Goal: Transaction & Acquisition: Purchase product/service

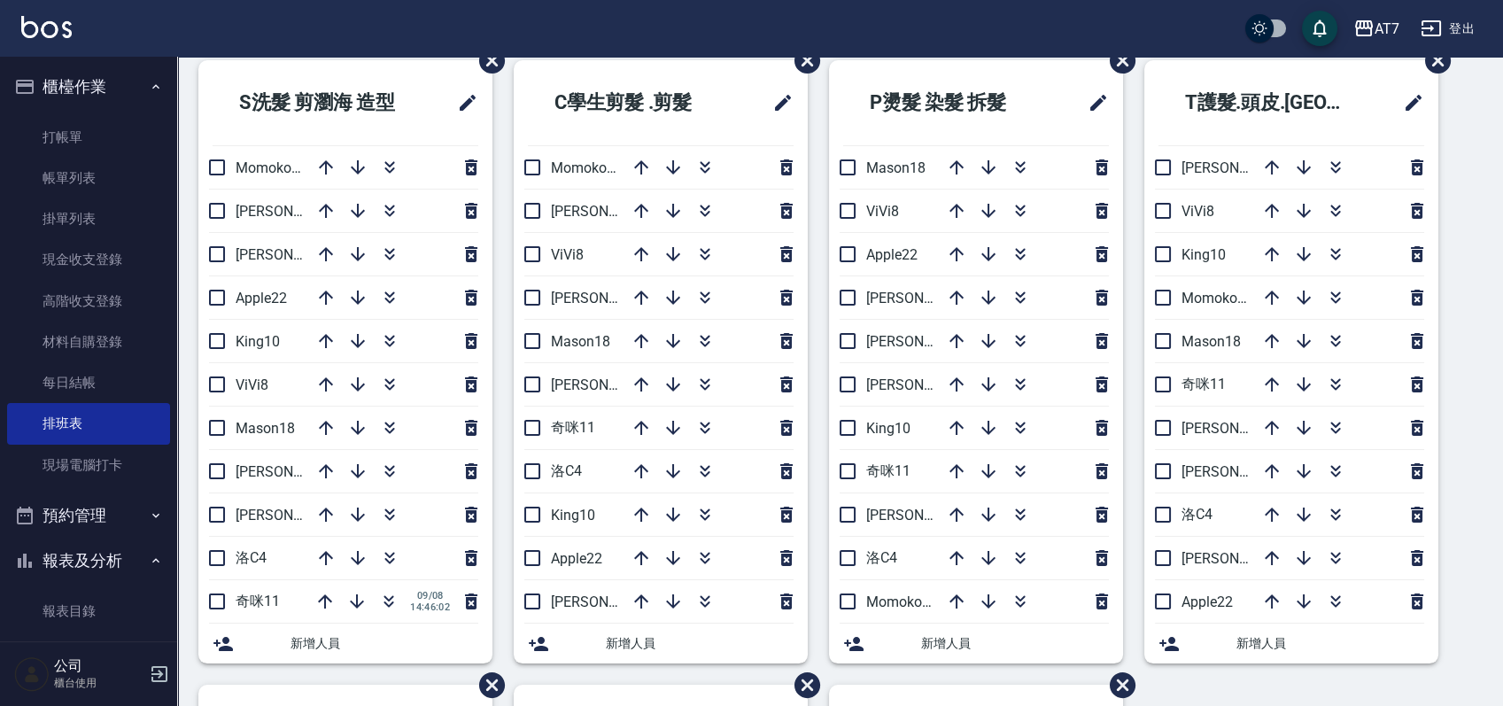
scroll to position [118, 0]
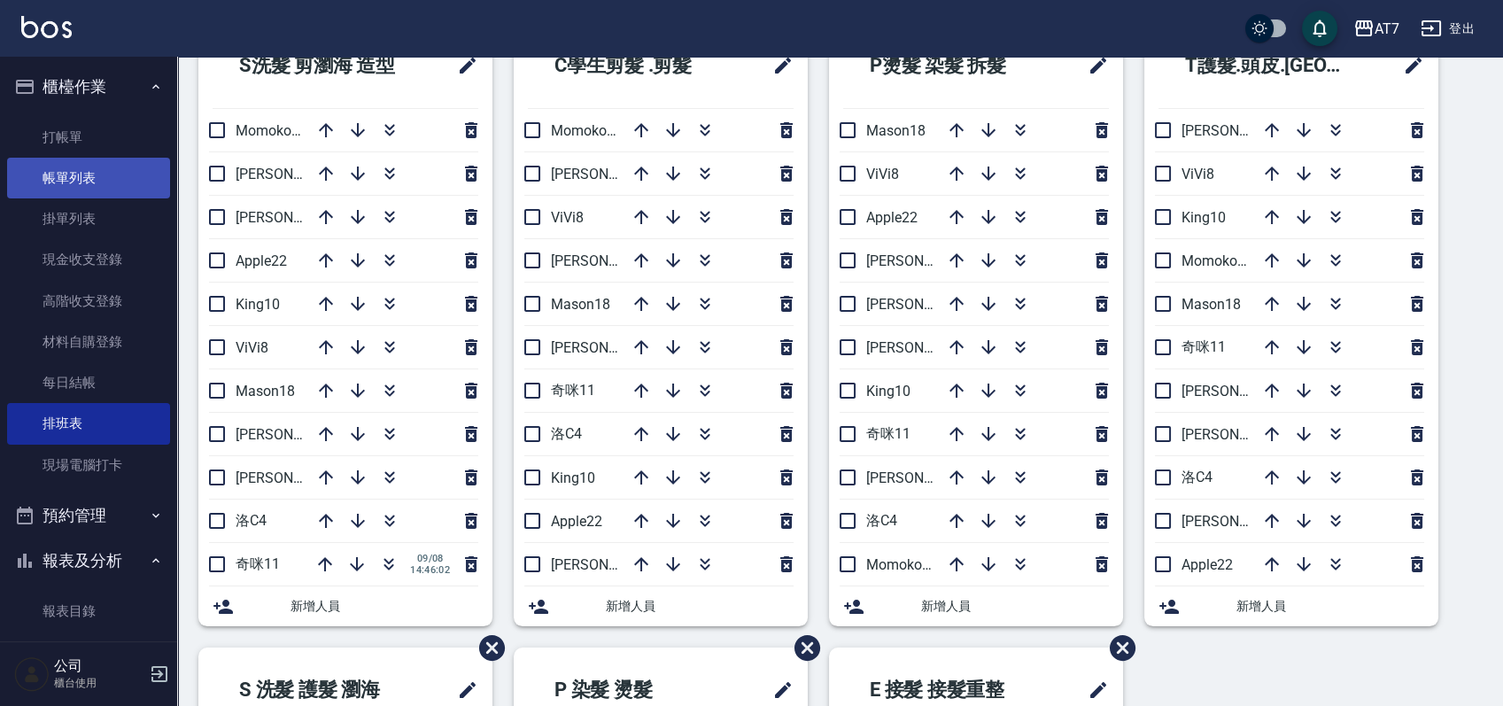
click at [94, 172] on link "帳單列表" at bounding box center [88, 178] width 163 height 41
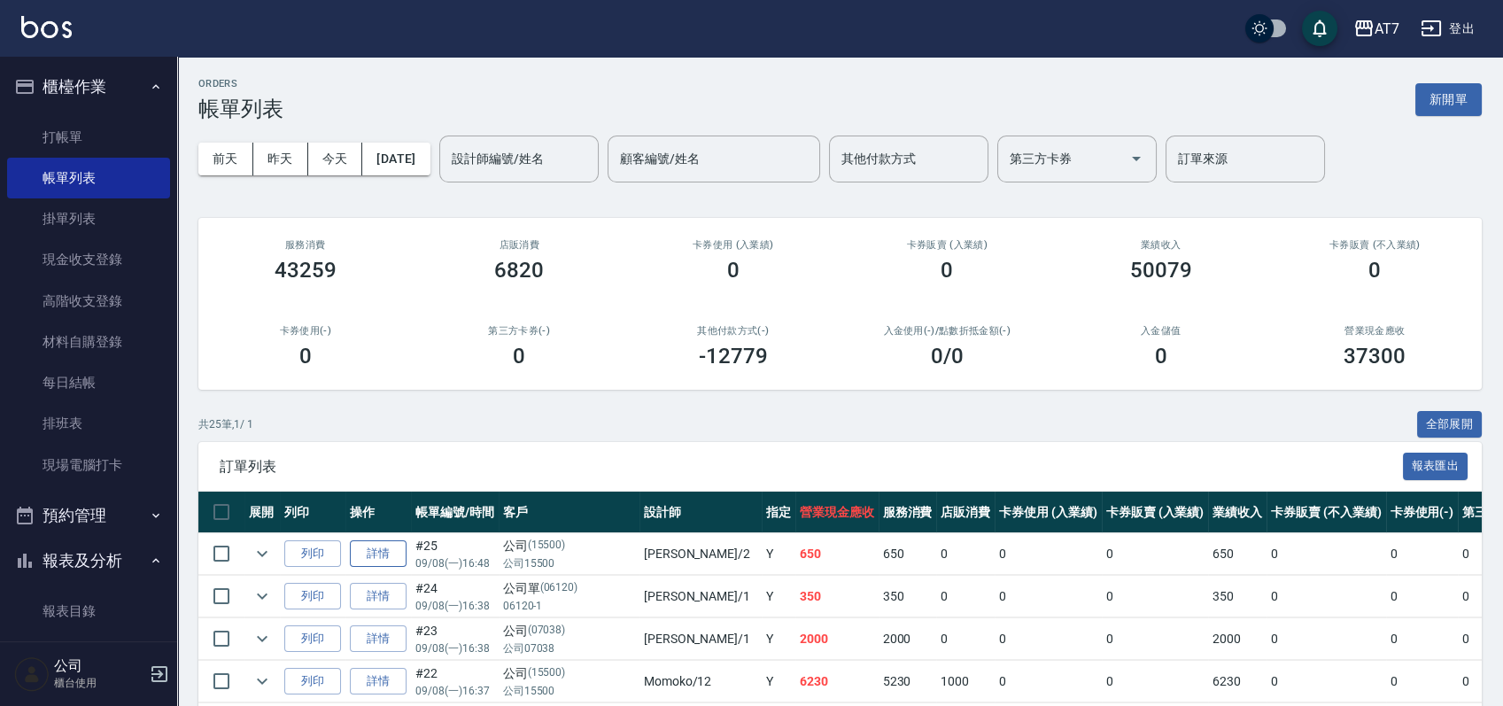
click at [362, 548] on link "詳情" at bounding box center [378, 553] width 57 height 27
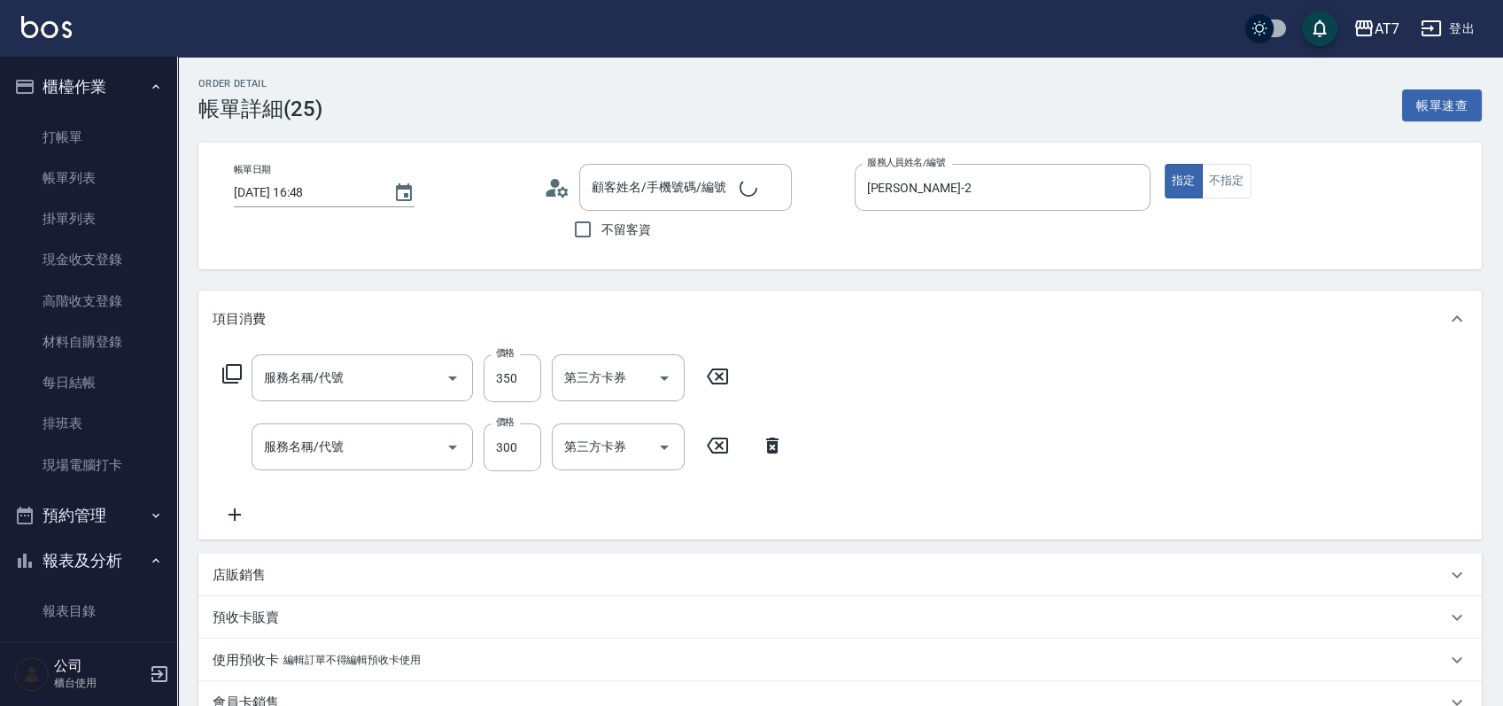
type input "[DATE] 16:48"
type input "[PERSON_NAME]-2"
type input "60"
type input "剪髮(302)"
type input "洗髮(500)"
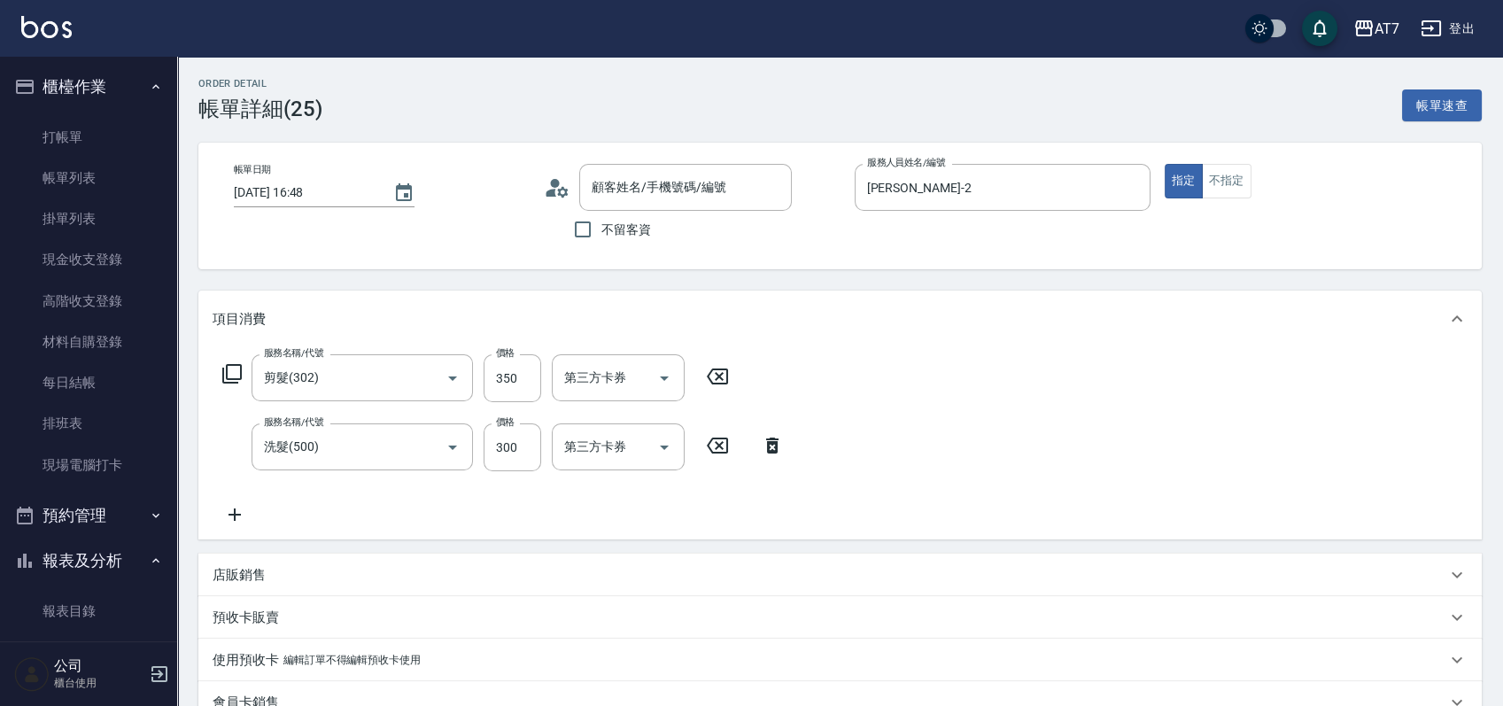
type input "公司/公司15500/15500"
click at [422, 442] on icon "Clear" at bounding box center [428, 447] width 18 height 18
type input "30"
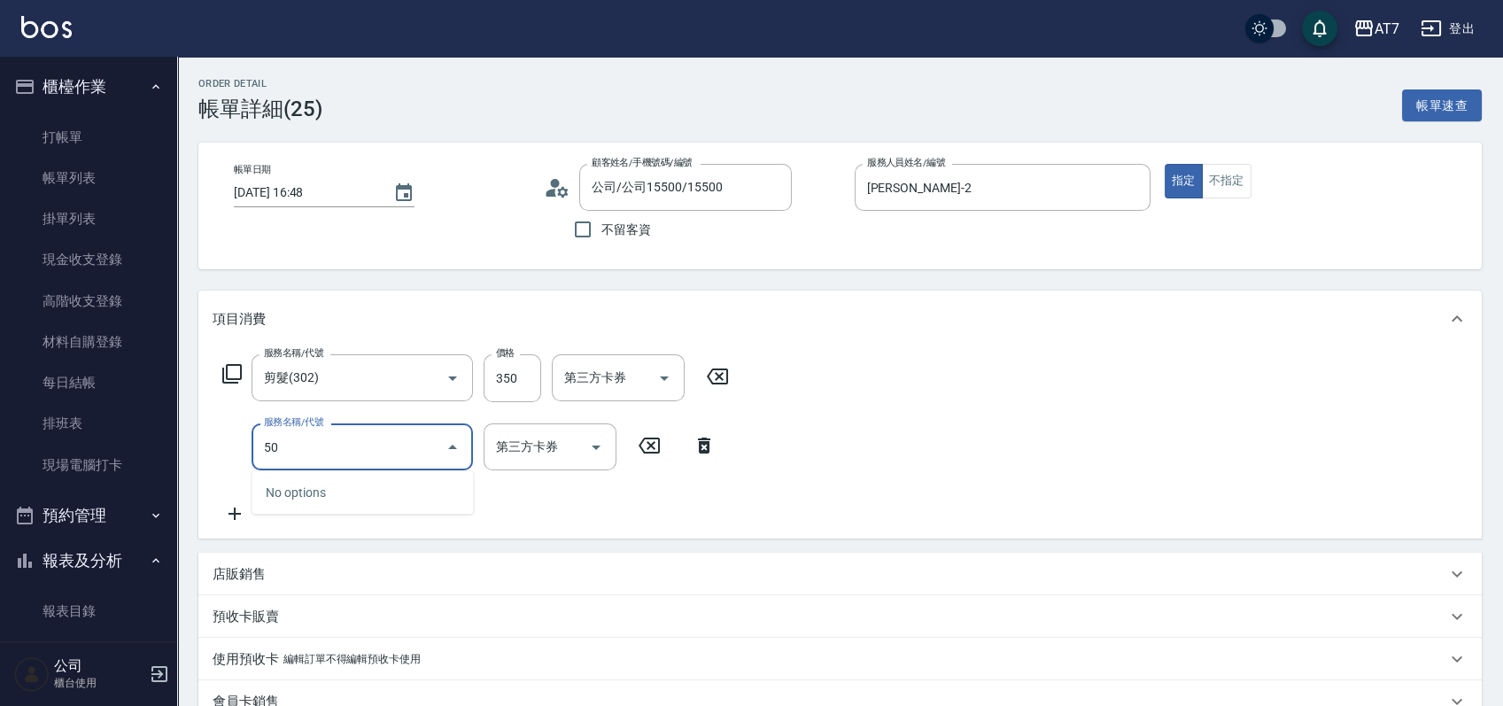
type input "501"
type input "60"
type input "洗髮(互助)(501)"
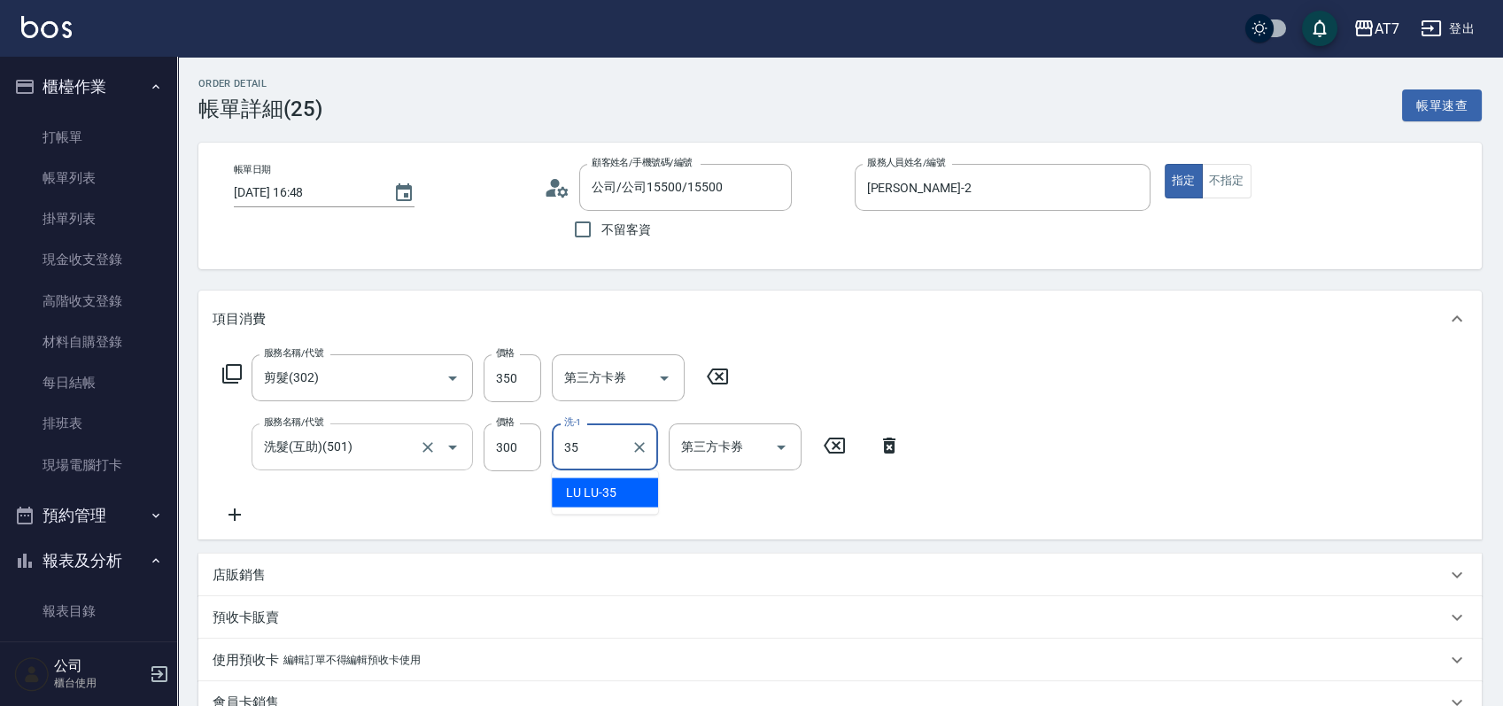
type input "LU LU-35"
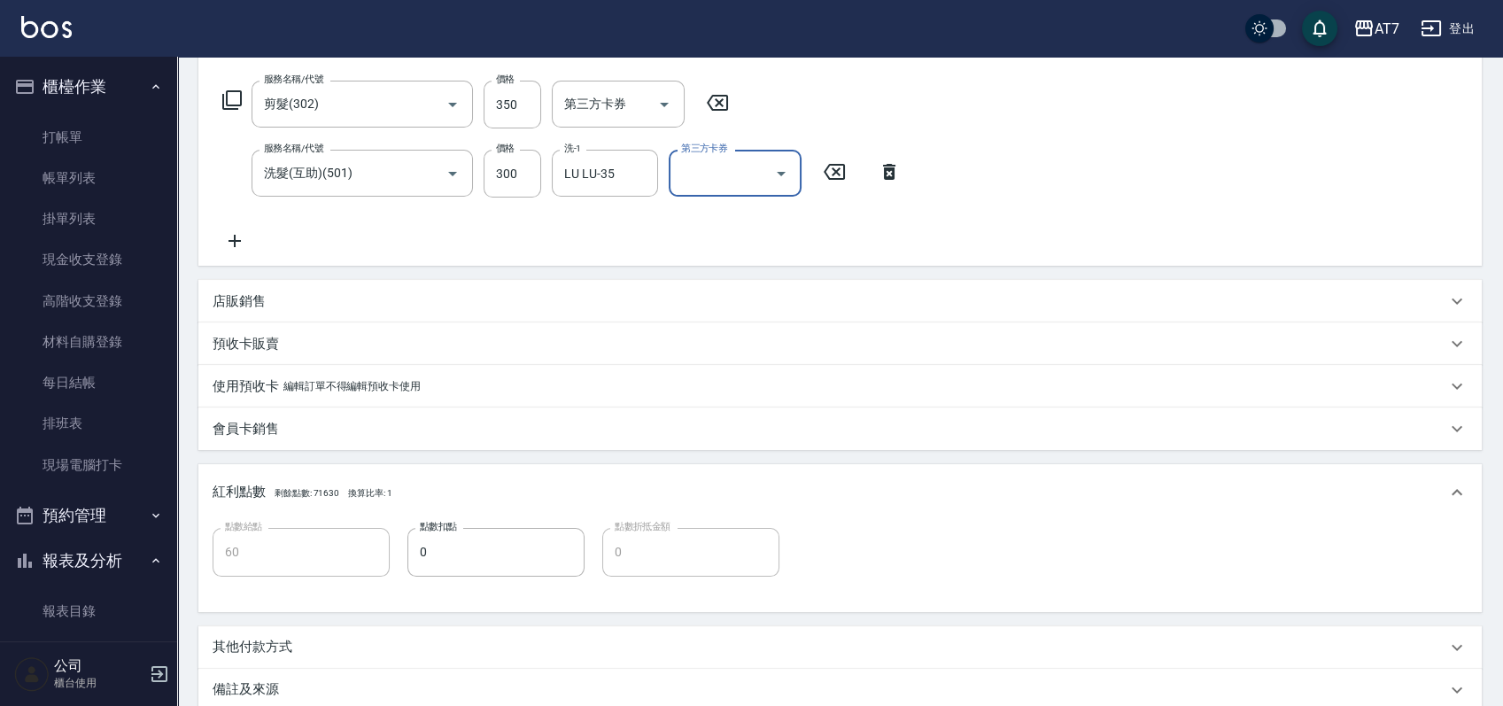
scroll to position [467, 0]
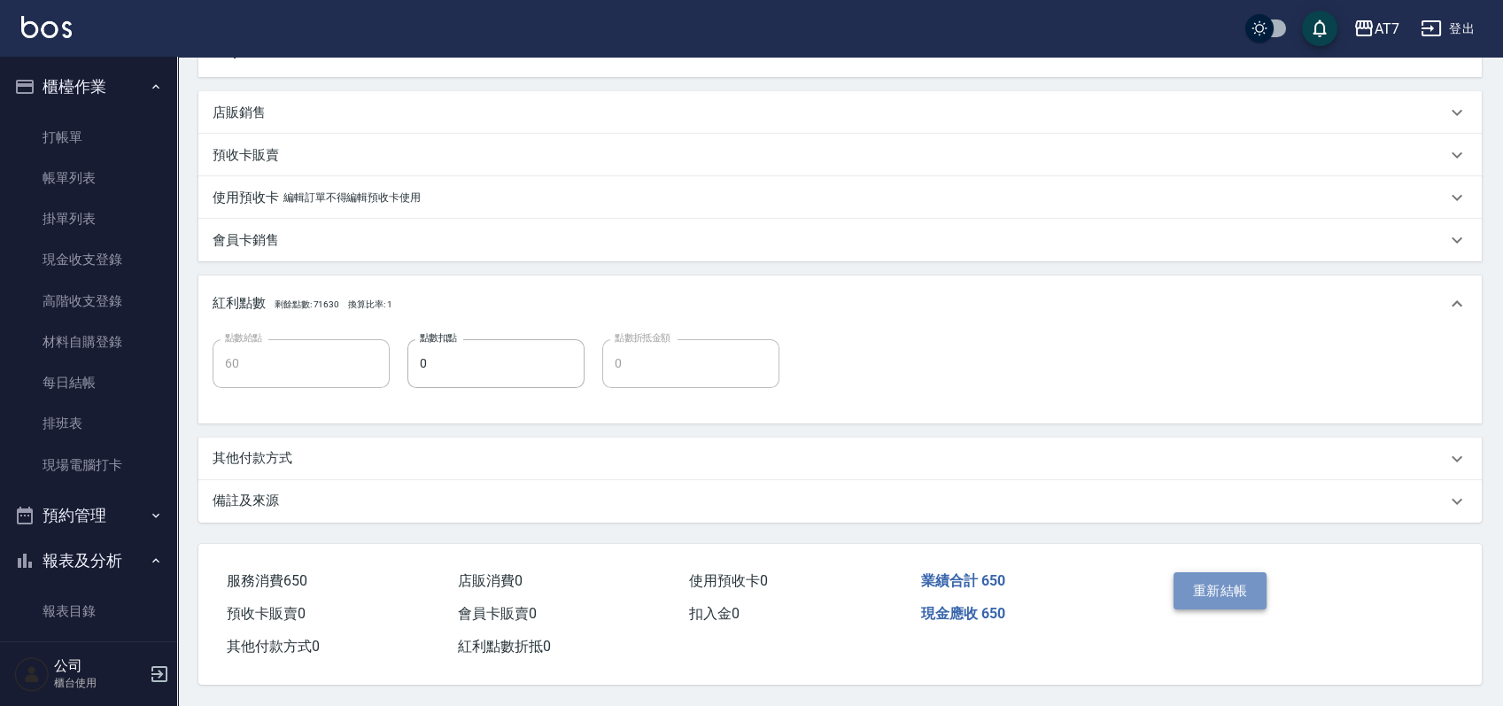
click at [1223, 579] on button "重新結帳" at bounding box center [1220, 590] width 94 height 37
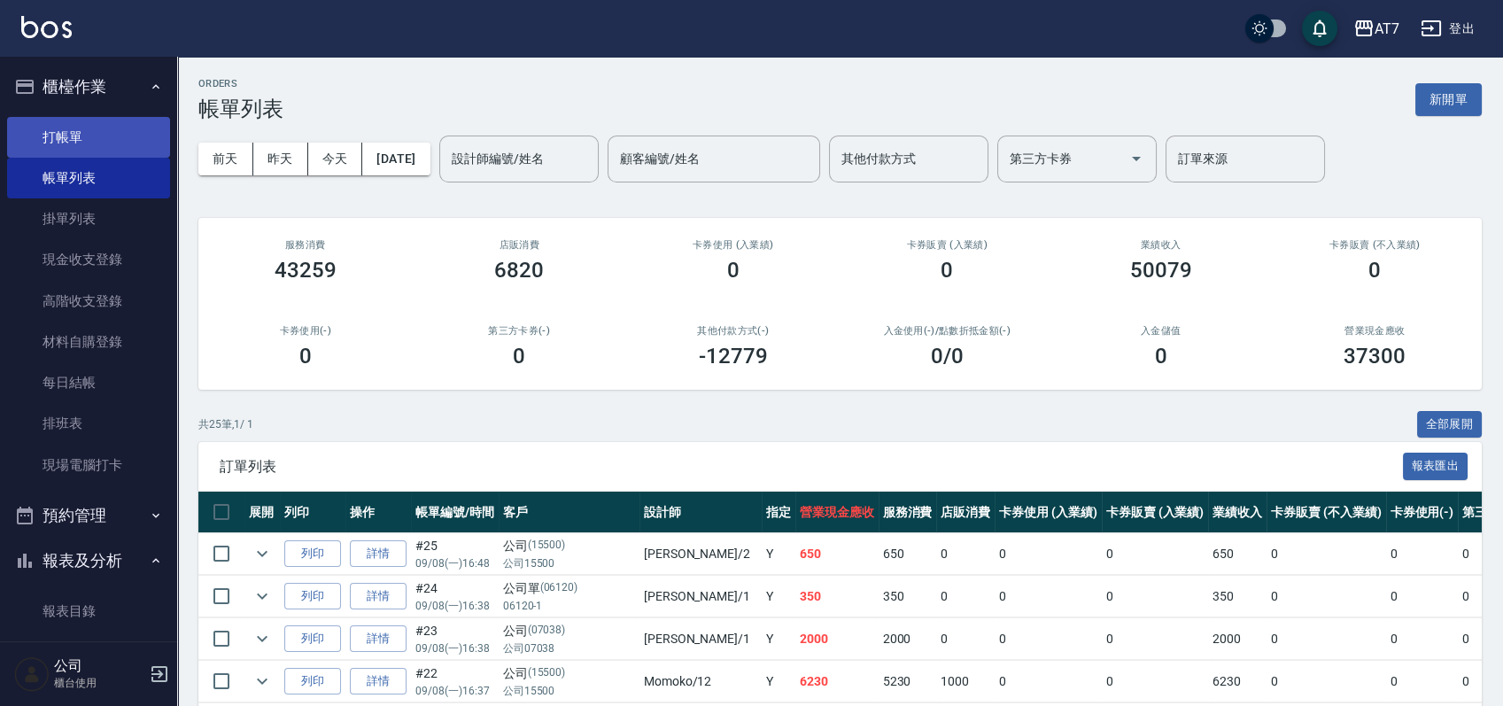
click at [90, 124] on link "打帳單" at bounding box center [88, 137] width 163 height 41
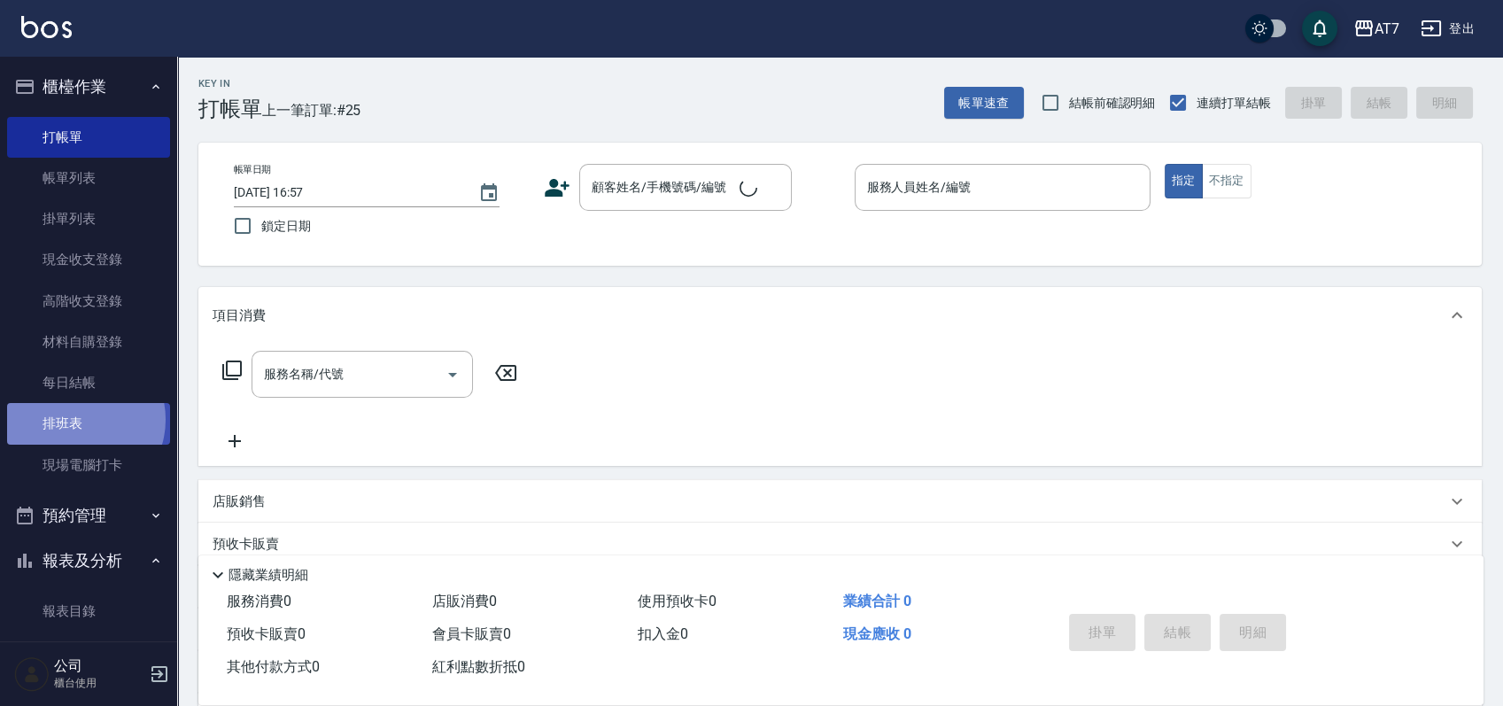
click at [79, 419] on link "排班表" at bounding box center [88, 423] width 163 height 41
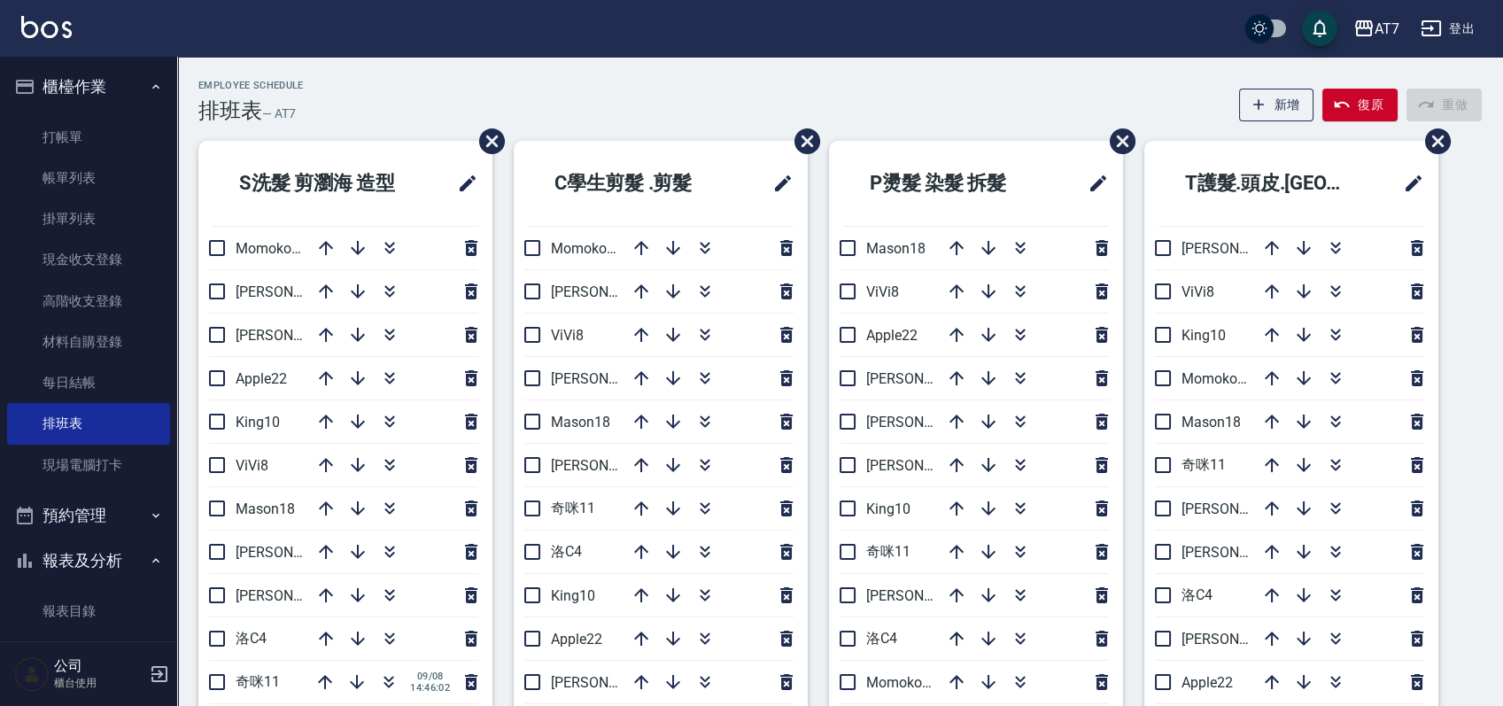
scroll to position [118, 0]
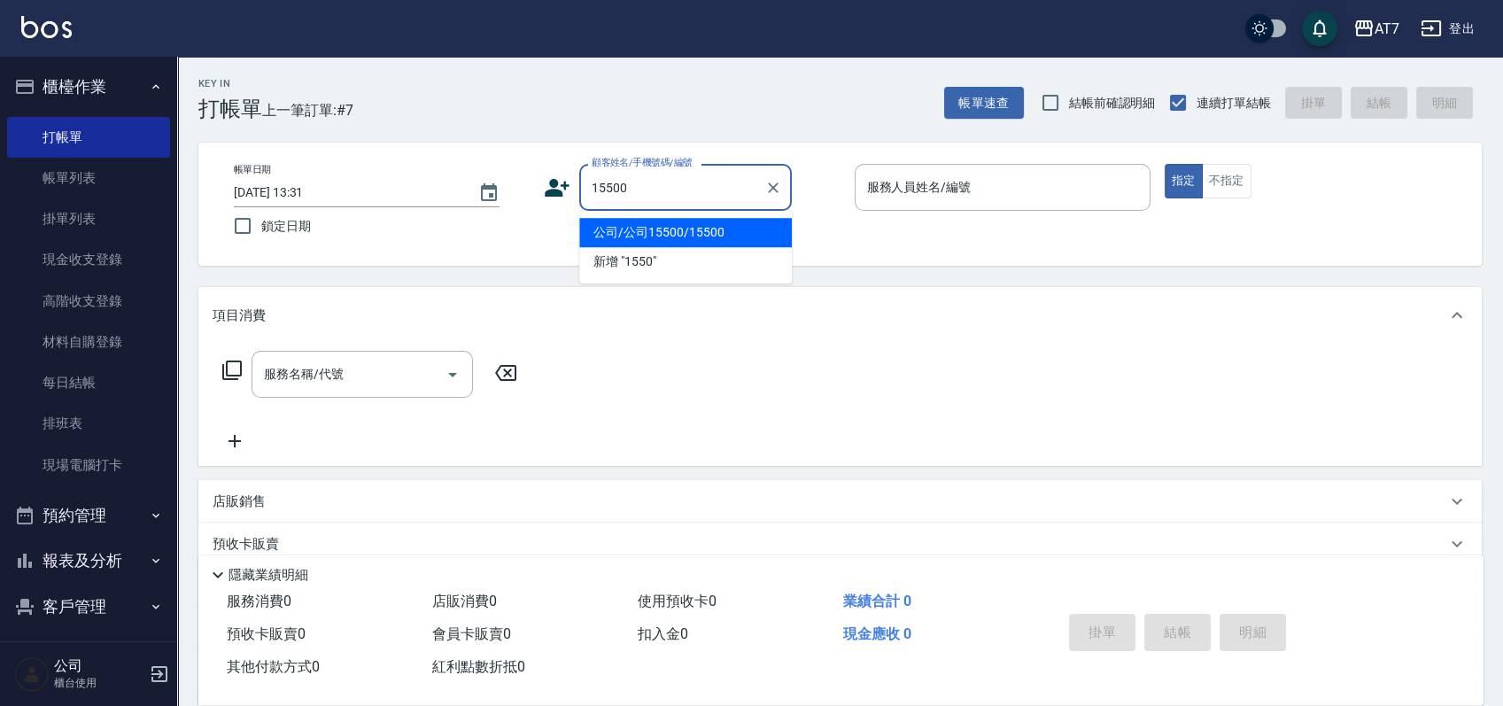
type input "公司/公司15500/15500"
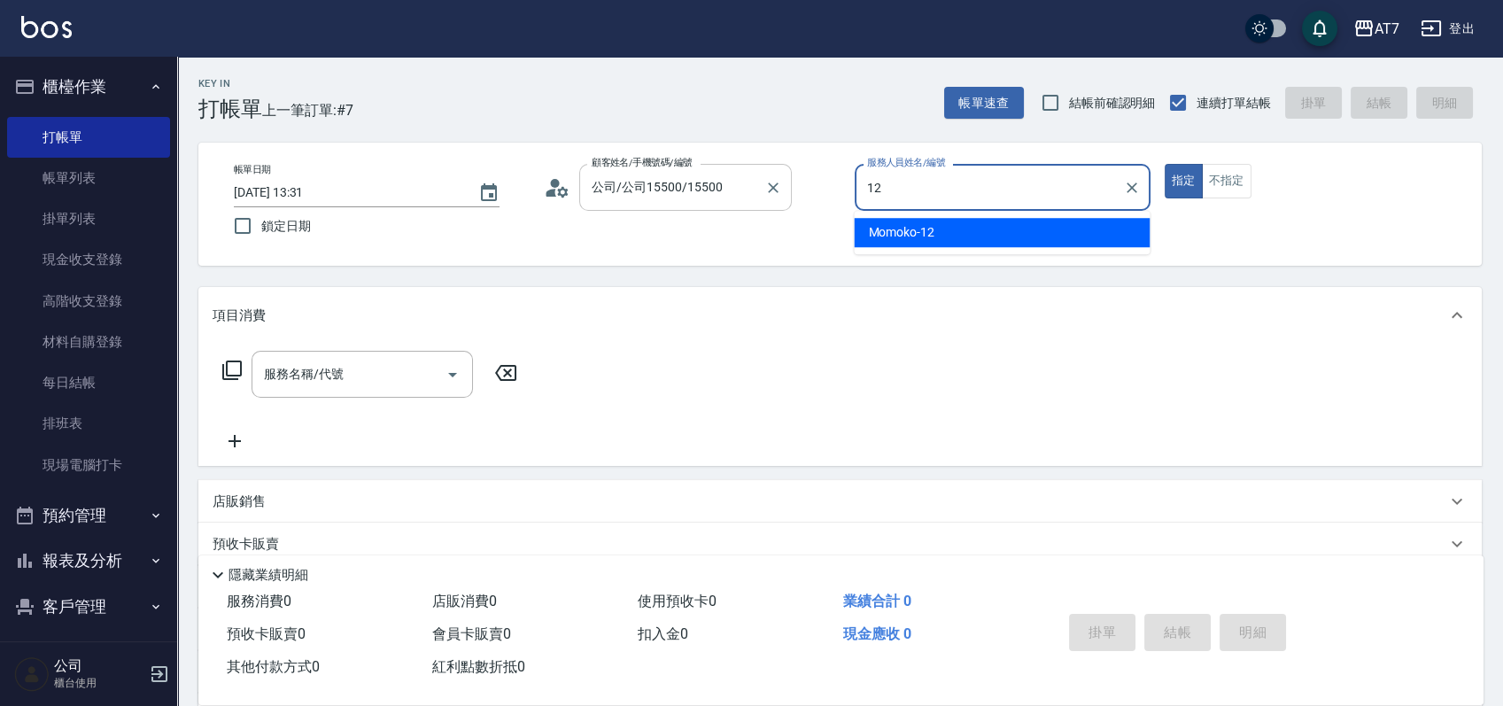
type input "Momoko-12"
type button "true"
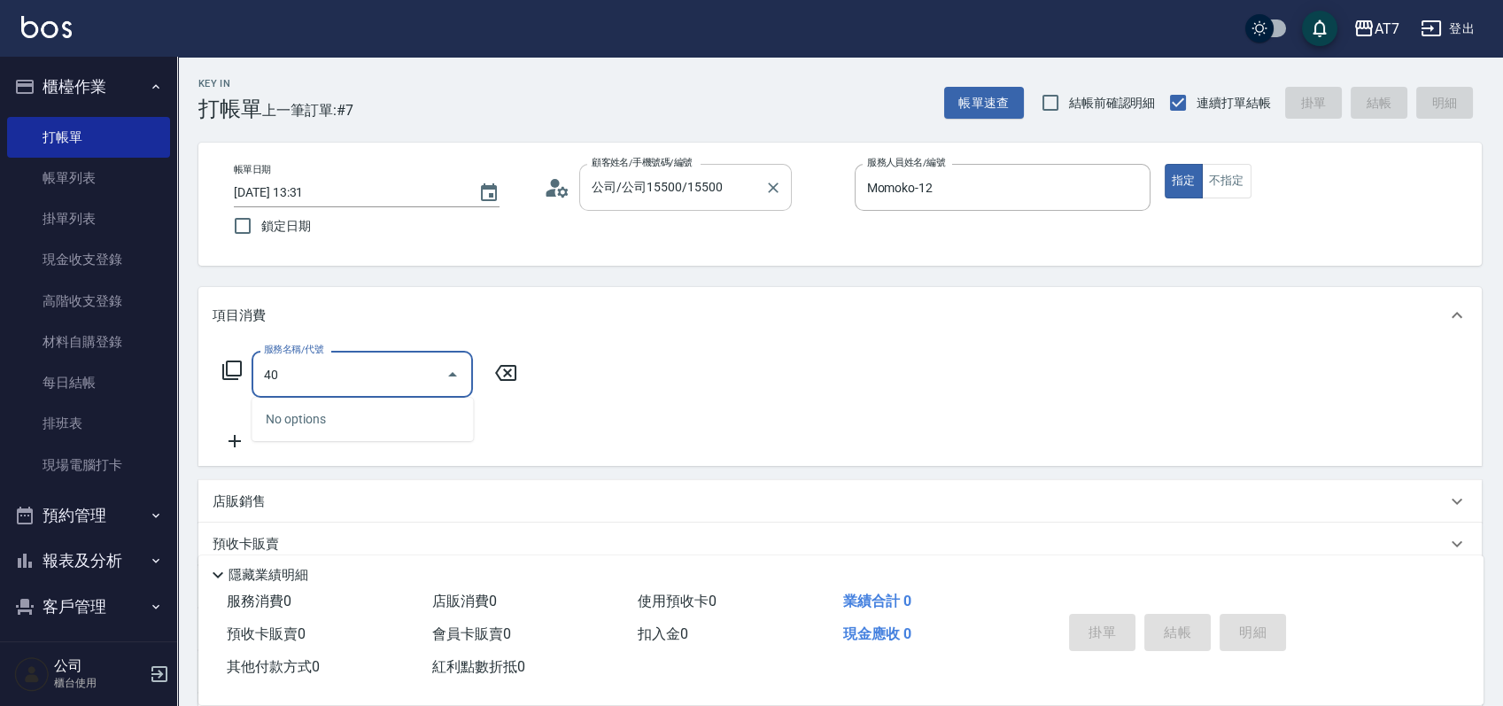
type input "401"
type input "150"
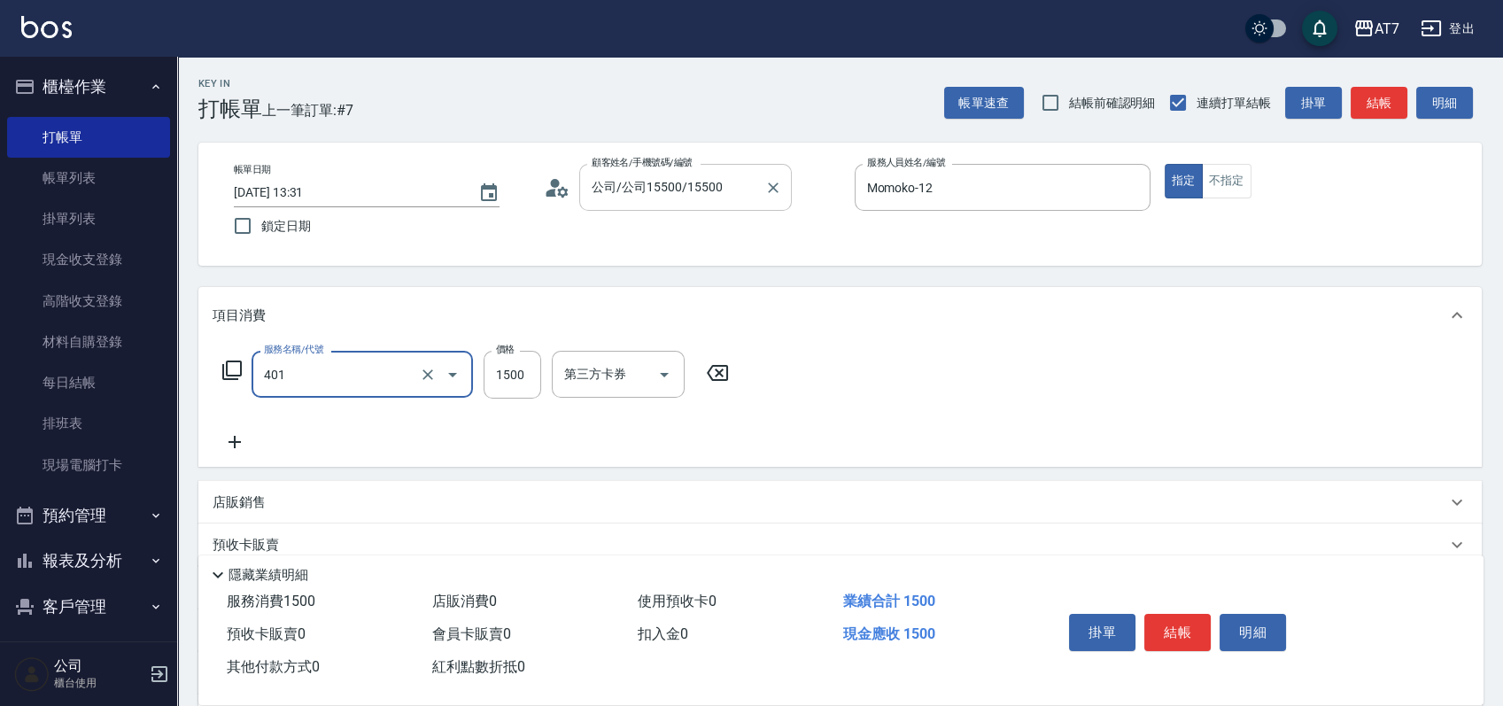
type input "染髮(互助)(401)"
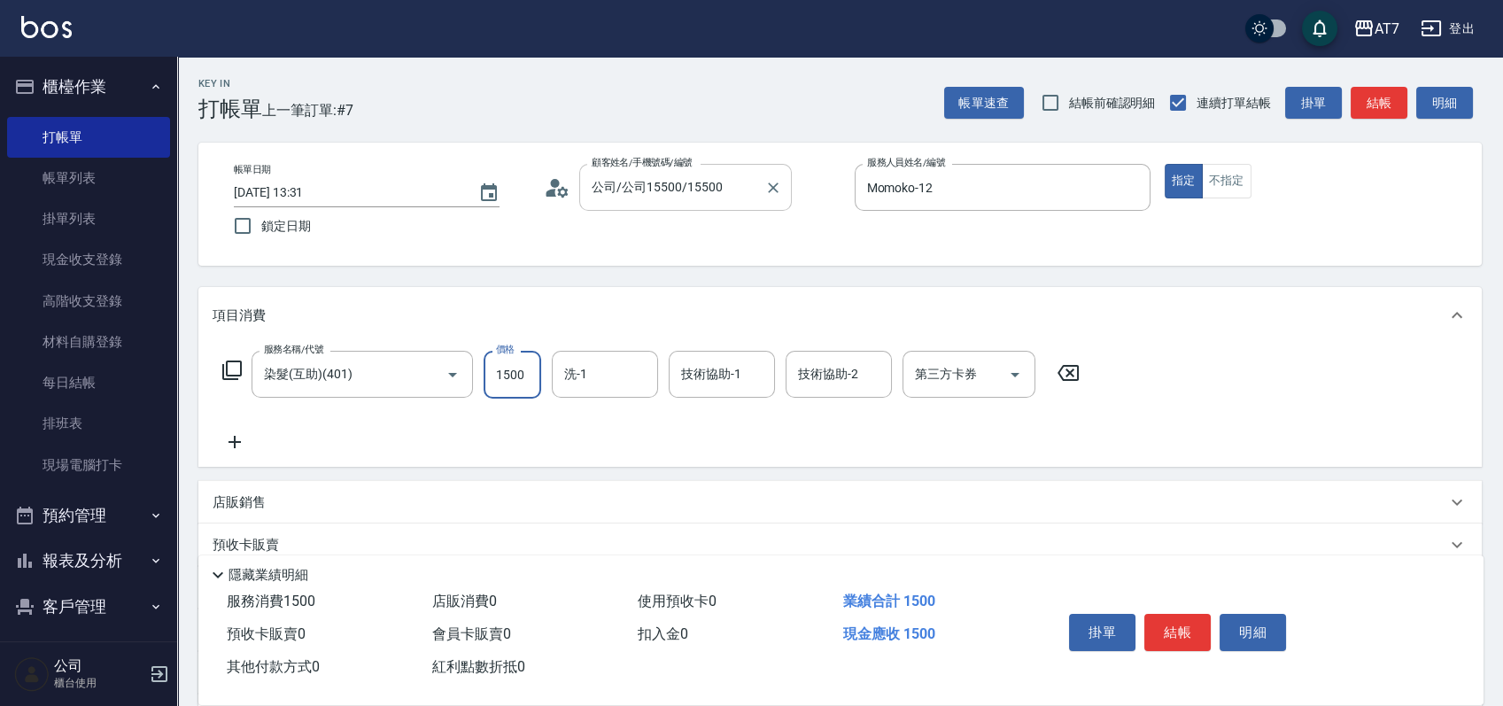
type input "1"
type input "0"
type input "168"
type input "10"
type input "1680"
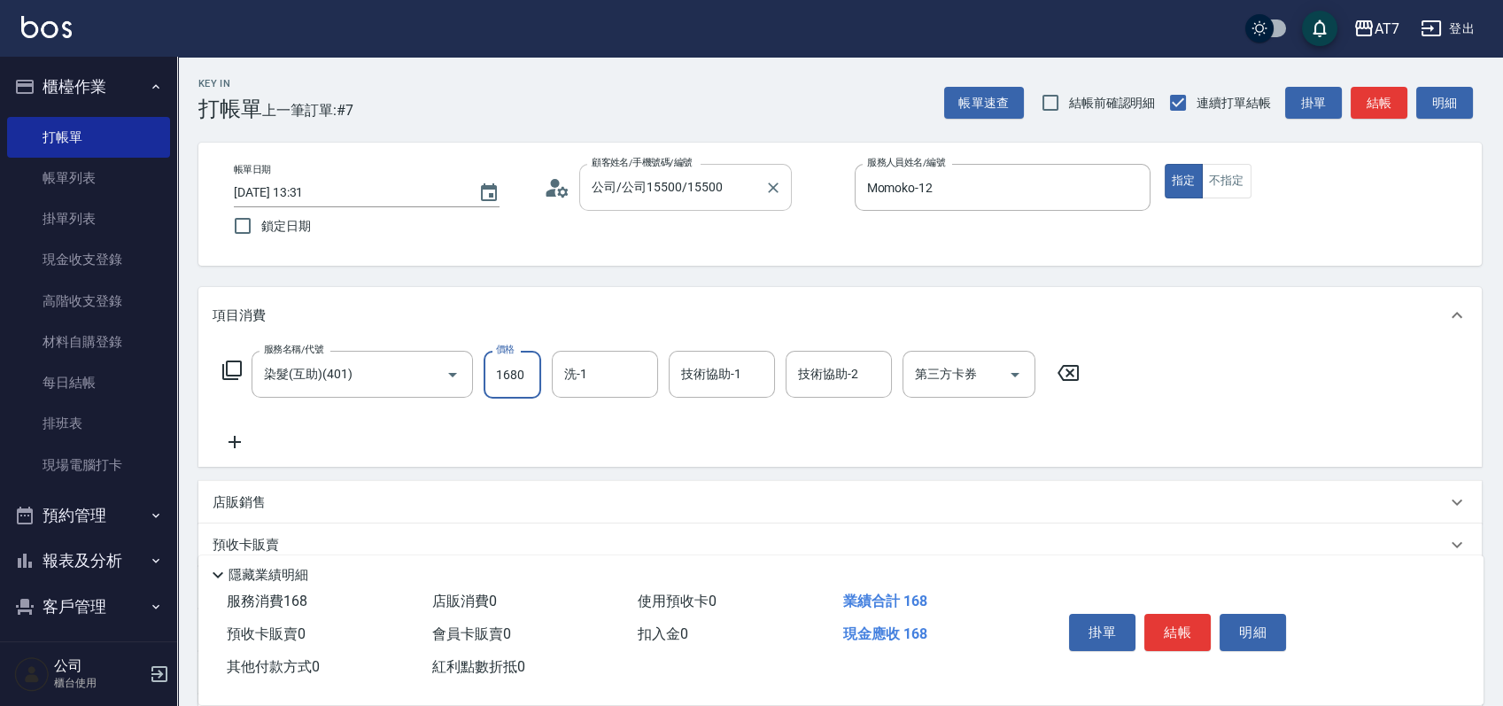
type input "160"
type input "1680"
type input "YuYu-40"
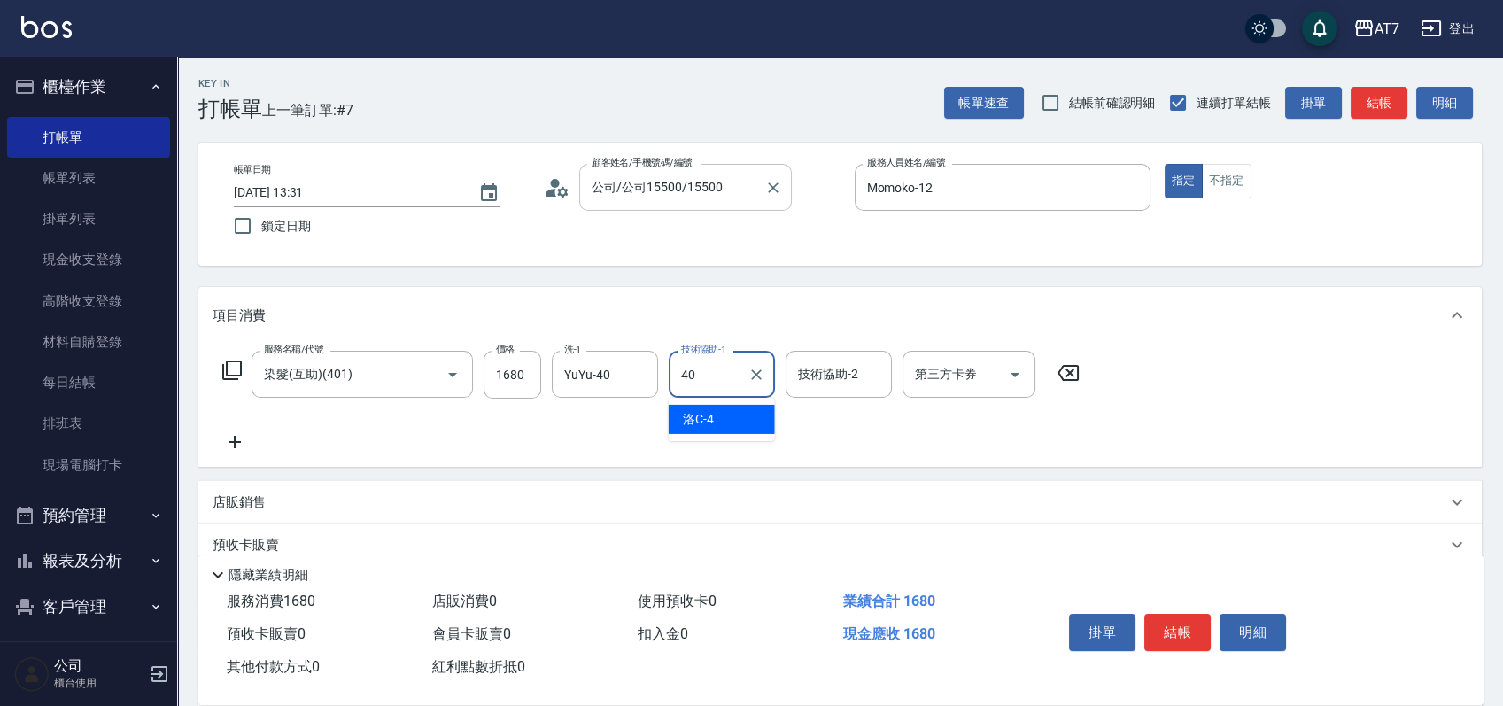
type input "YuYu-40"
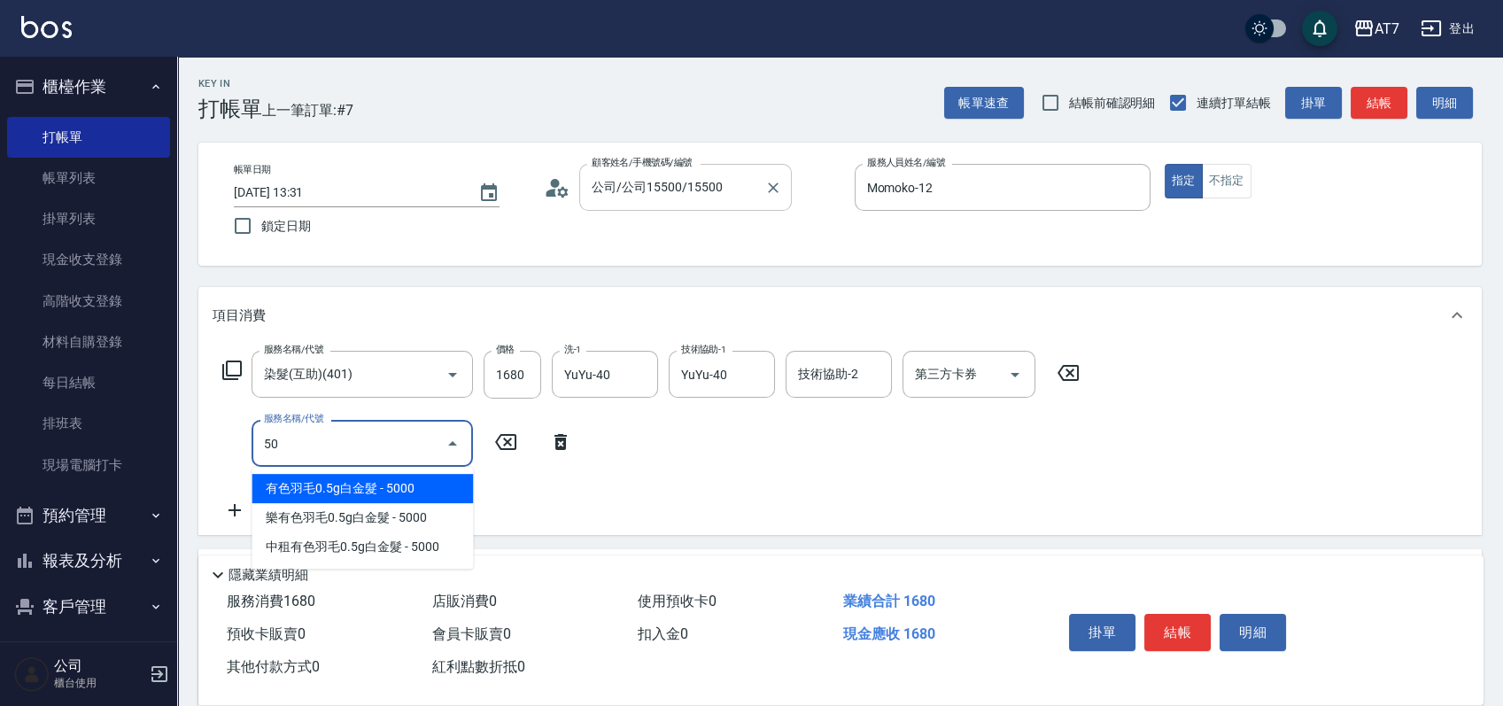
type input "504"
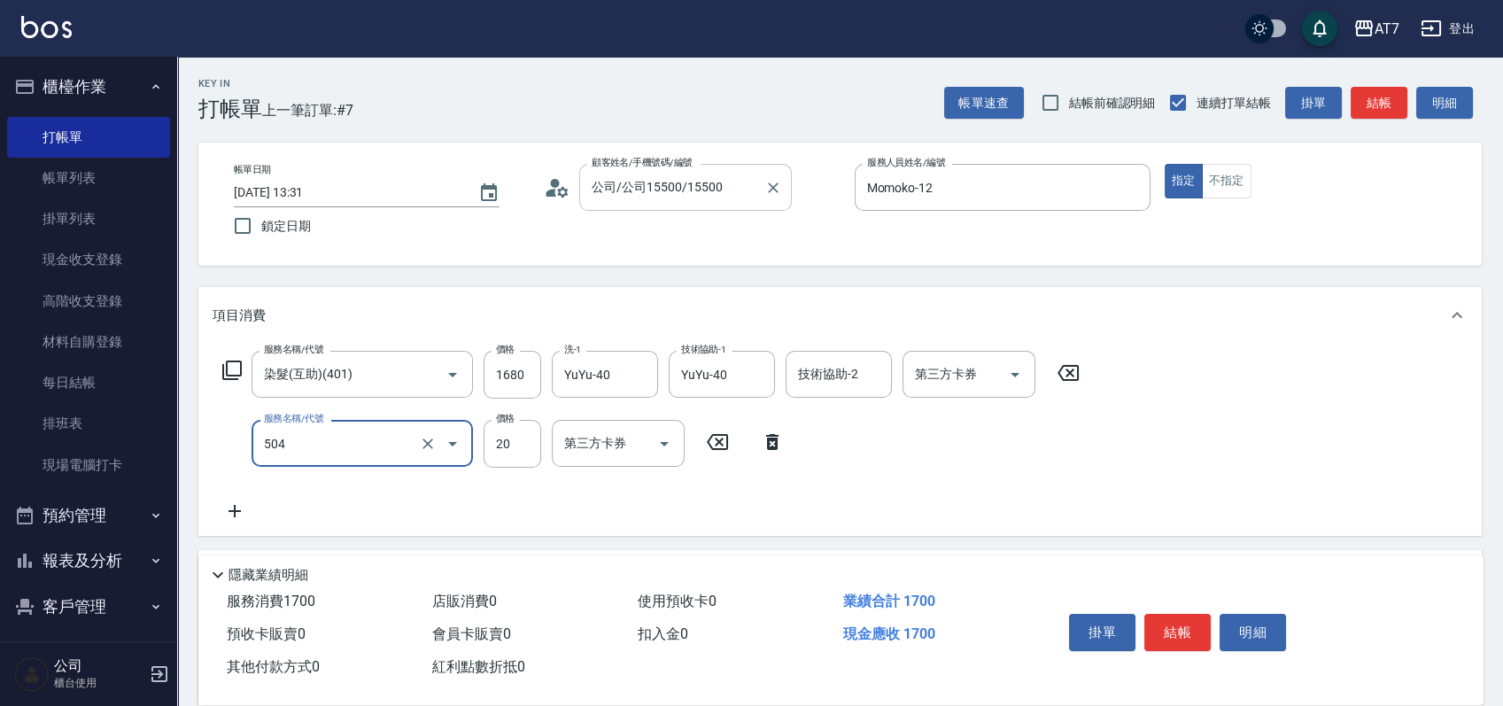
type input "170"
type input "潤絲(504)"
type input "5"
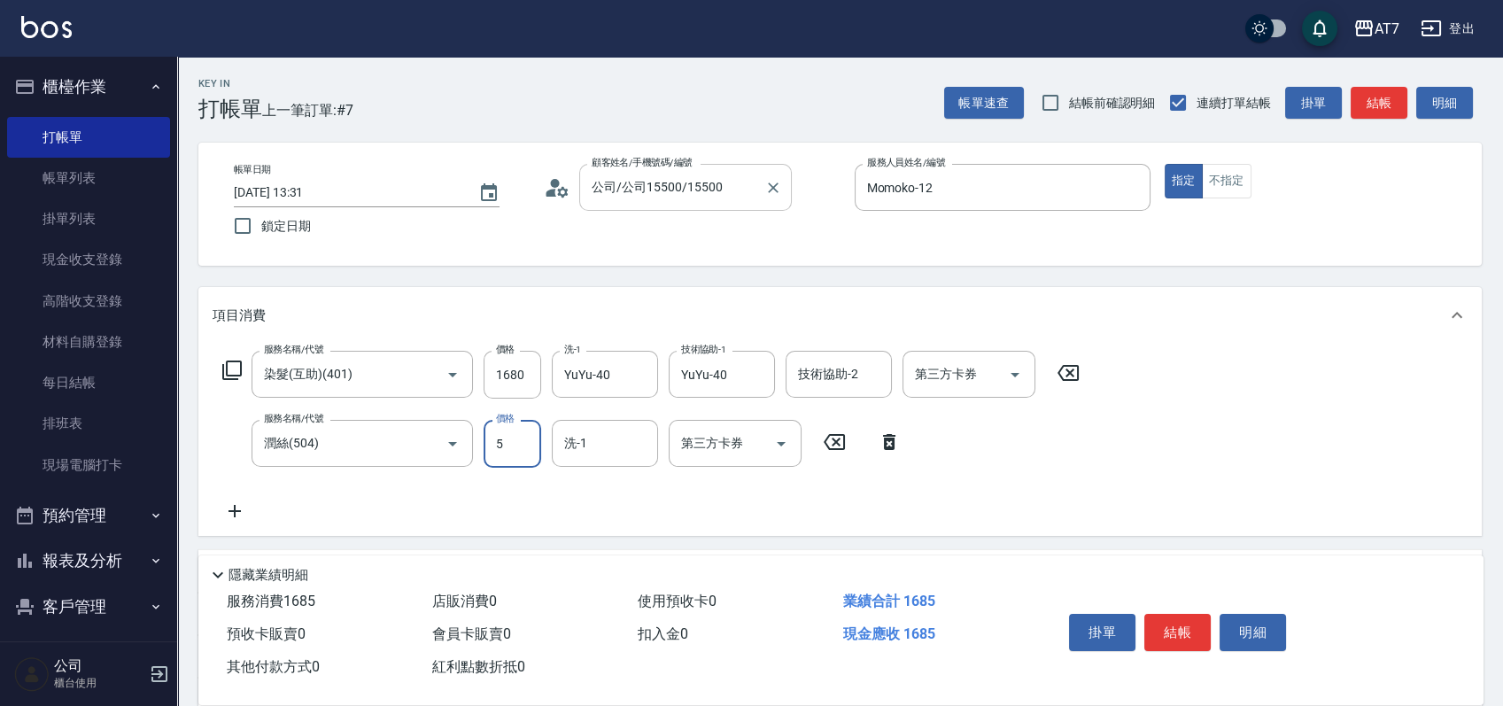
type input "170"
type input "50"
type input "YuYu-40"
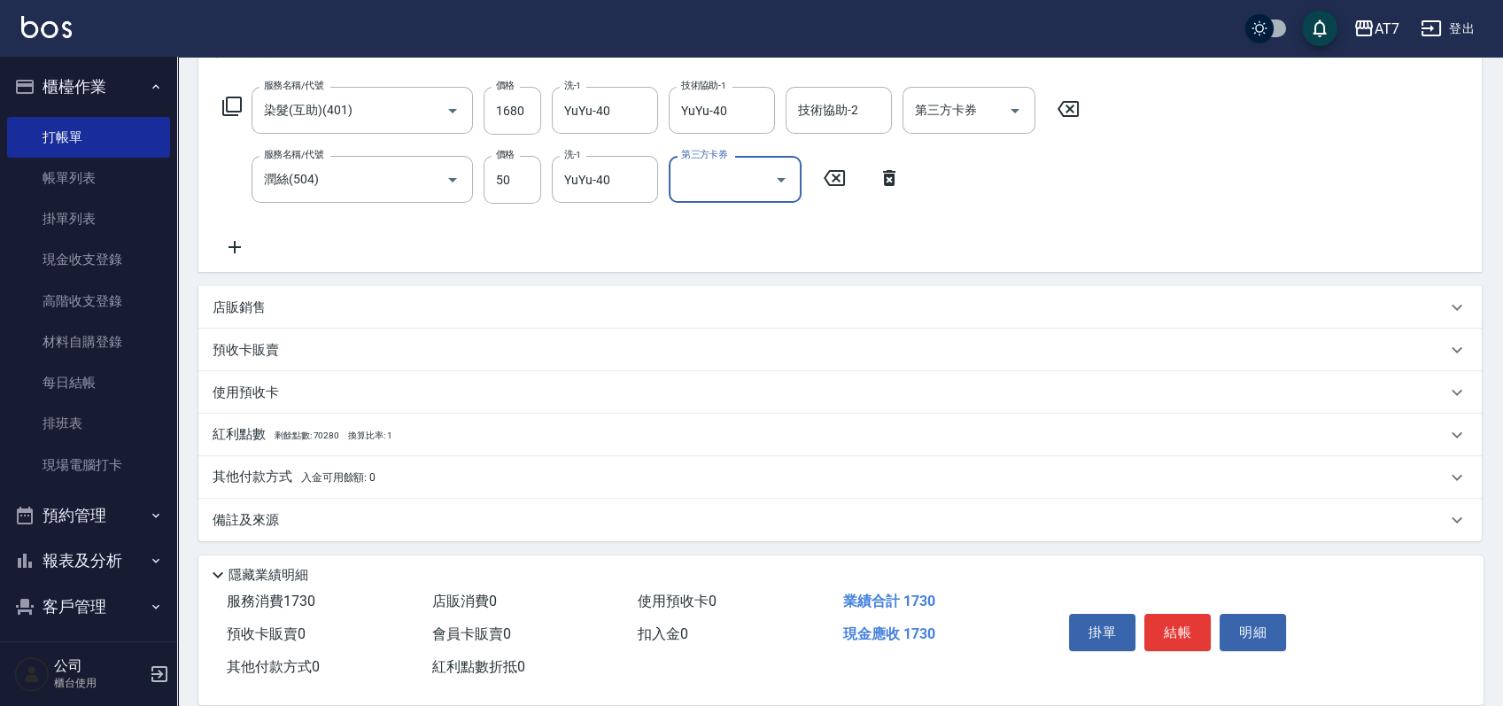
scroll to position [267, 0]
click at [730, 298] on div "店販銷售" at bounding box center [829, 305] width 1233 height 19
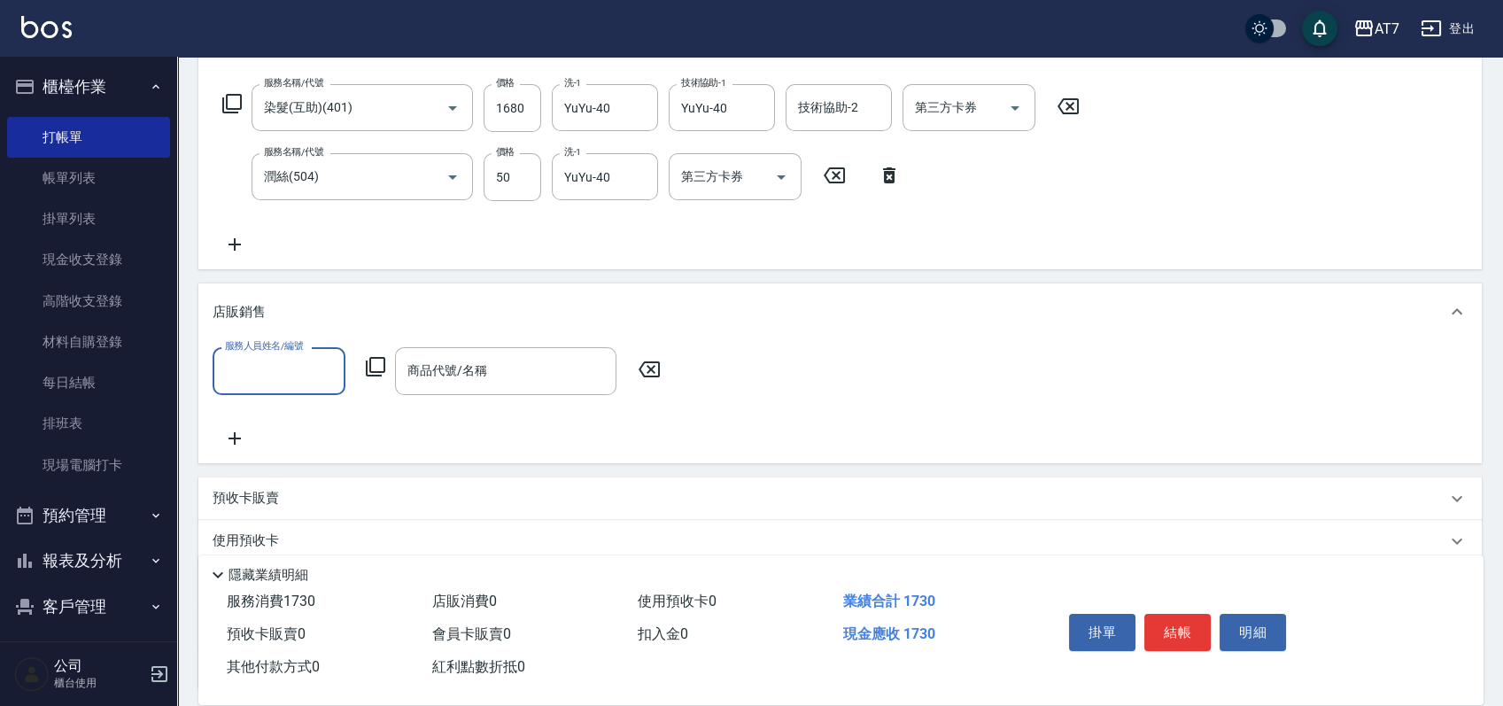
scroll to position [0, 0]
type input "Momoko-12"
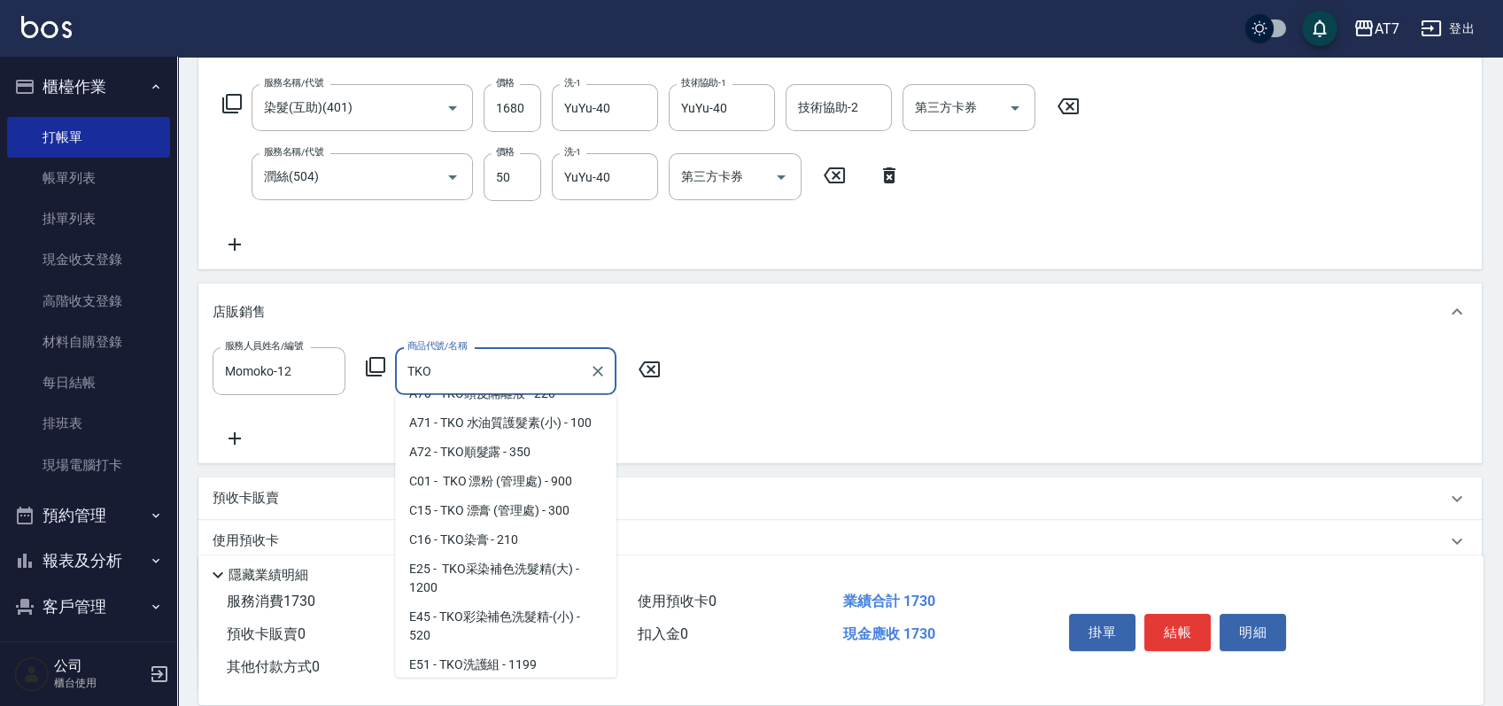
scroll to position [118, 0]
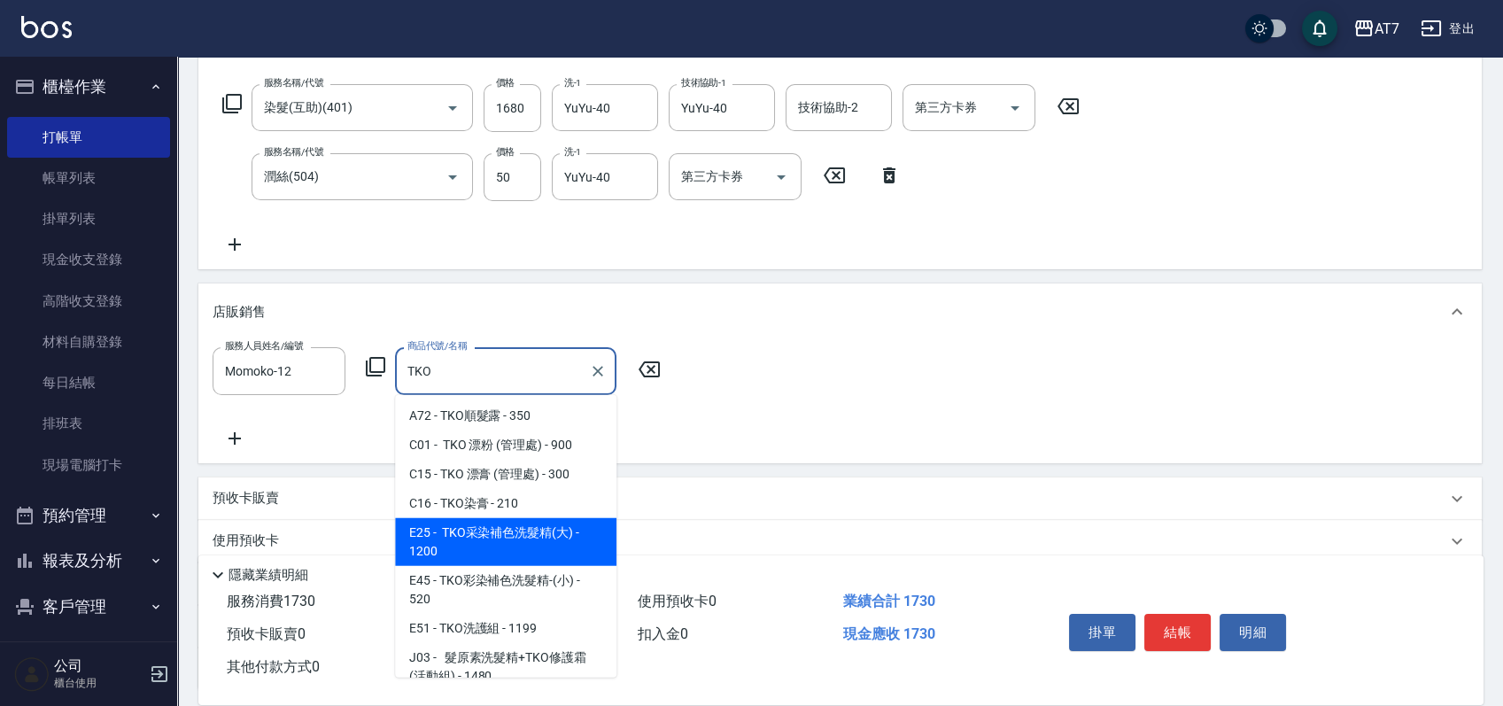
click at [536, 535] on span "E25 - TKO采染補色洗髮精(大) - 1200" at bounding box center [505, 542] width 221 height 48
type input "TKO采染補色洗髮精(大)"
type input "290"
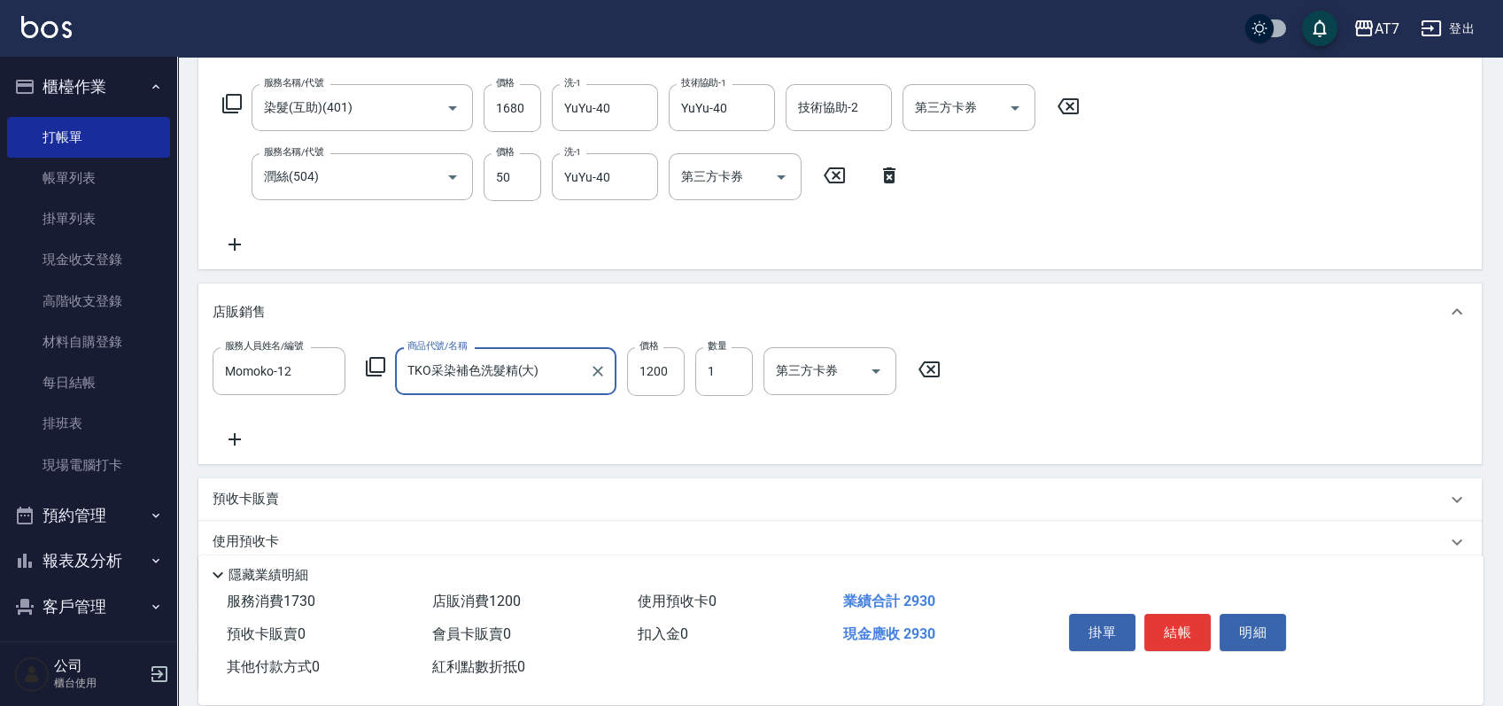
type input "TKO采染補色洗髮精(大)"
type input "1"
type input "170"
type input "110"
type input "180"
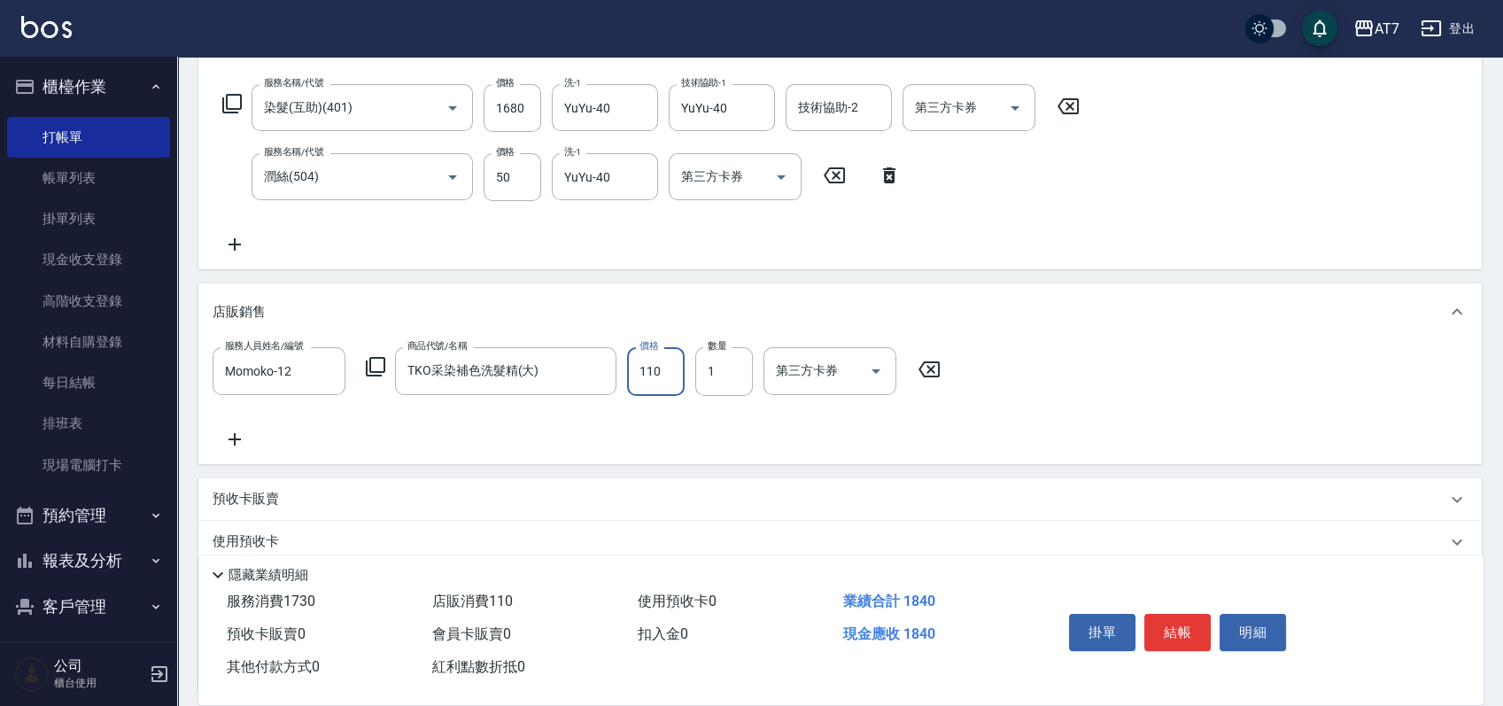
type input "1100"
type input "280"
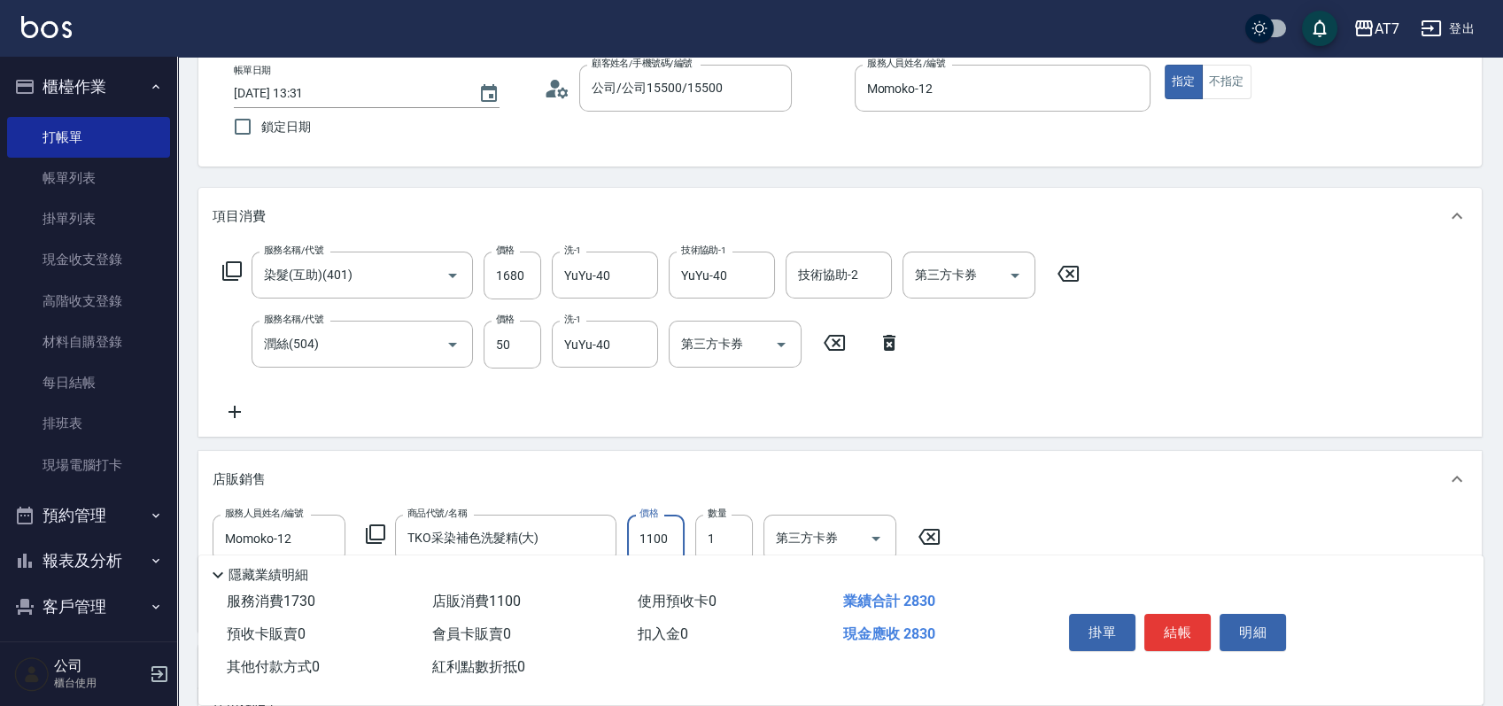
scroll to position [0, 0]
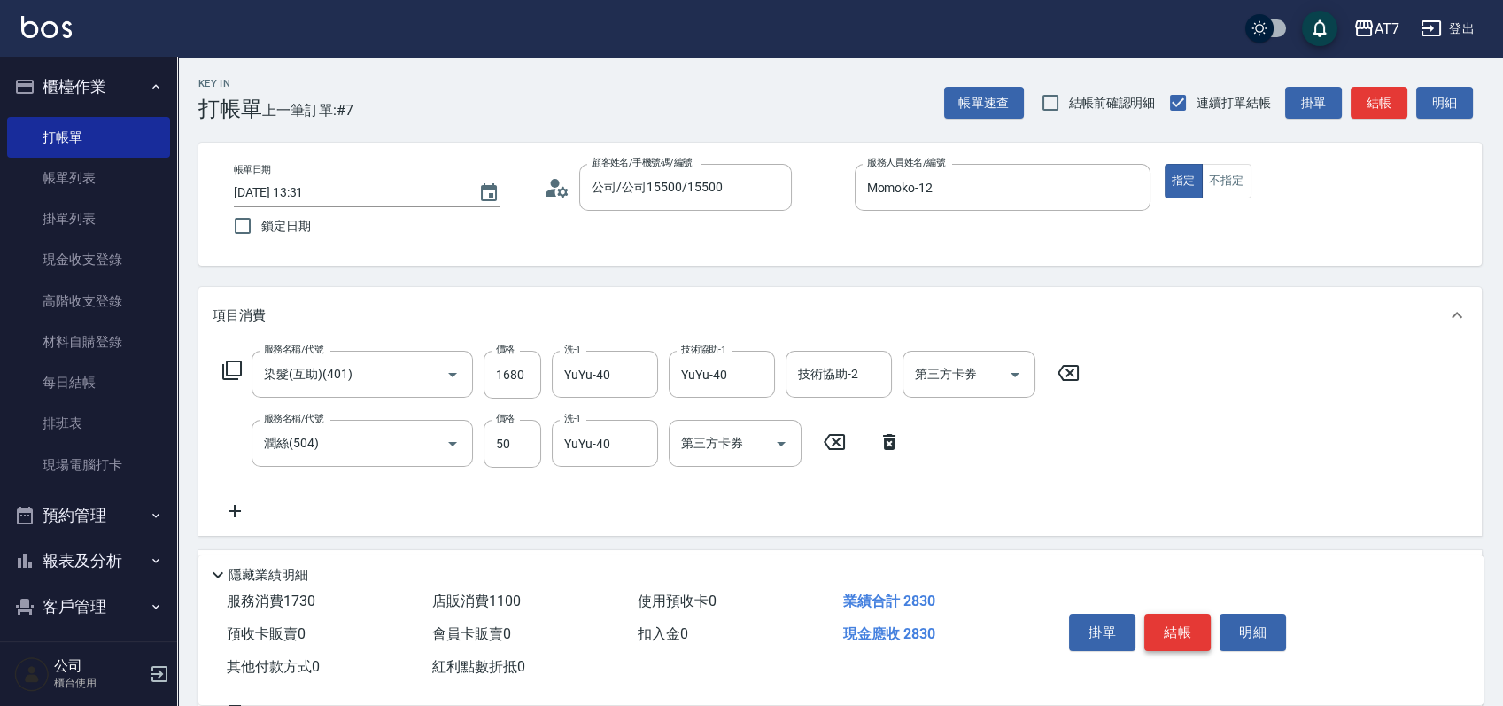
type input "1100"
click at [1161, 614] on button "結帳" at bounding box center [1177, 632] width 66 height 37
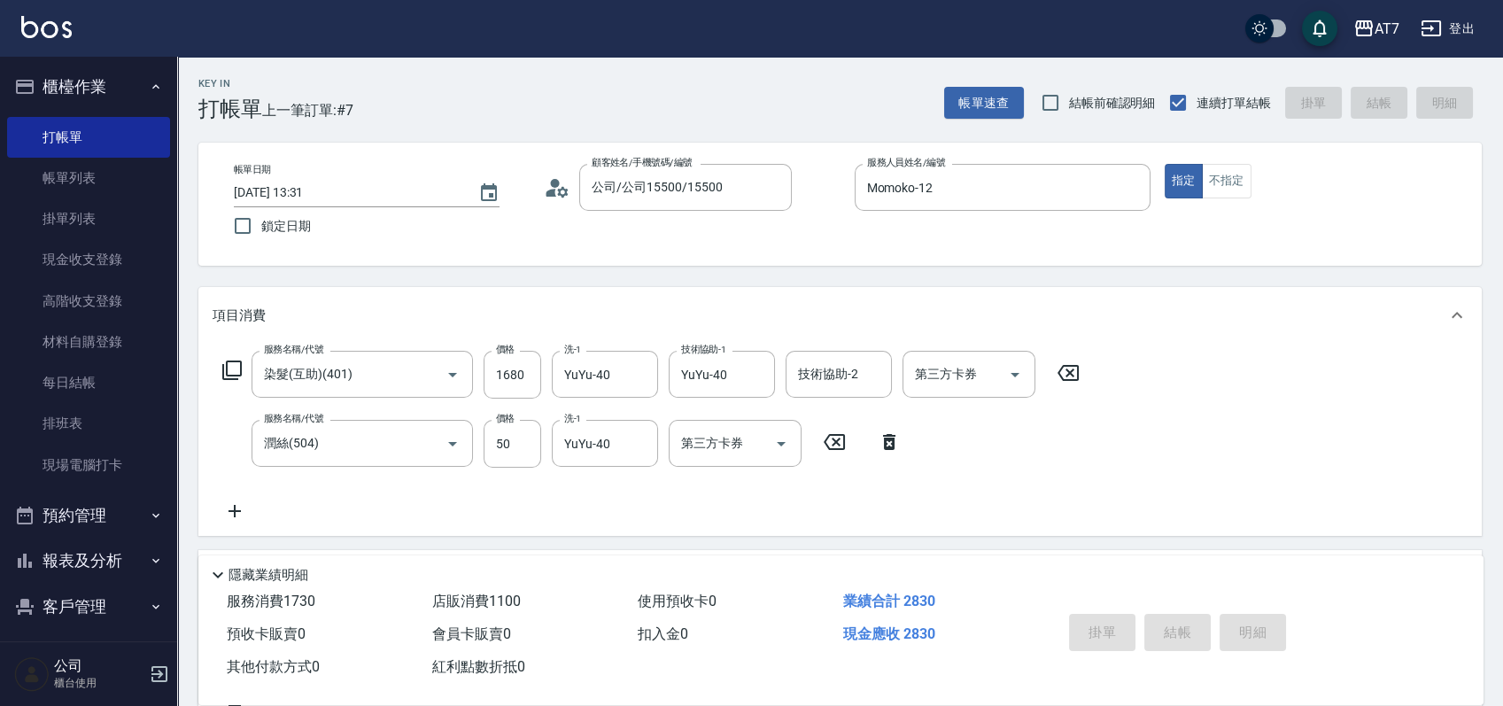
type input "2025/09/08 16:31"
type input "0"
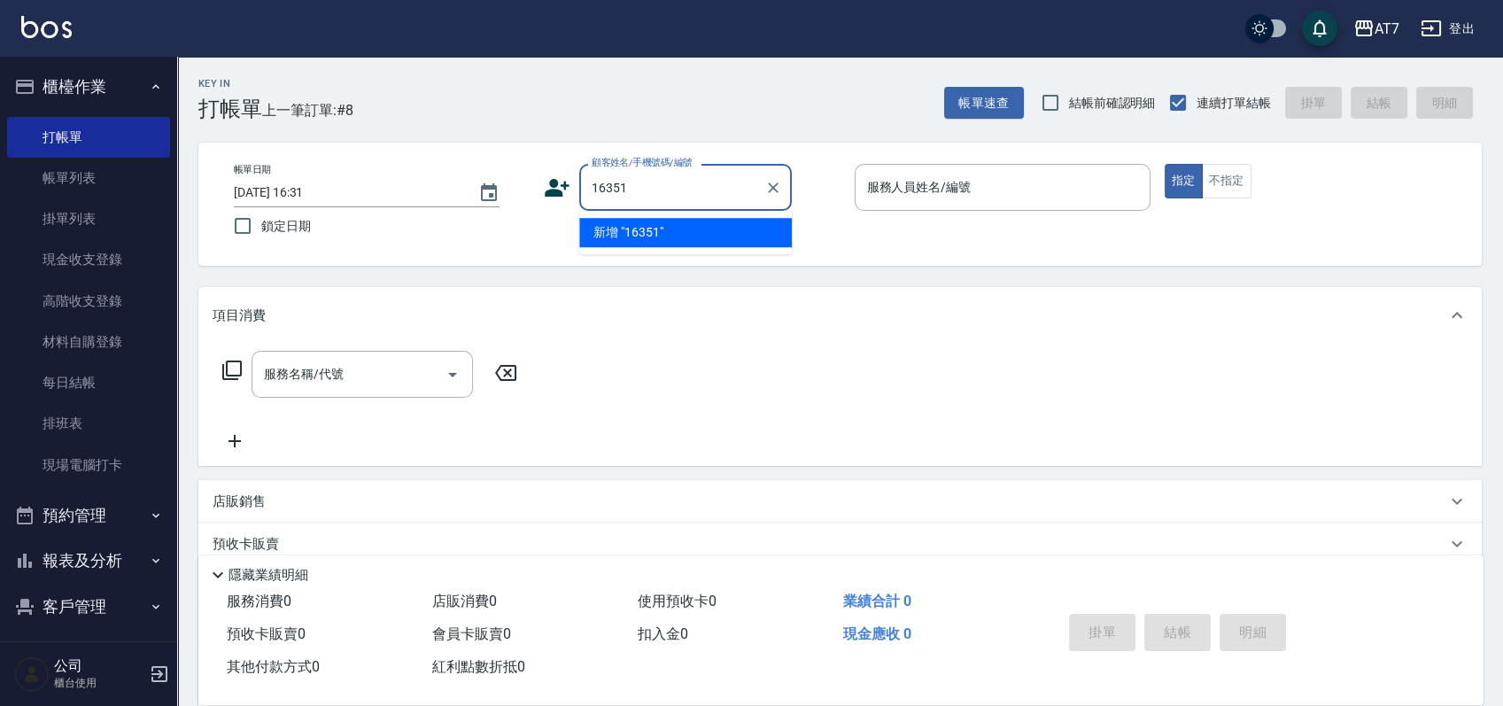
type input "16351"
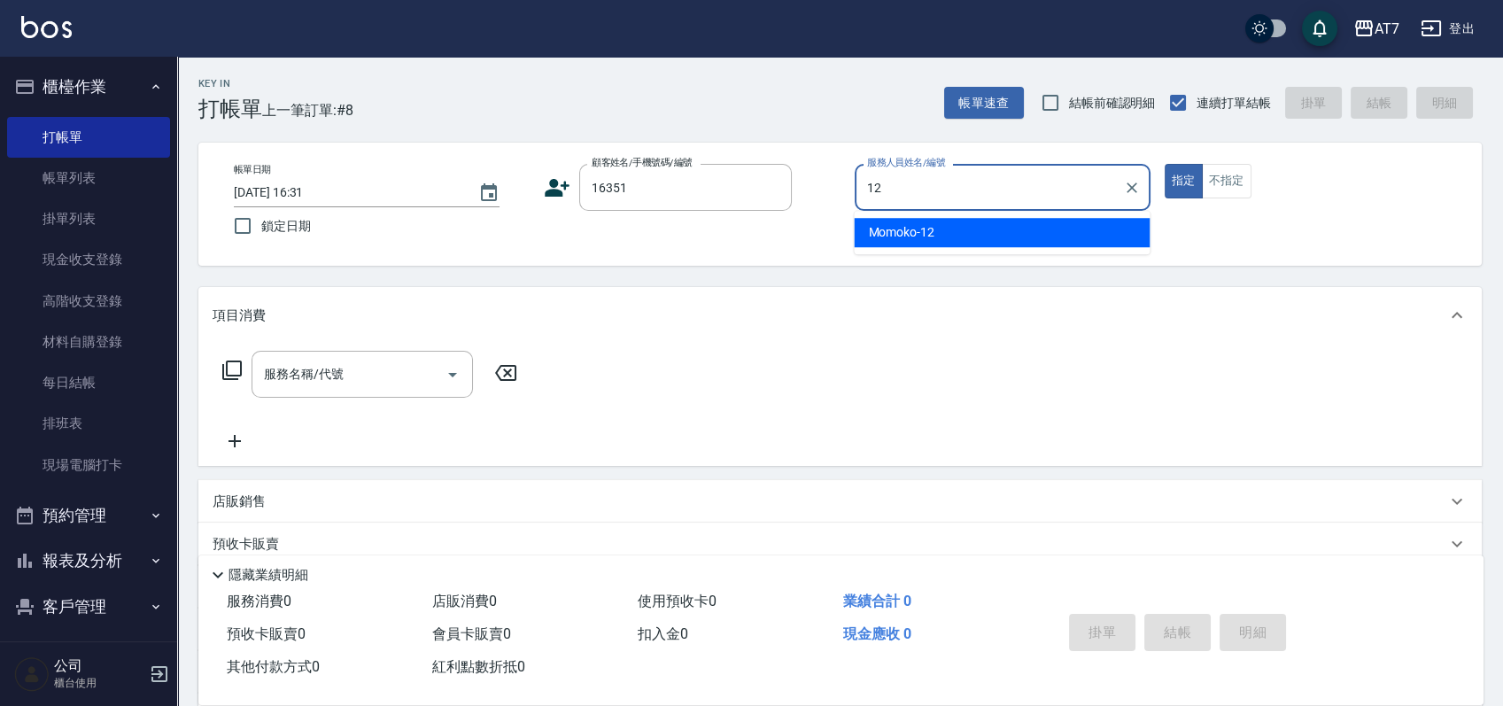
type input "Momoko-12"
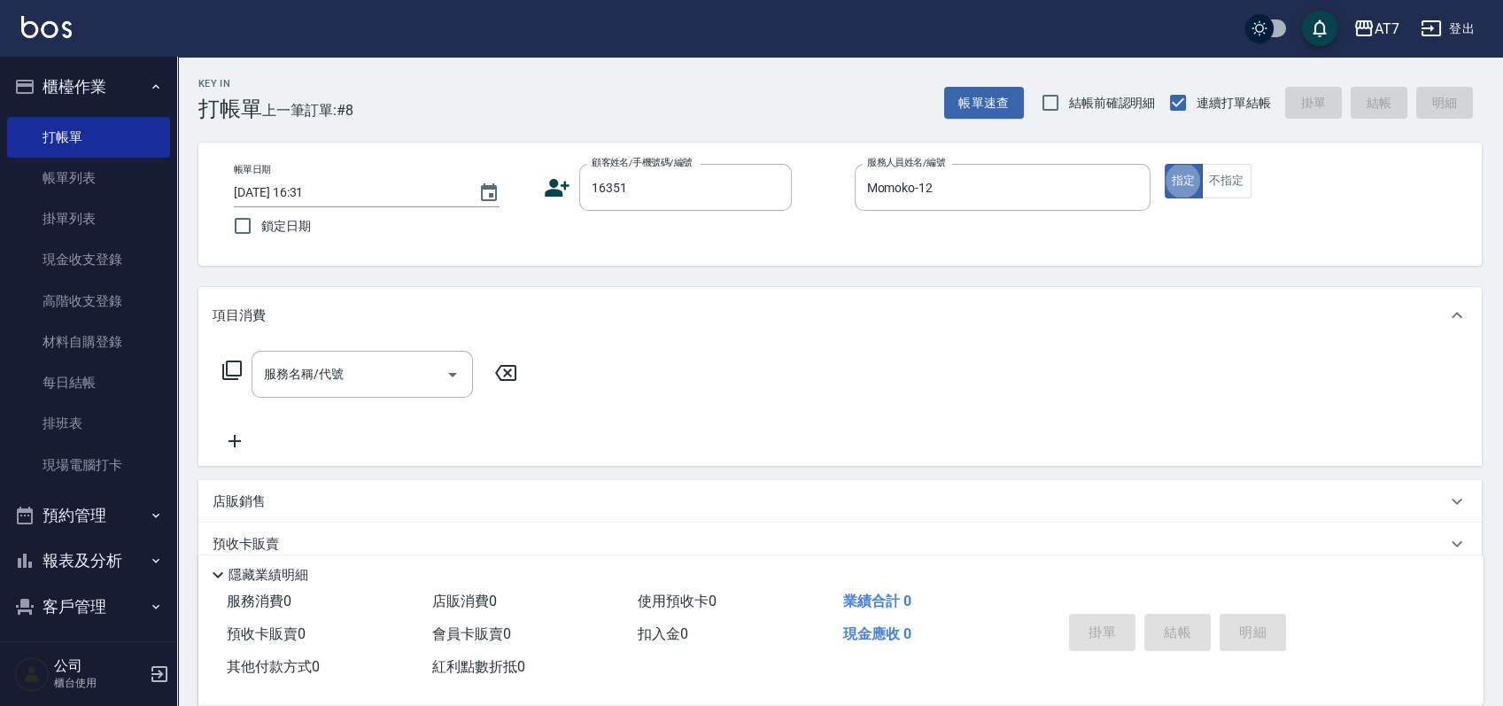
type input "公司/公司16351/16351"
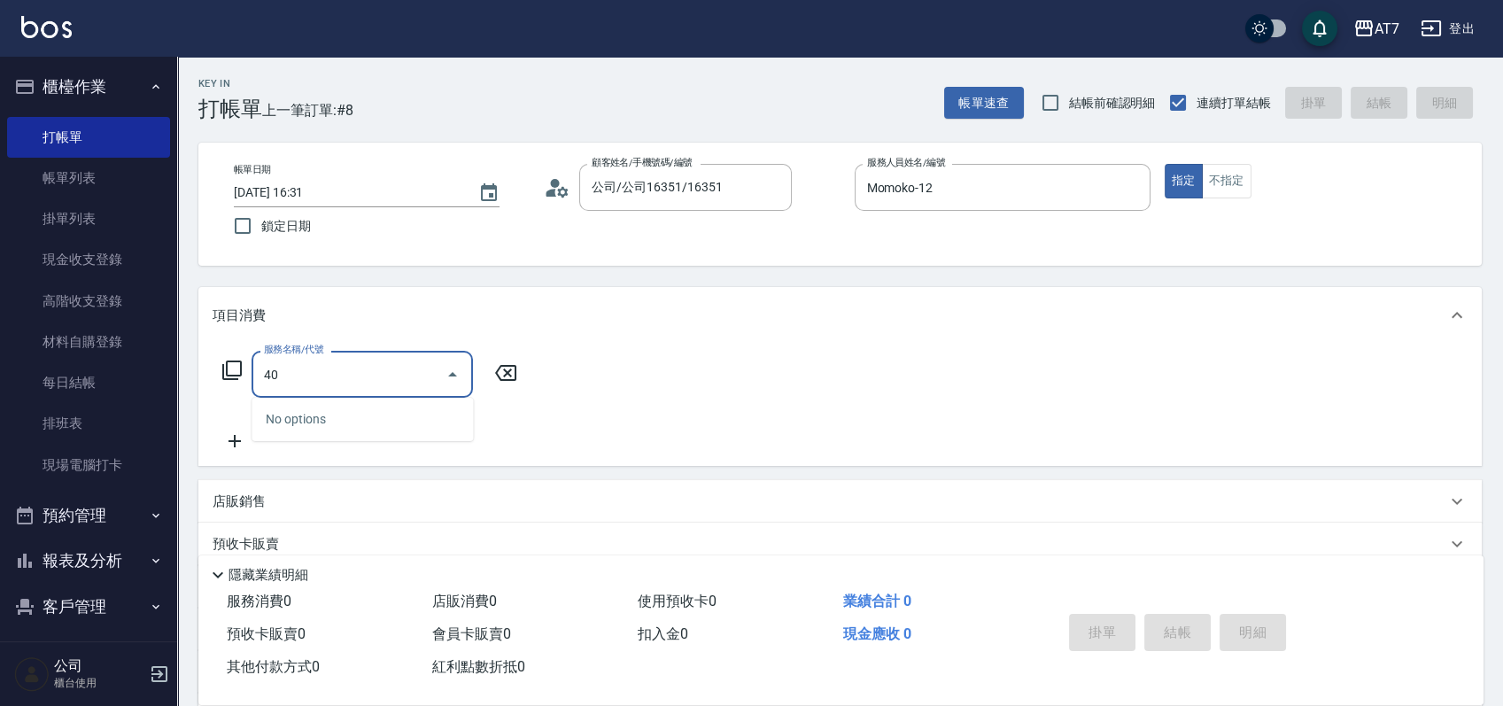
type input "401"
type input "150"
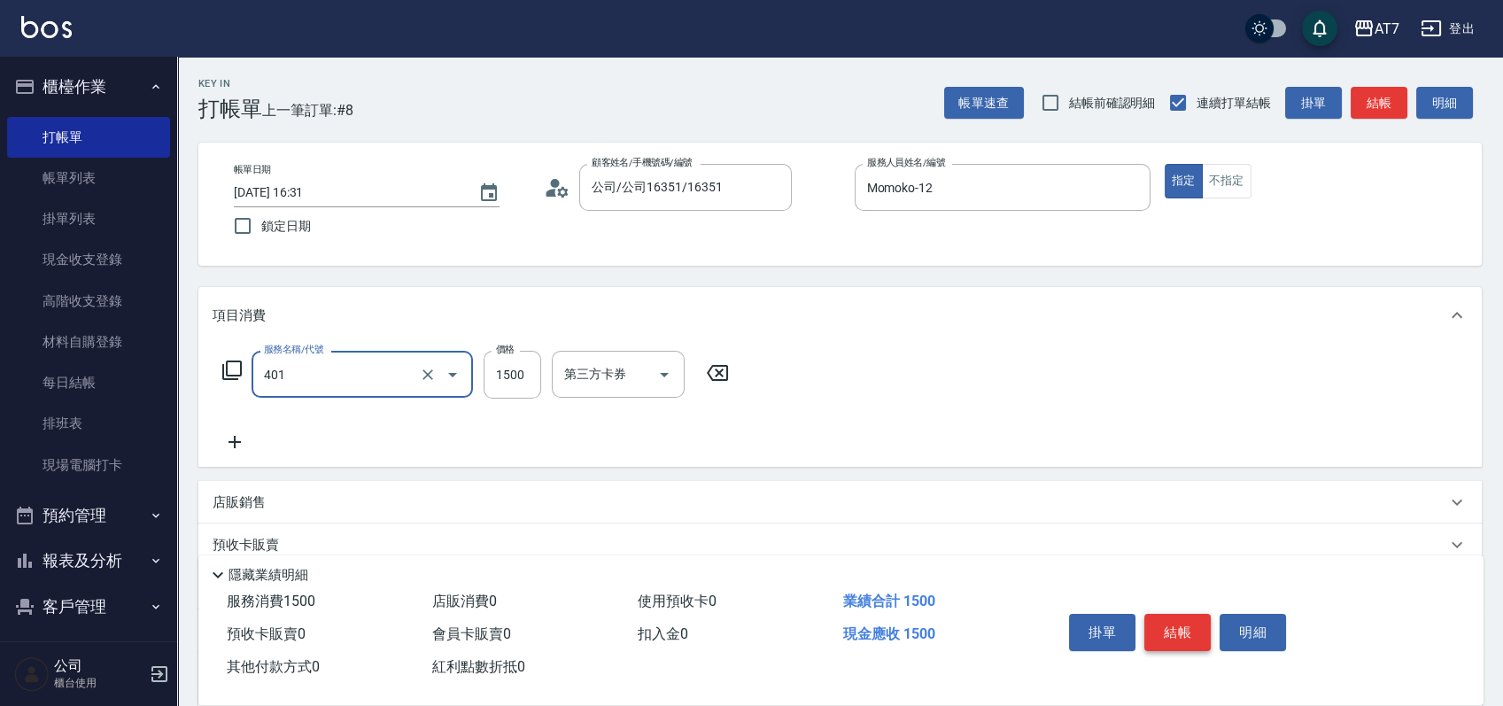
type input "染髮(互助)(401)"
type input "1"
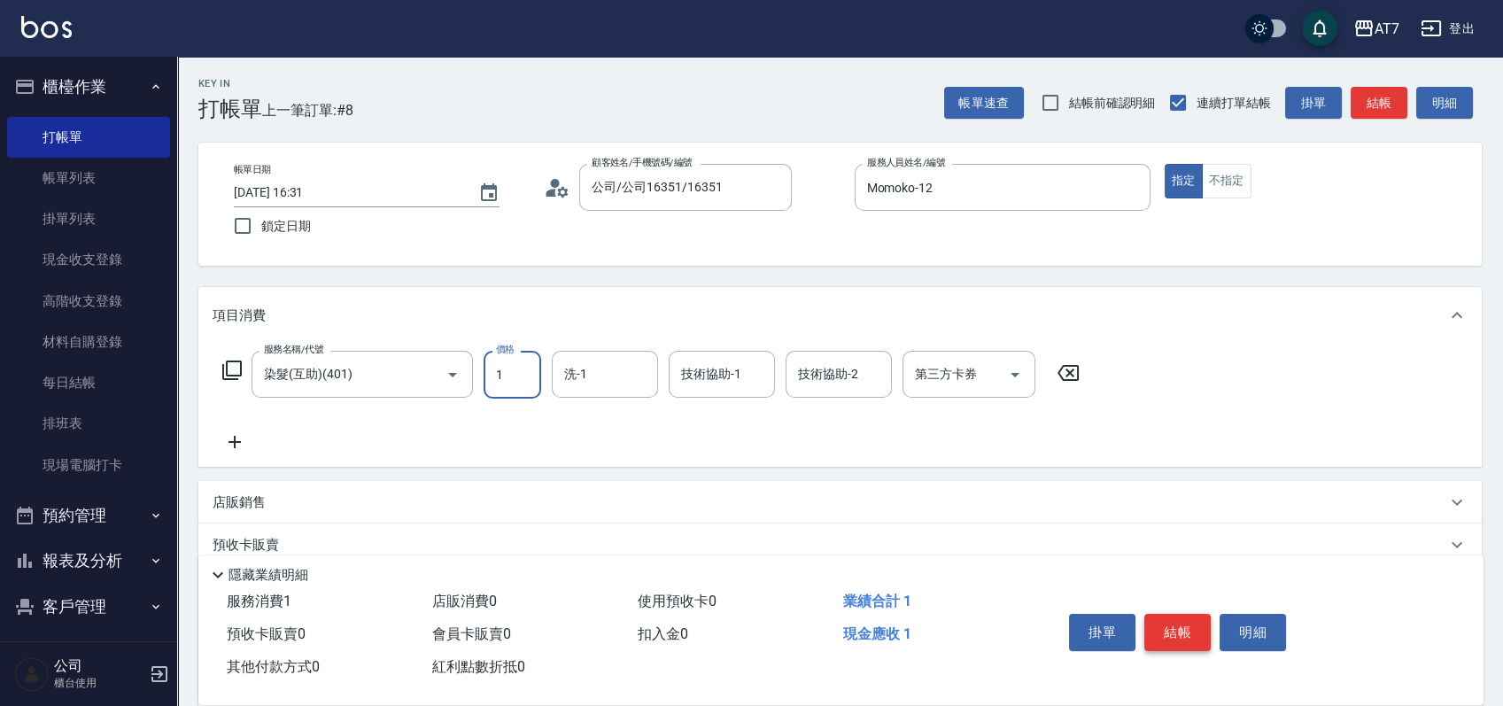
type input "0"
type input "168"
type input "160"
type input "1680"
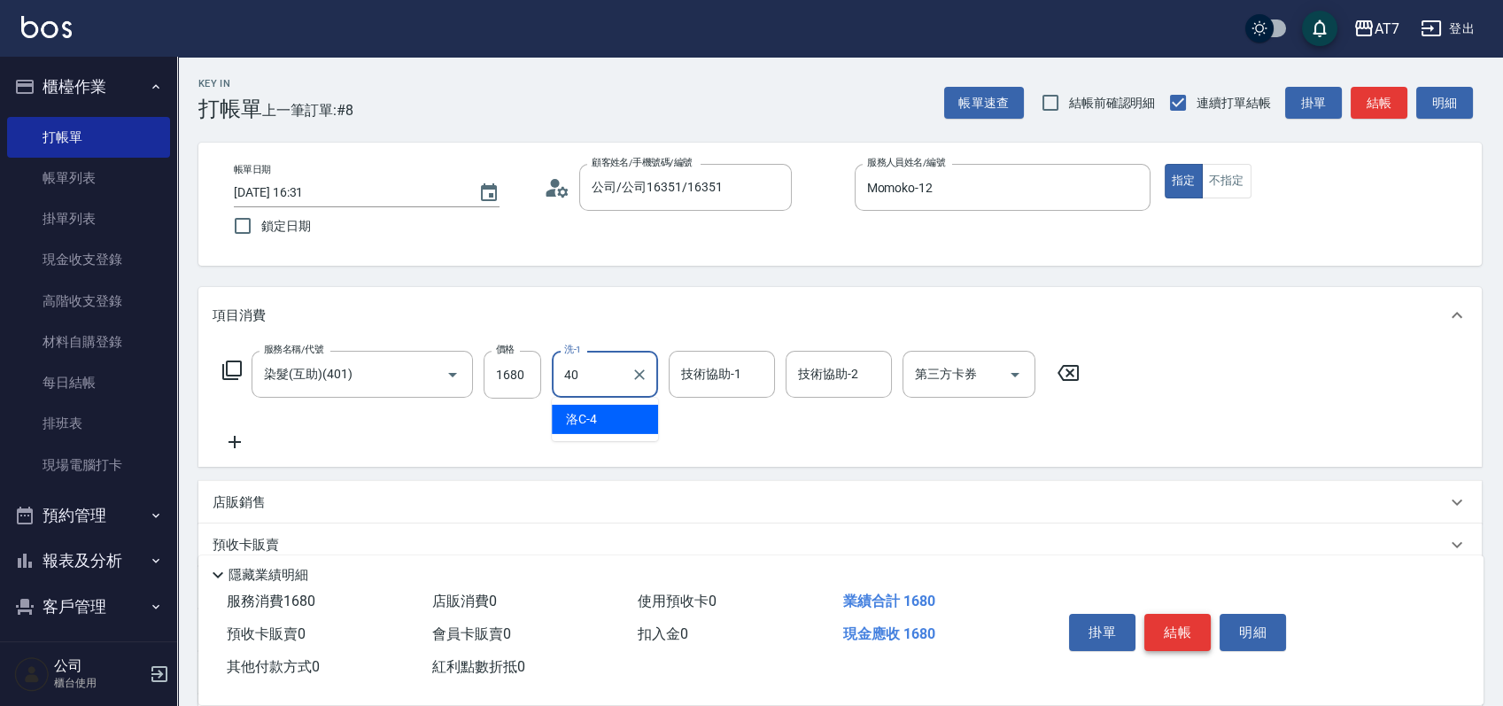
type input "YuYu-40"
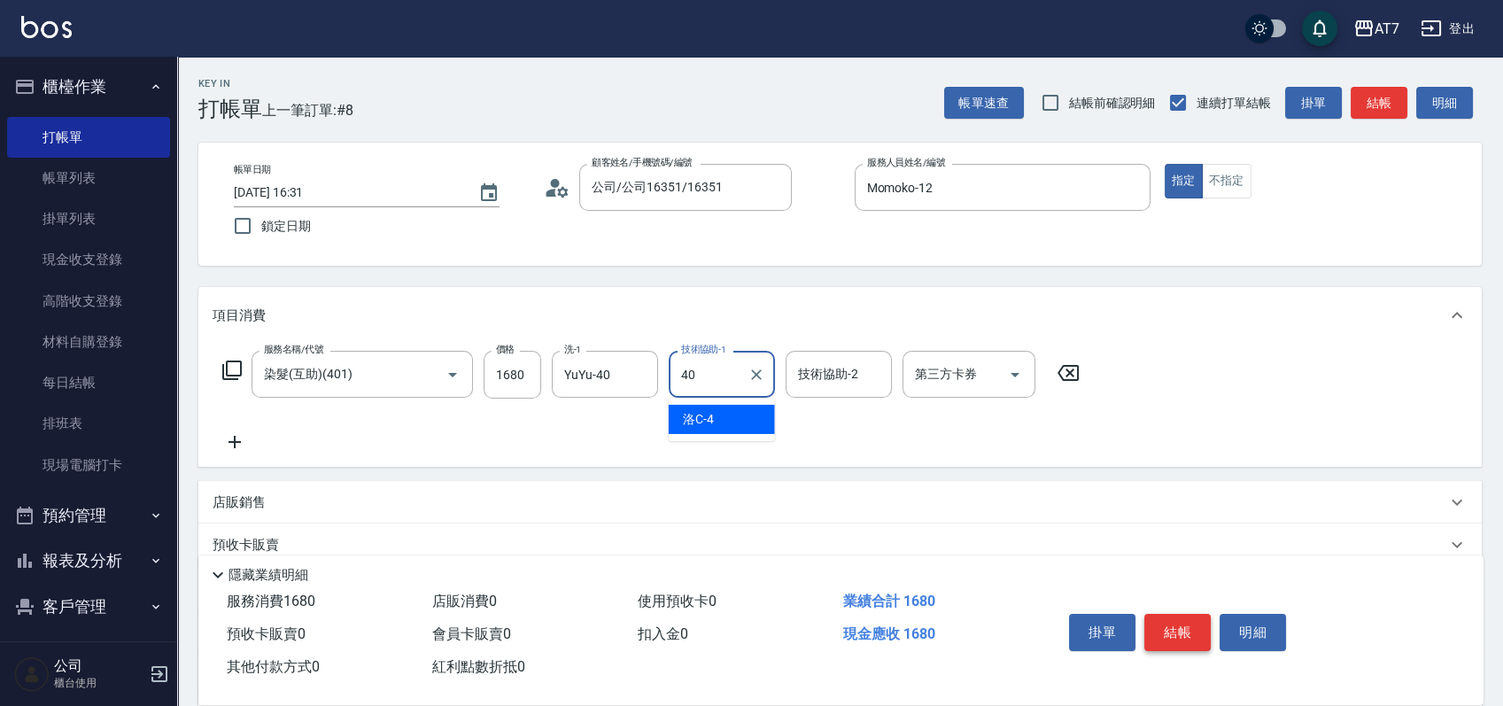
type input "YuYu-40"
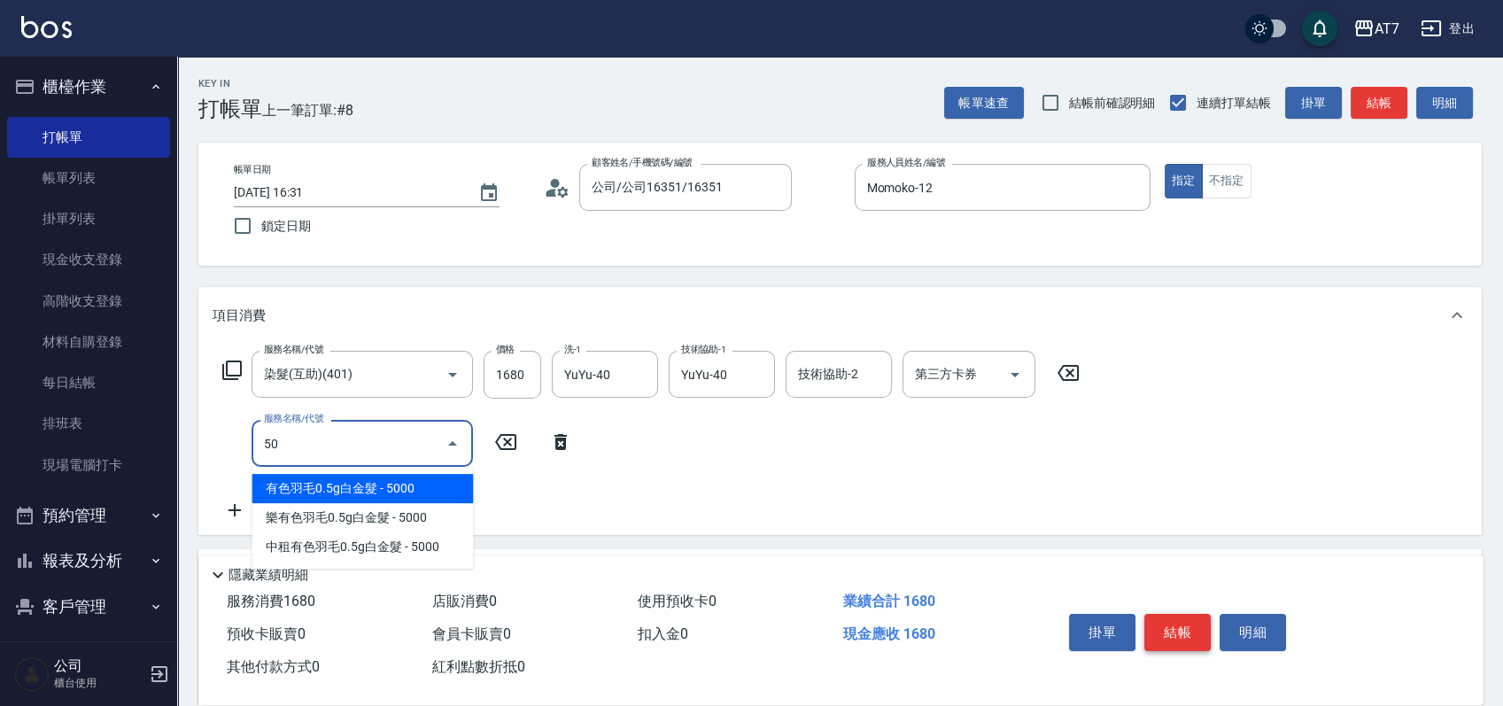
type input "504"
type input "170"
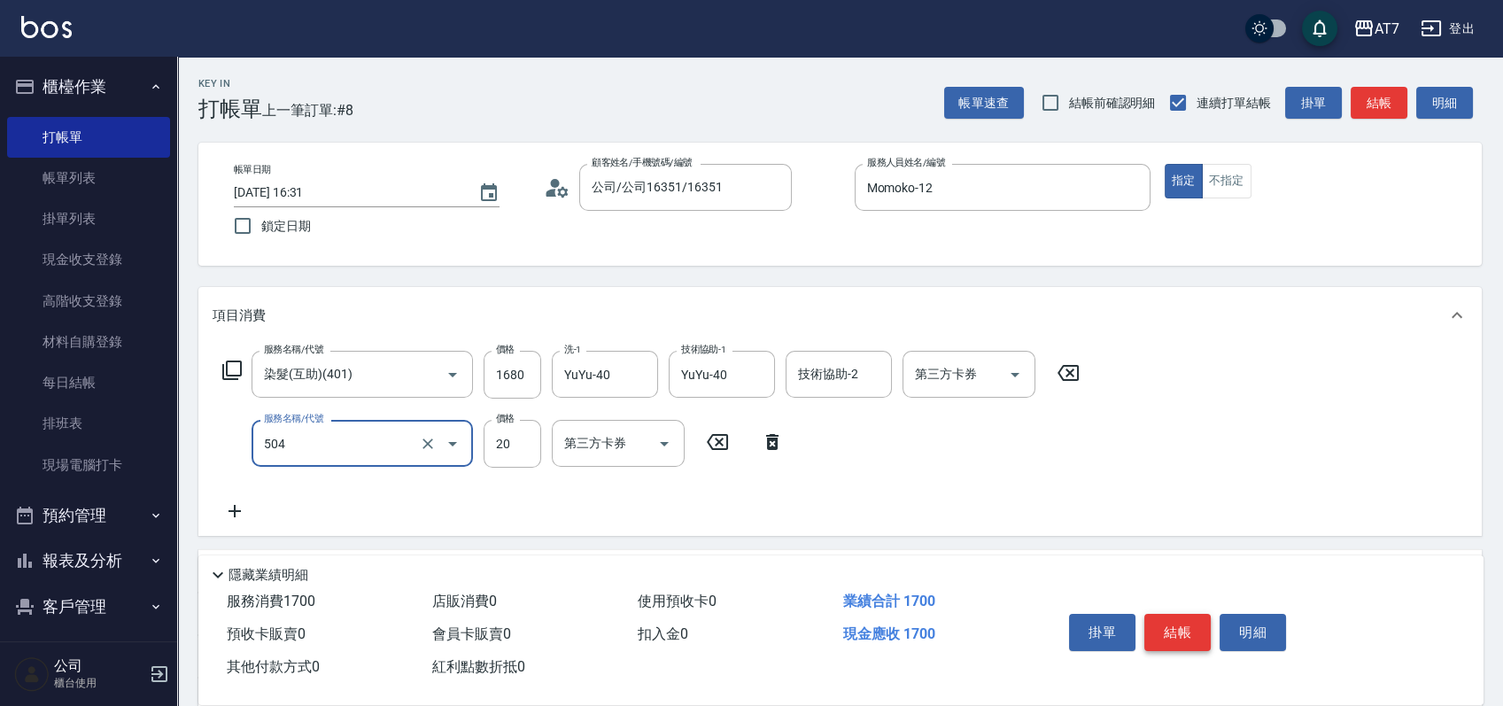
type input "潤絲(504)"
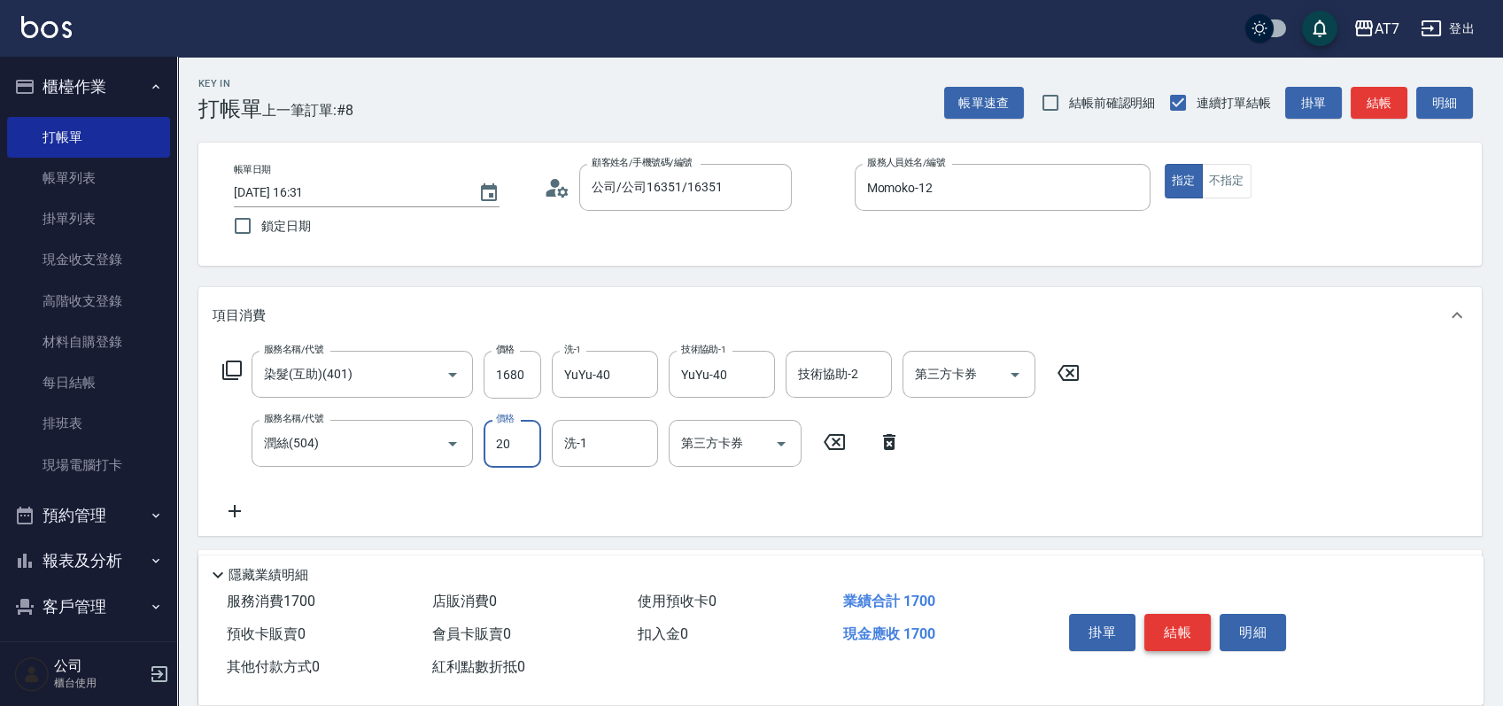
type input "5"
type input "170"
type input "50"
type input "YuYu-40"
click at [1161, 614] on button "結帳" at bounding box center [1177, 632] width 66 height 37
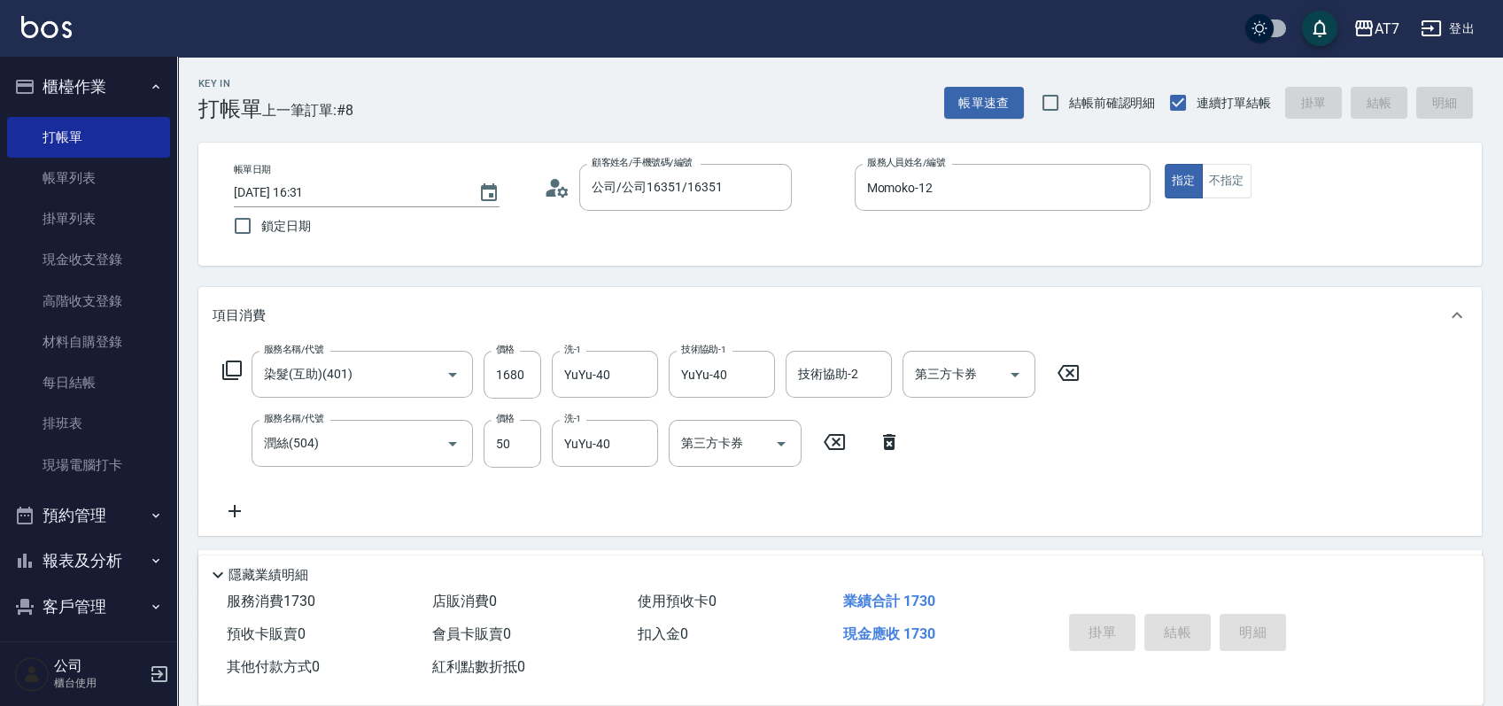
type input "2025/09/08 16:32"
type input "0"
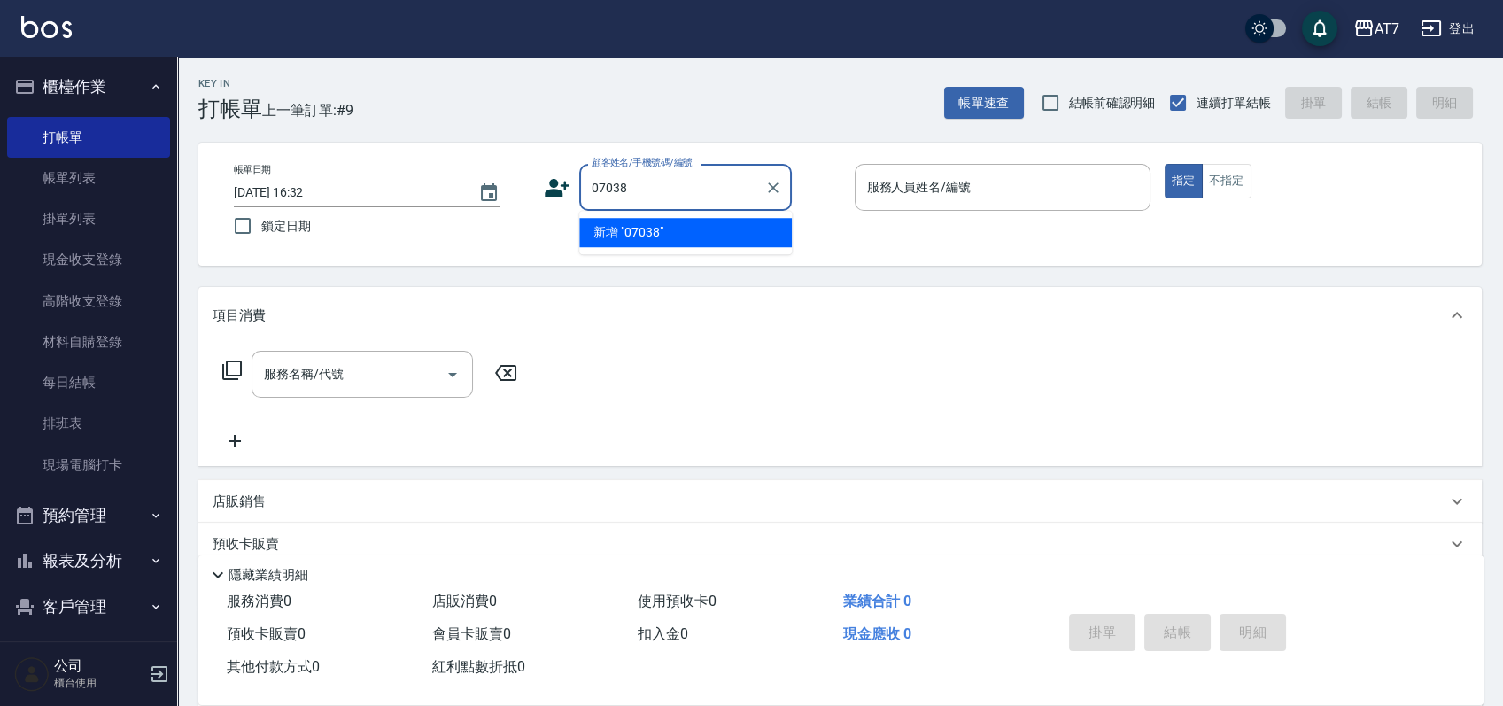
type input "07038"
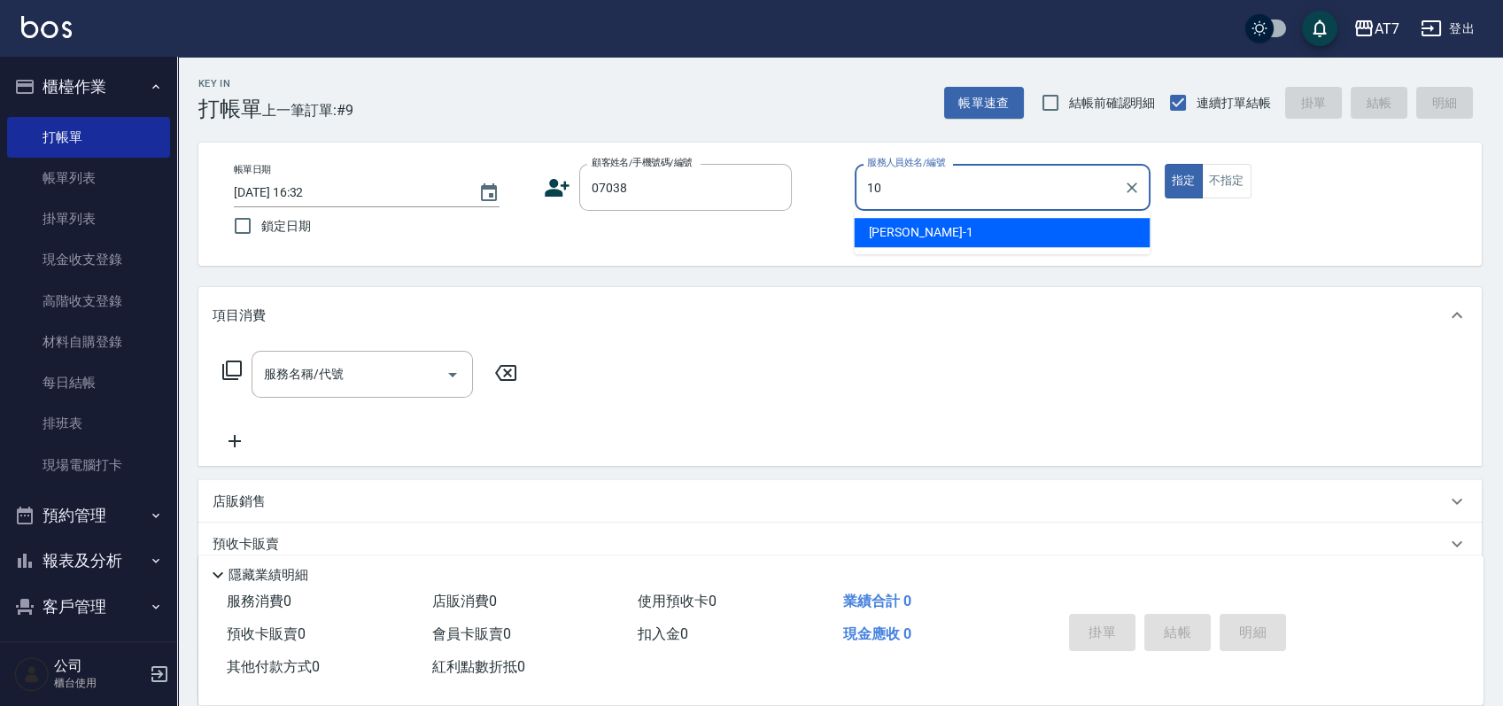
type input "10"
type input "公司/公司07038/07038"
type input "King-10"
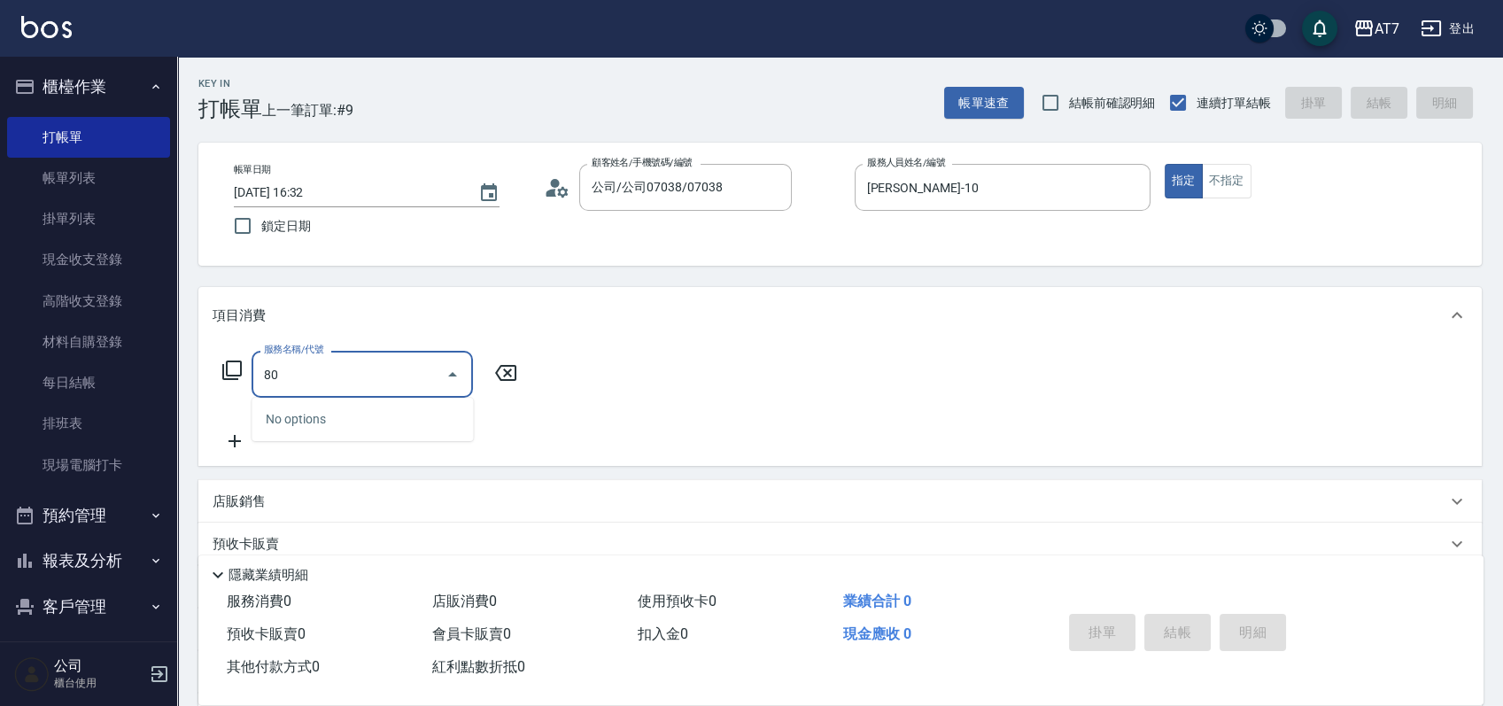
type input "803"
type input "60"
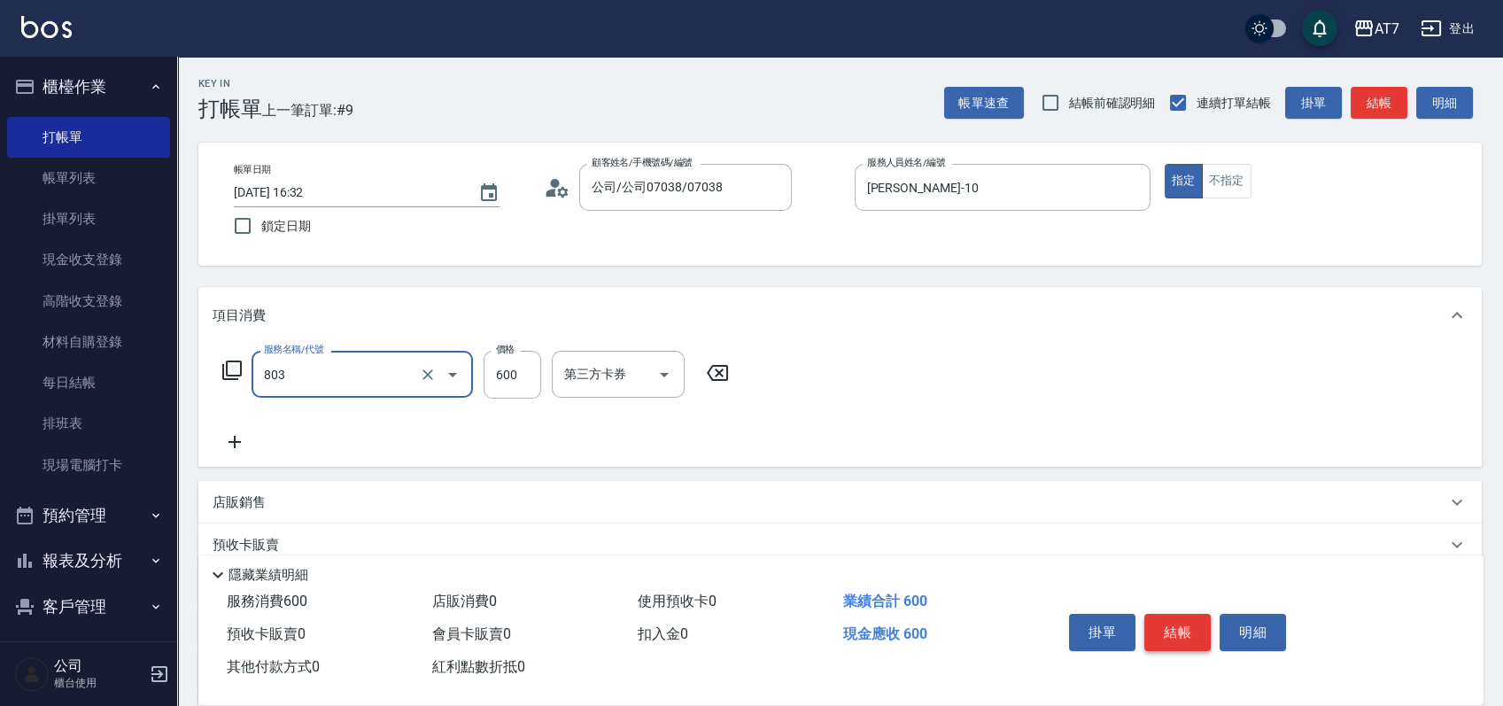
type input "髮原素去角質(互助)(803)"
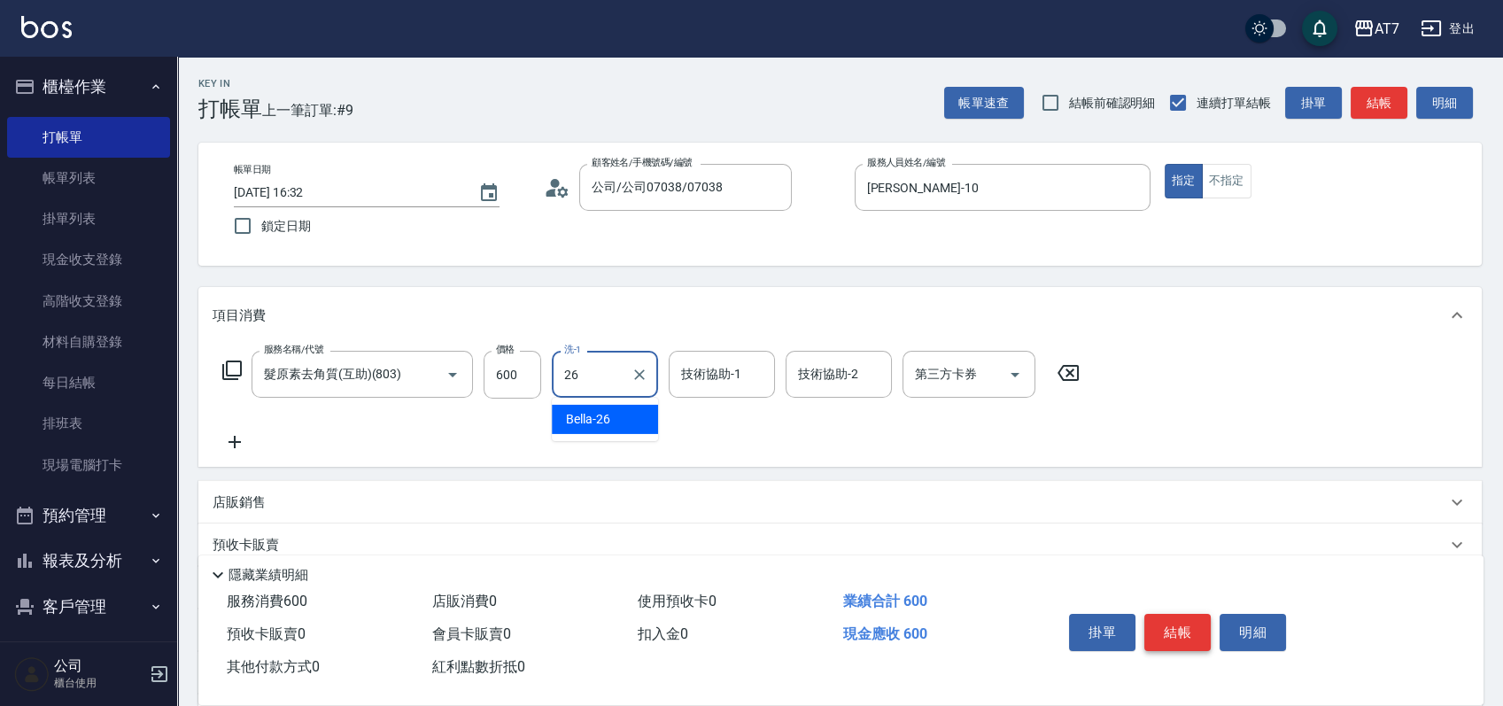
type input "Bella-26"
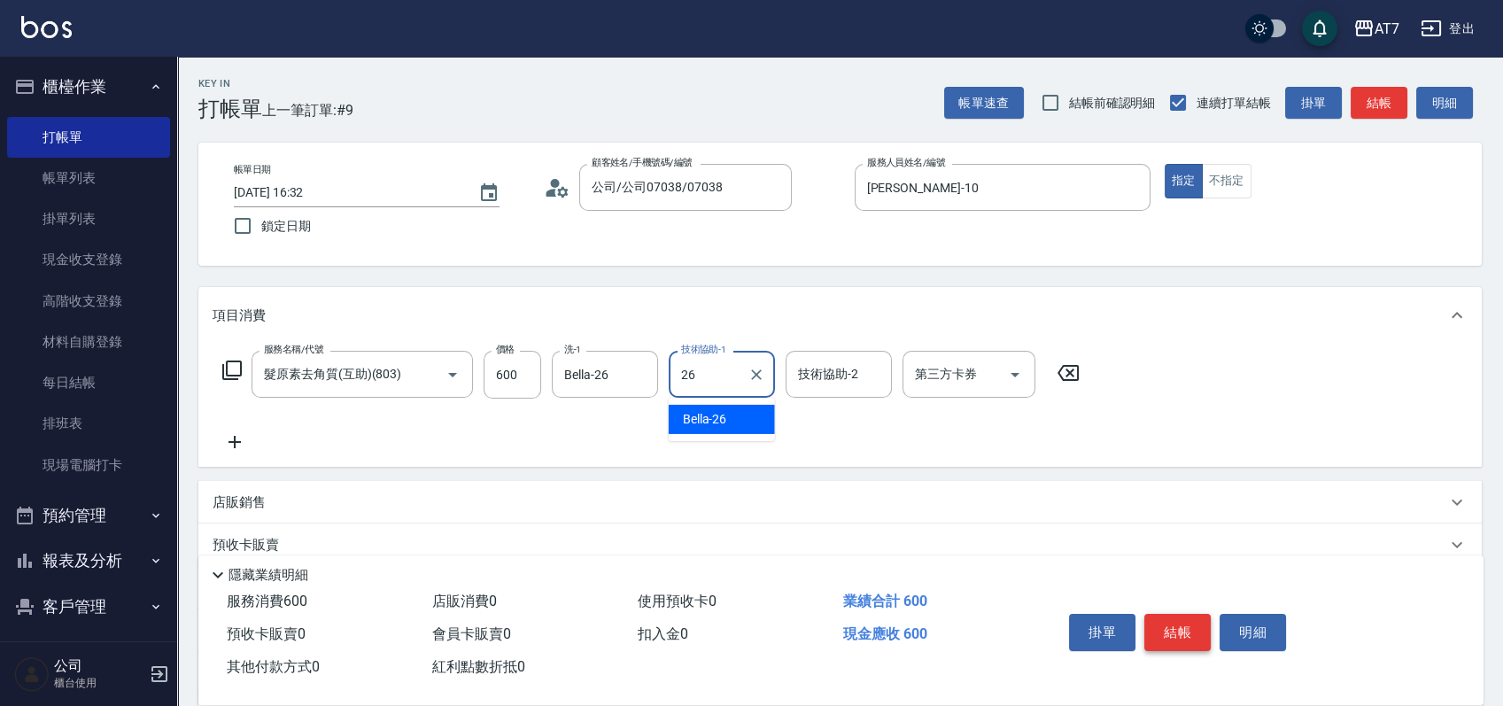
type input "Bella-26"
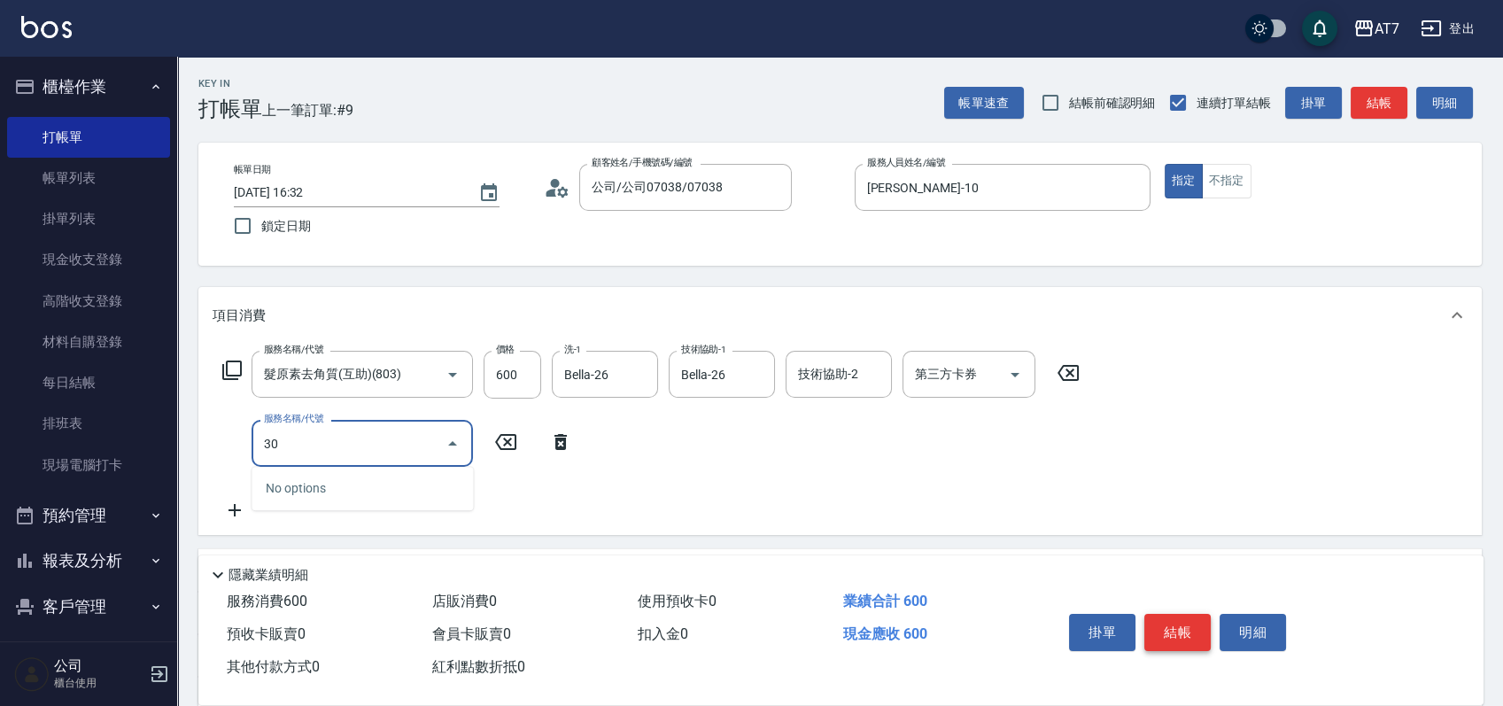
type input "302"
type input "90"
type input "剪髮(302)"
click at [1161, 614] on button "結帳" at bounding box center [1177, 632] width 66 height 37
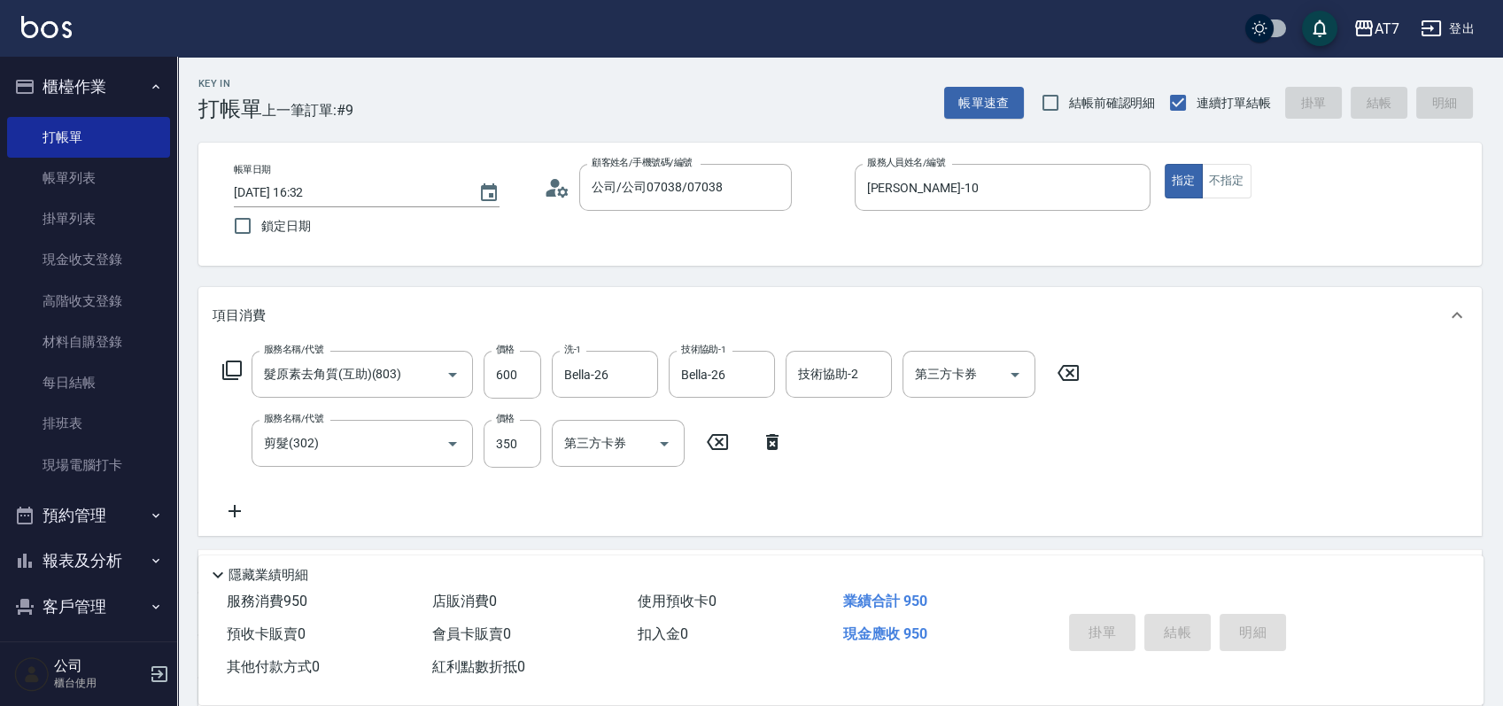
type input "0"
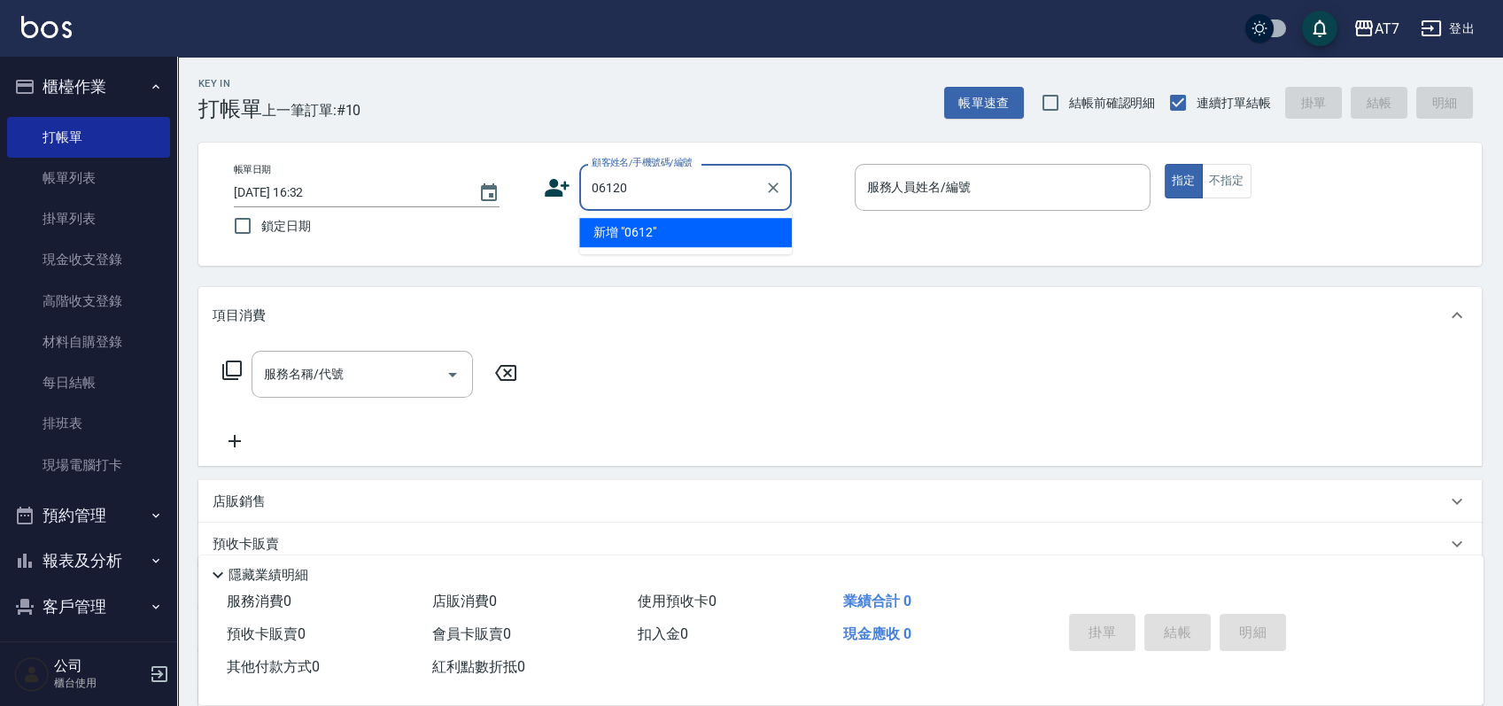
type input "06120"
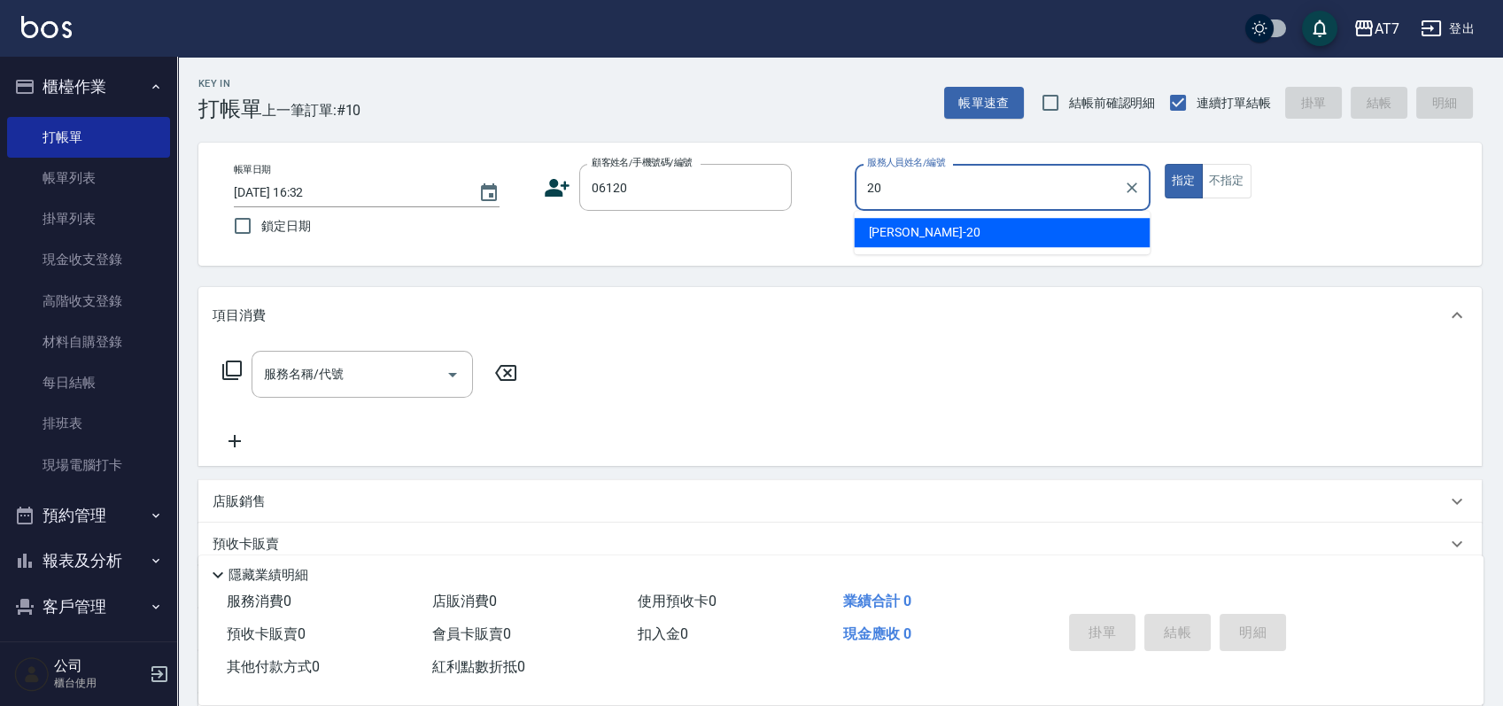
type input "妮可-20"
type input "公司單/06120-1/06120"
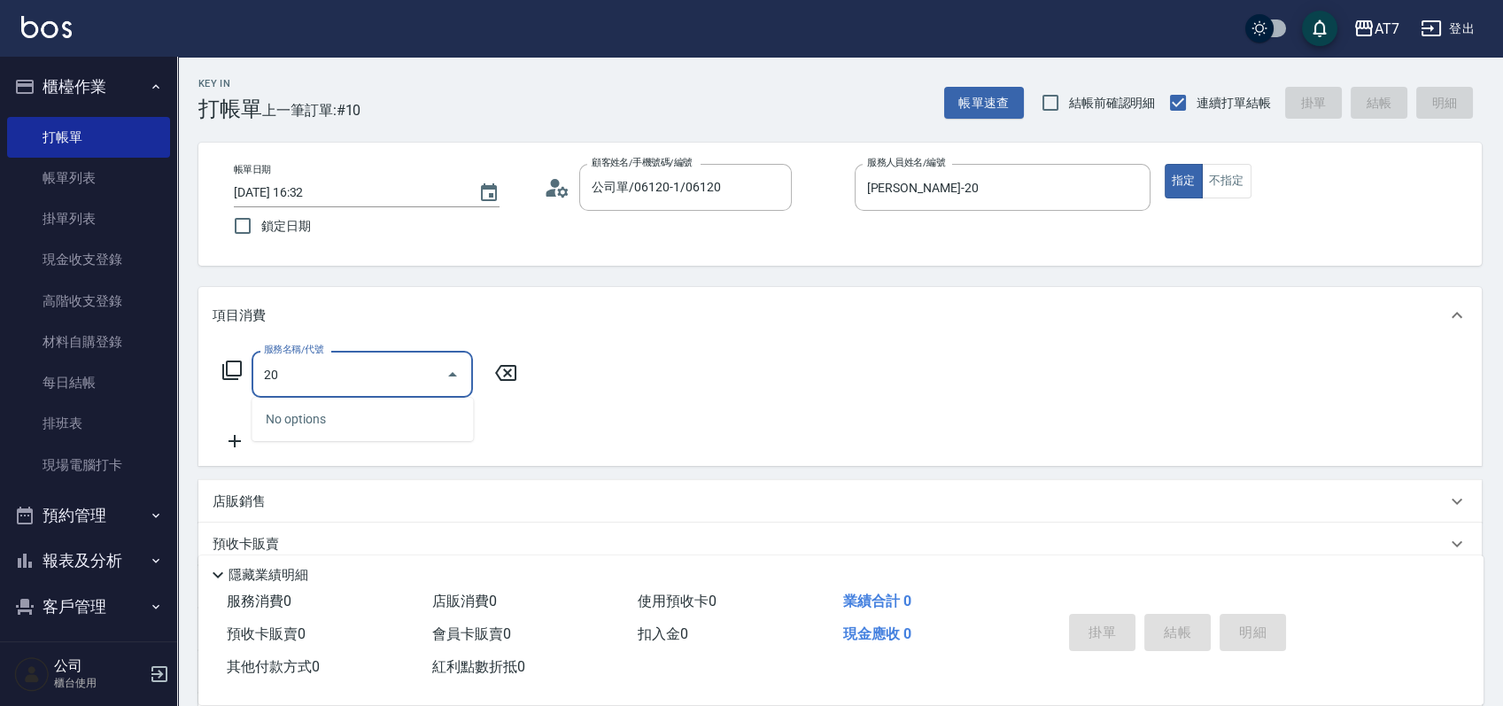
type input "200"
type input "150"
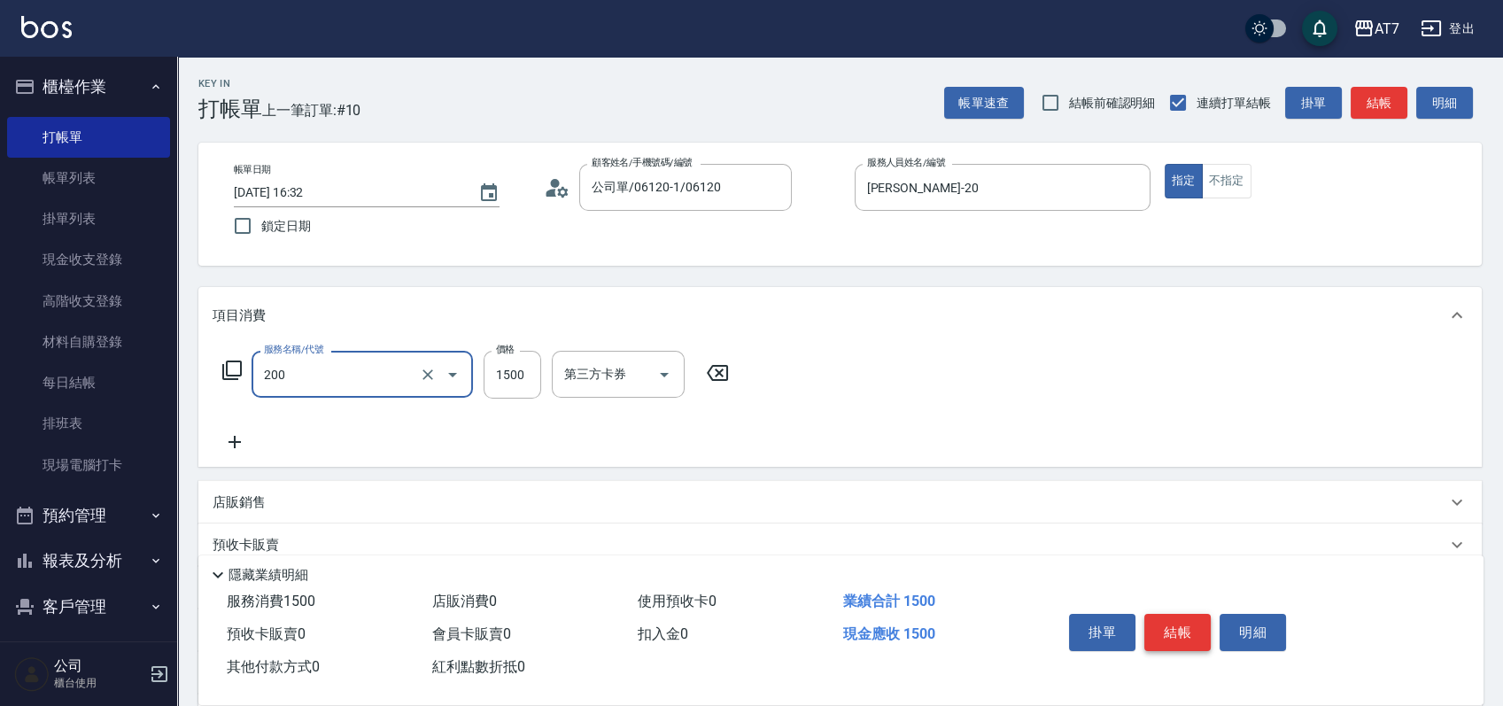
type input "燙髮(200)"
type input "0"
type input "250"
type input "2500"
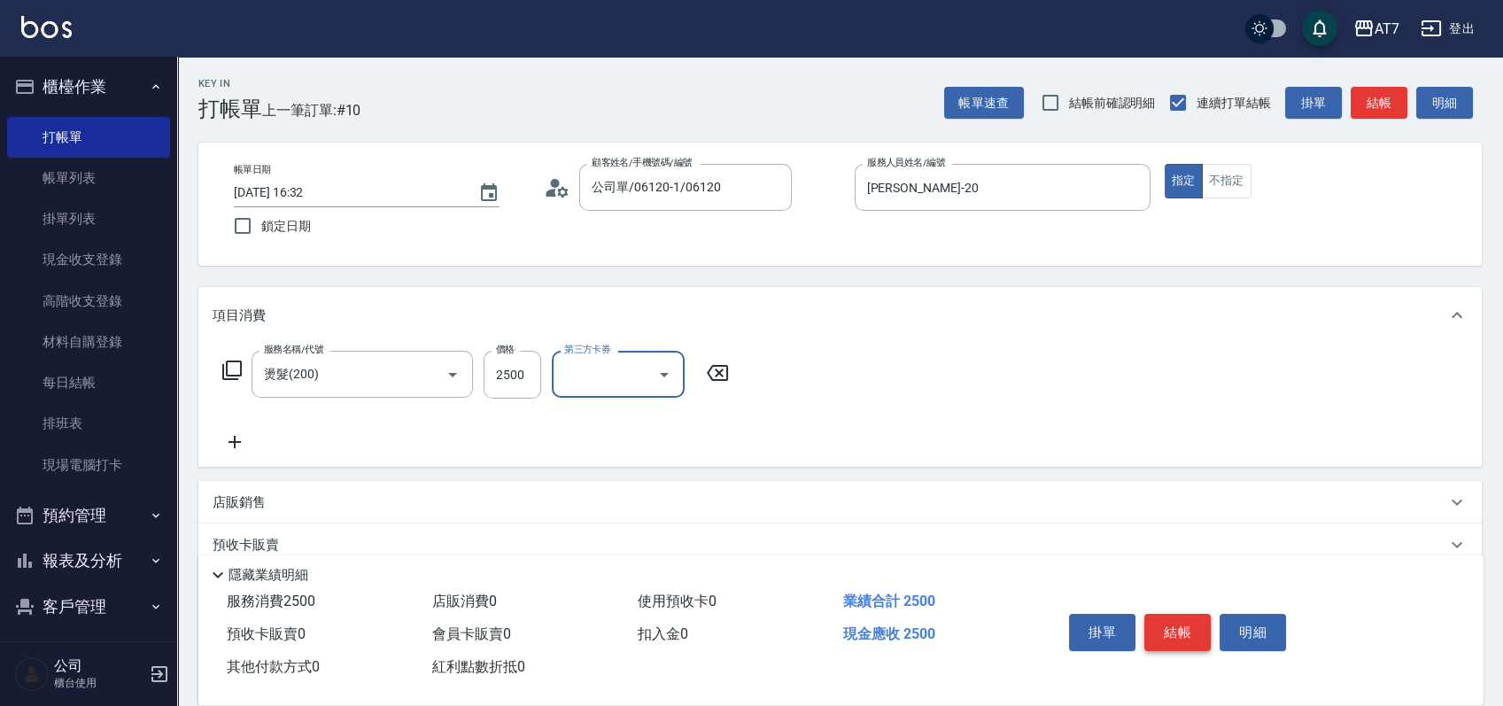
click at [1161, 614] on button "結帳" at bounding box center [1177, 632] width 66 height 37
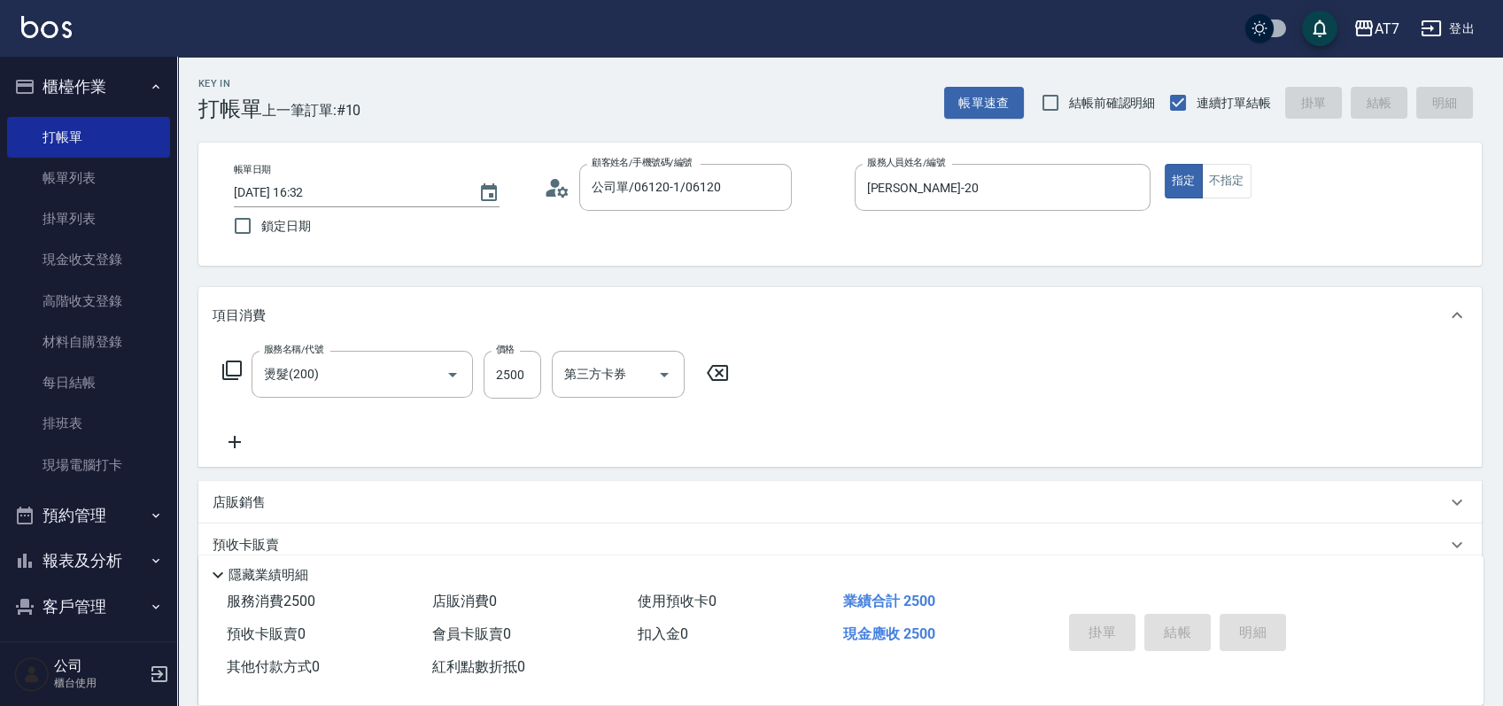
type input "0"
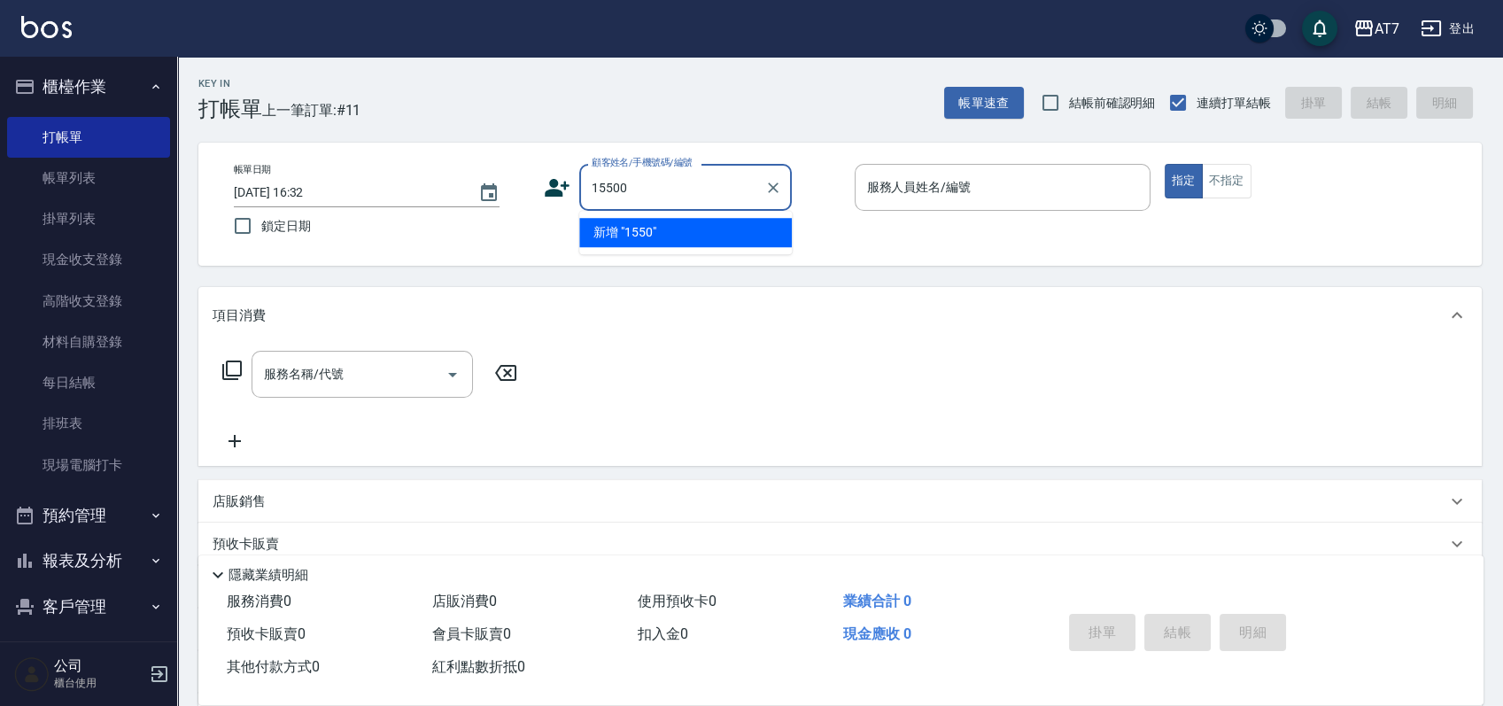
type input "15500"
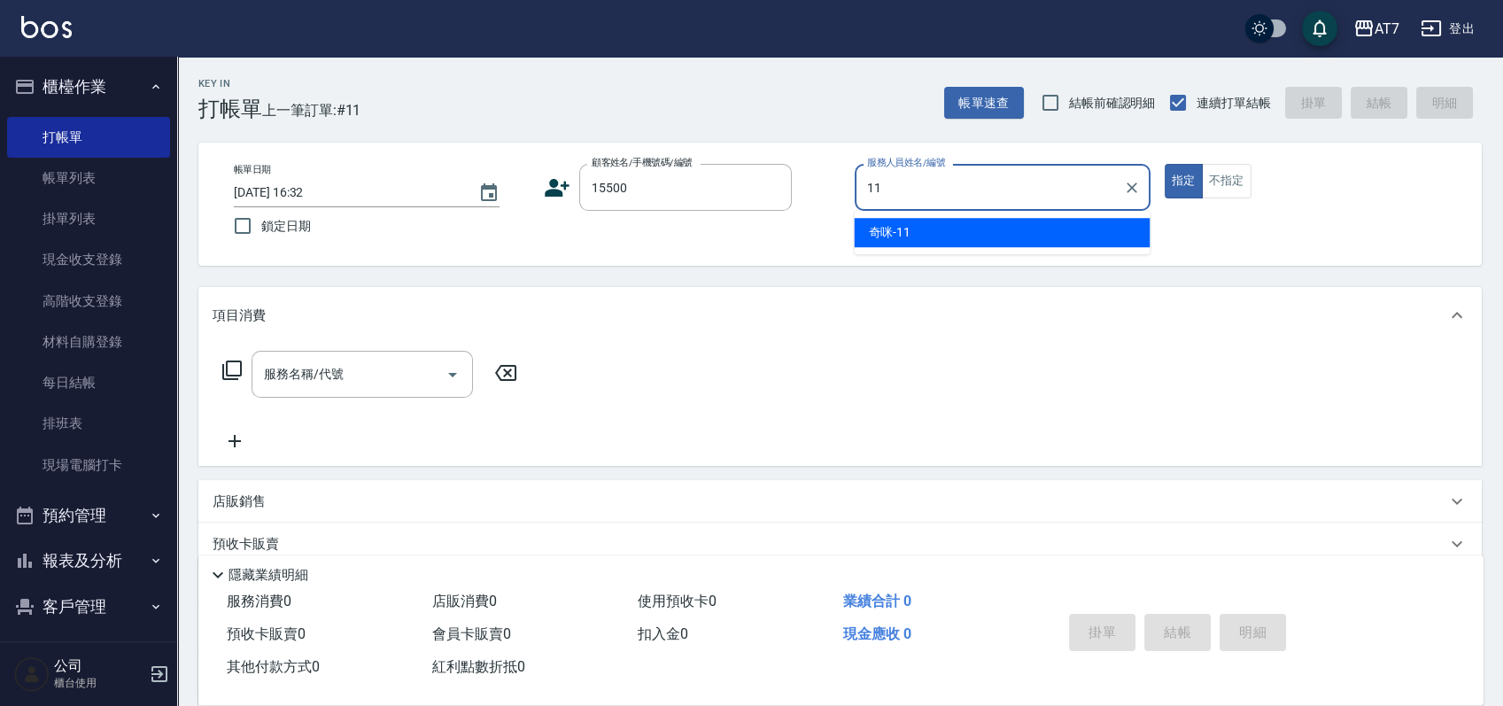
type input "奇咪-11"
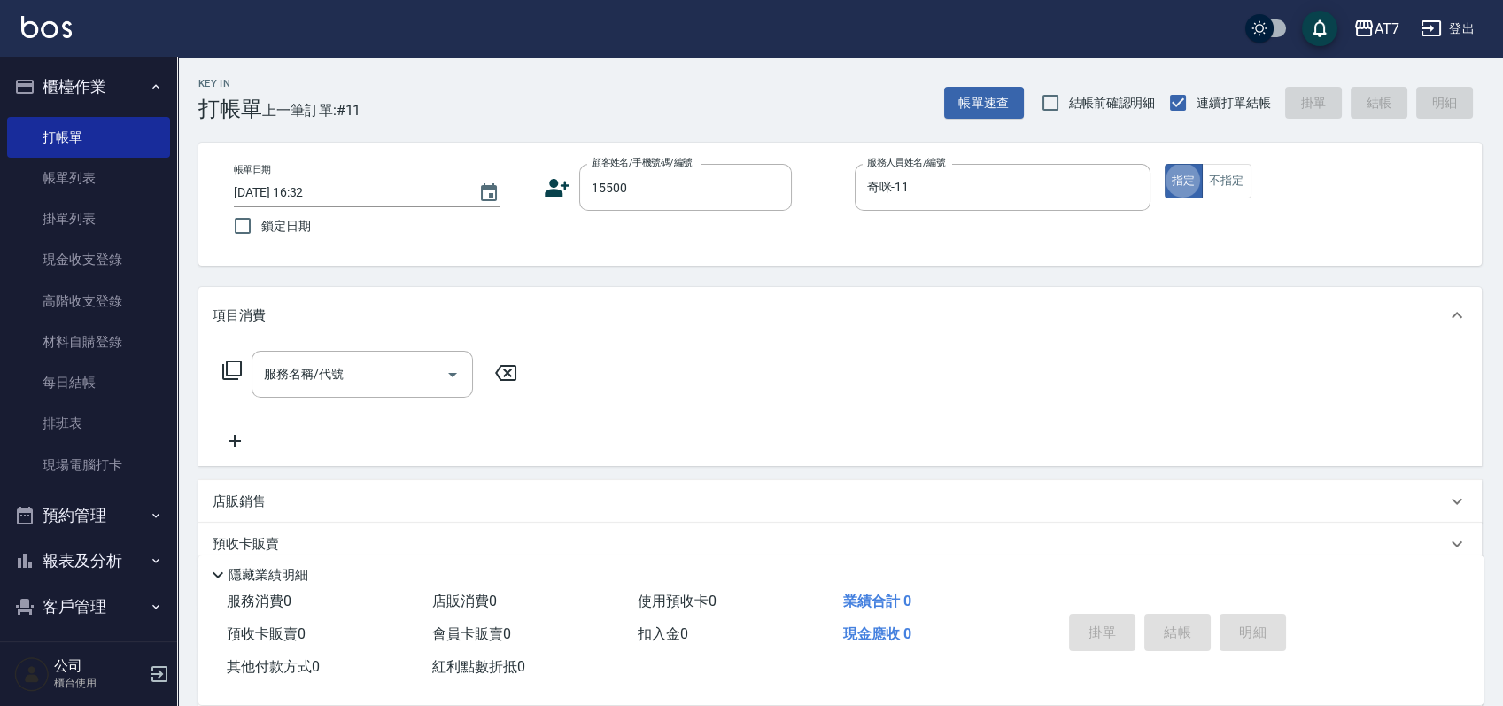
type input "公司/公司15500/15500"
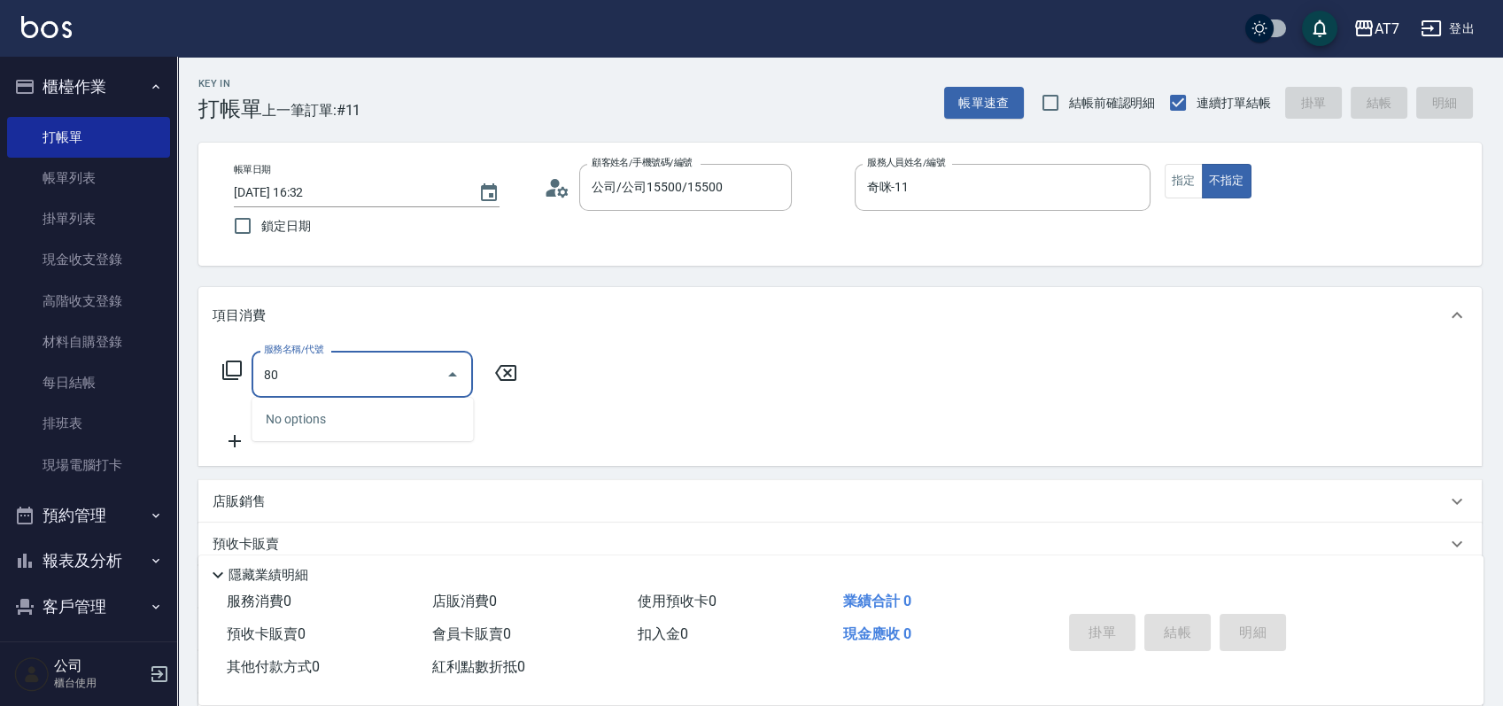
type input "800"
type input "40"
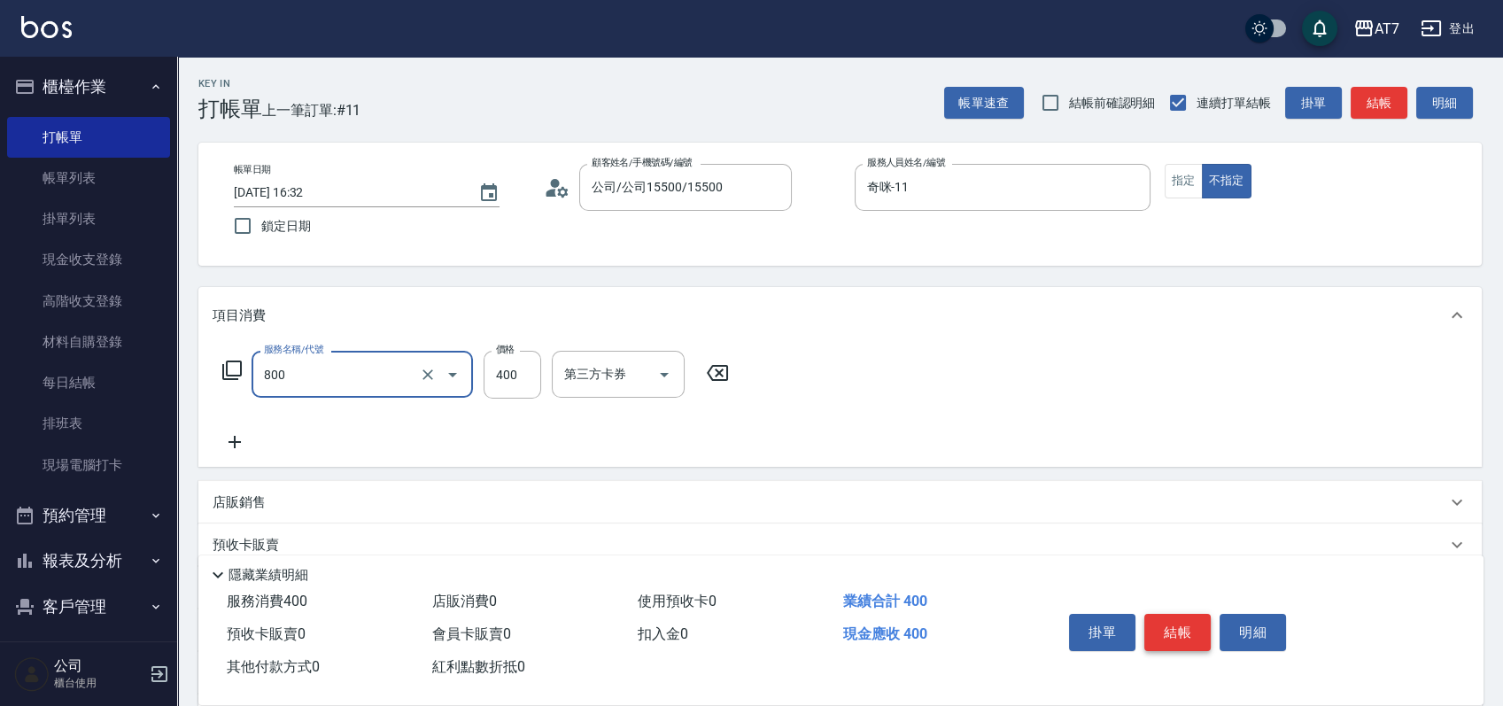
type input "自購-葉綠素健康(自)(800)"
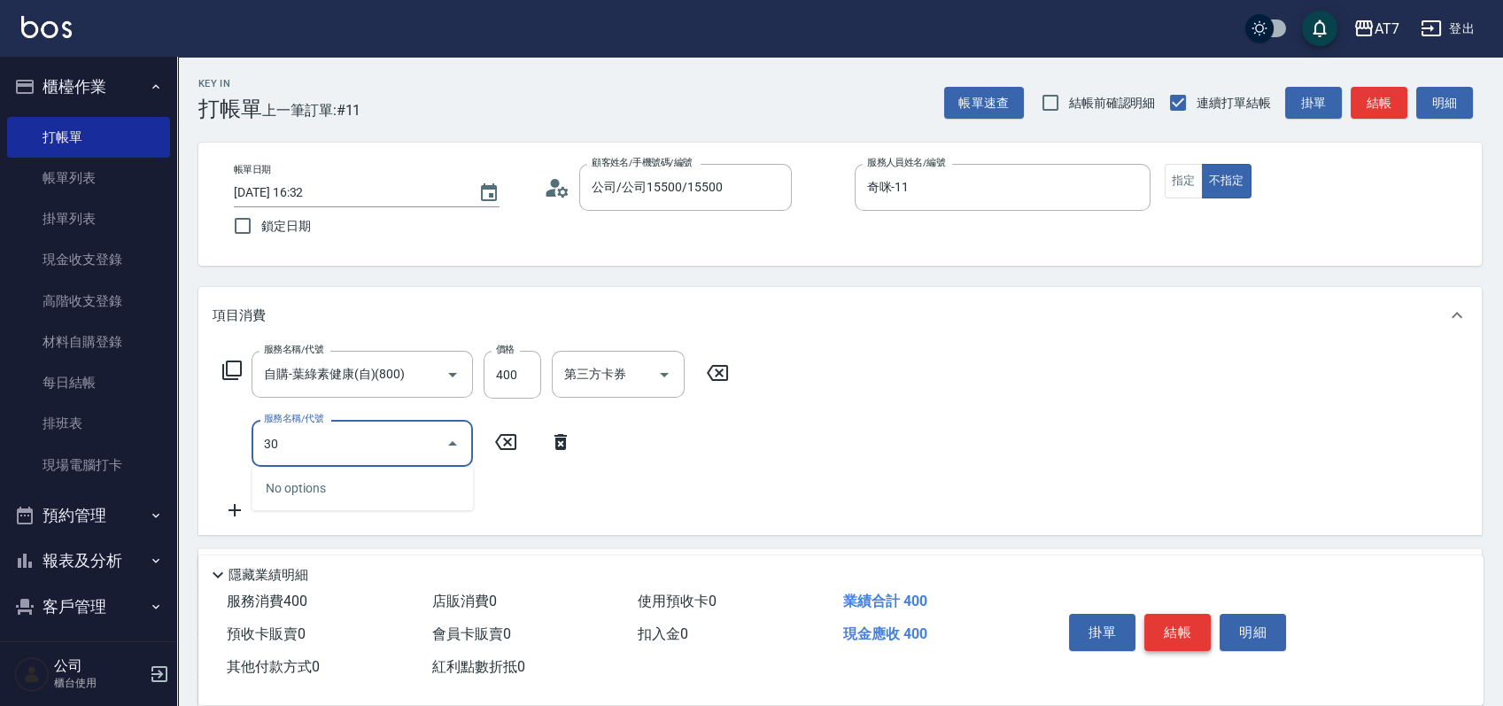
type input "300"
type input "50"
type input "剪瀏海(300)"
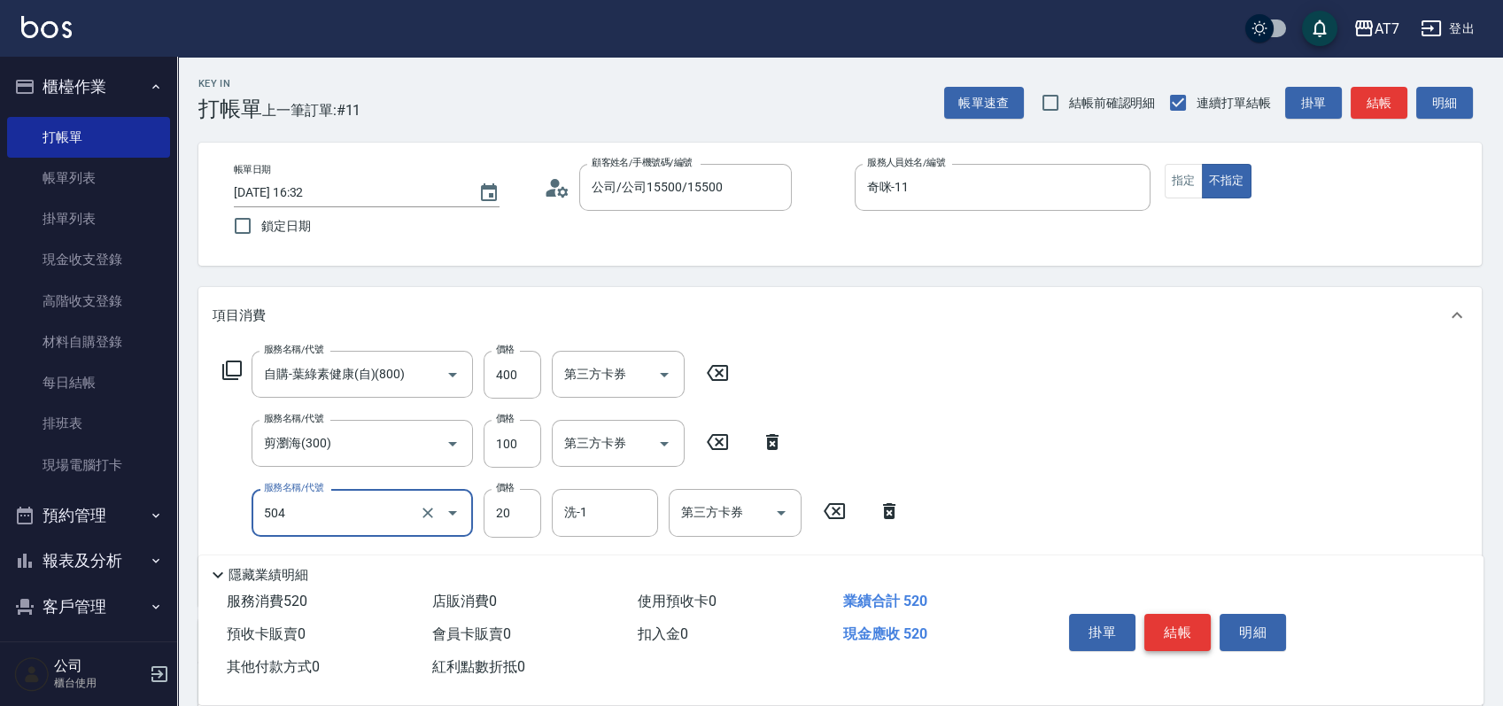
type input "潤絲(504)"
click at [1161, 614] on button "結帳" at bounding box center [1177, 632] width 66 height 37
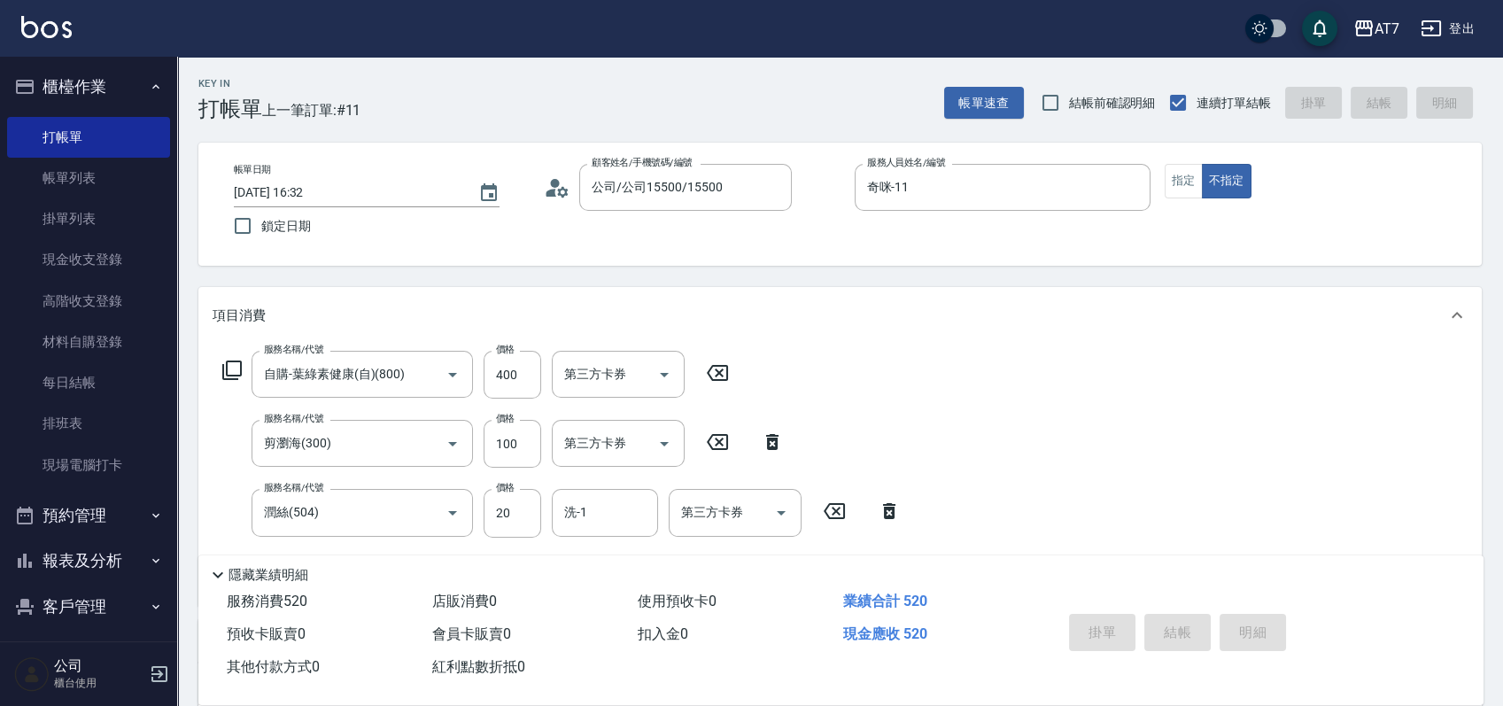
type input "0"
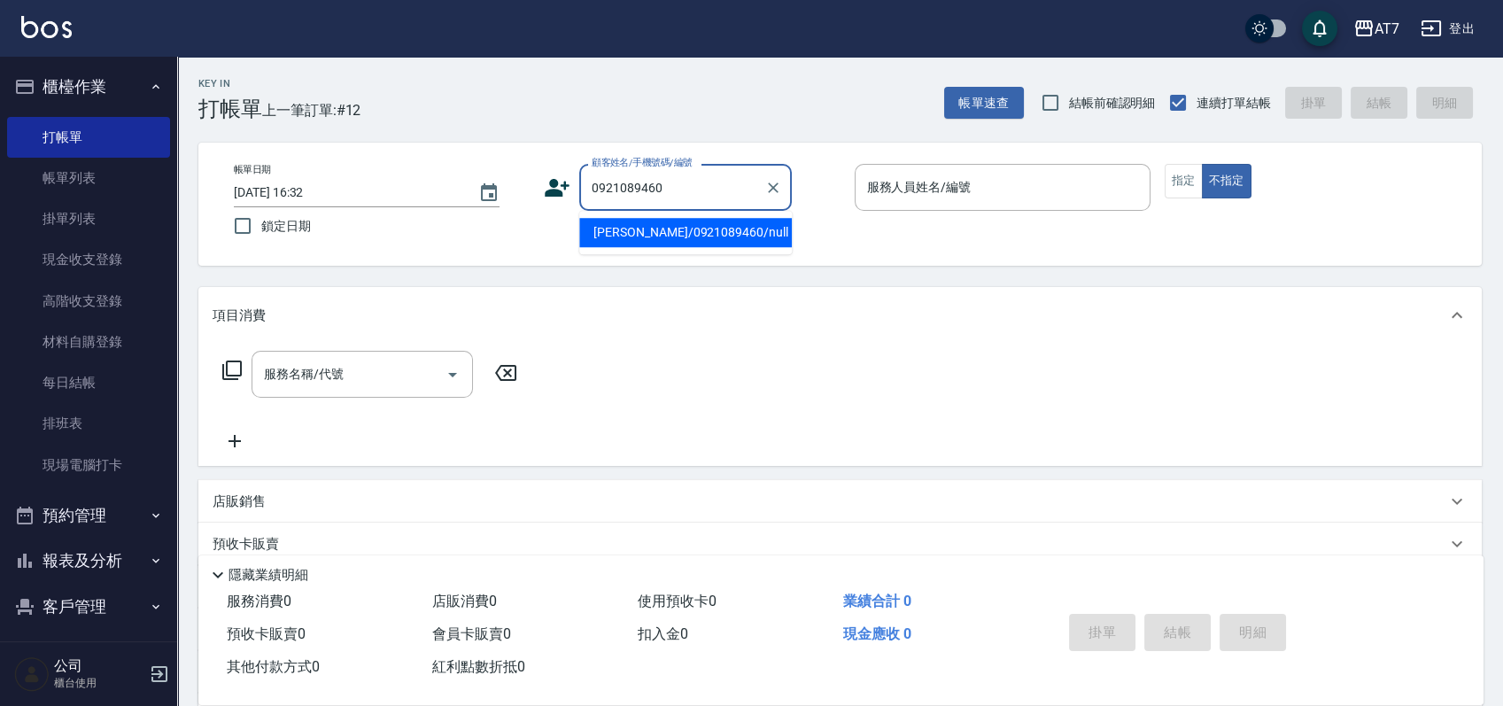
type input "劉貽禎/0921089460/null"
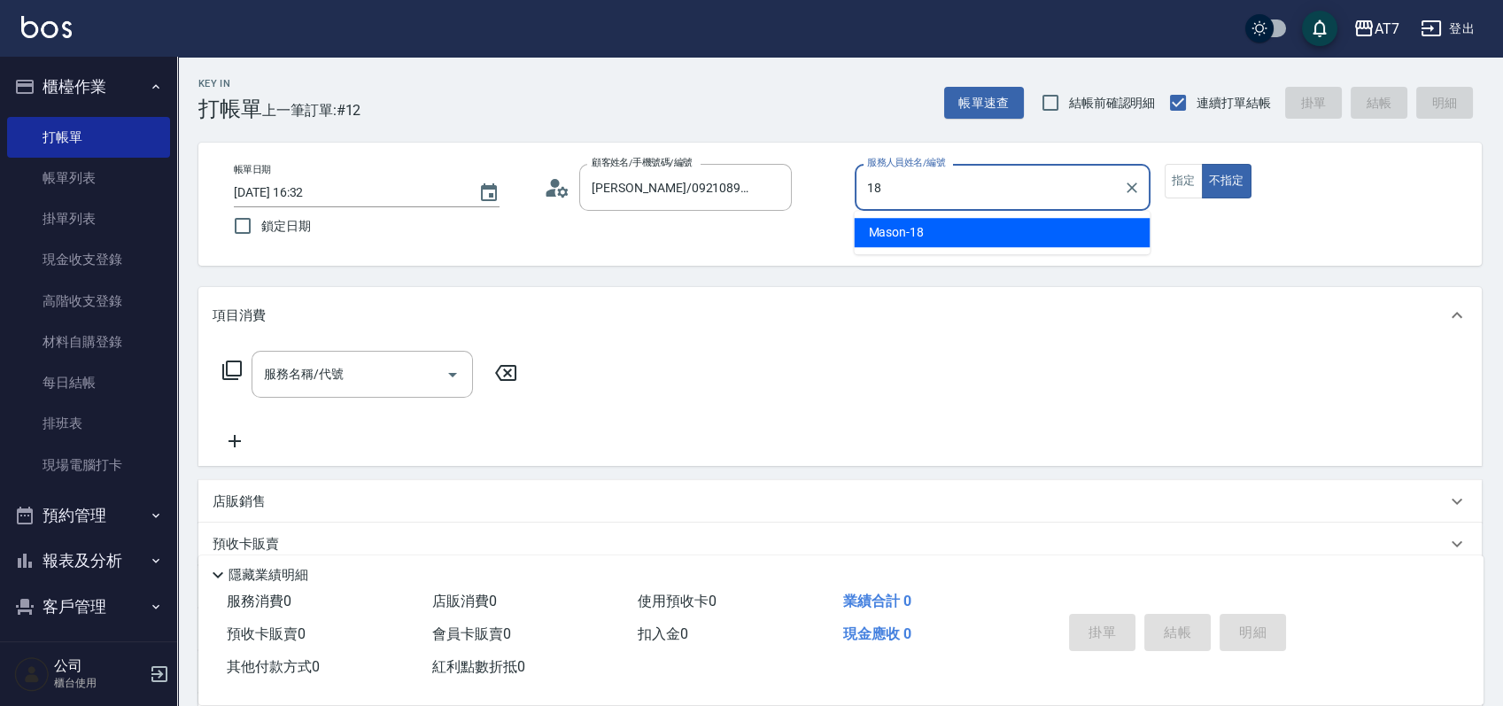
type input "Mason-18"
type button "false"
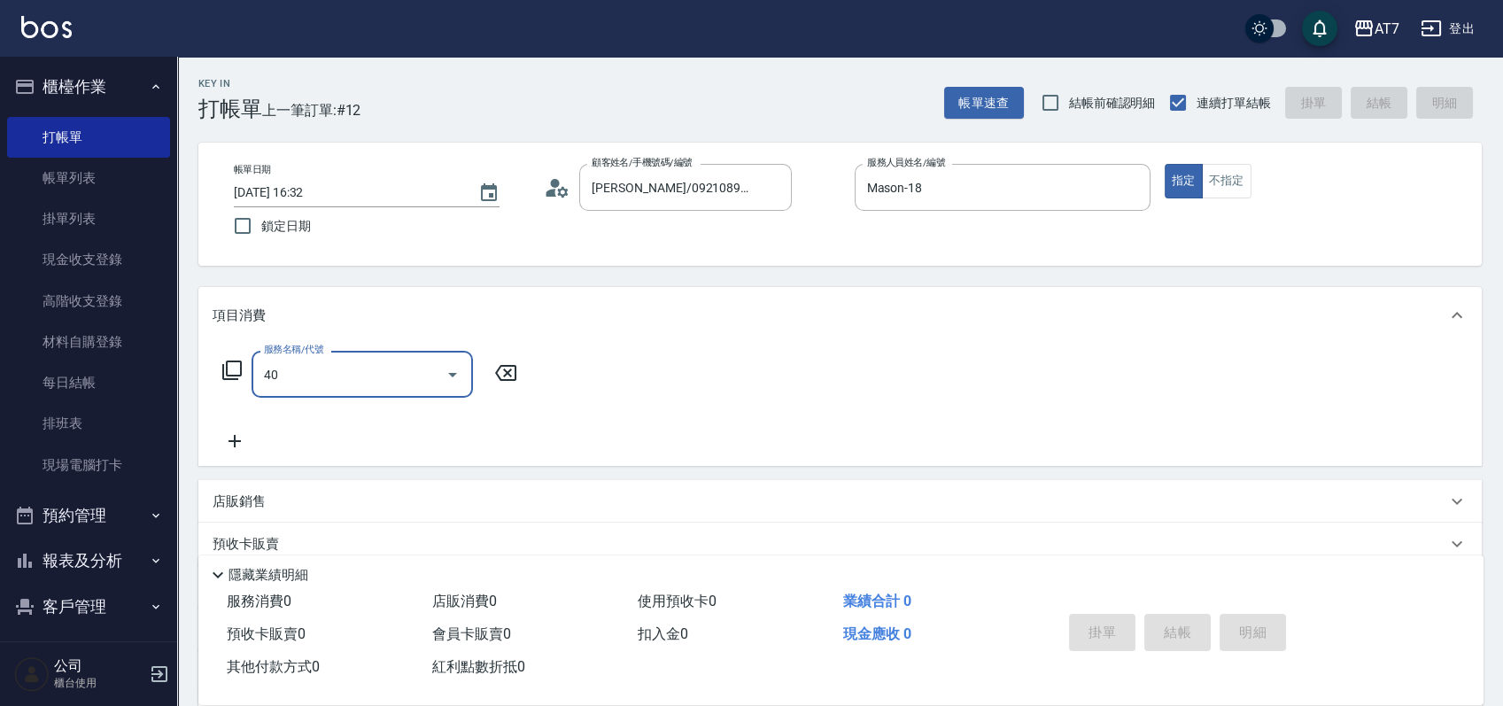
type input "401"
type input "150"
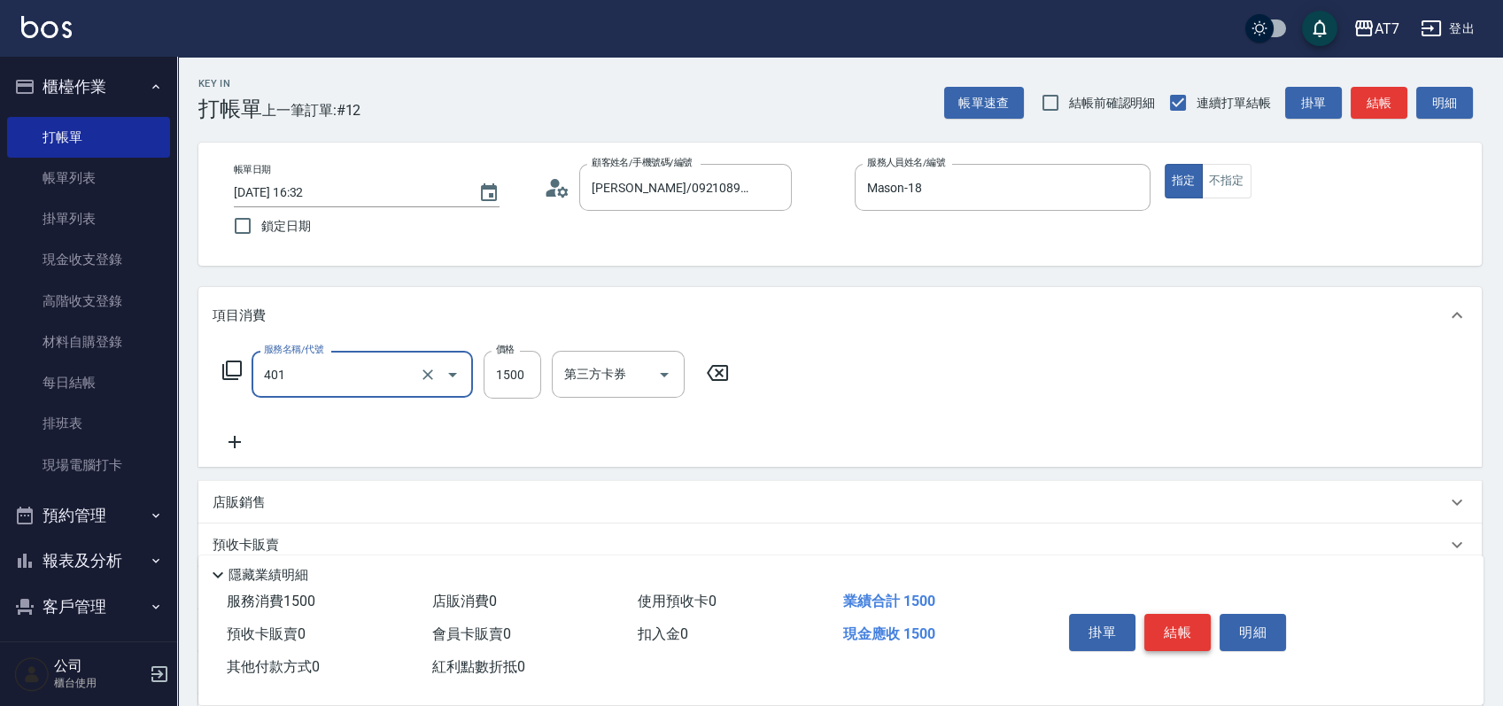
type input "染髮(互助)(401)"
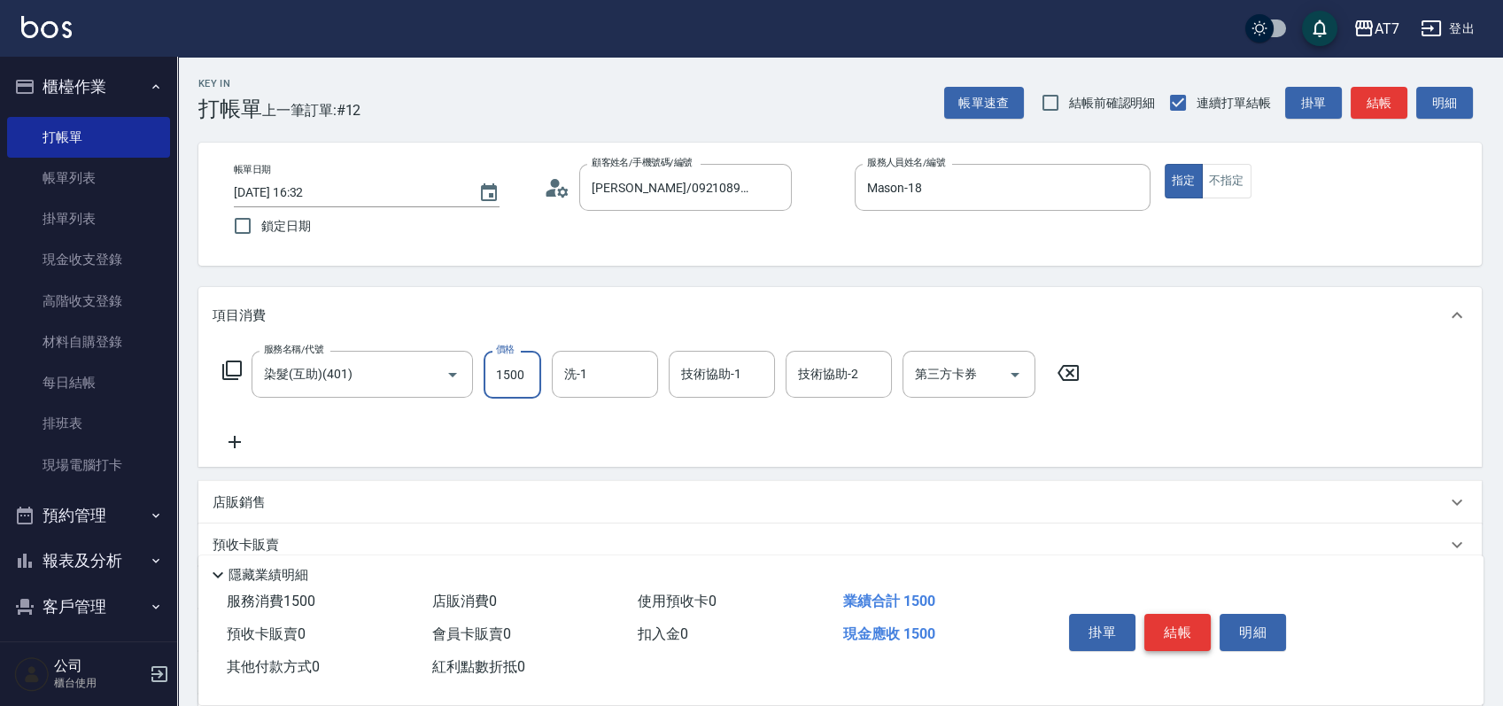
type input "1"
type input "0"
type input "159"
type input "10"
type input "1599"
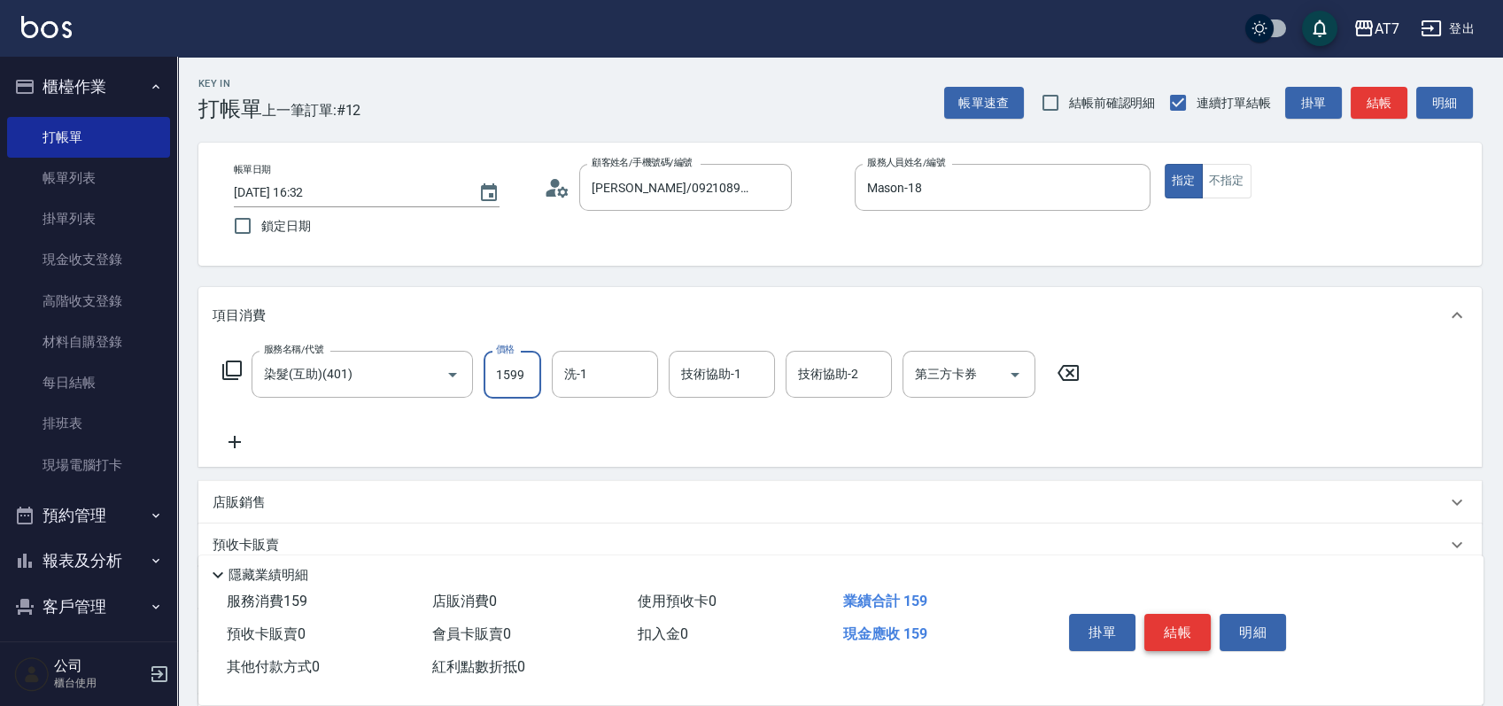
type input "150"
type input "1599"
type input "Josh-38"
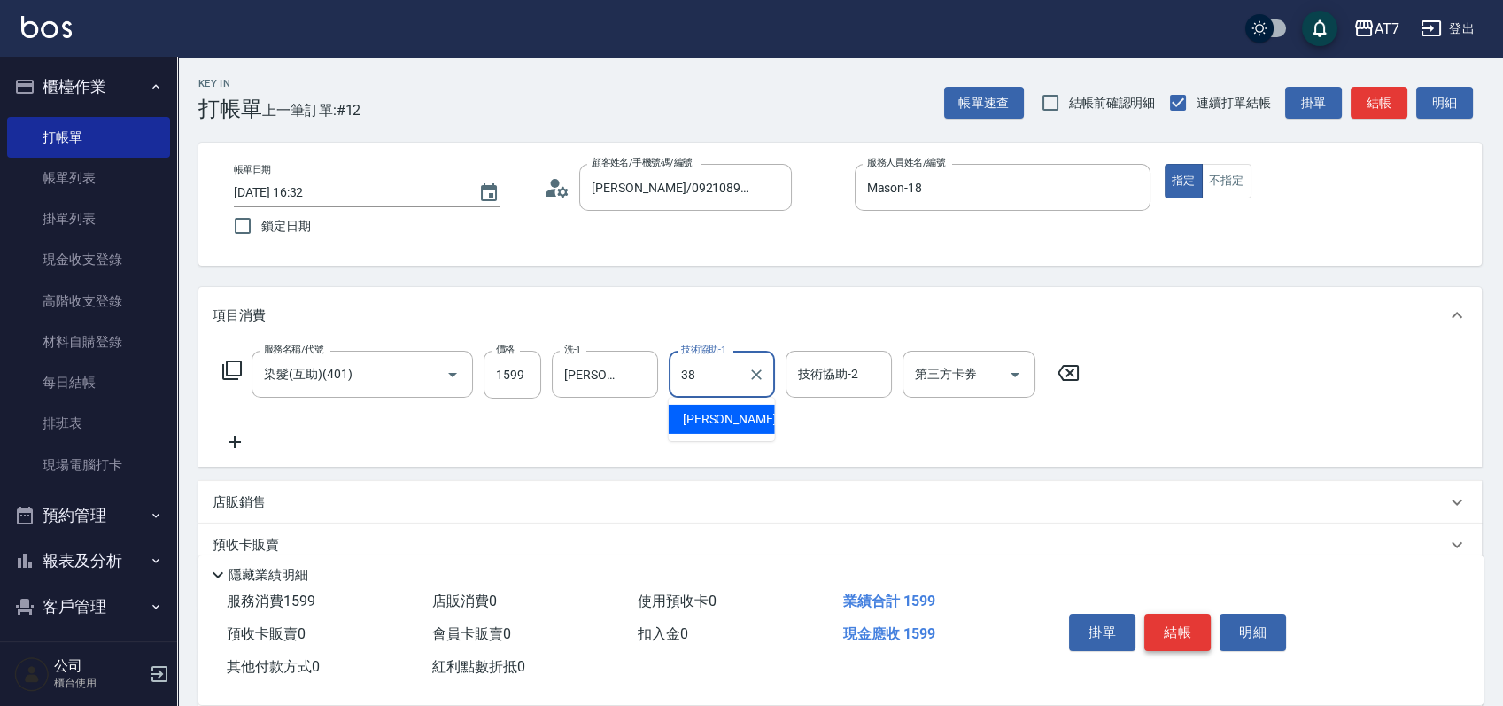
type input "Josh-38"
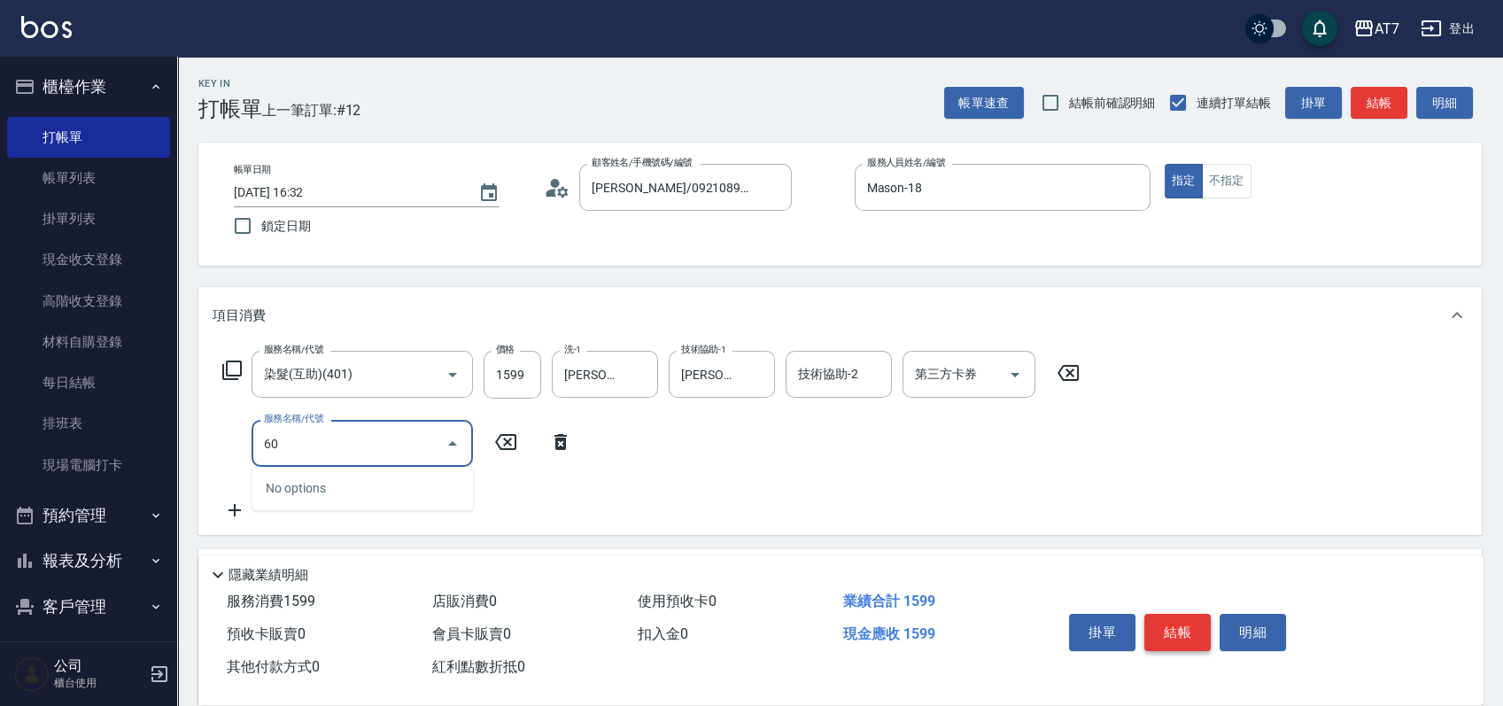
type input "609"
type input "400"
type input "鉑金護髮M（自領(609)"
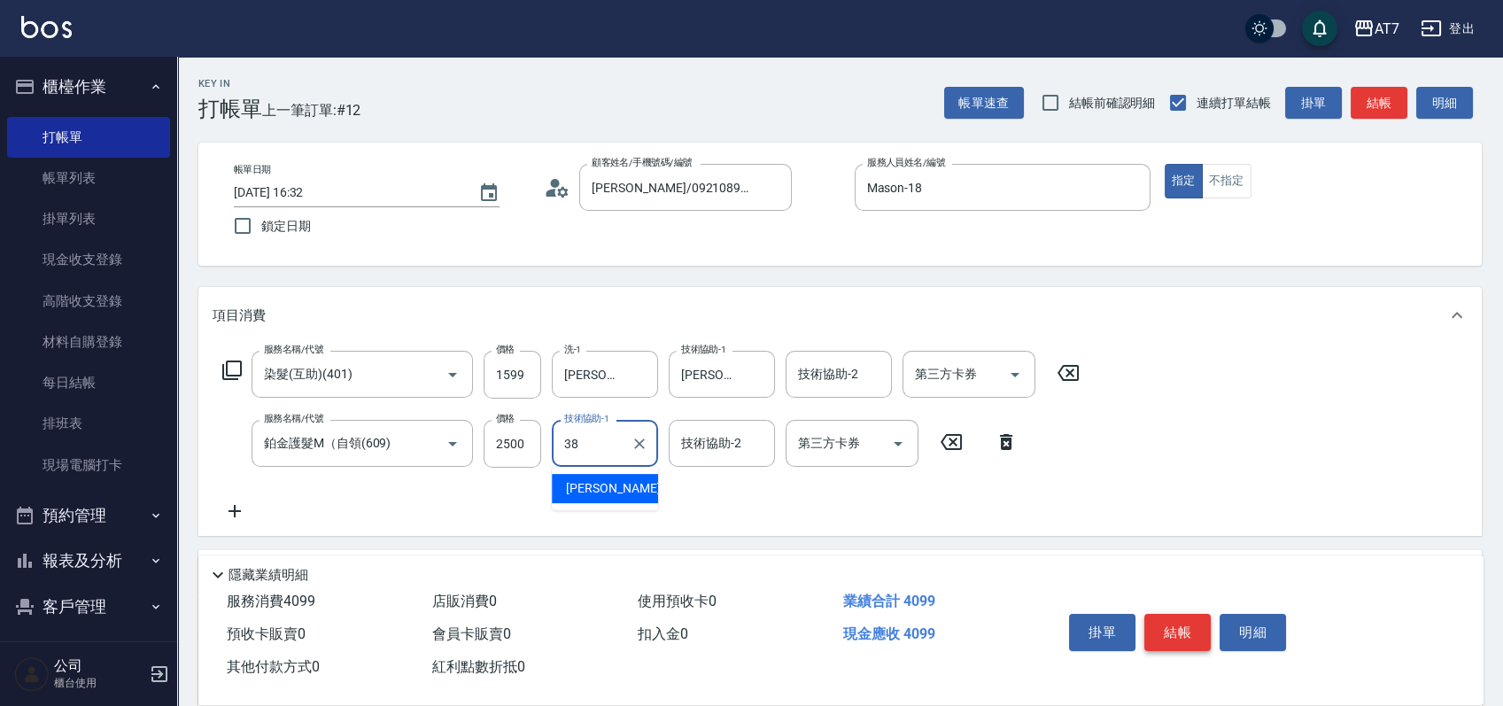
type input "Josh-38"
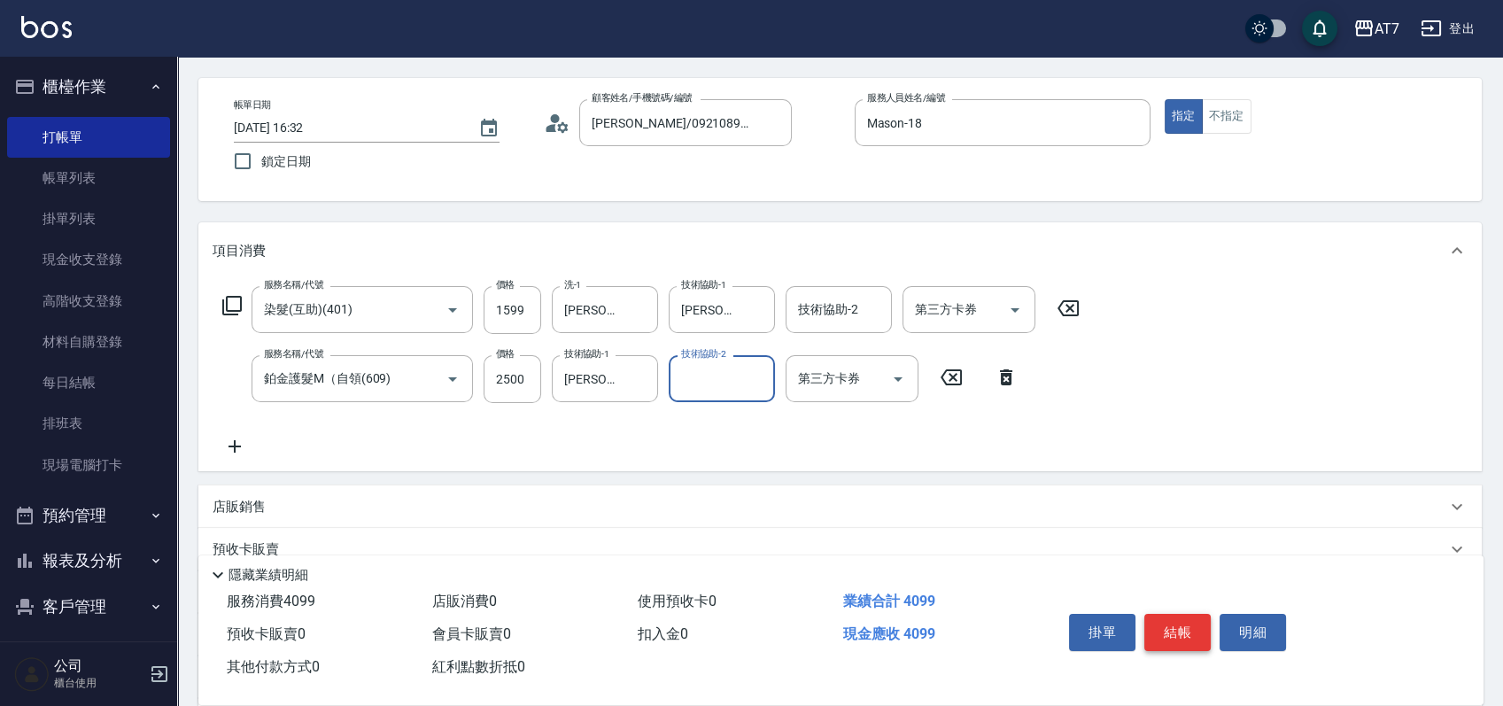
scroll to position [118, 0]
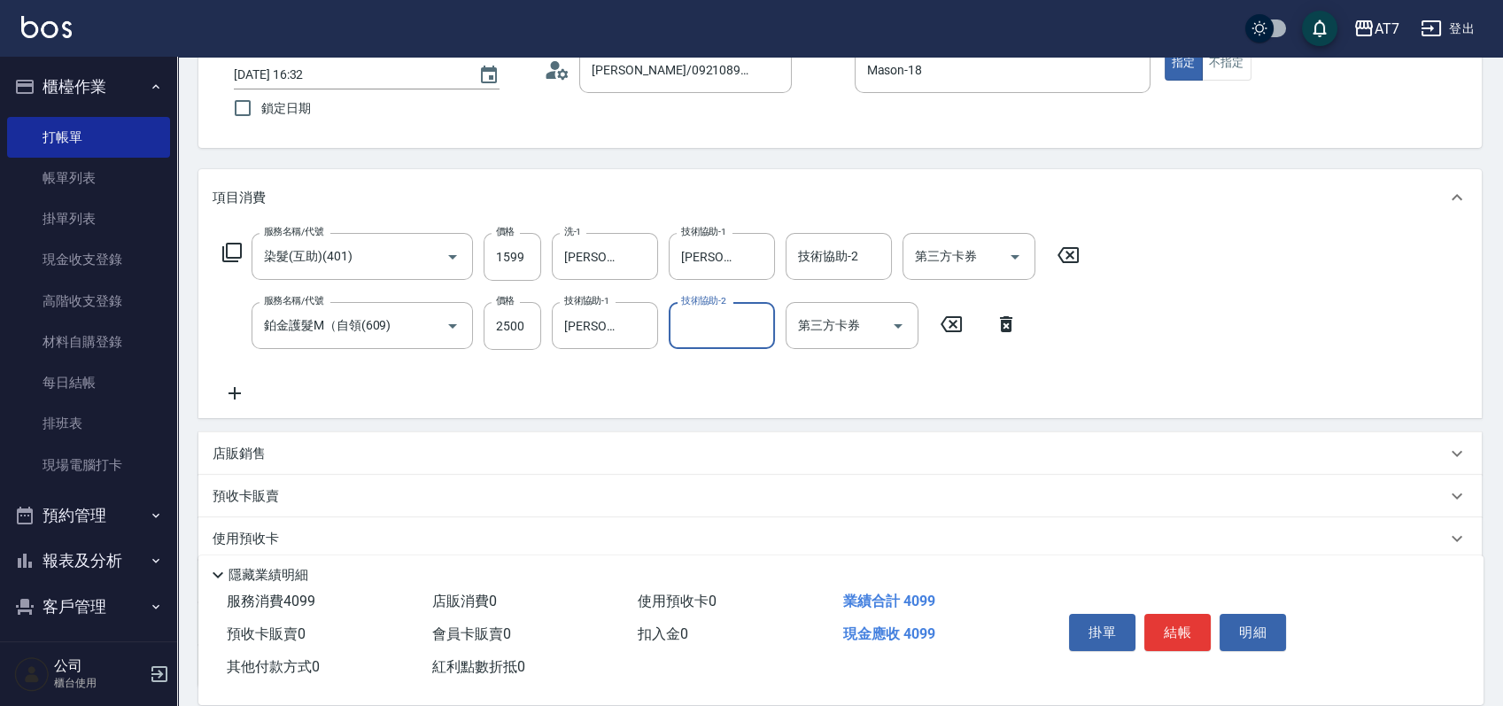
click at [864, 442] on div "店販銷售" at bounding box center [839, 453] width 1283 height 43
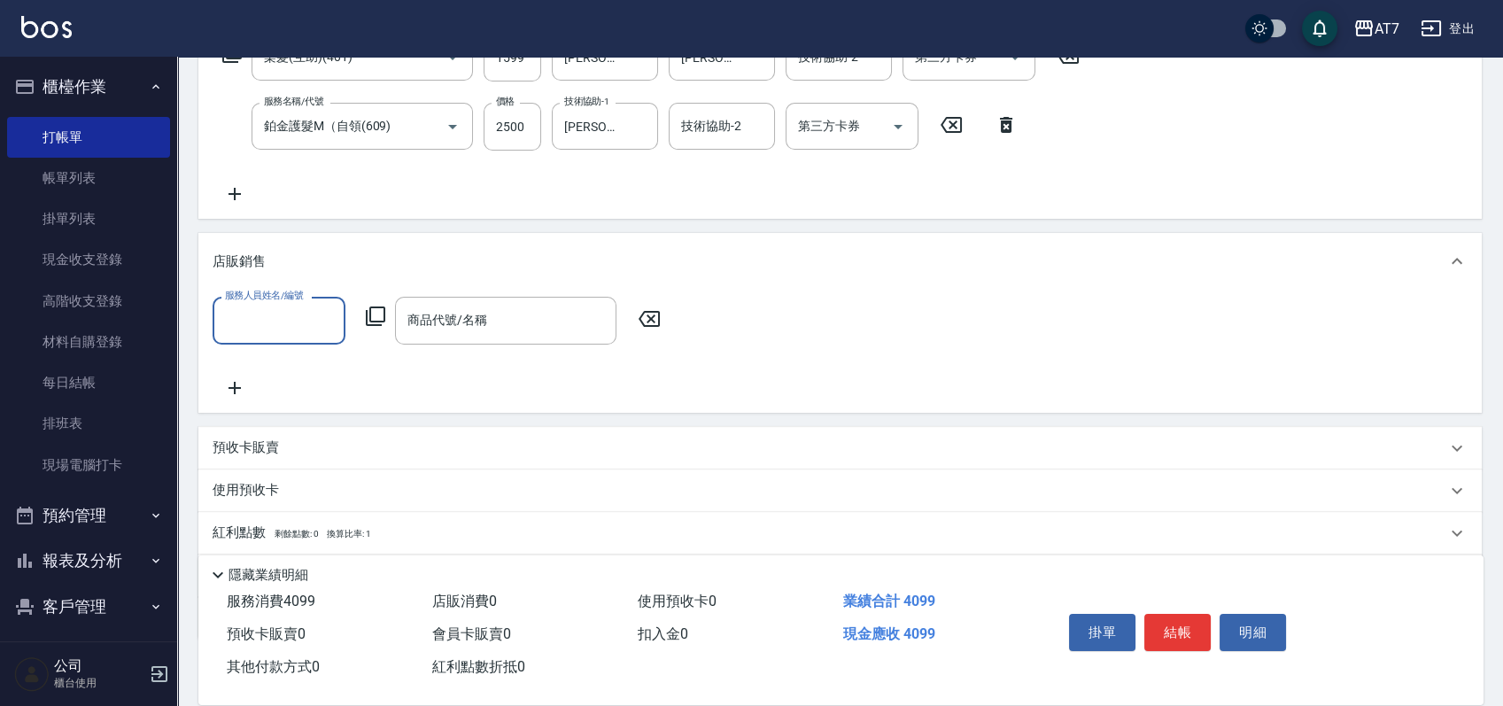
scroll to position [354, 0]
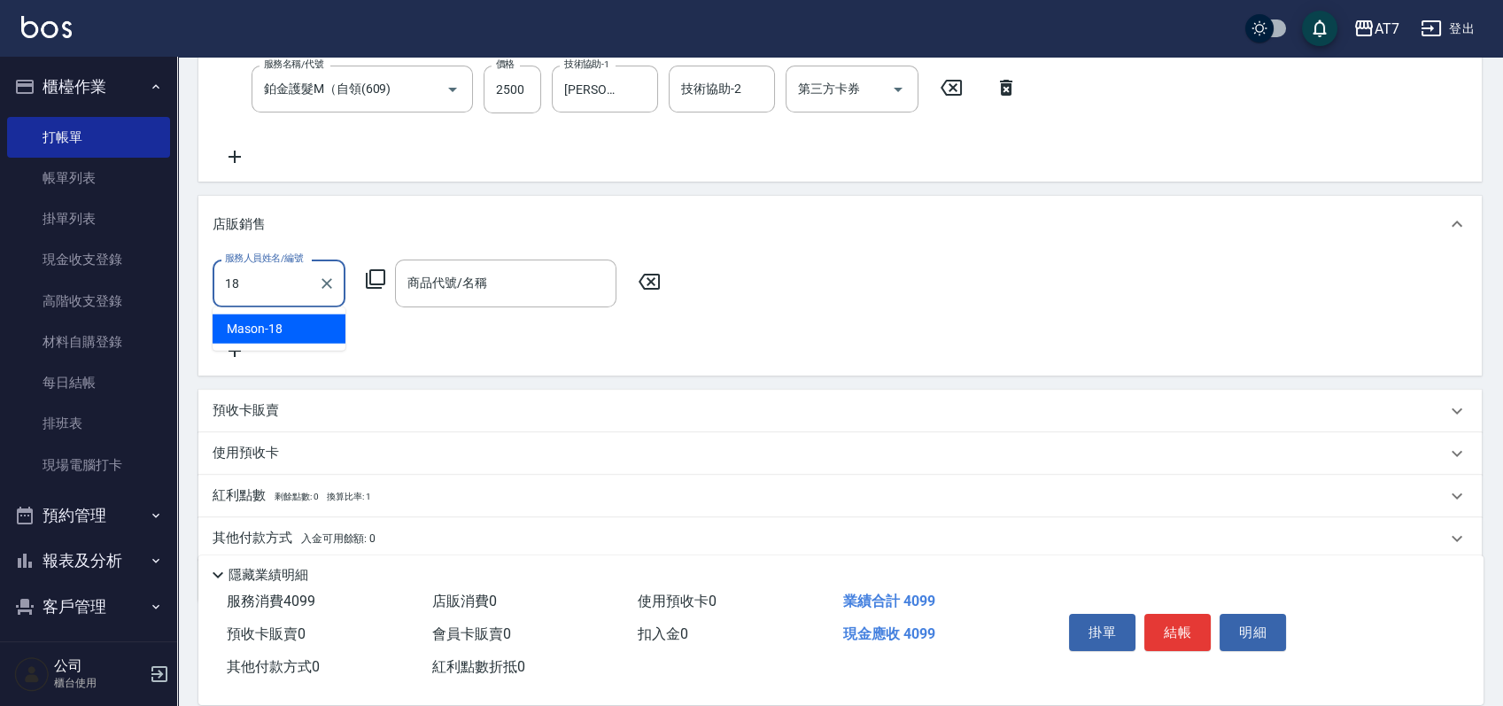
type input "Mason-18"
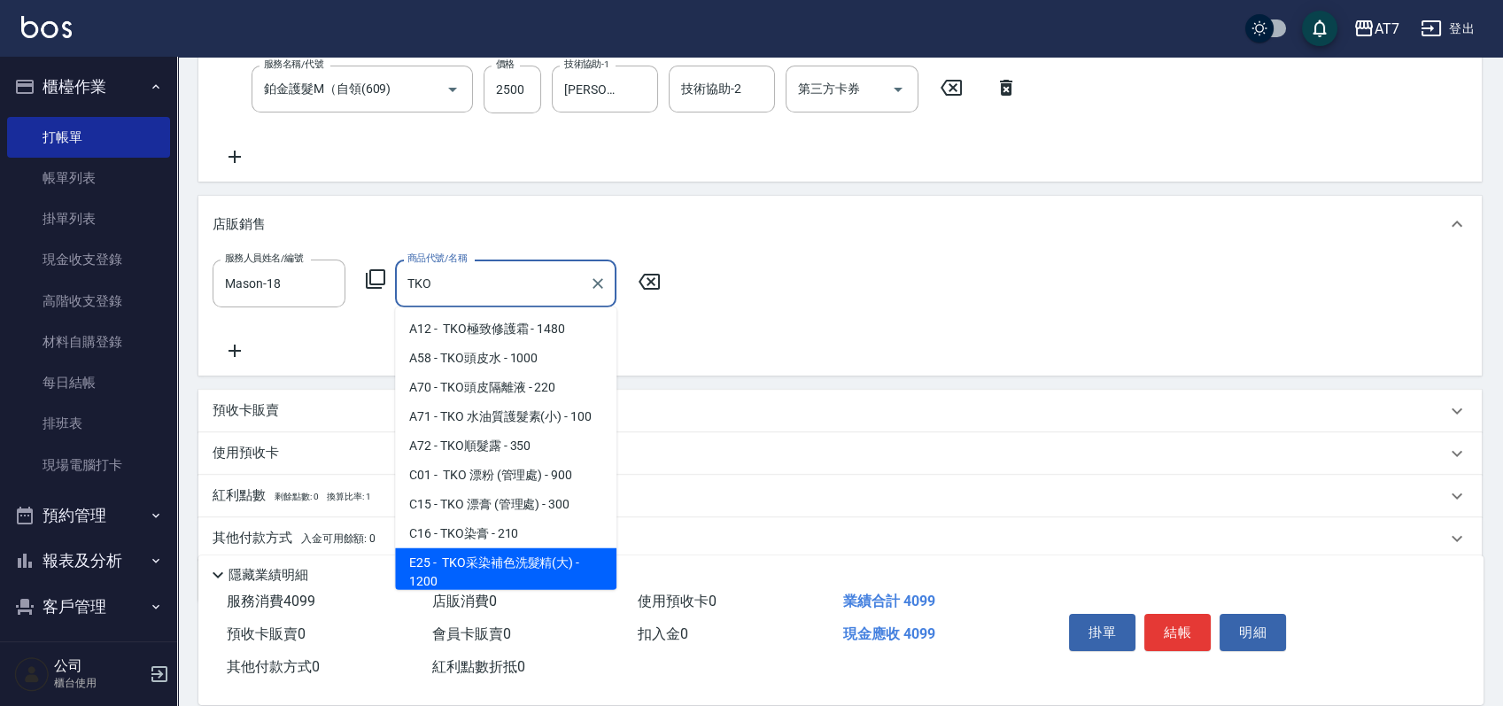
click at [566, 552] on span "E25 - TKO采染補色洗髮精(大) - 1200" at bounding box center [505, 572] width 221 height 48
type input "TKO采染補色洗髮精(大)"
type input "520"
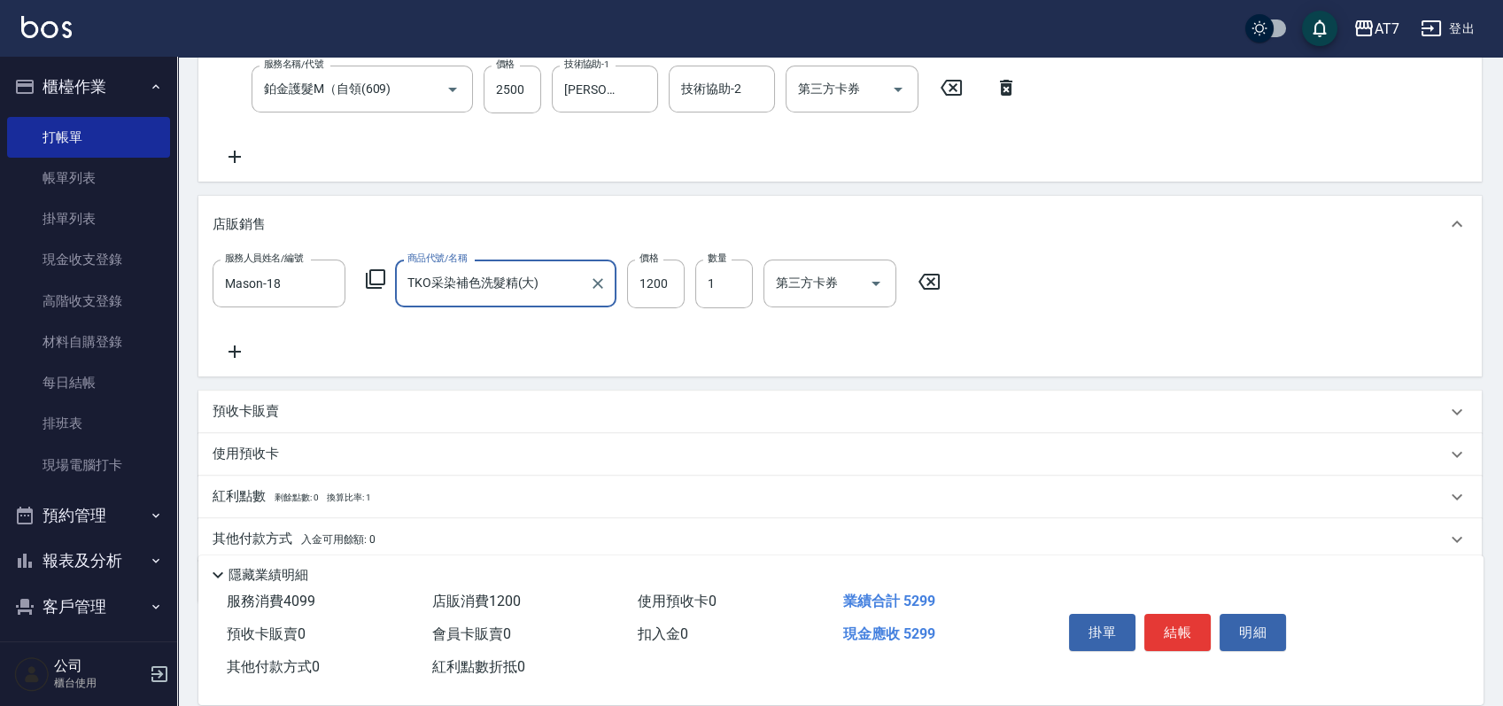
type input "TKO采染補色洗髮精(大)"
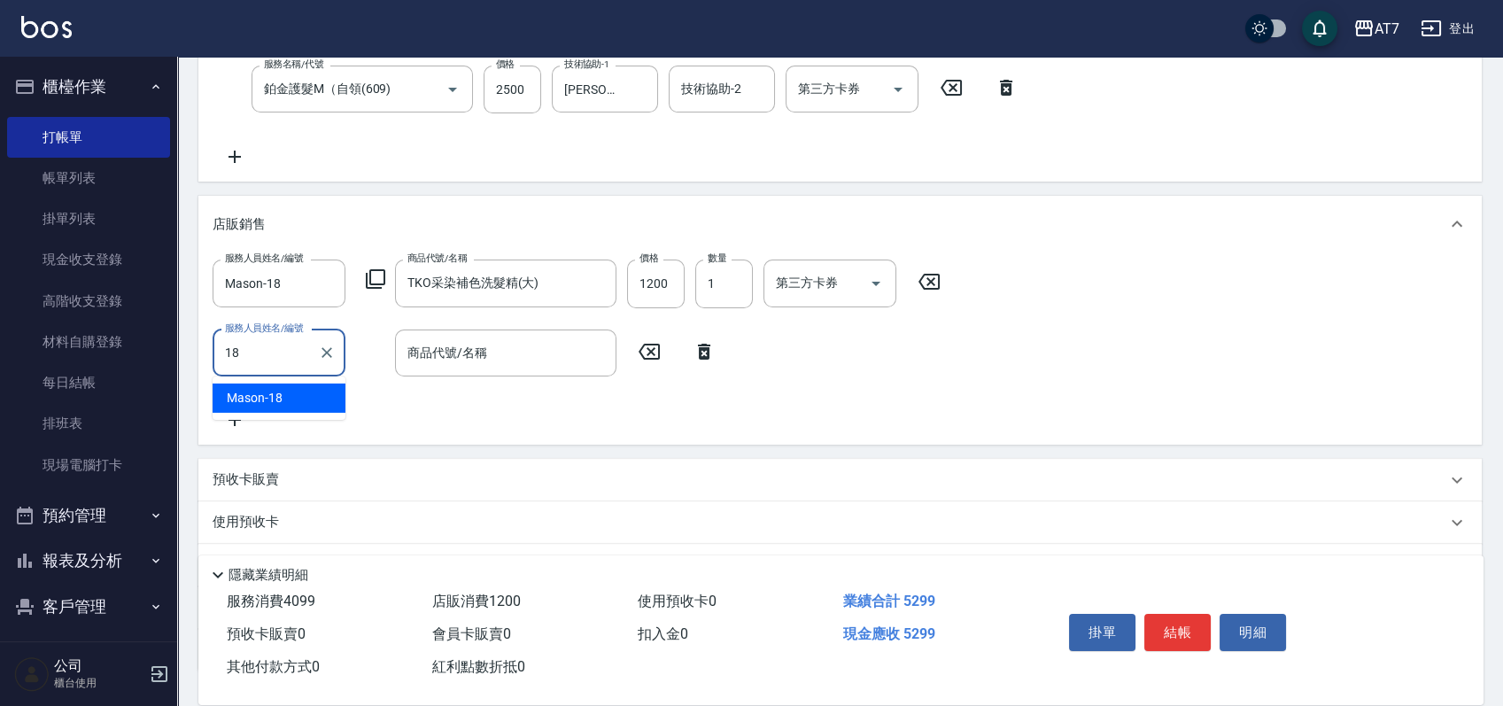
type input "Mason-18"
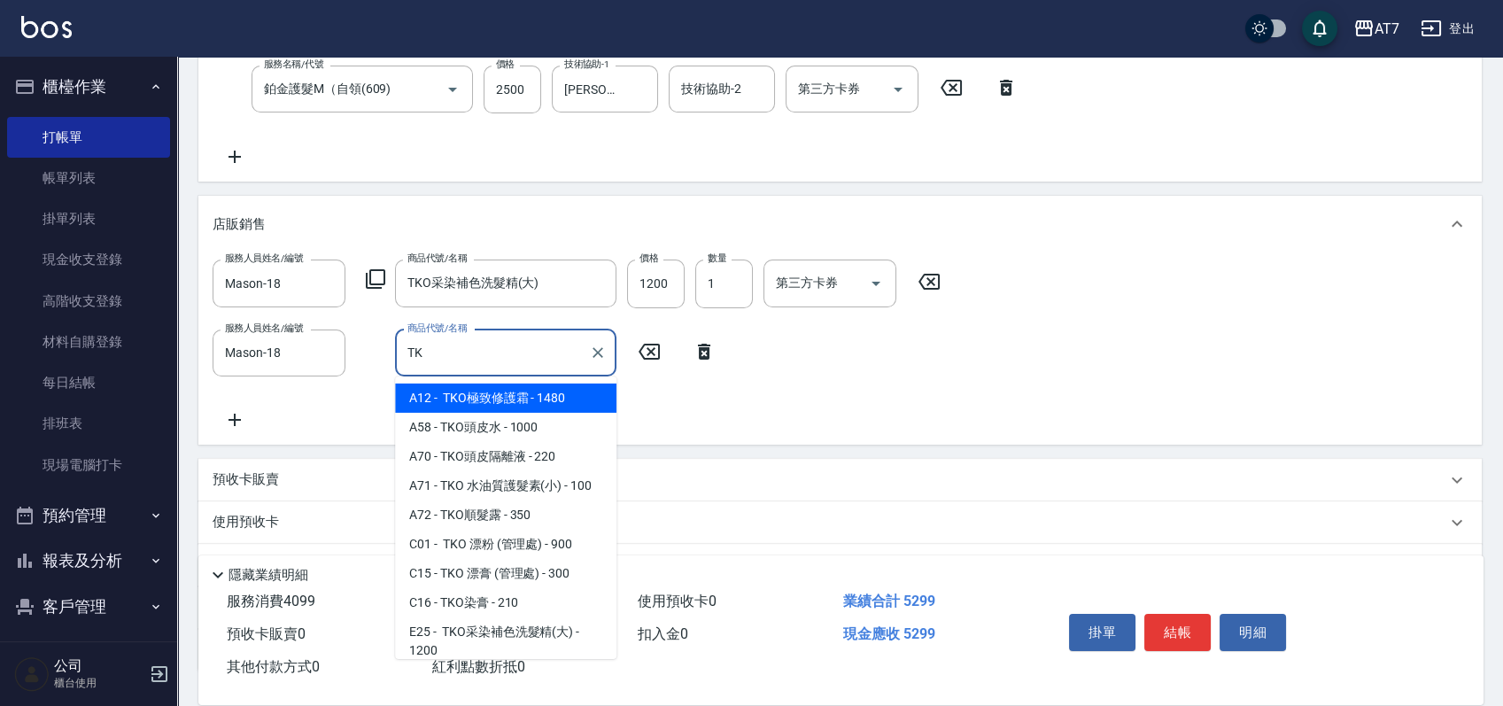
type input "TKO"
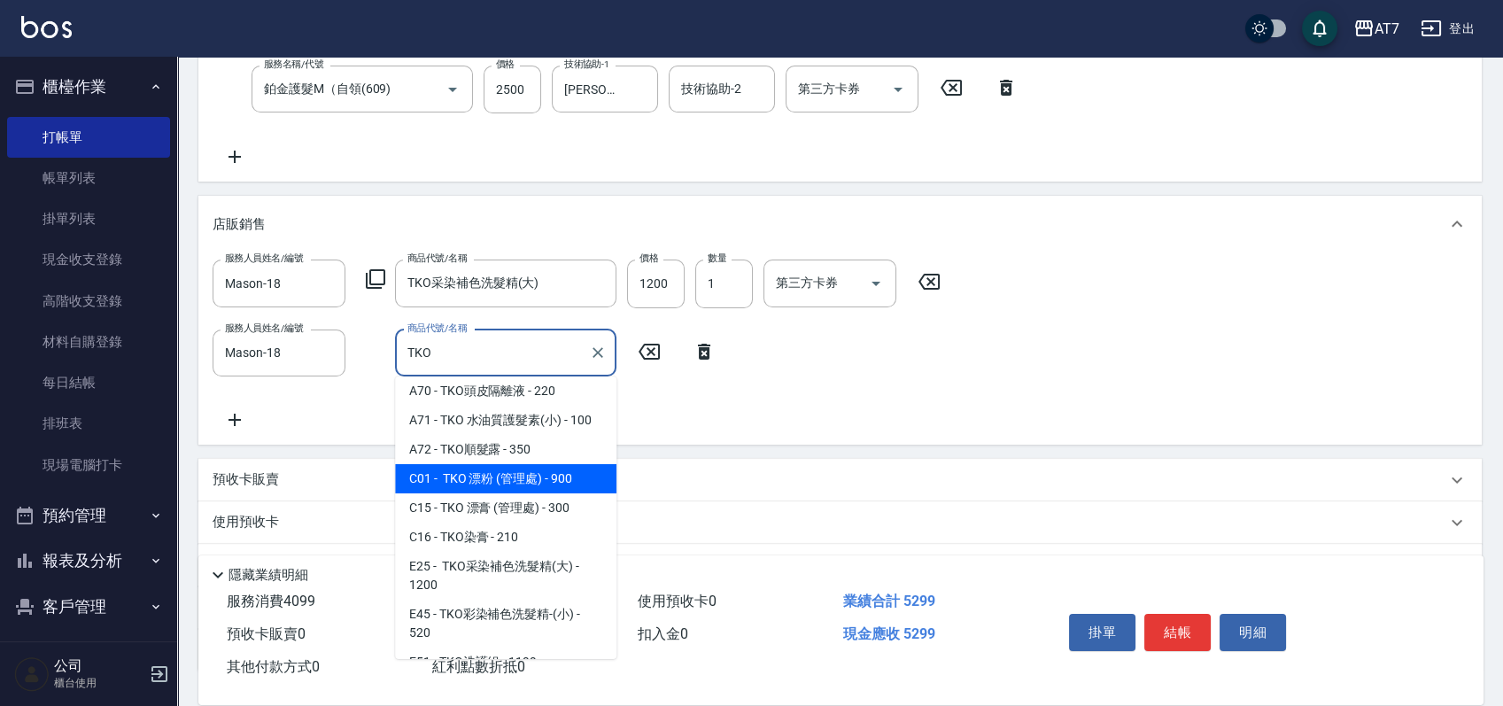
scroll to position [118, 0]
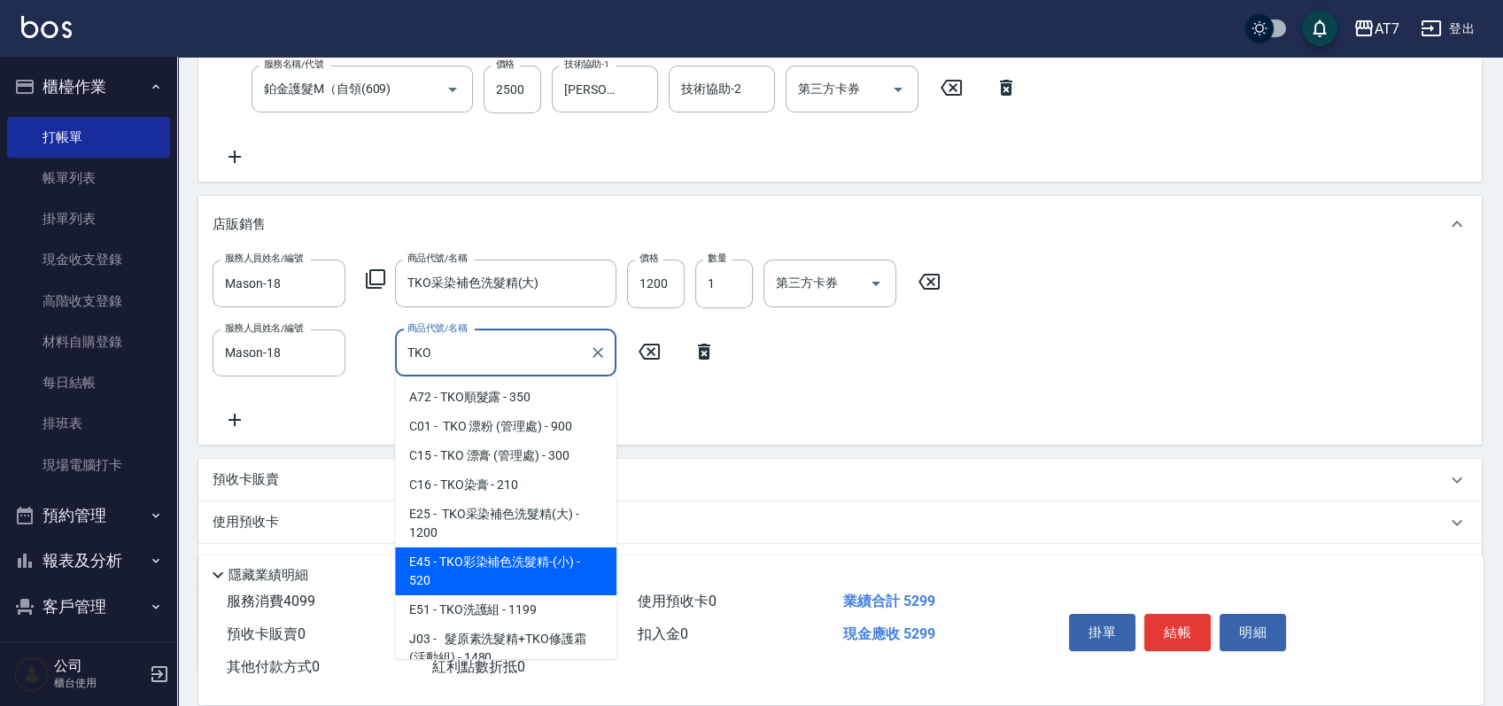
click at [563, 556] on span "E45 - TKO彩染補色洗髮精-(小) - 520" at bounding box center [505, 571] width 221 height 48
type input "580"
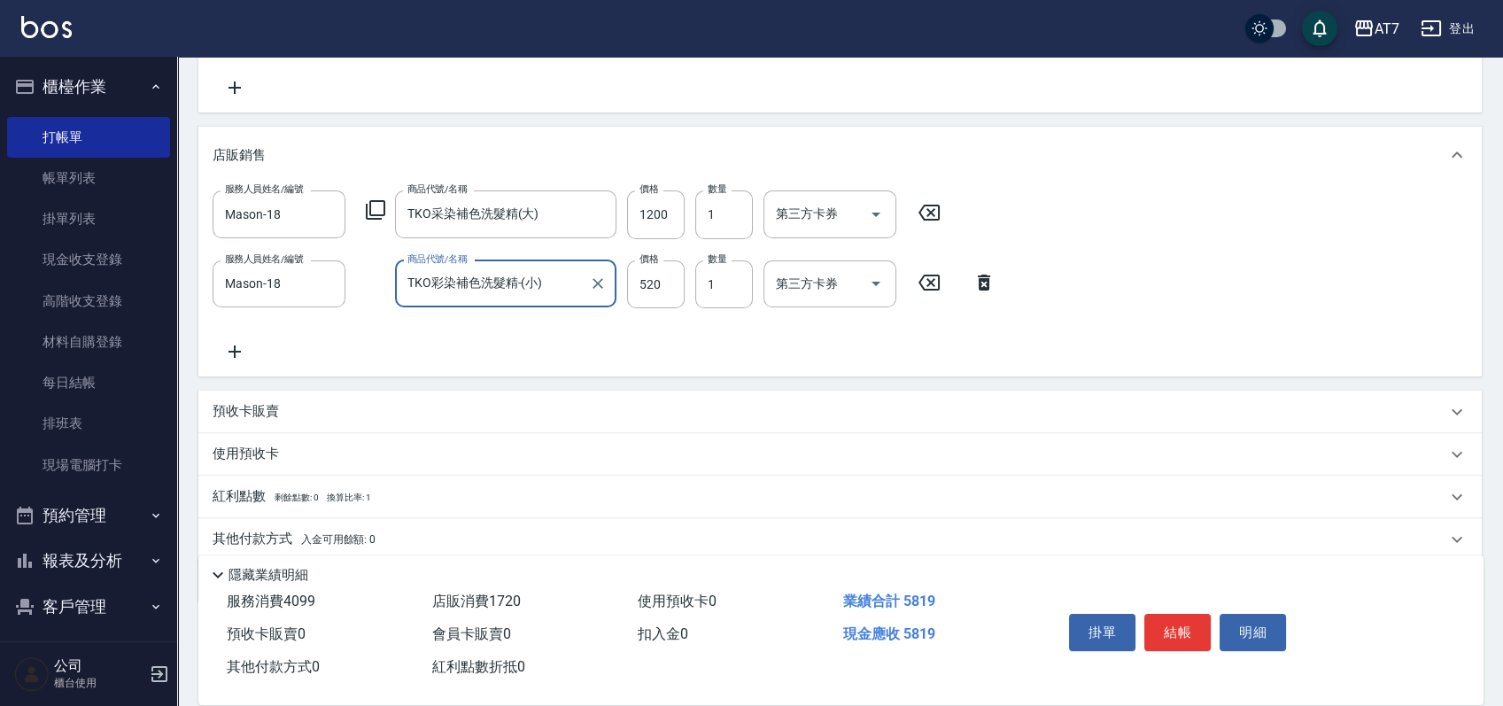
scroll to position [487, 0]
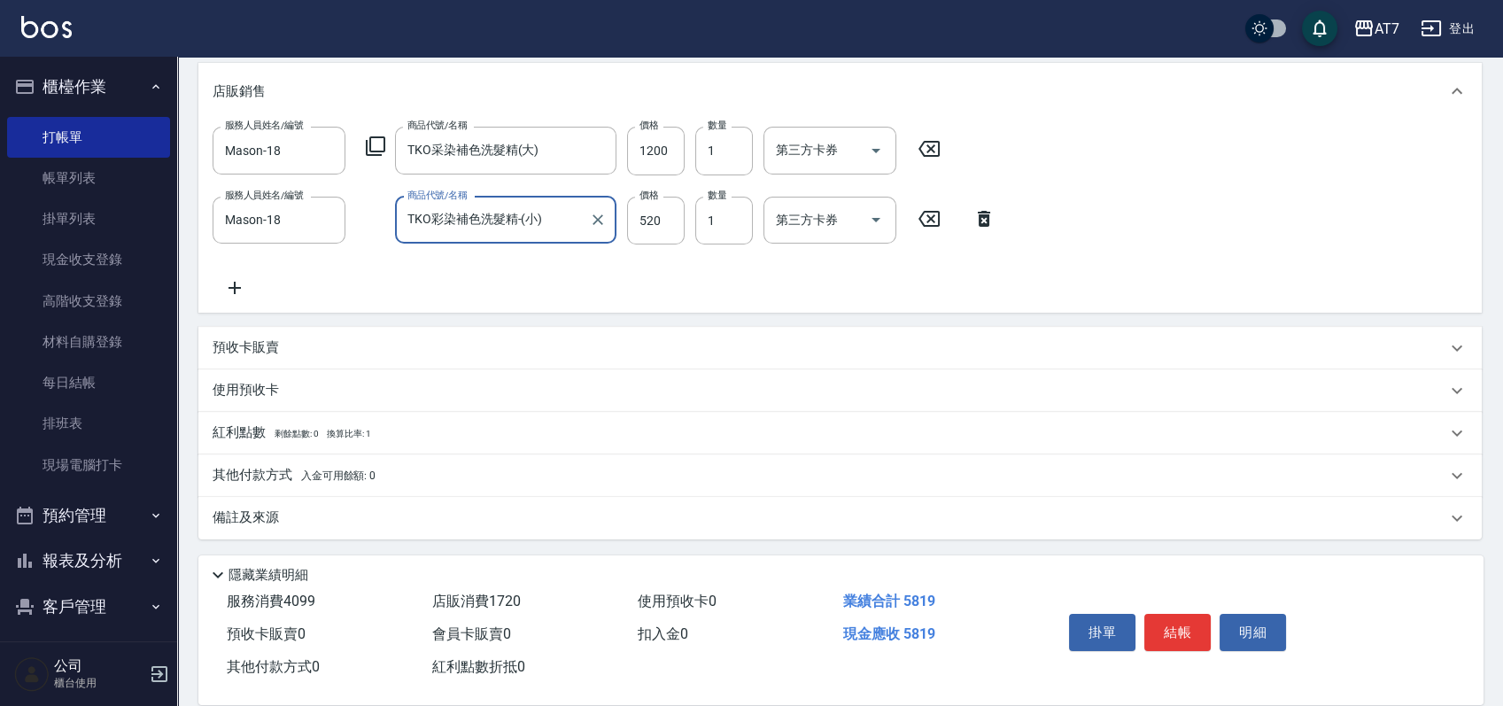
type input "TKO彩染補色洗髮精-(小)"
drag, startPoint x: 498, startPoint y: 482, endPoint x: 521, endPoint y: 432, distance: 54.7
click at [499, 482] on div "其他付款方式 入金可用餘額: 0" at bounding box center [829, 475] width 1233 height 19
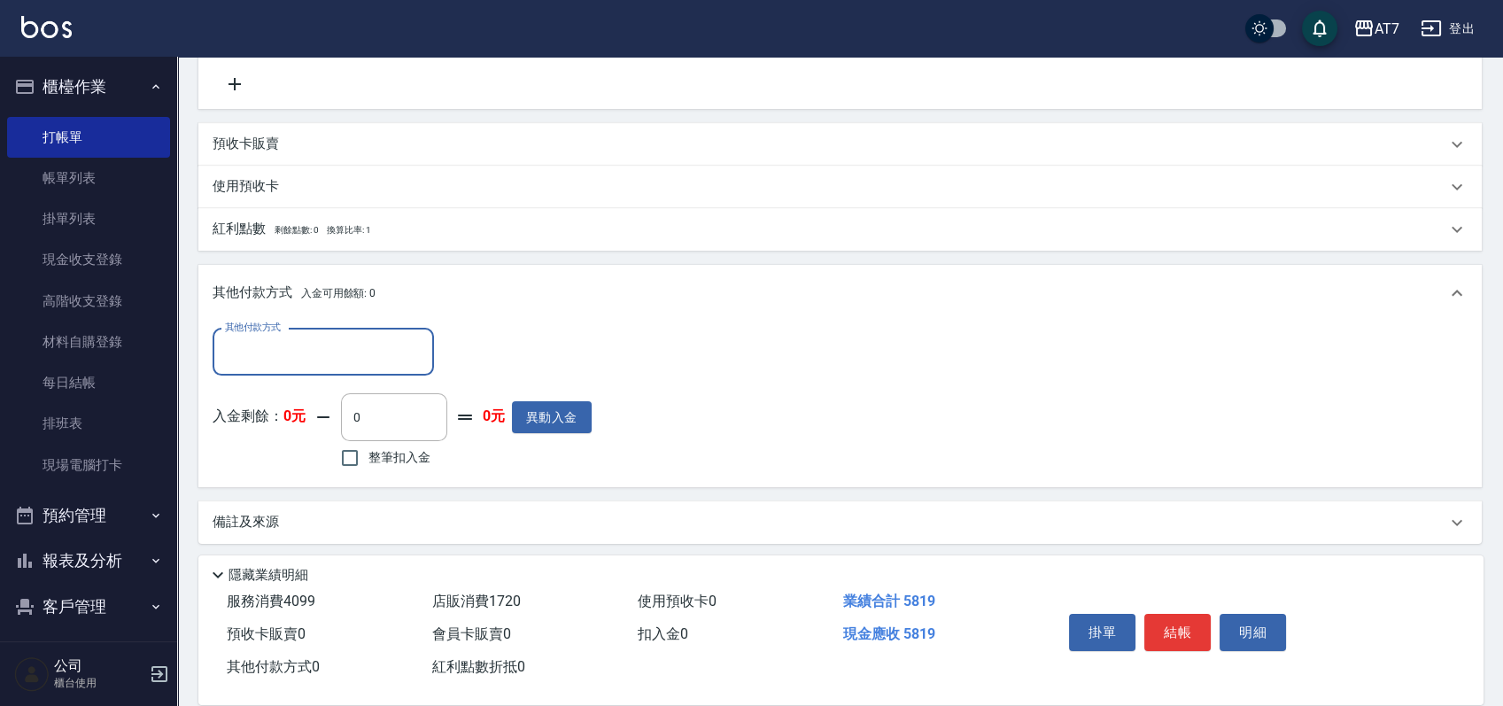
scroll to position [694, 0]
click at [323, 366] on div "其他付款方式" at bounding box center [323, 348] width 221 height 47
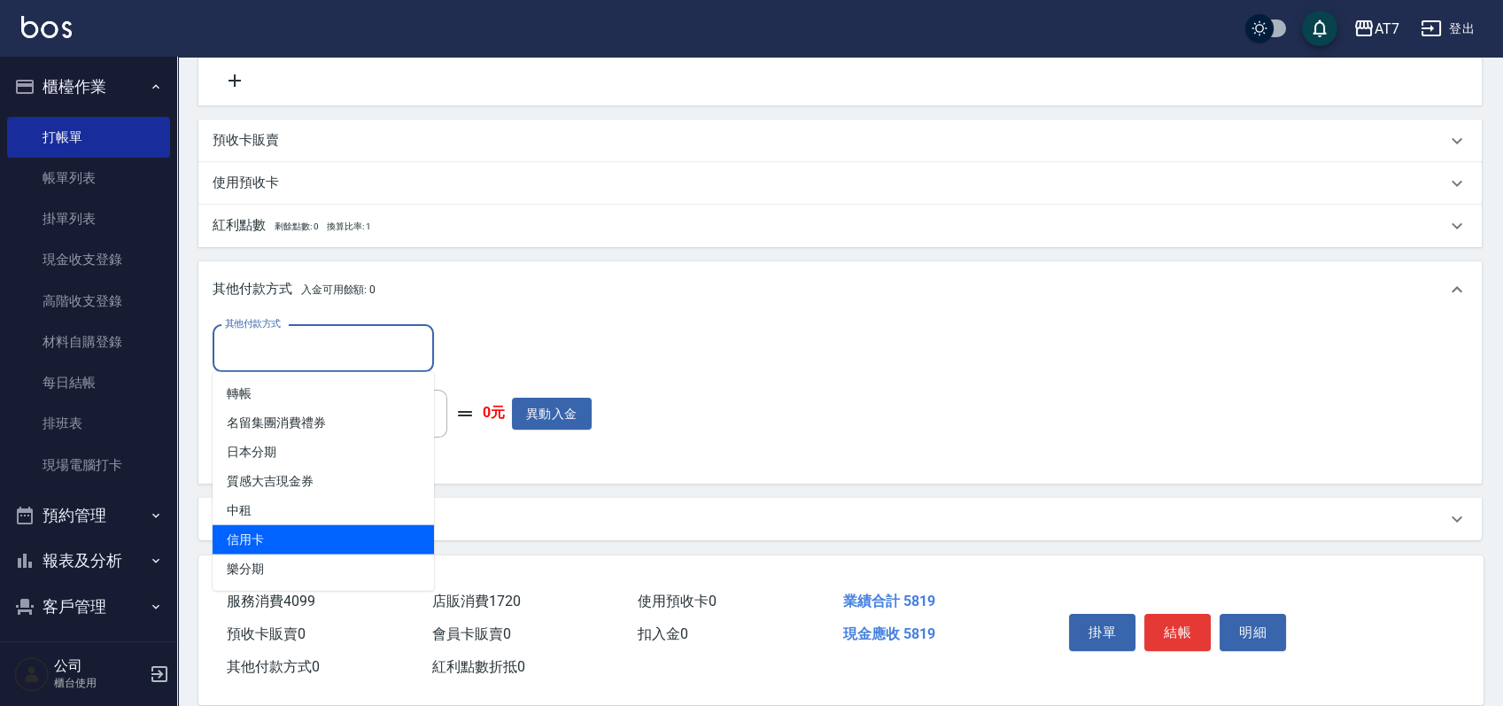
click at [295, 535] on span "信用卡" at bounding box center [323, 539] width 221 height 29
type input "信用卡"
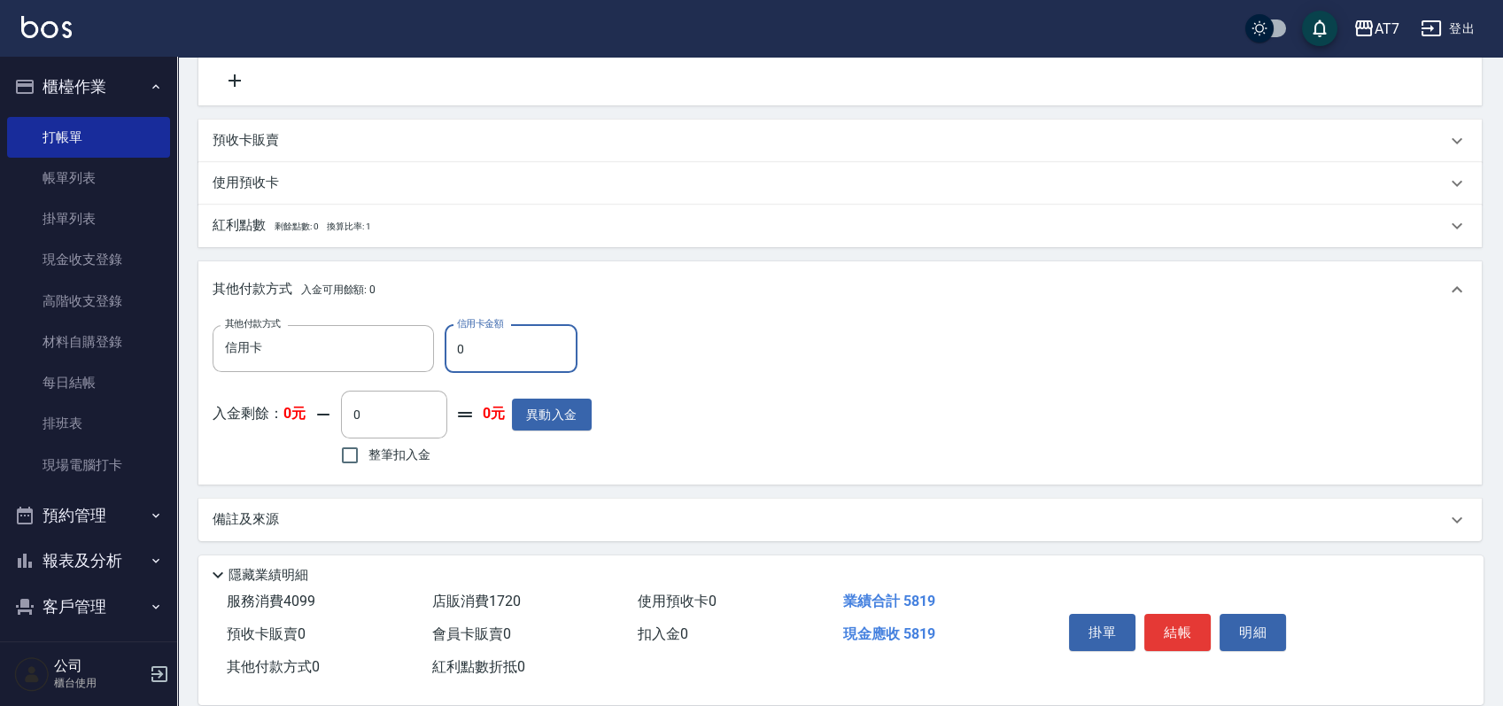
type input "50"
type input "570"
type input "580"
type input "520"
type input "5810"
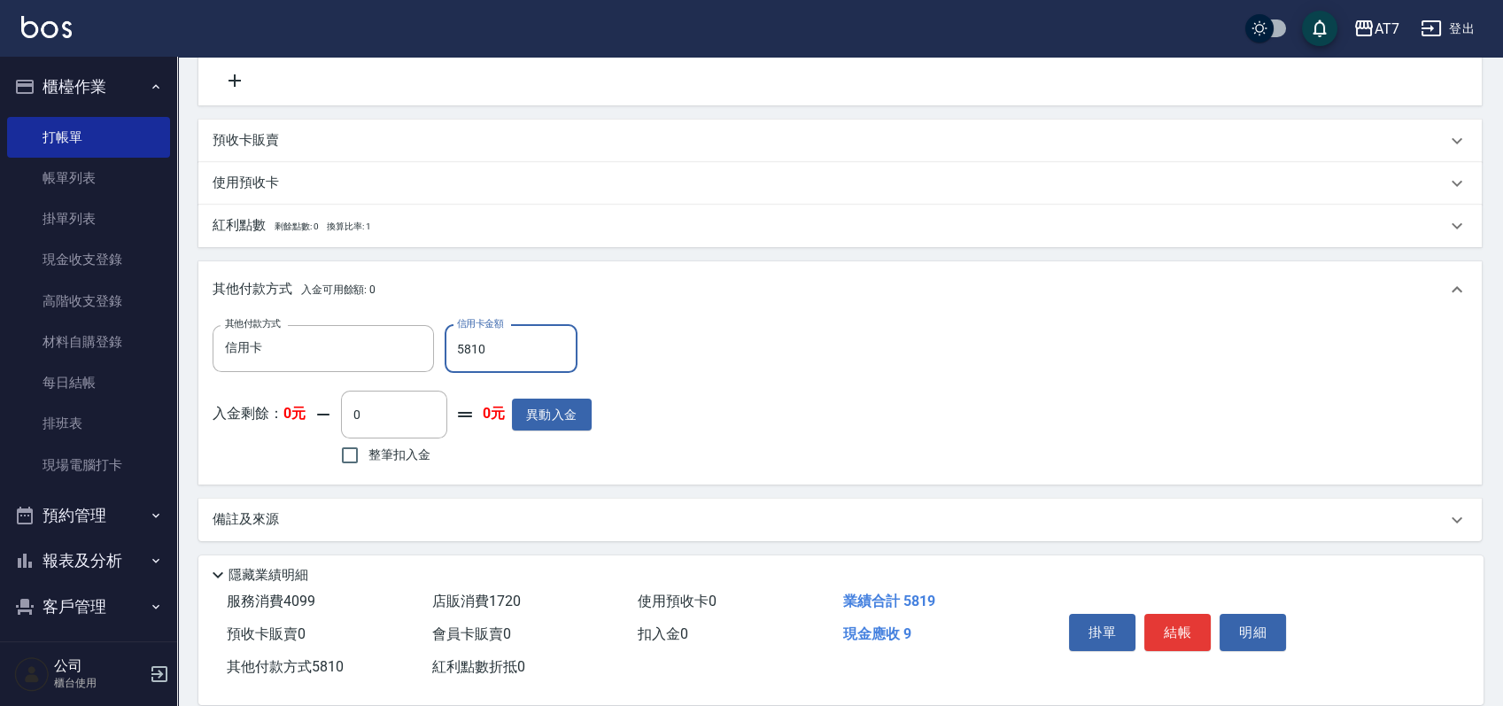
type input "520"
type input "5819"
type input "0"
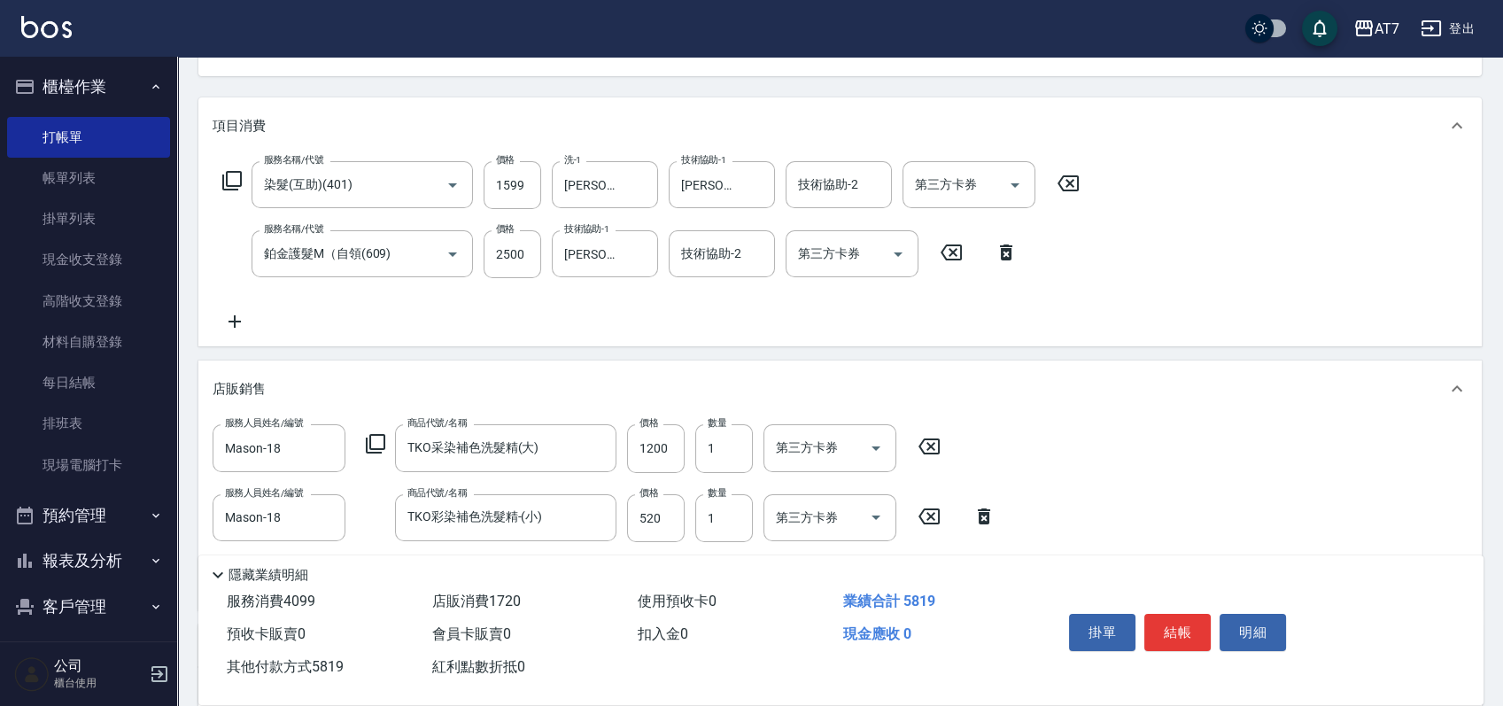
scroll to position [104, 0]
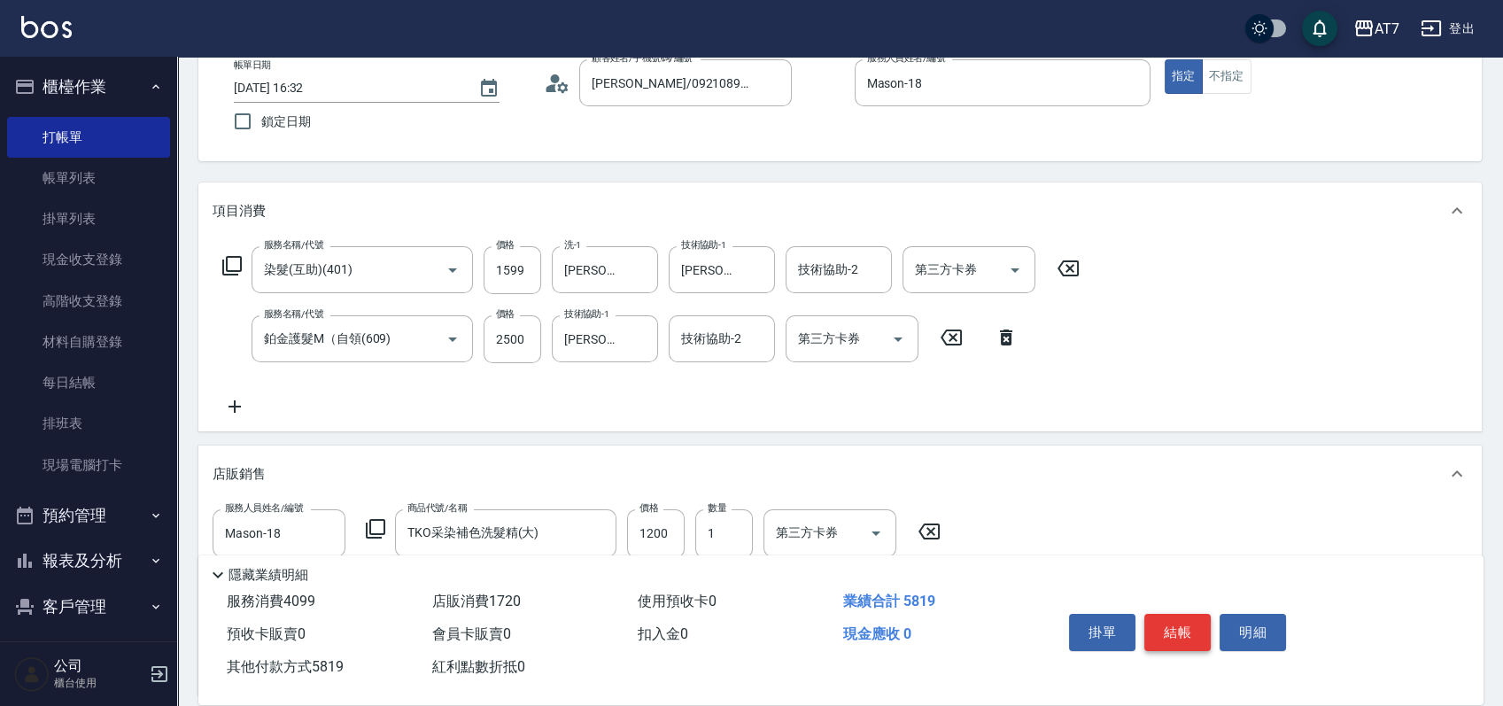
type input "5819"
click at [1171, 628] on button "結帳" at bounding box center [1177, 632] width 66 height 37
type input "[DATE] 16:33"
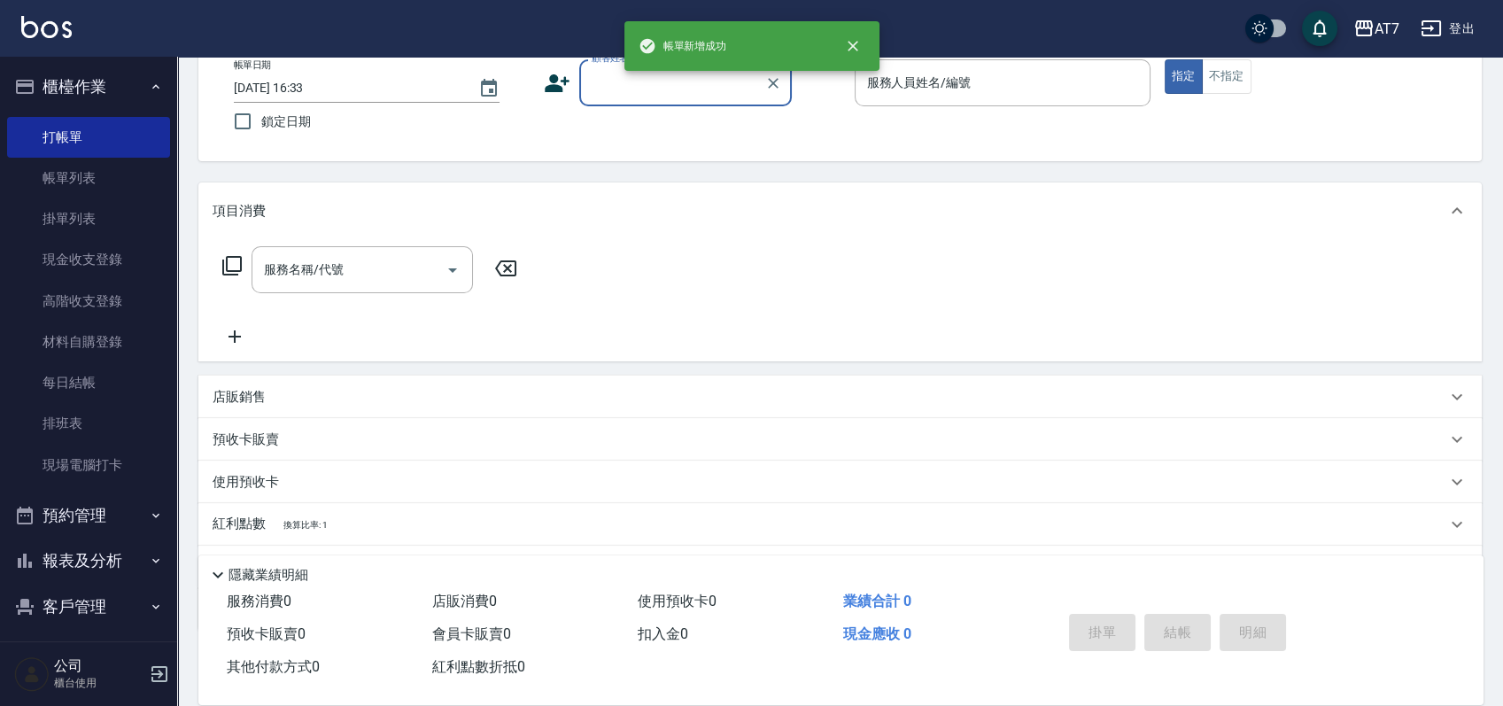
scroll to position [0, 0]
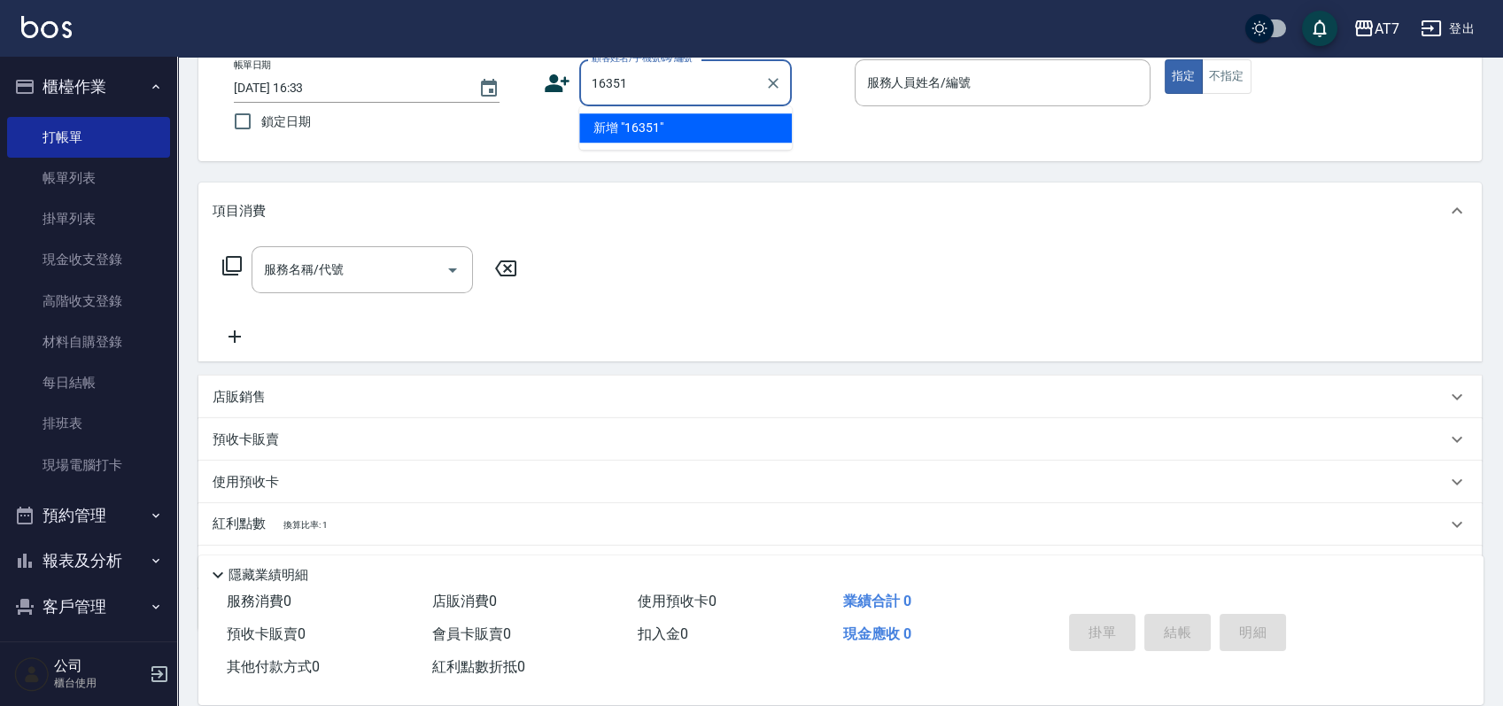
type input "16351"
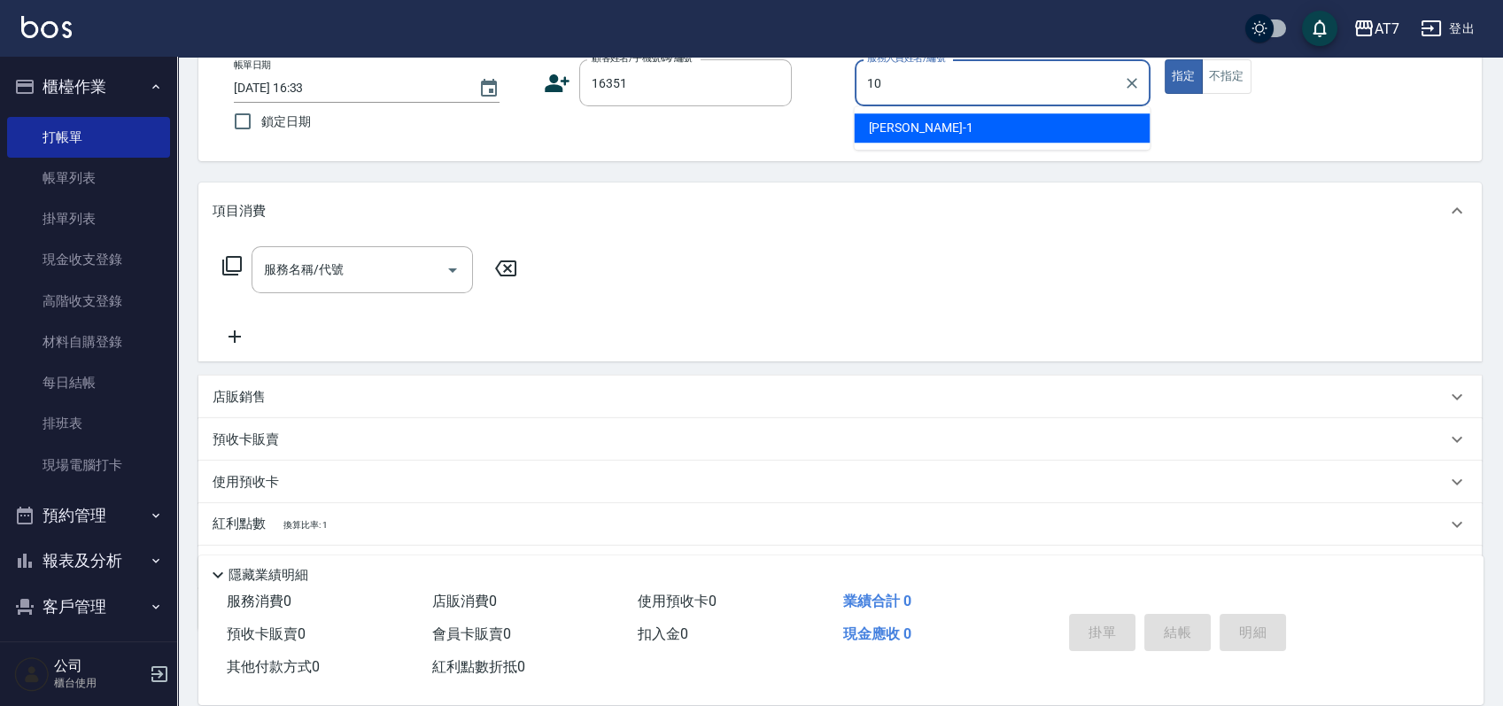
type input "King-10"
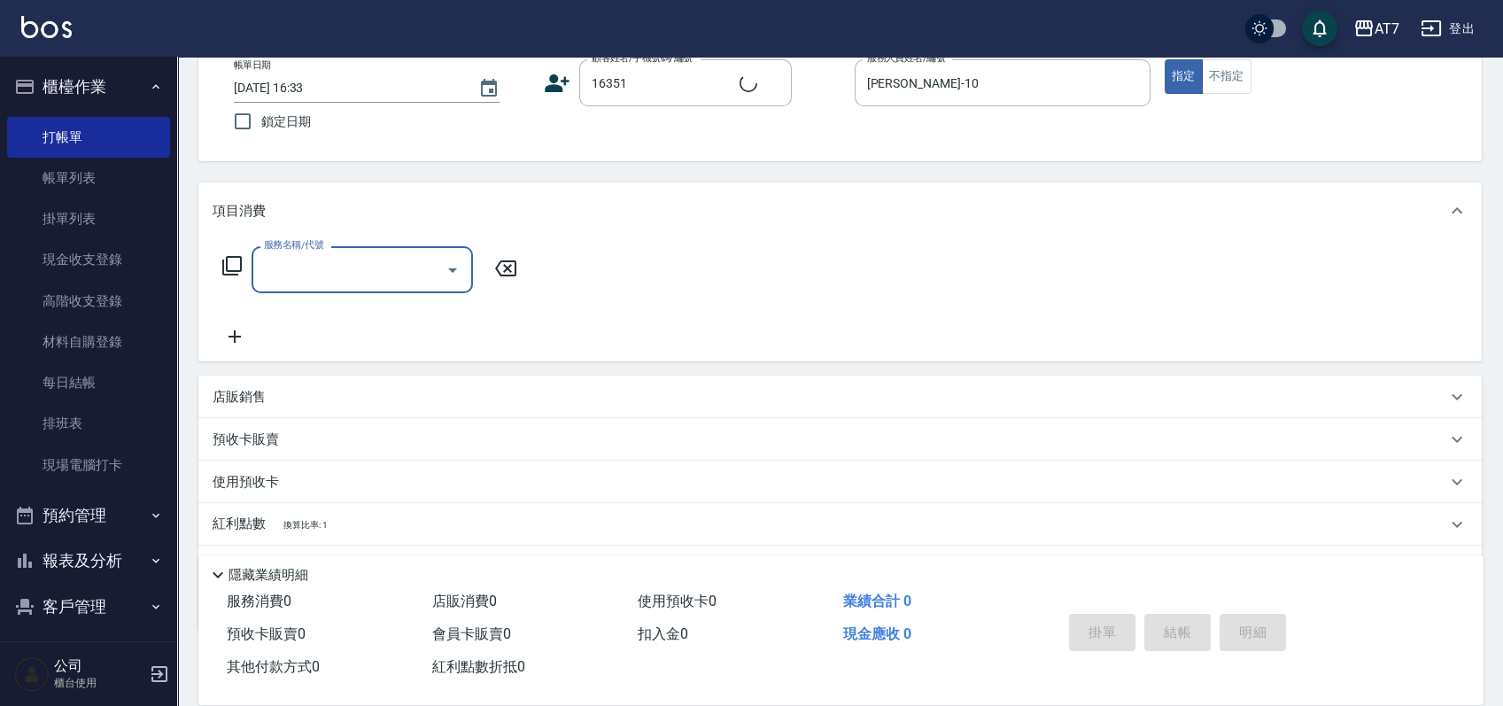
type input "公司/公司16351/16351"
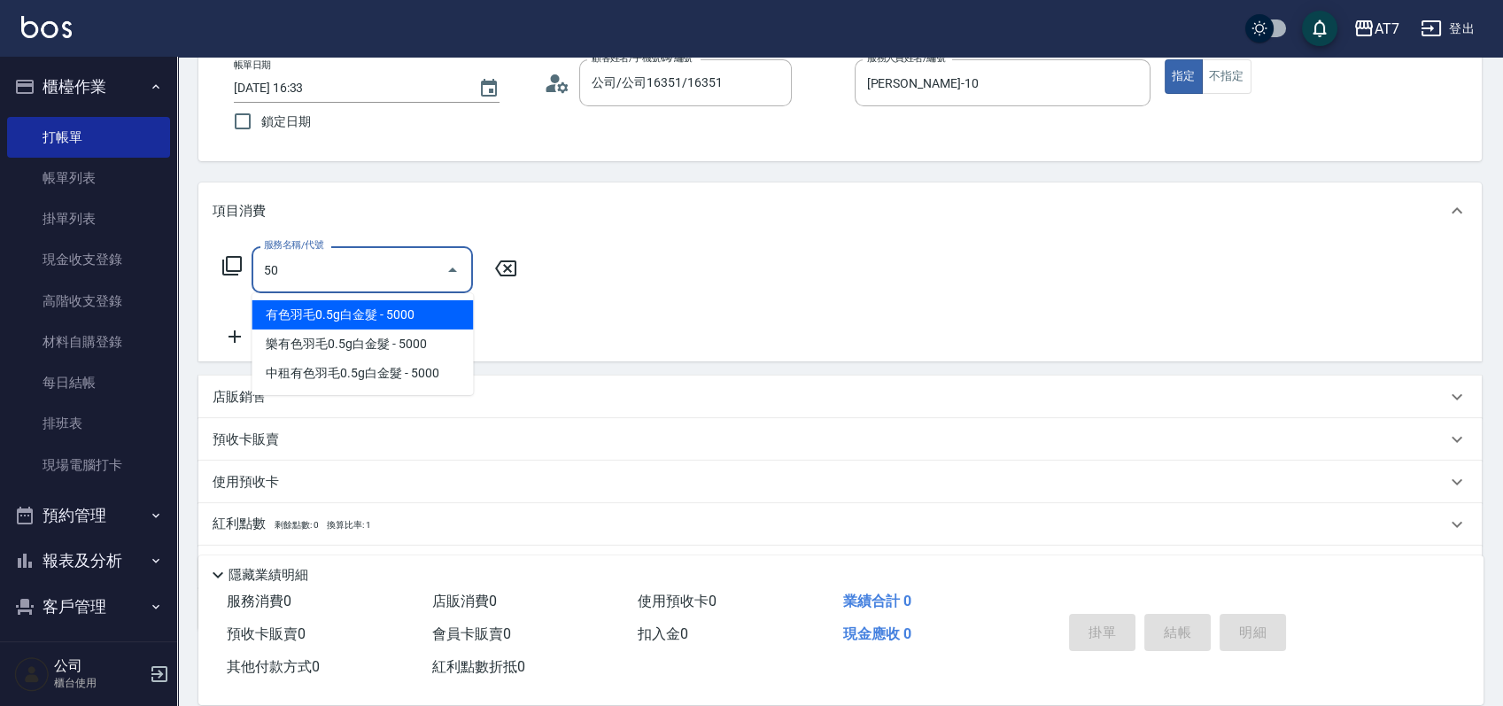
type input "501"
type input "30"
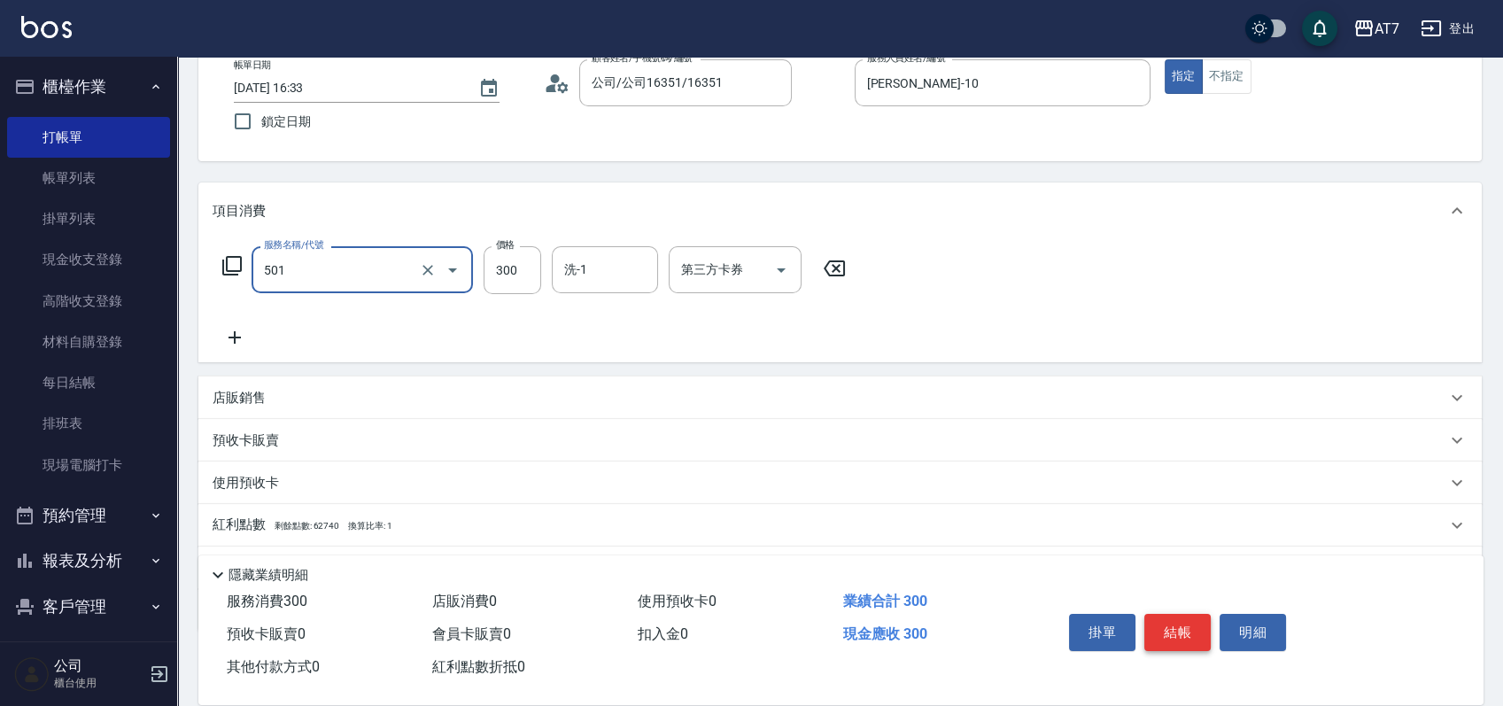
type input "洗髮(互助)(501)"
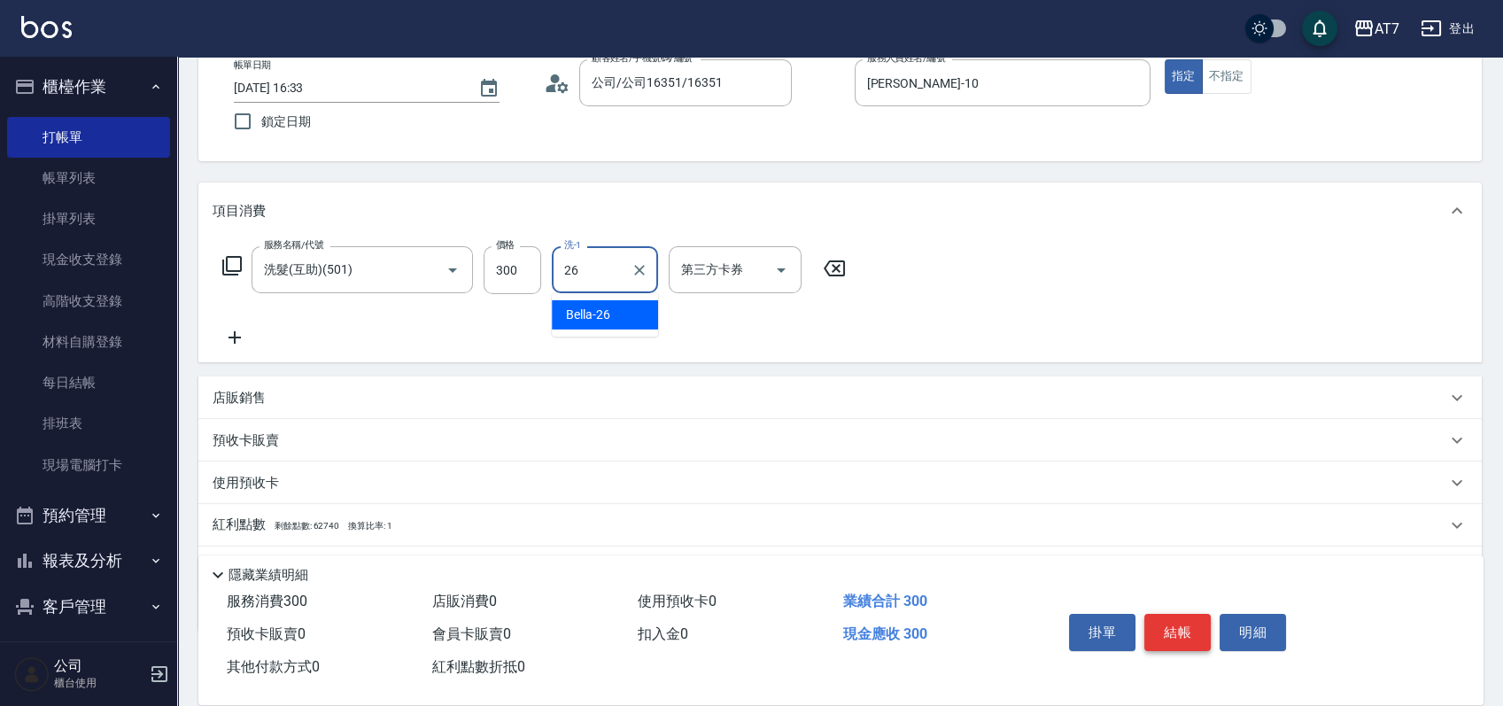
type input "Bella-26"
click at [233, 264] on icon at bounding box center [231, 265] width 21 height 21
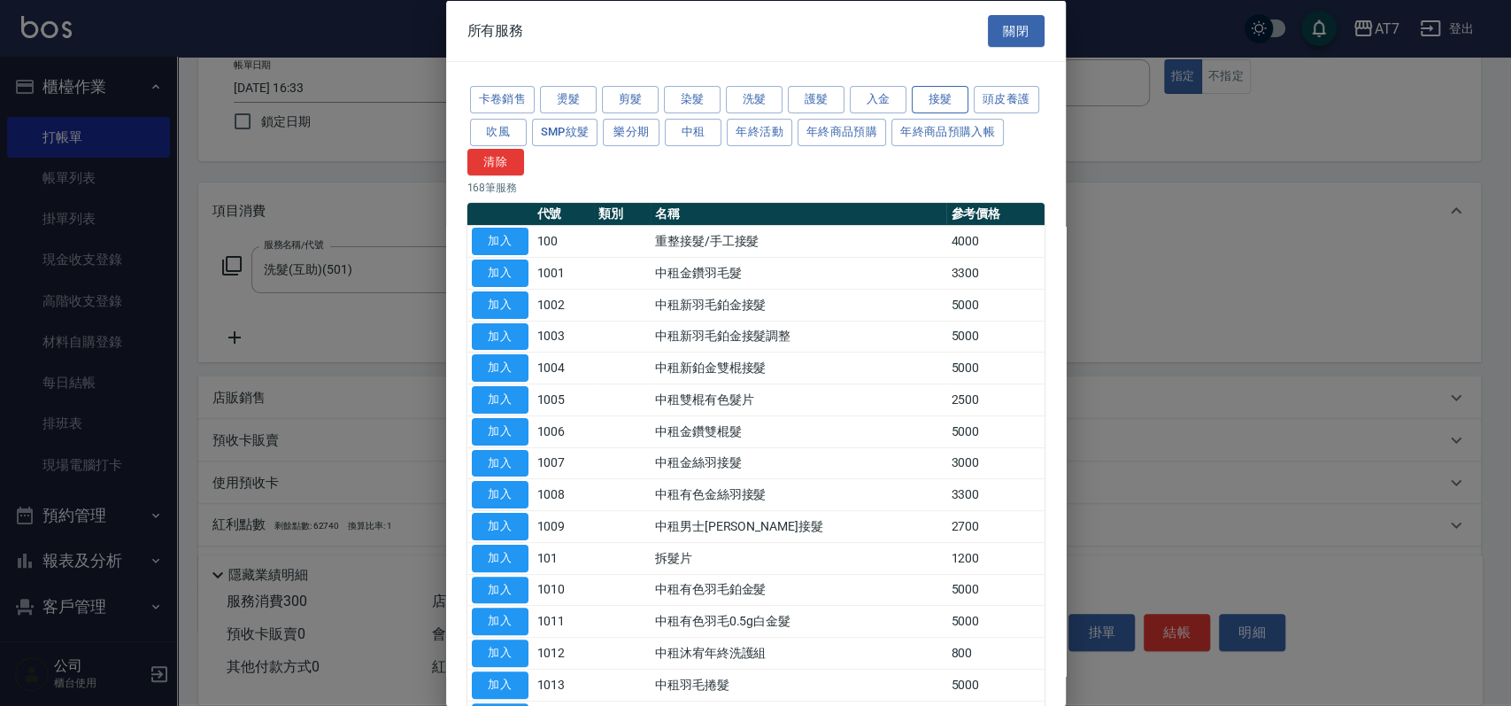
click at [946, 97] on button "接髮" at bounding box center [940, 99] width 57 height 27
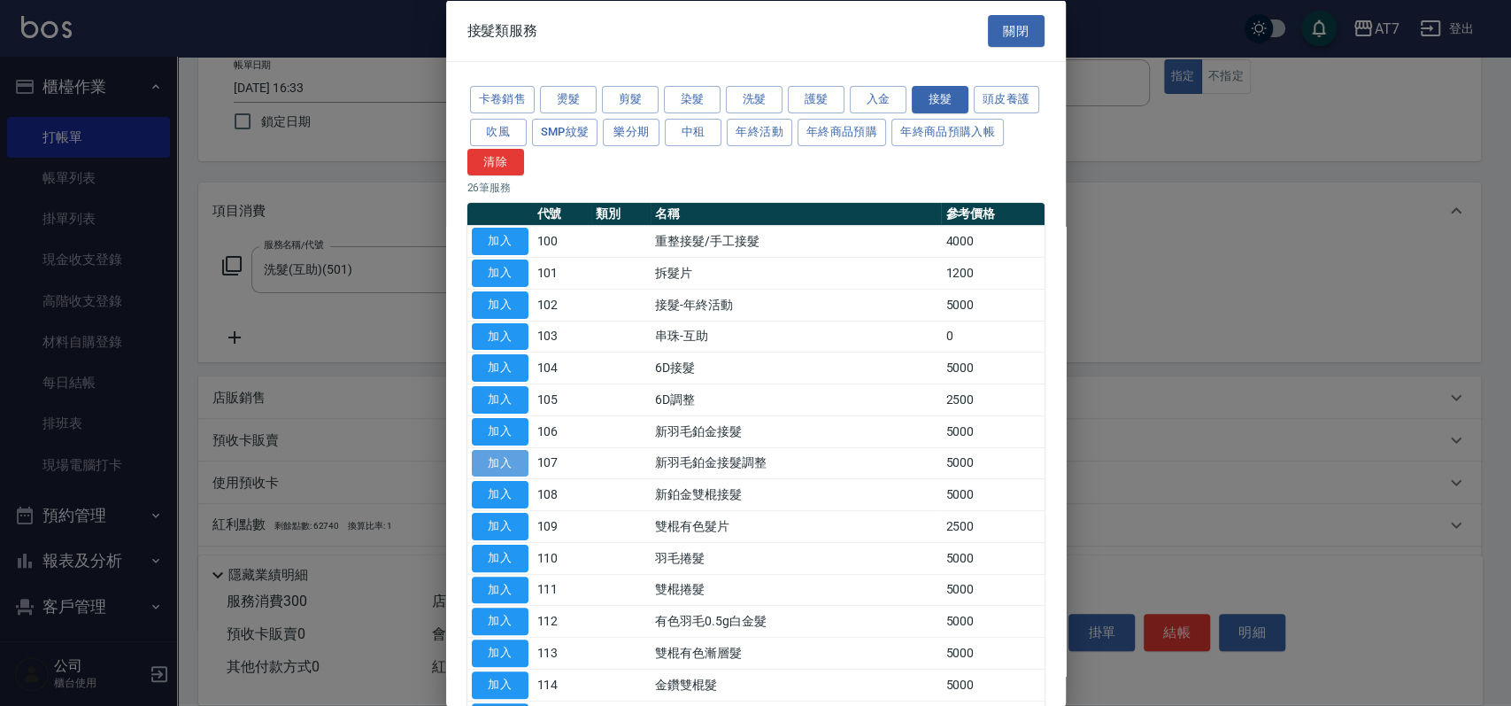
click at [505, 468] on button "加入" at bounding box center [500, 462] width 57 height 27
type input "530"
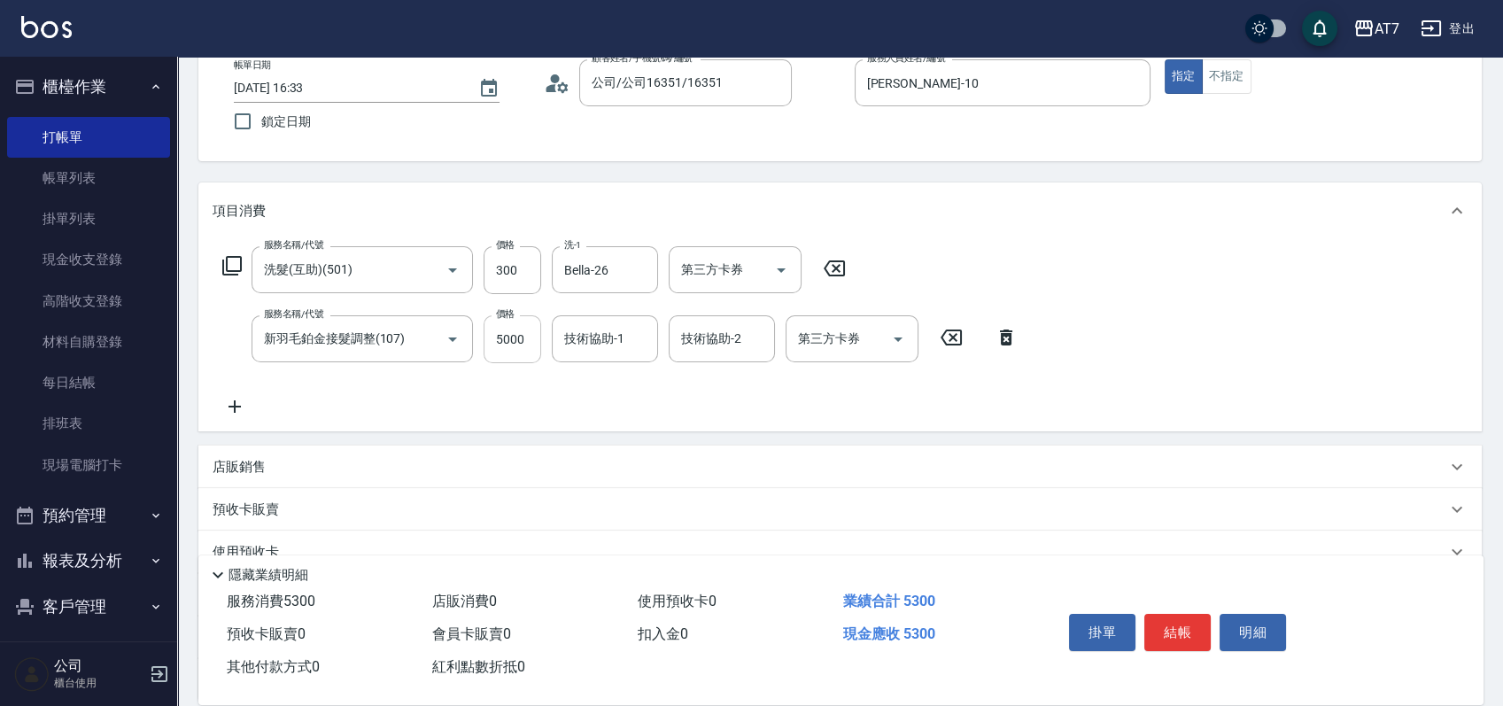
click at [510, 344] on input "5000" at bounding box center [512, 339] width 58 height 48
type input "1"
type input "30"
type input "100"
type input "40"
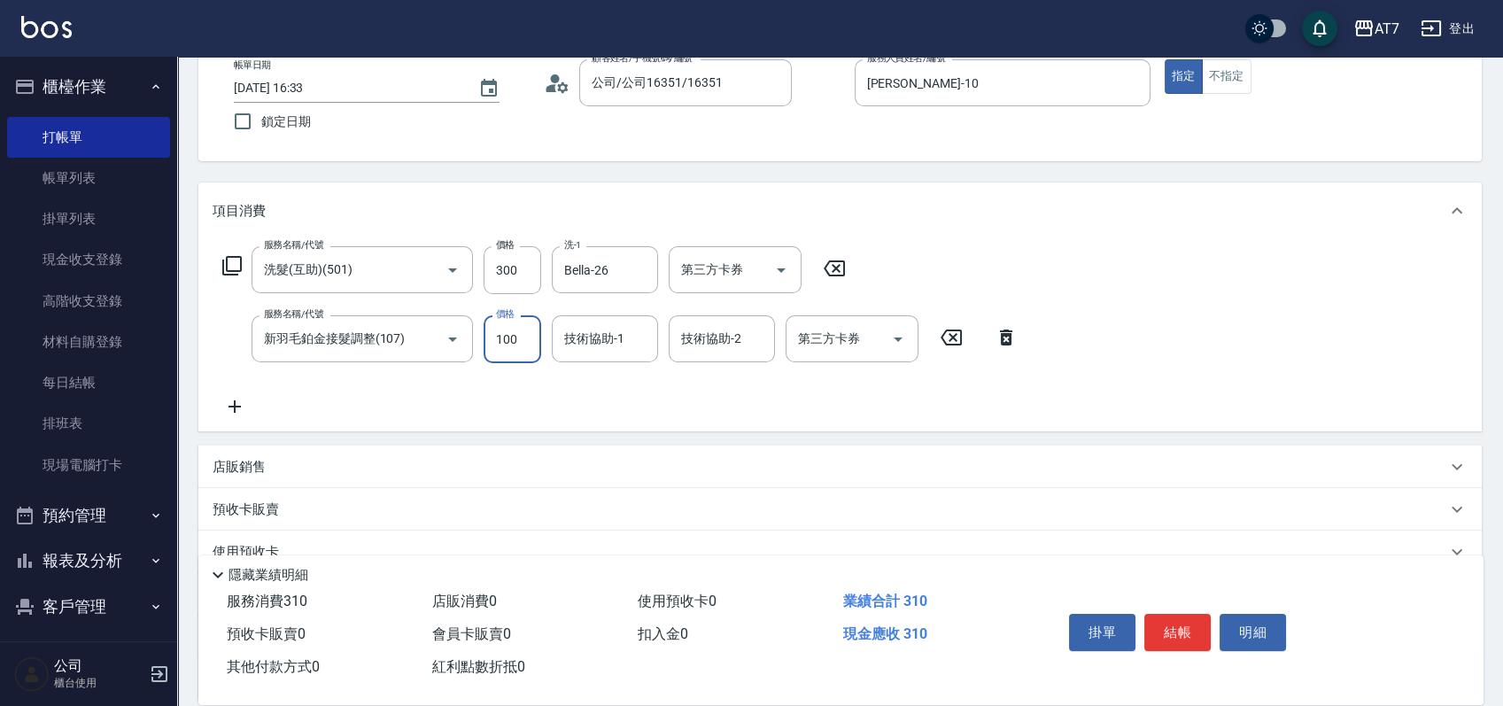
type input "1000"
type input "130"
type input "1000"
type input "Bella-26"
click at [1180, 628] on button "結帳" at bounding box center [1177, 632] width 66 height 37
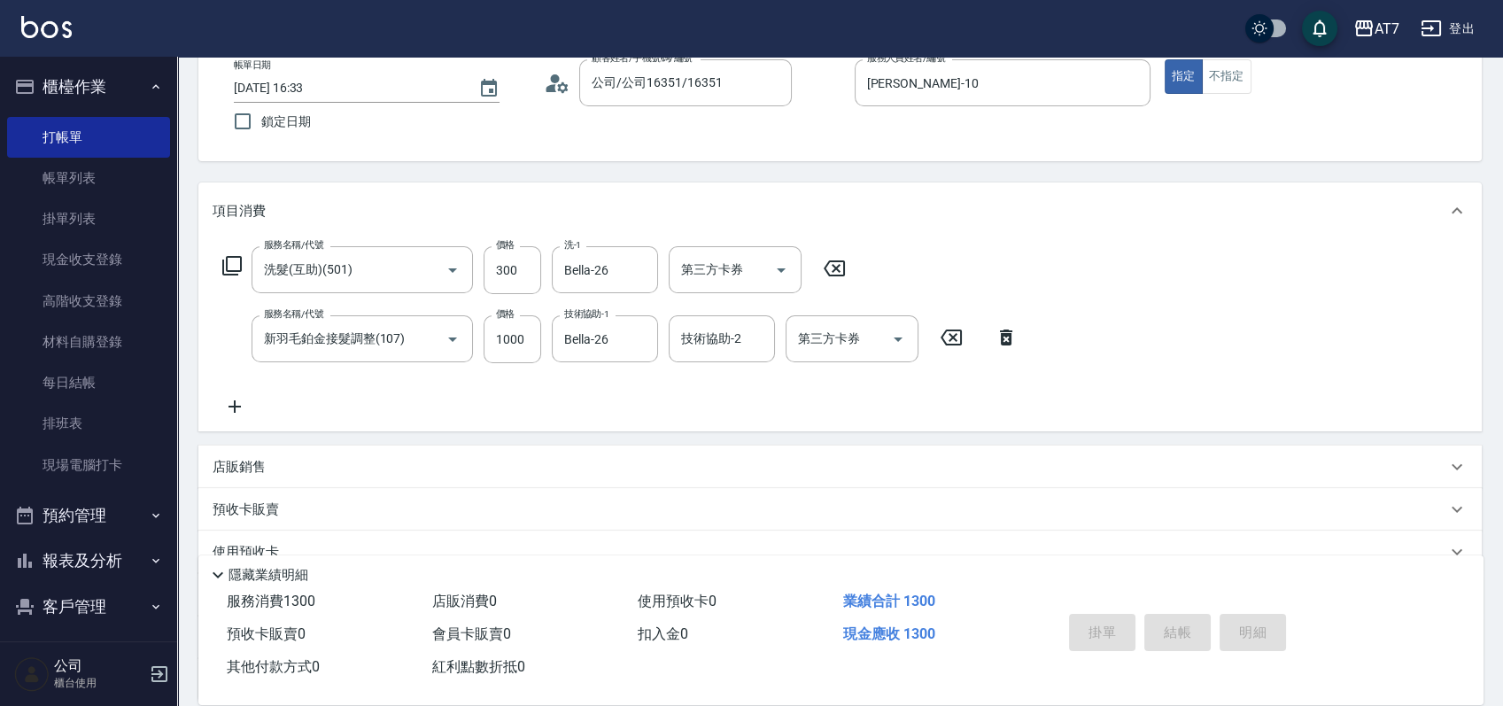
type input "2025/09/08 16:34"
type input "0"
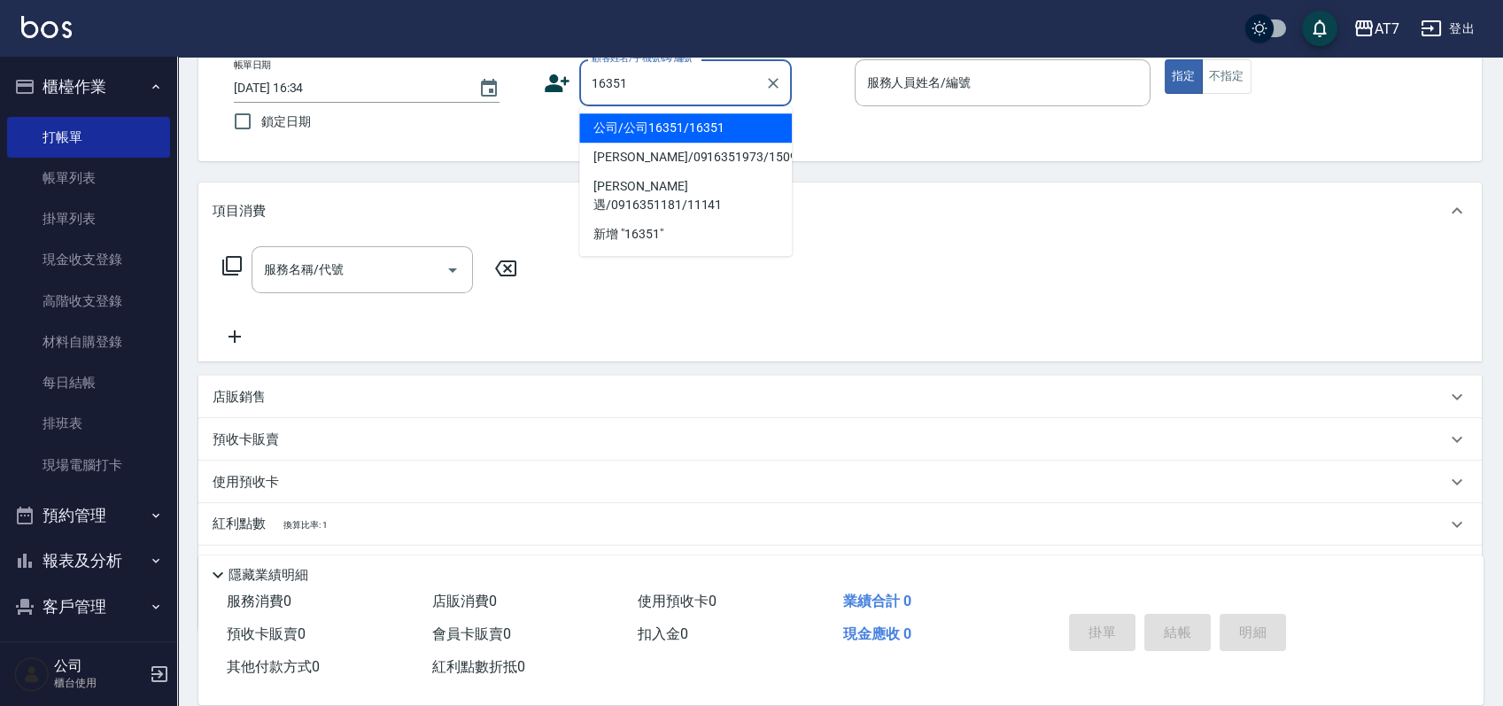
type input "16351"
type input "1"
type input "公司/公司16351/16351"
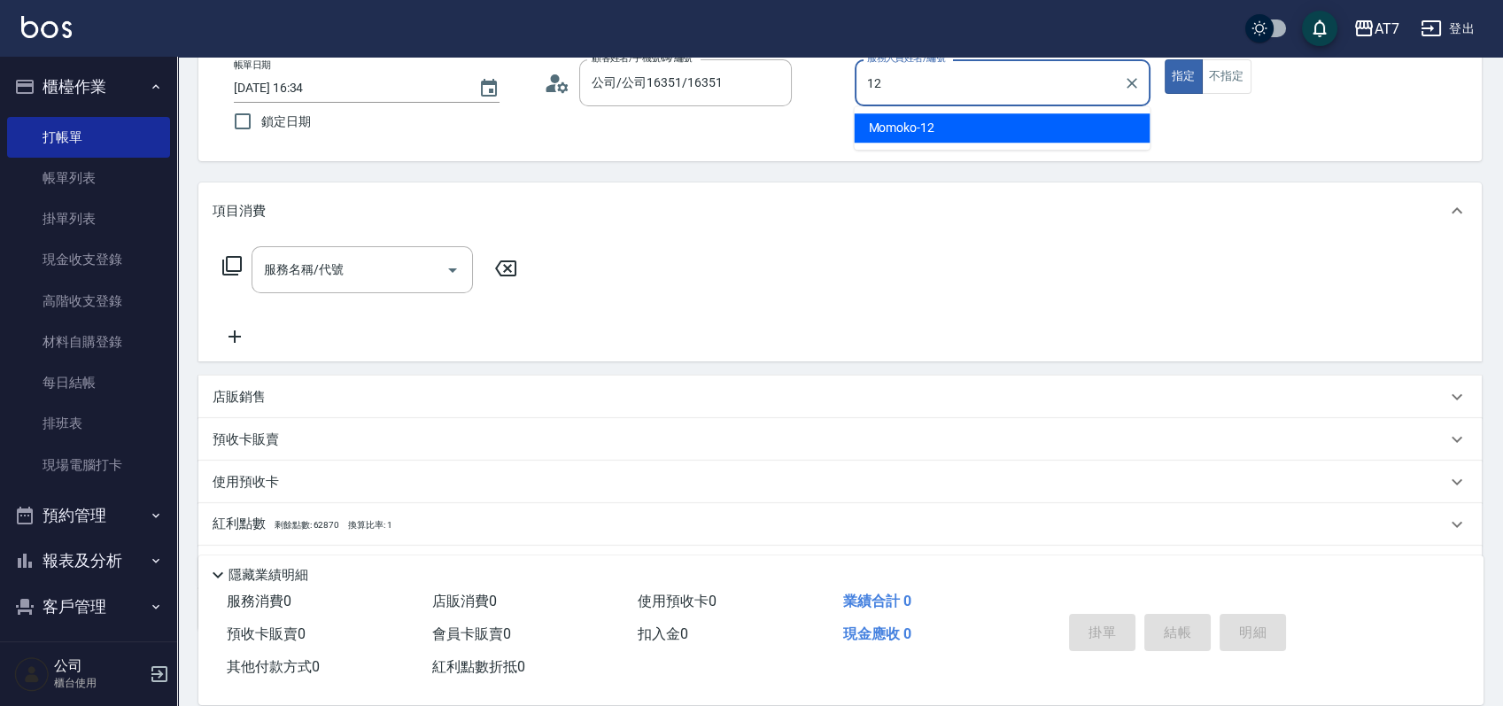
type input "Momoko-12"
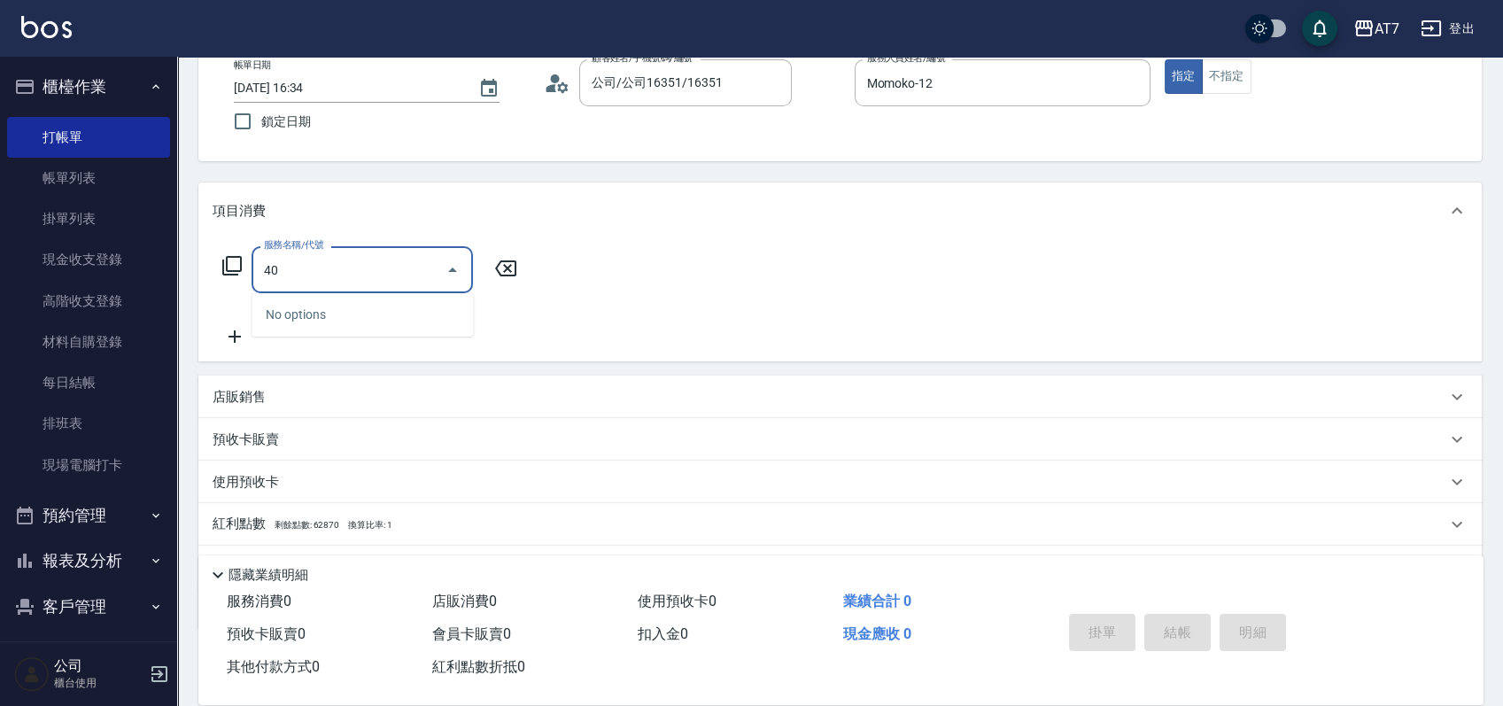
type input "401"
type input "150"
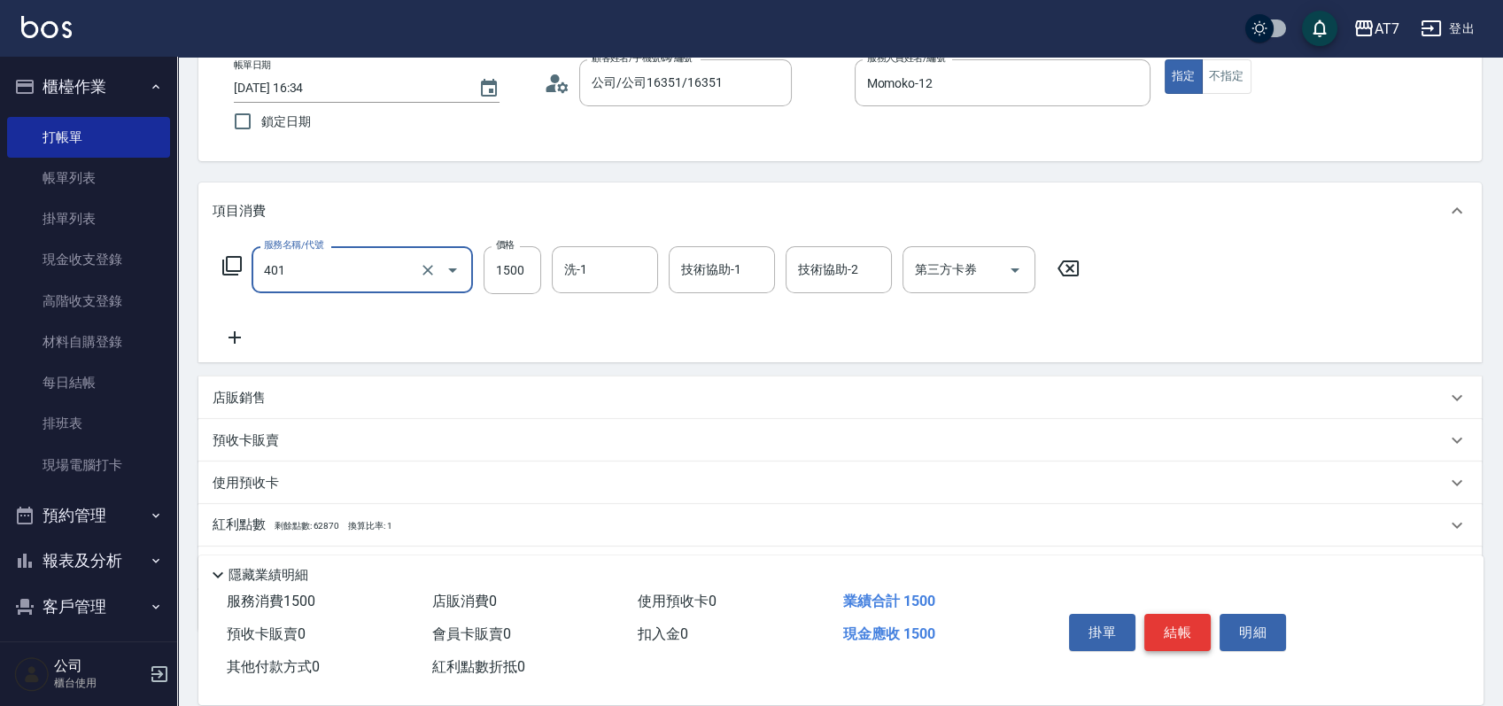
type input "染髮(互助)(401)"
type input "1"
type input "0"
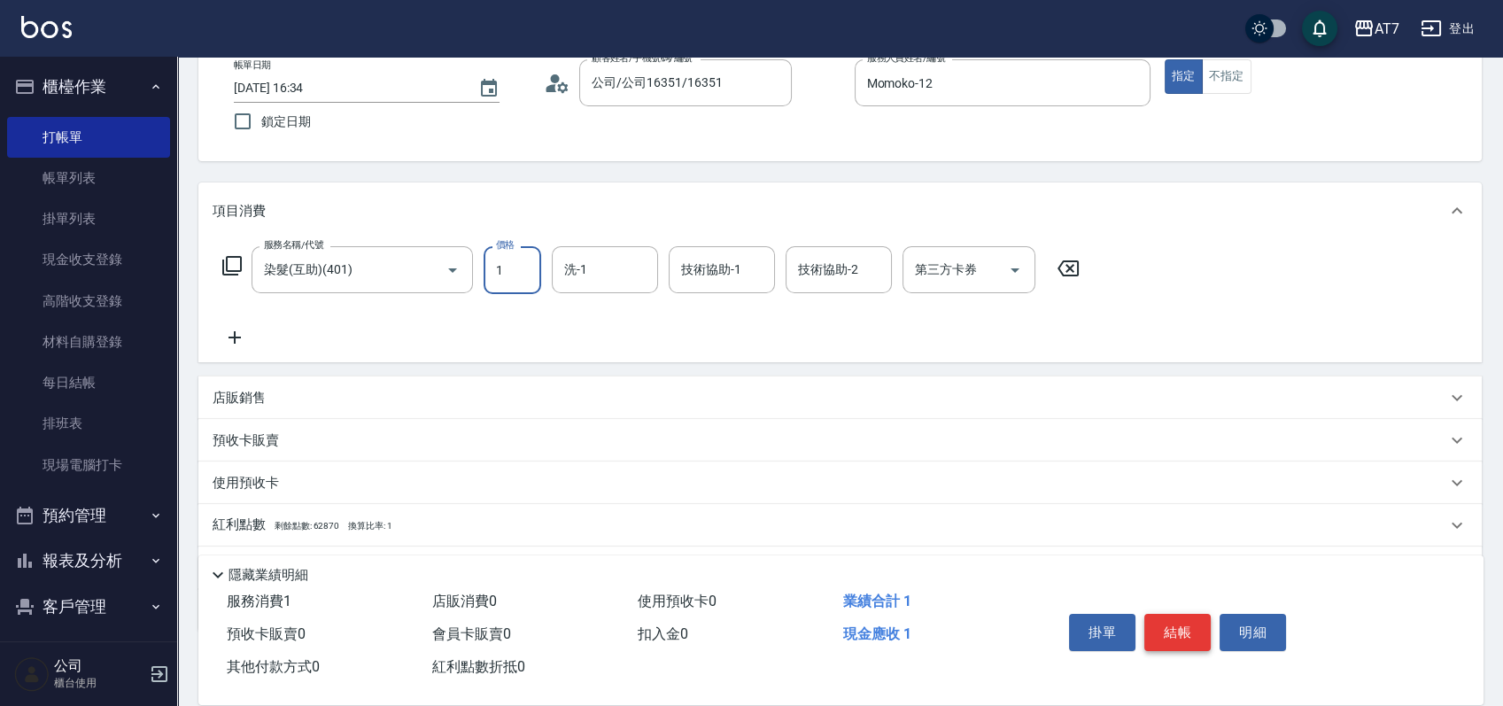
type input "18"
type input "10"
type input "188"
type input "180"
type input "1880"
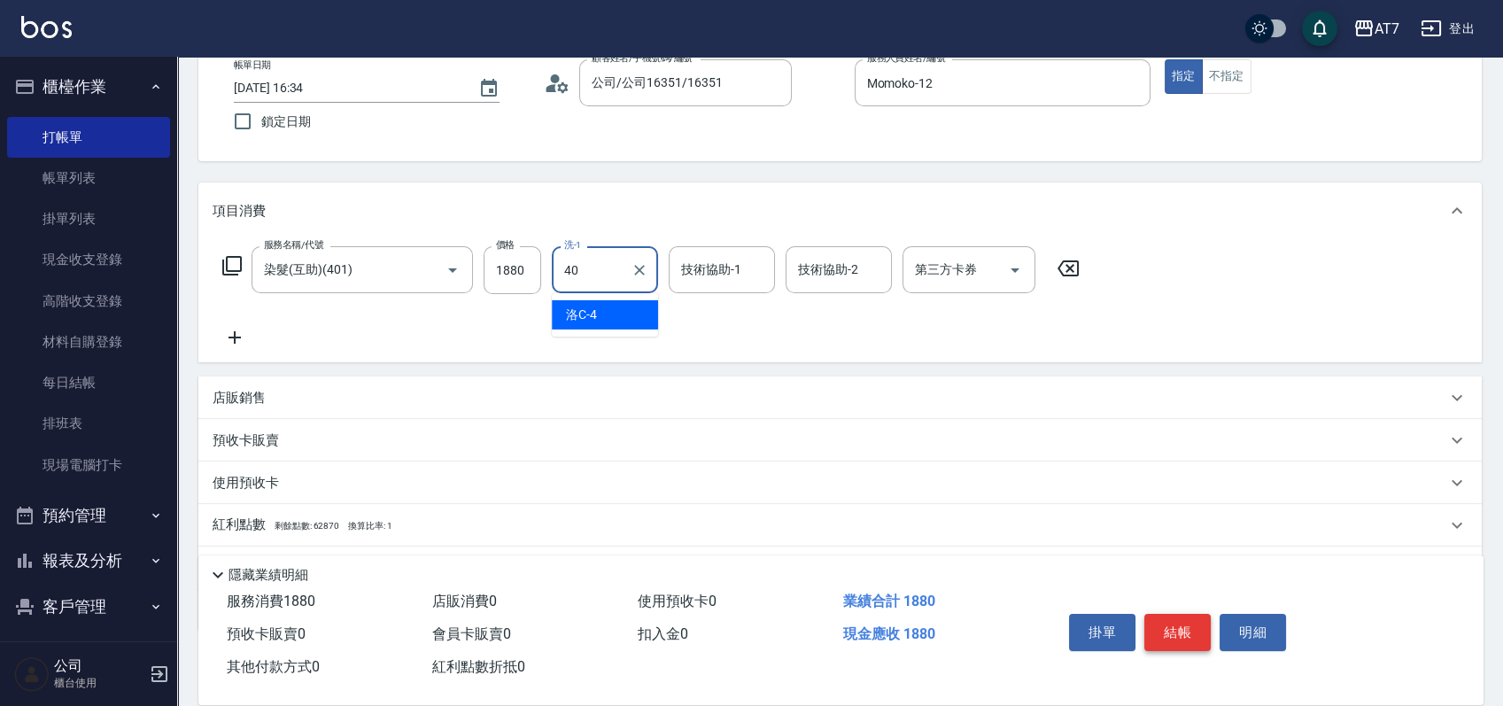
type input "YuYu-40"
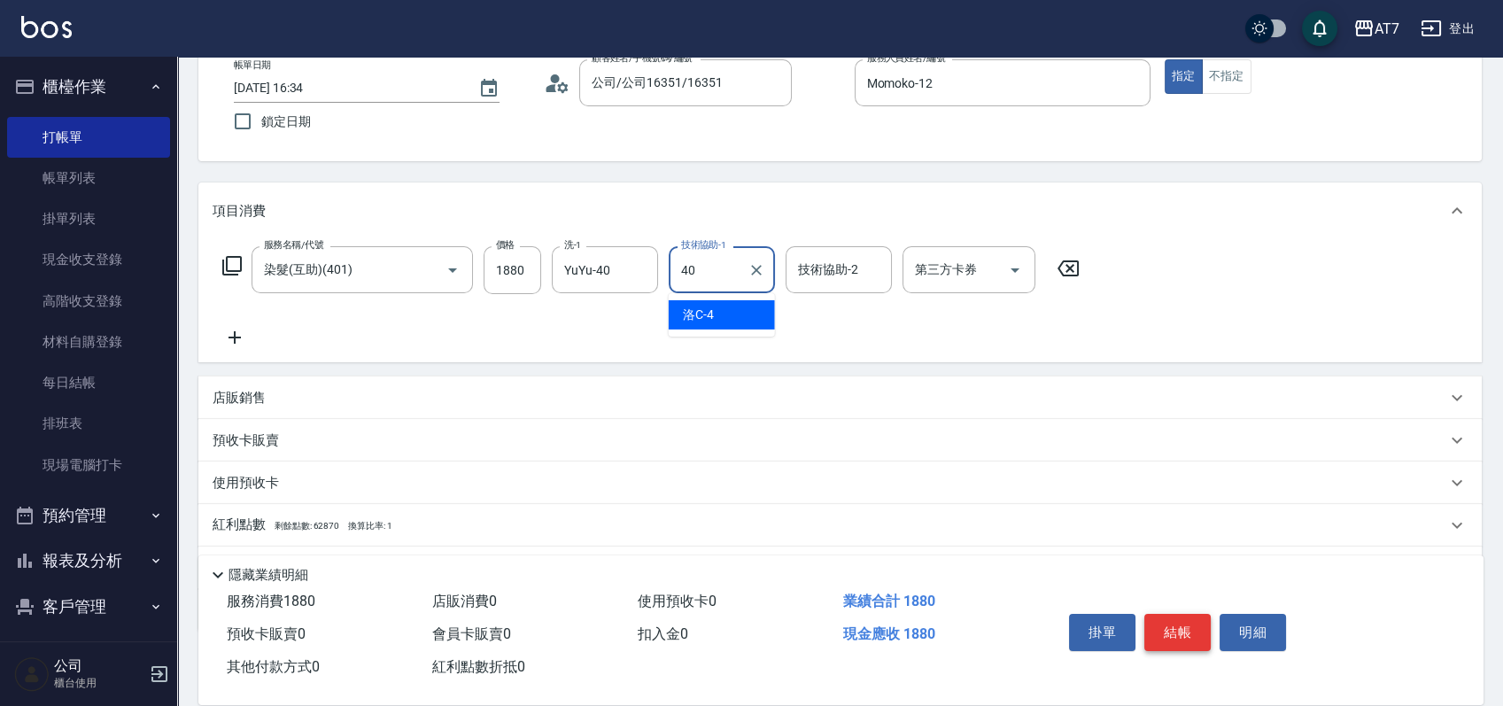
type input "YuYu-40"
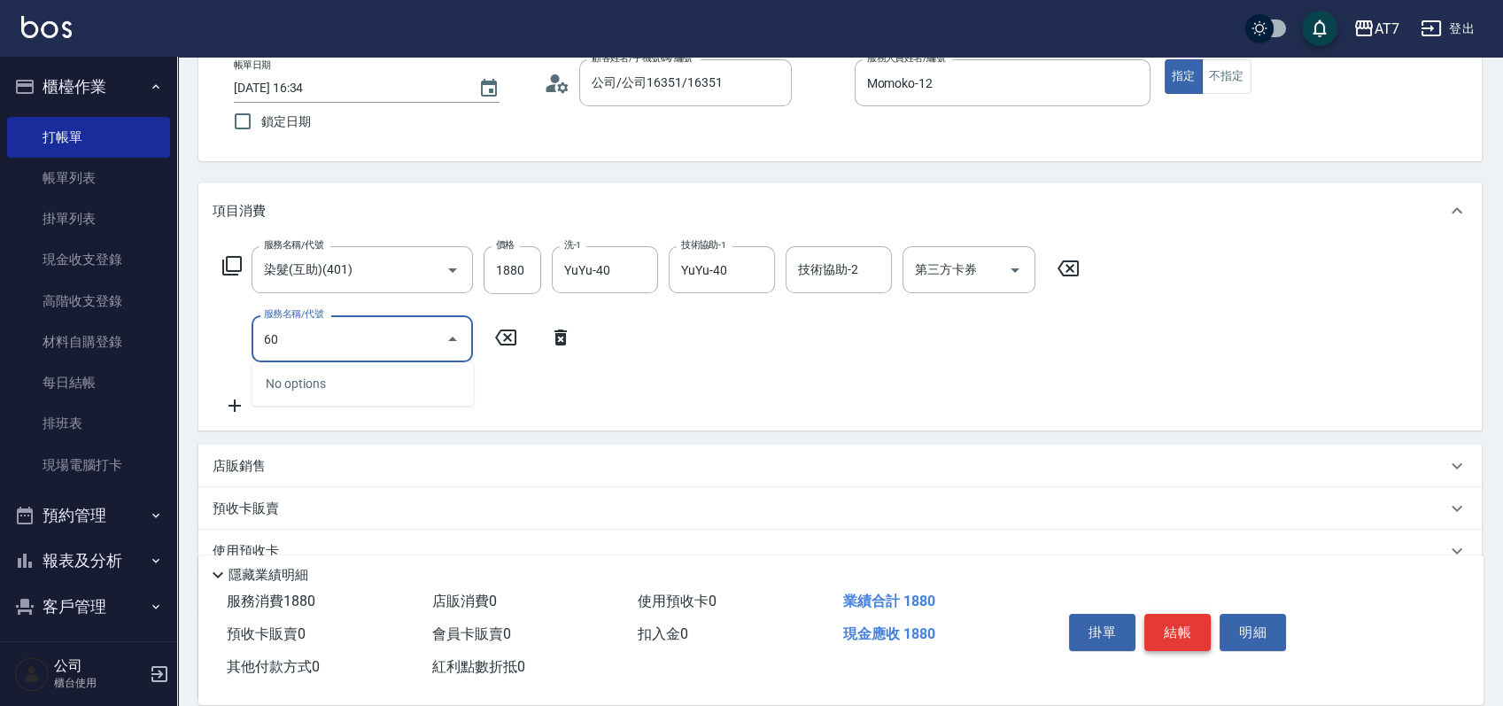
type input "601"
type input "240"
type input "深層護髮（助）(601)"
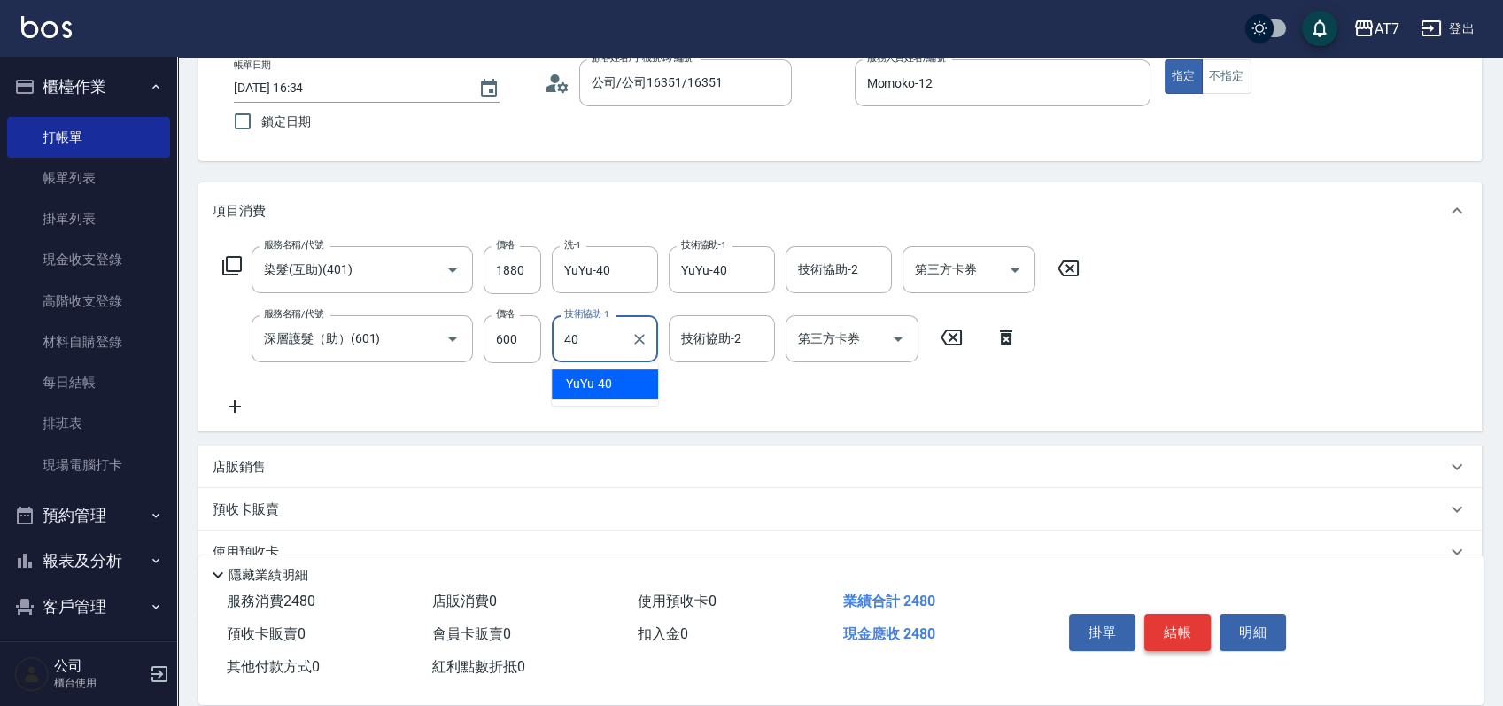
type input "YuYu-40"
click at [1180, 628] on button "結帳" at bounding box center [1177, 632] width 66 height 37
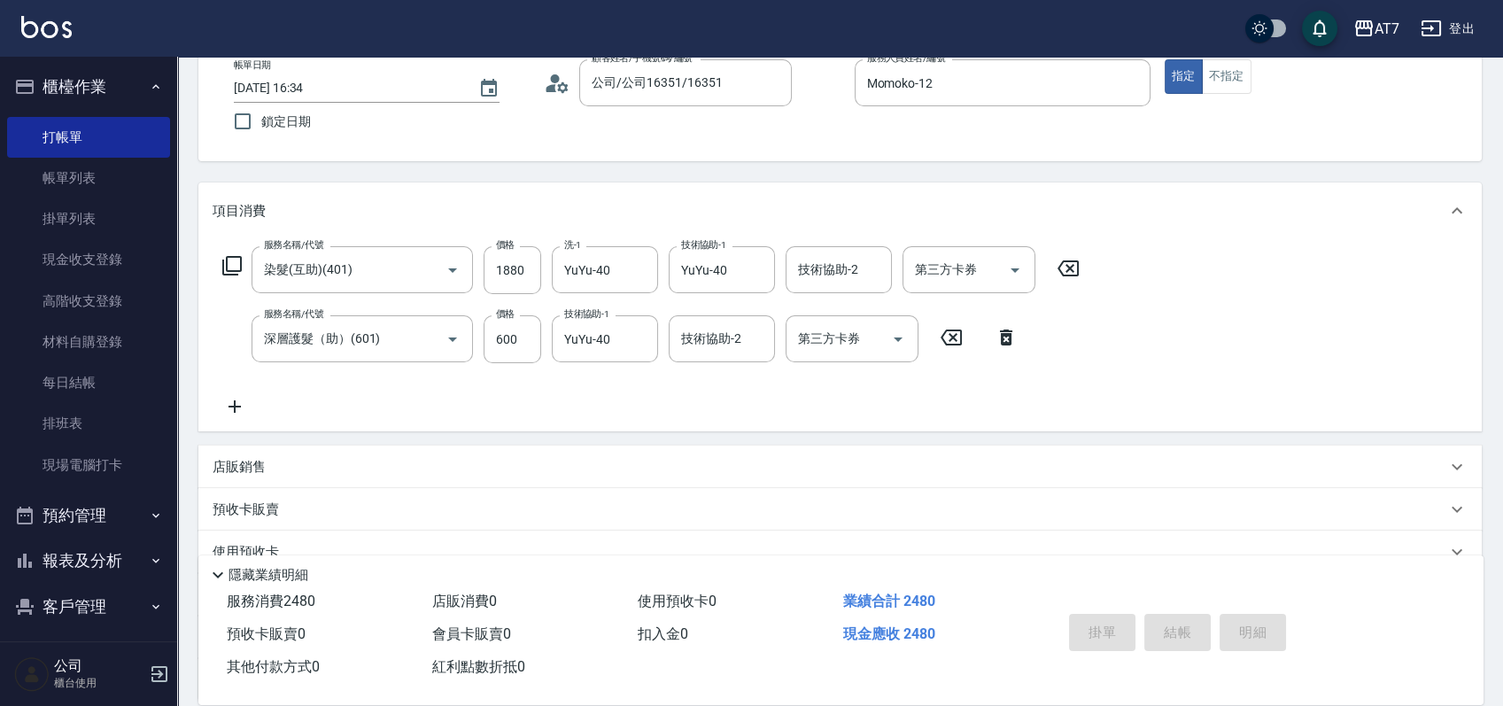
type input "0"
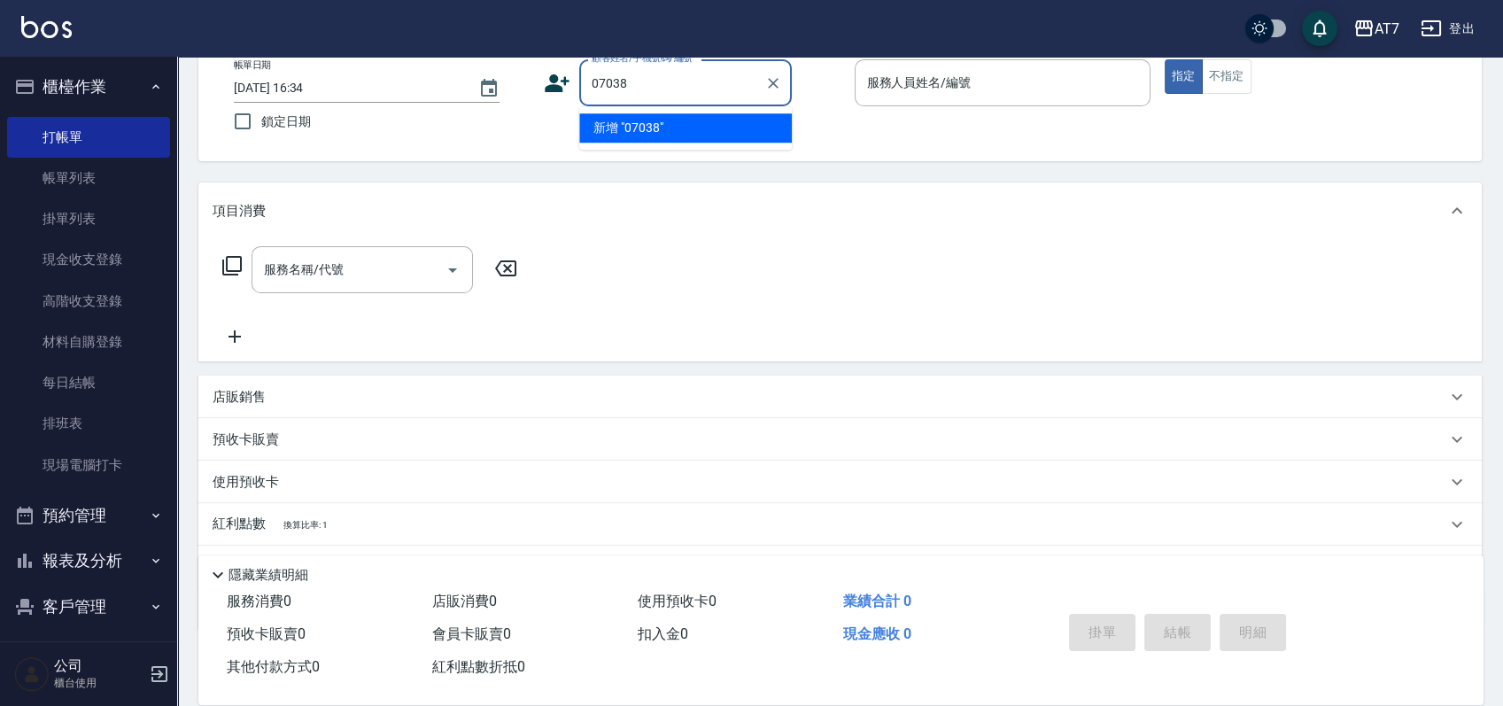
type input "07038"
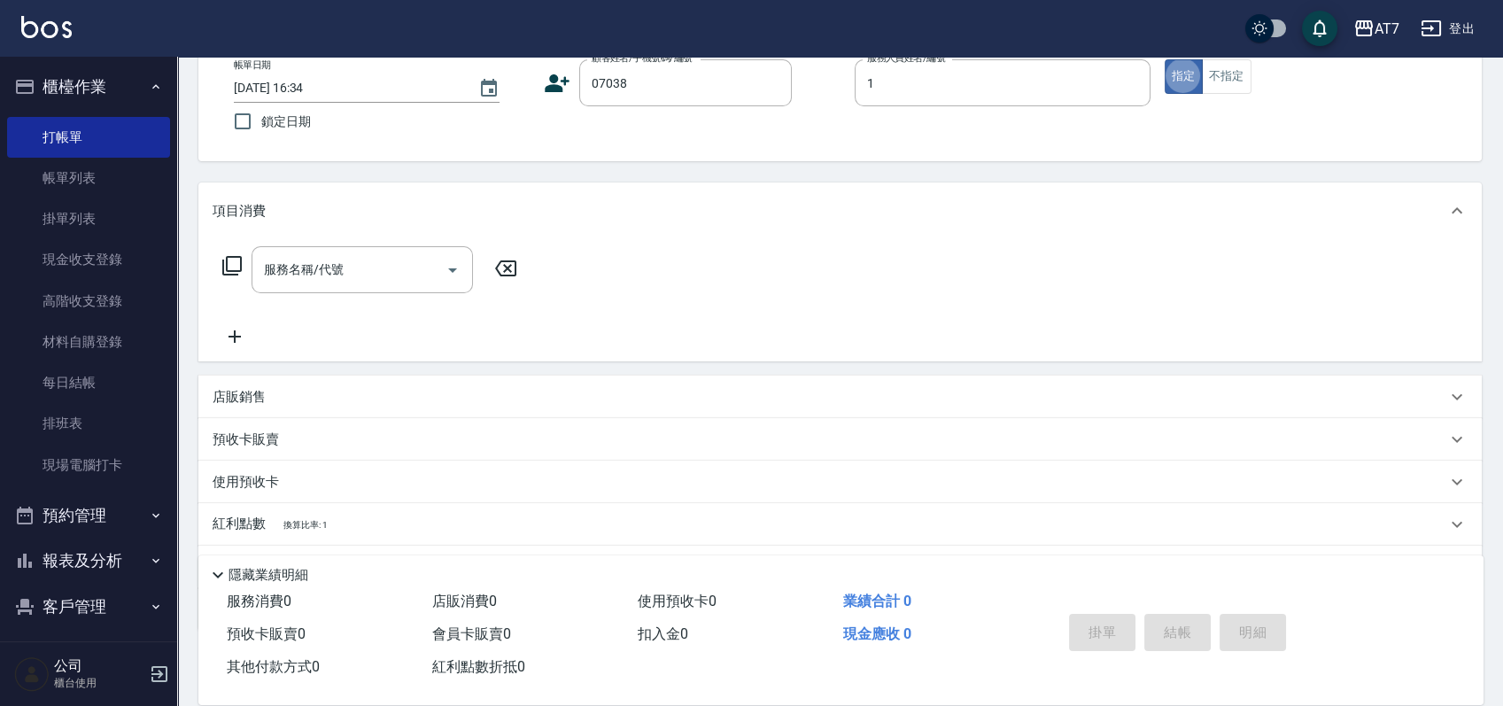
type input "米雪兒-1"
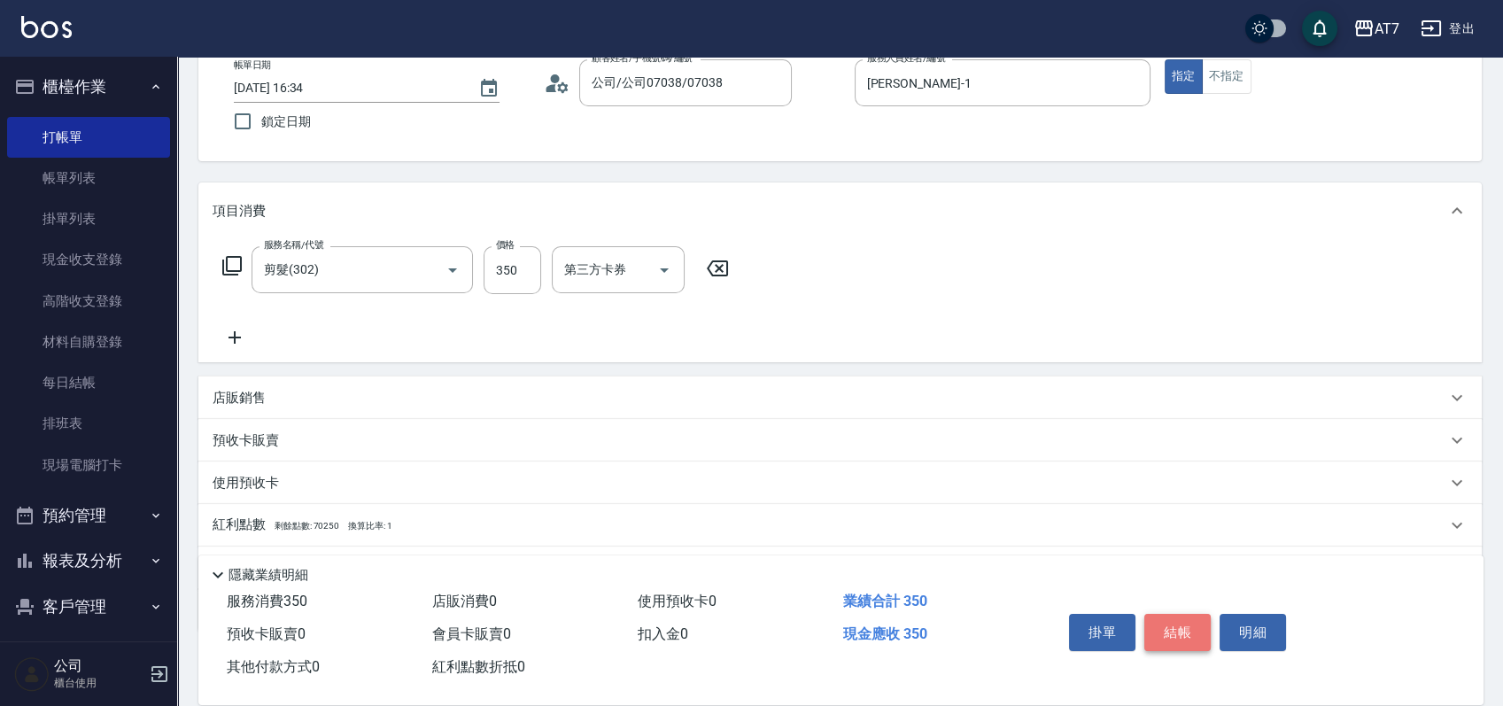
click at [1180, 628] on button "結帳" at bounding box center [1177, 632] width 66 height 37
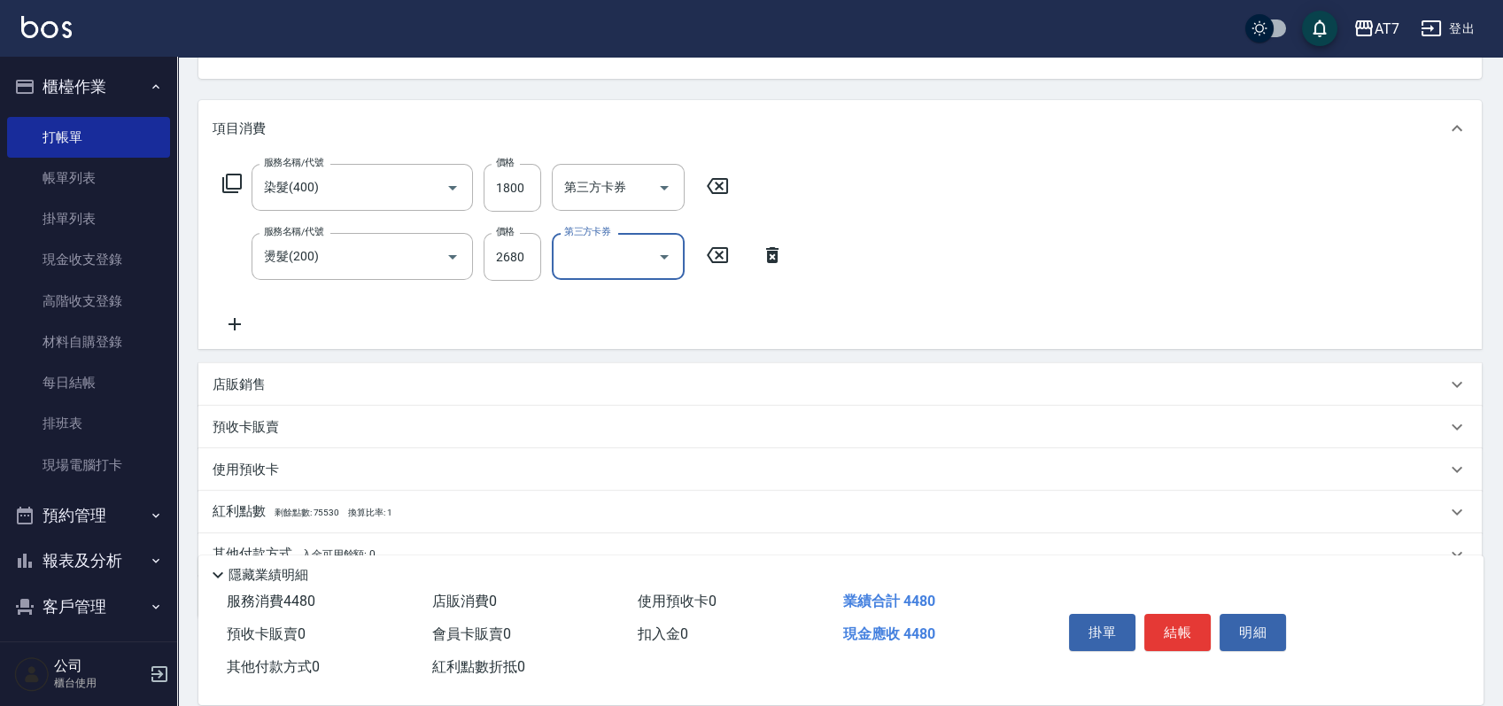
scroll to position [267, 0]
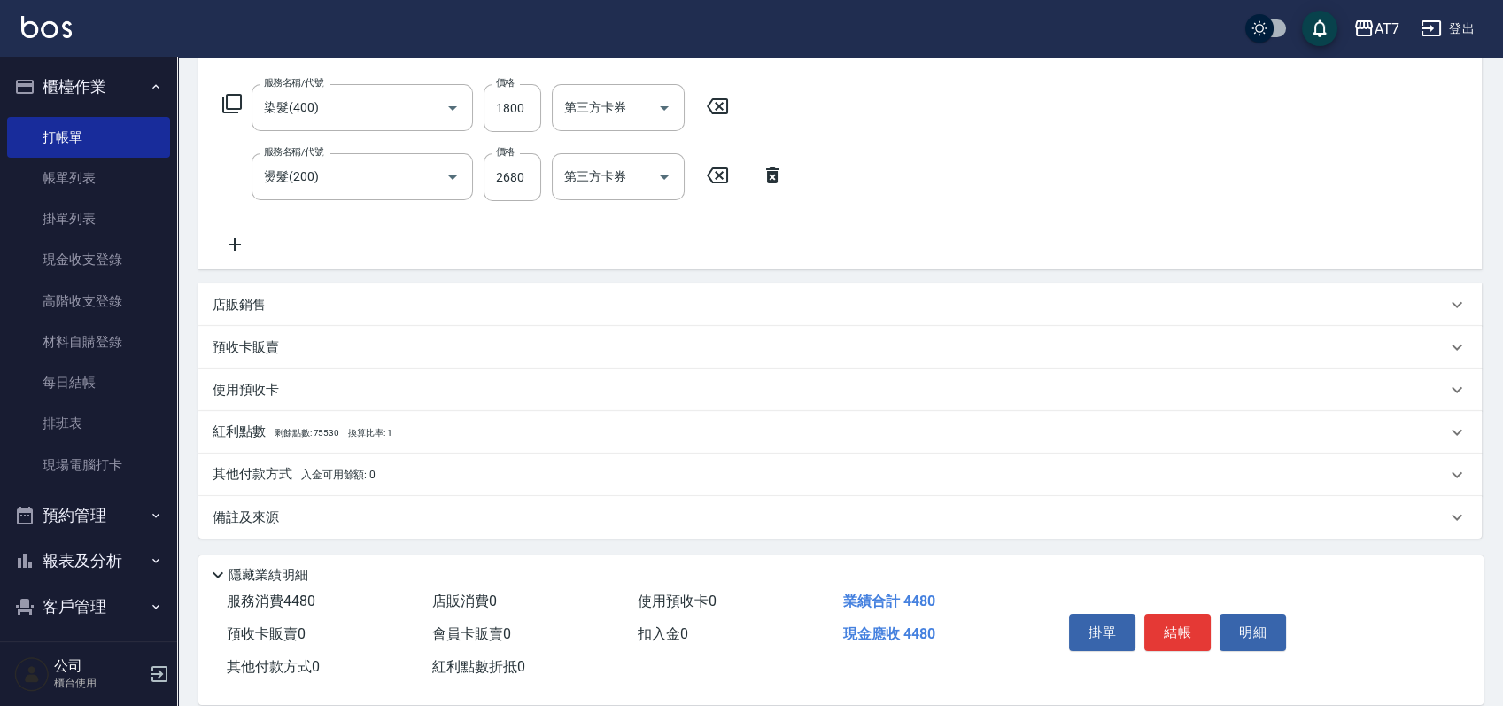
click at [514, 471] on div "其他付款方式 入金可用餘額: 0" at bounding box center [829, 474] width 1233 height 19
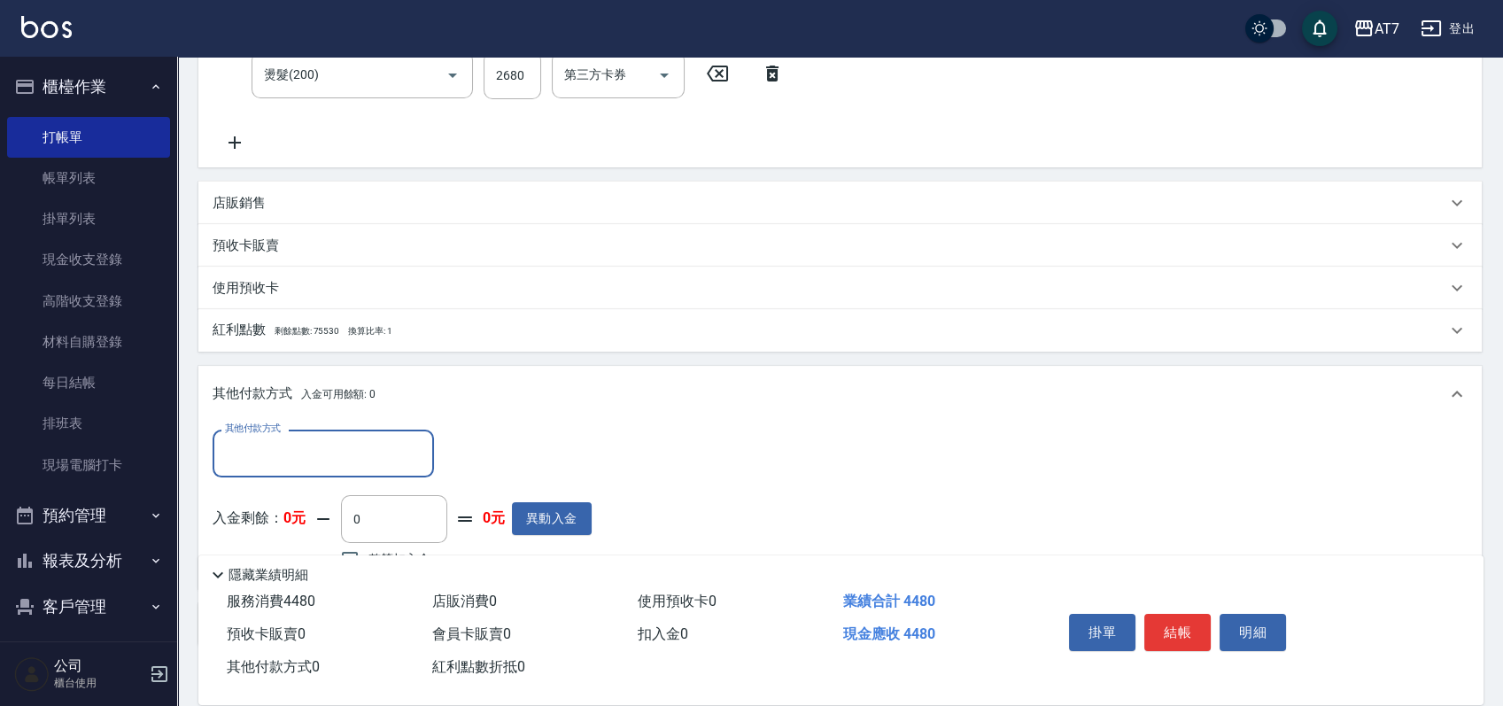
scroll to position [475, 0]
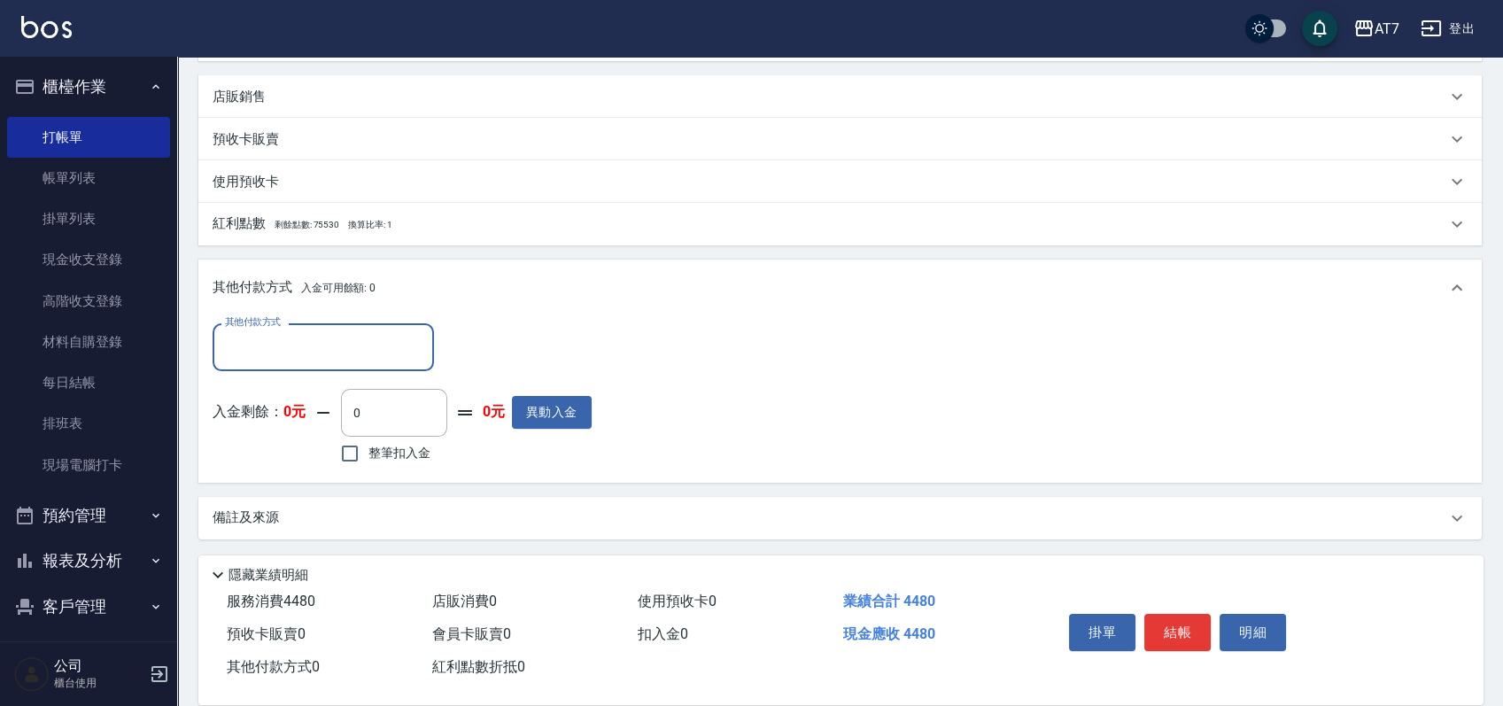
click at [323, 348] on input "其他付款方式" at bounding box center [322, 346] width 205 height 31
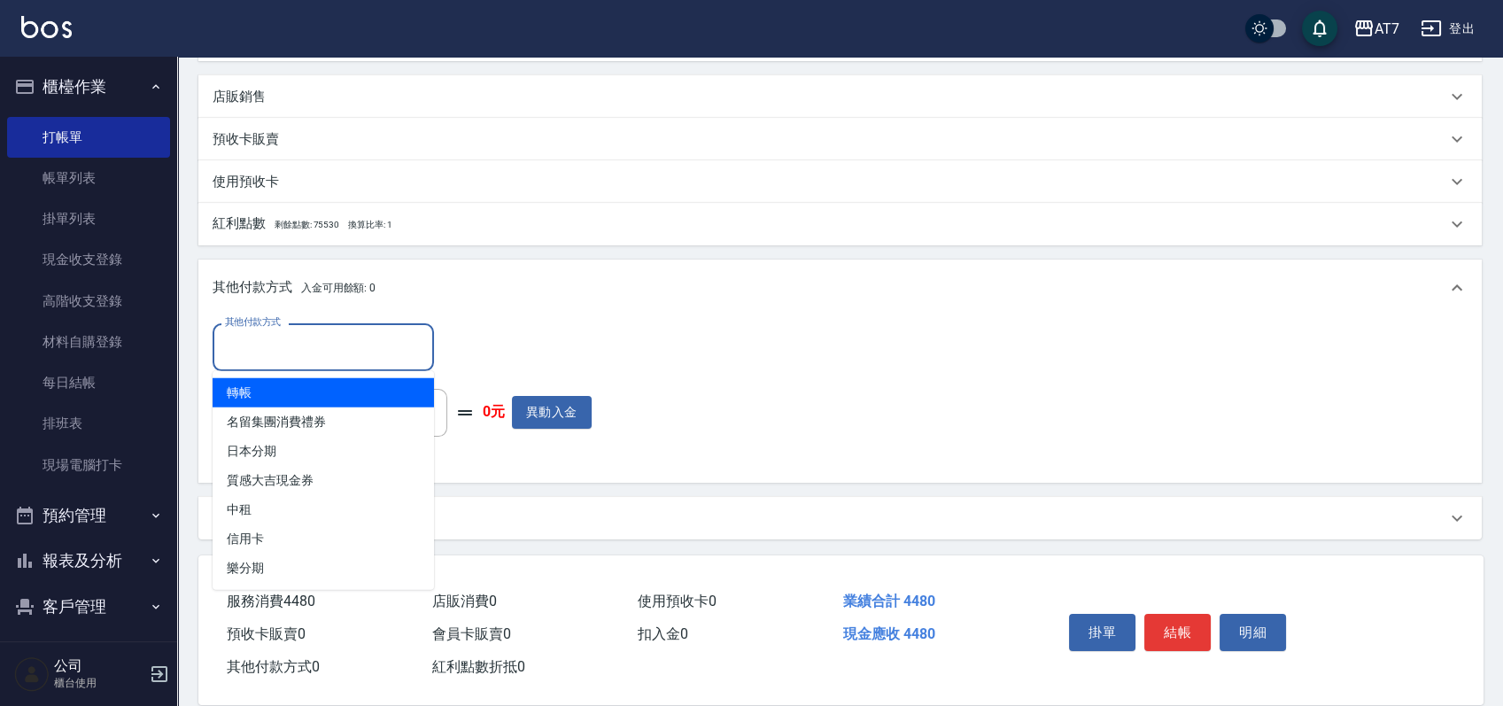
click at [290, 401] on span "轉帳" at bounding box center [323, 392] width 221 height 29
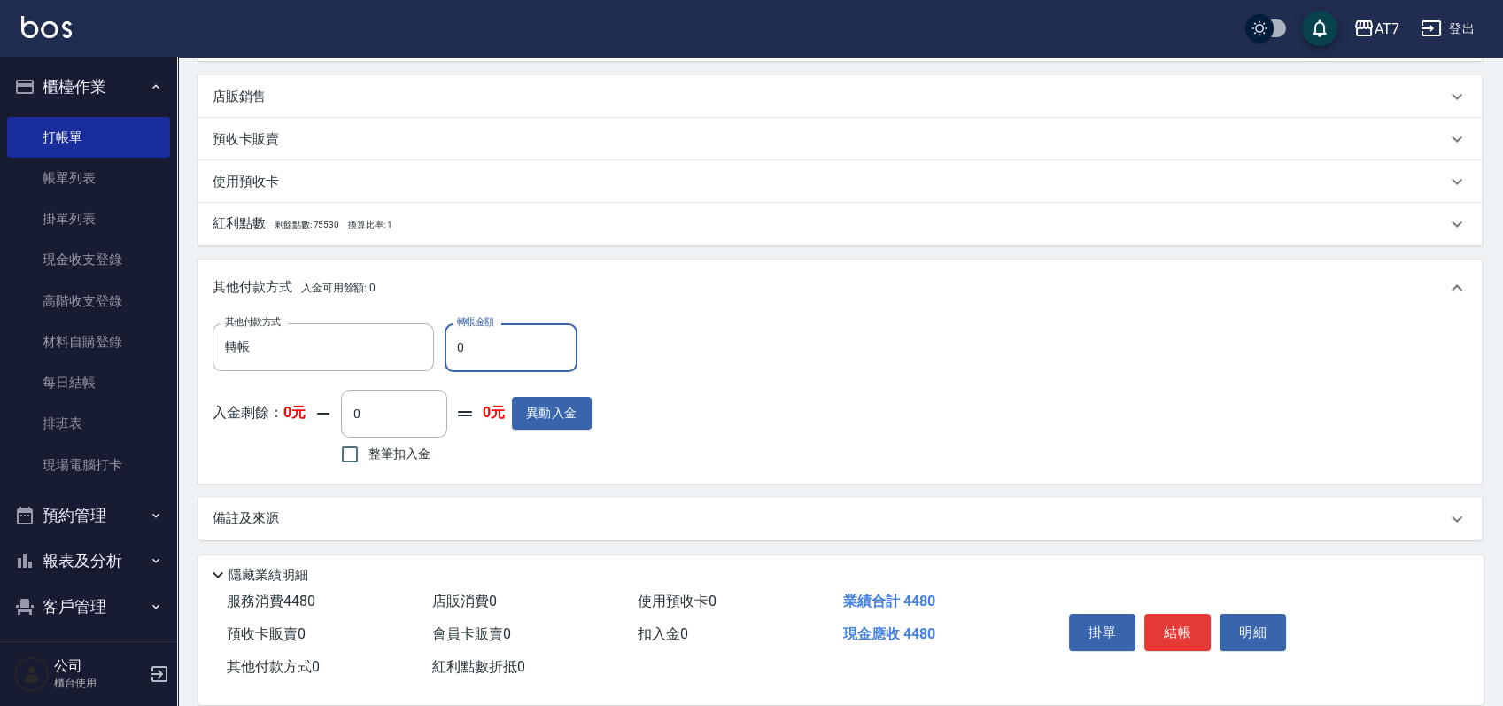
click at [450, 351] on input "0" at bounding box center [510, 347] width 133 height 48
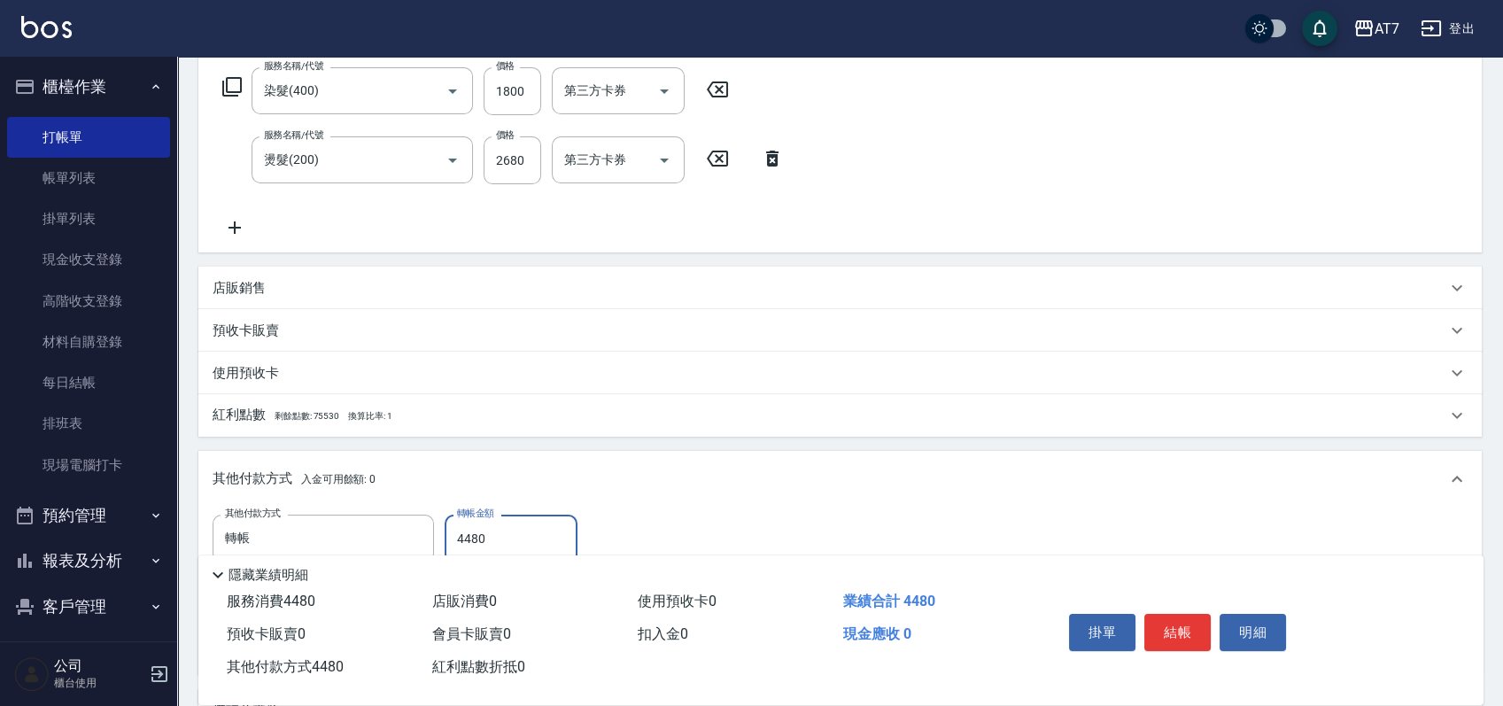
scroll to position [2, 0]
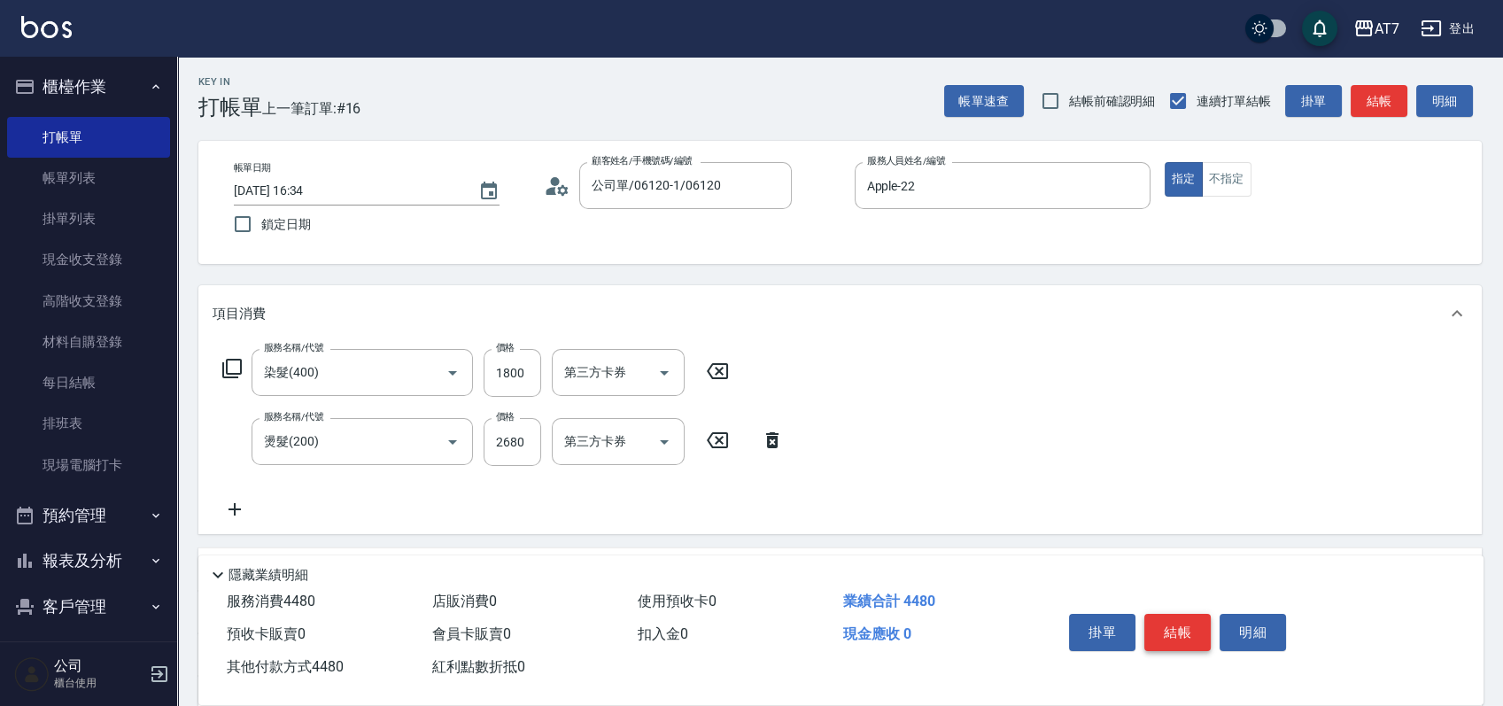
click at [1179, 622] on button "結帳" at bounding box center [1177, 632] width 66 height 37
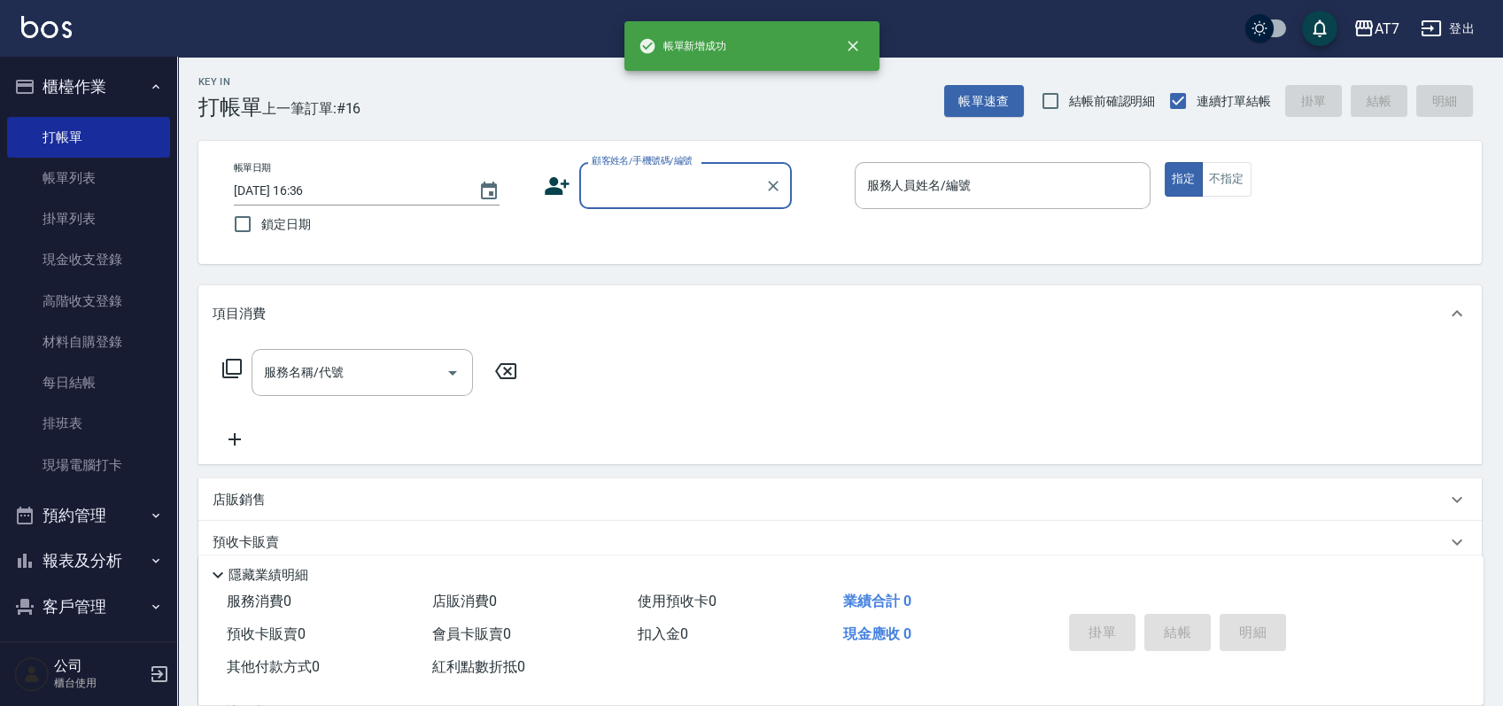
scroll to position [0, 0]
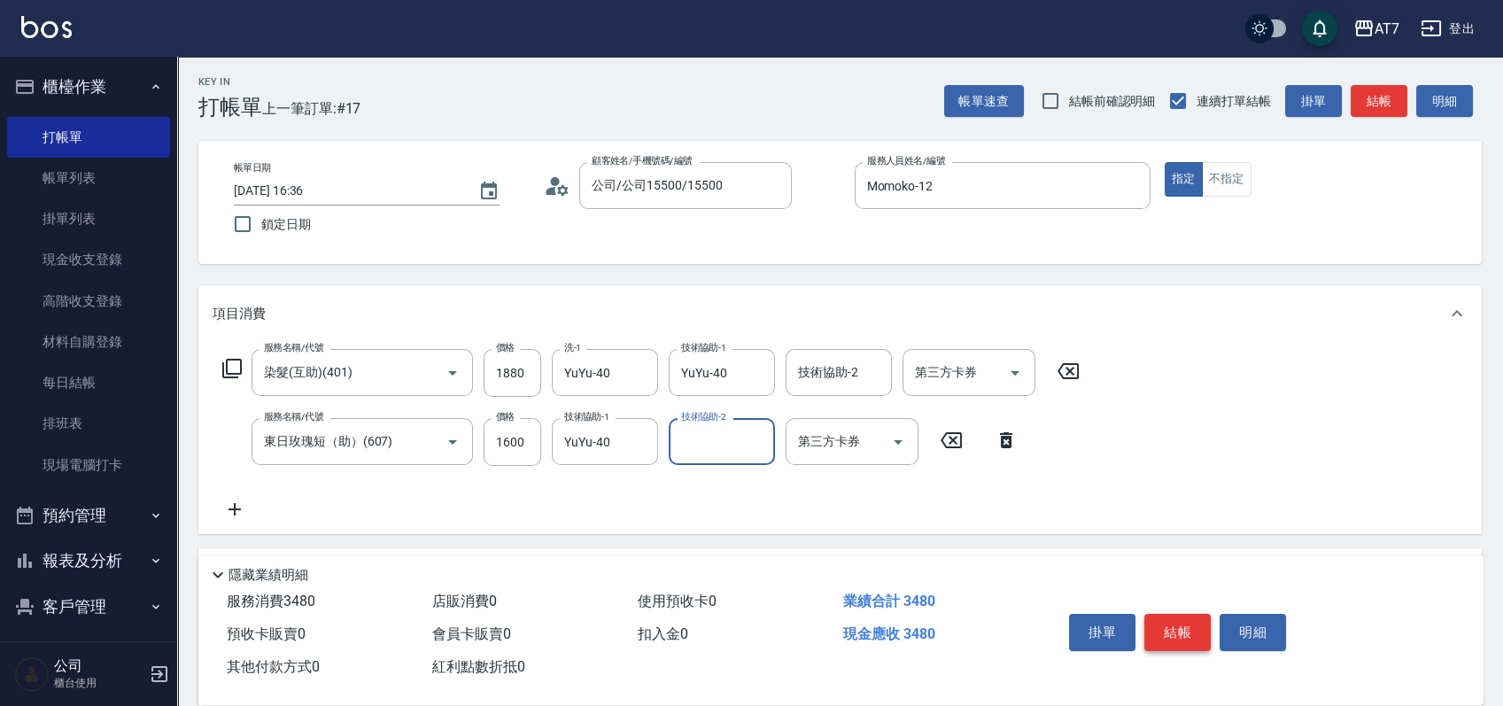
click at [1179, 622] on button "結帳" at bounding box center [1177, 632] width 66 height 37
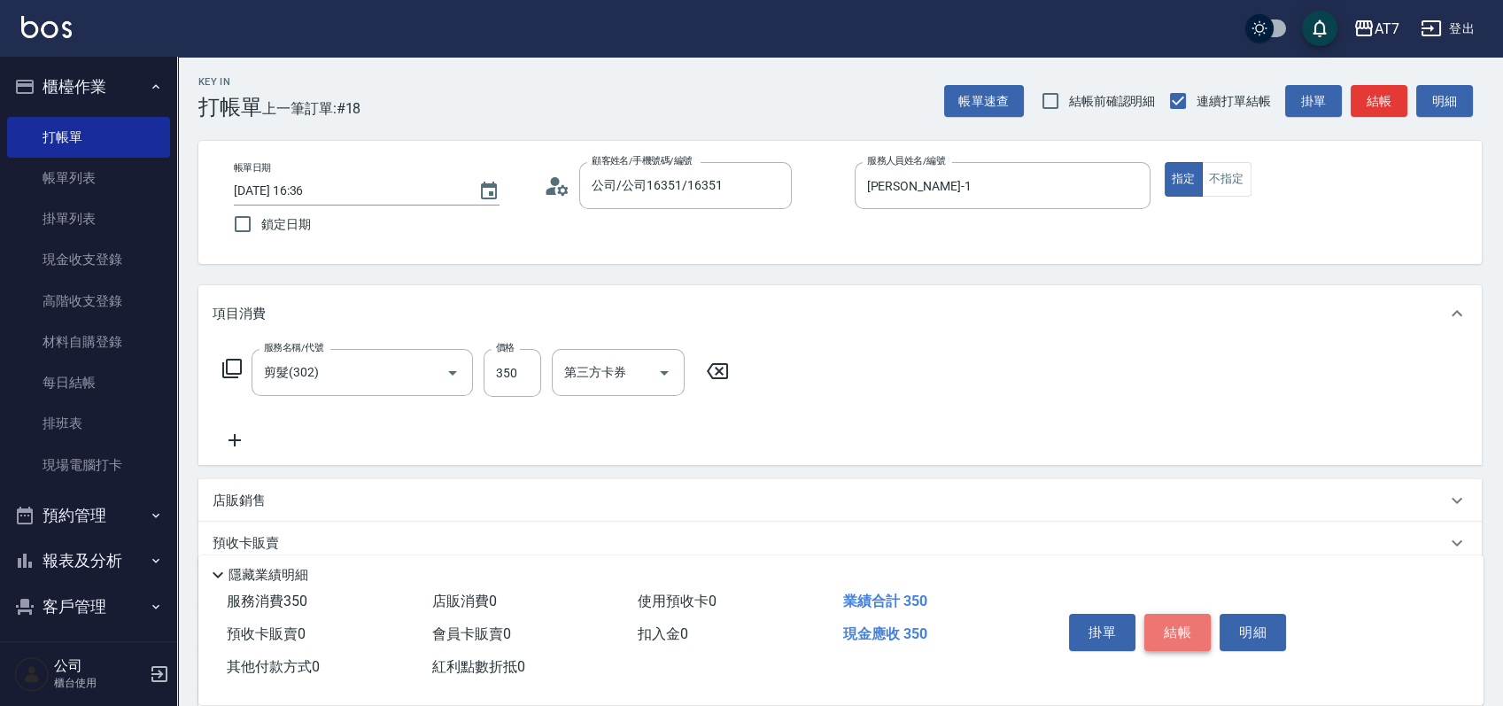
click at [1179, 622] on button "結帳" at bounding box center [1177, 632] width 66 height 37
click at [720, 370] on icon at bounding box center [717, 371] width 21 height 16
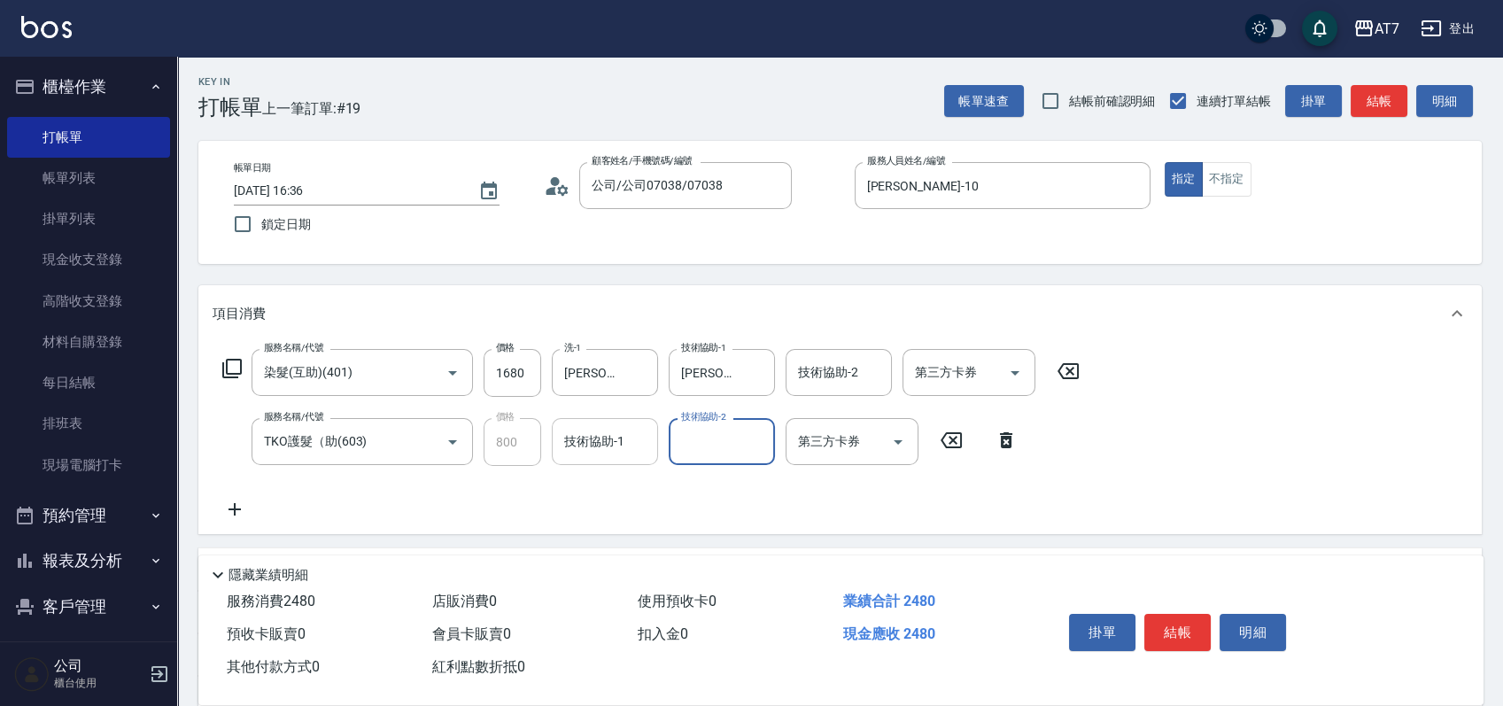
click at [568, 436] on div "技術協助-1 技術協助-1" at bounding box center [605, 441] width 106 height 47
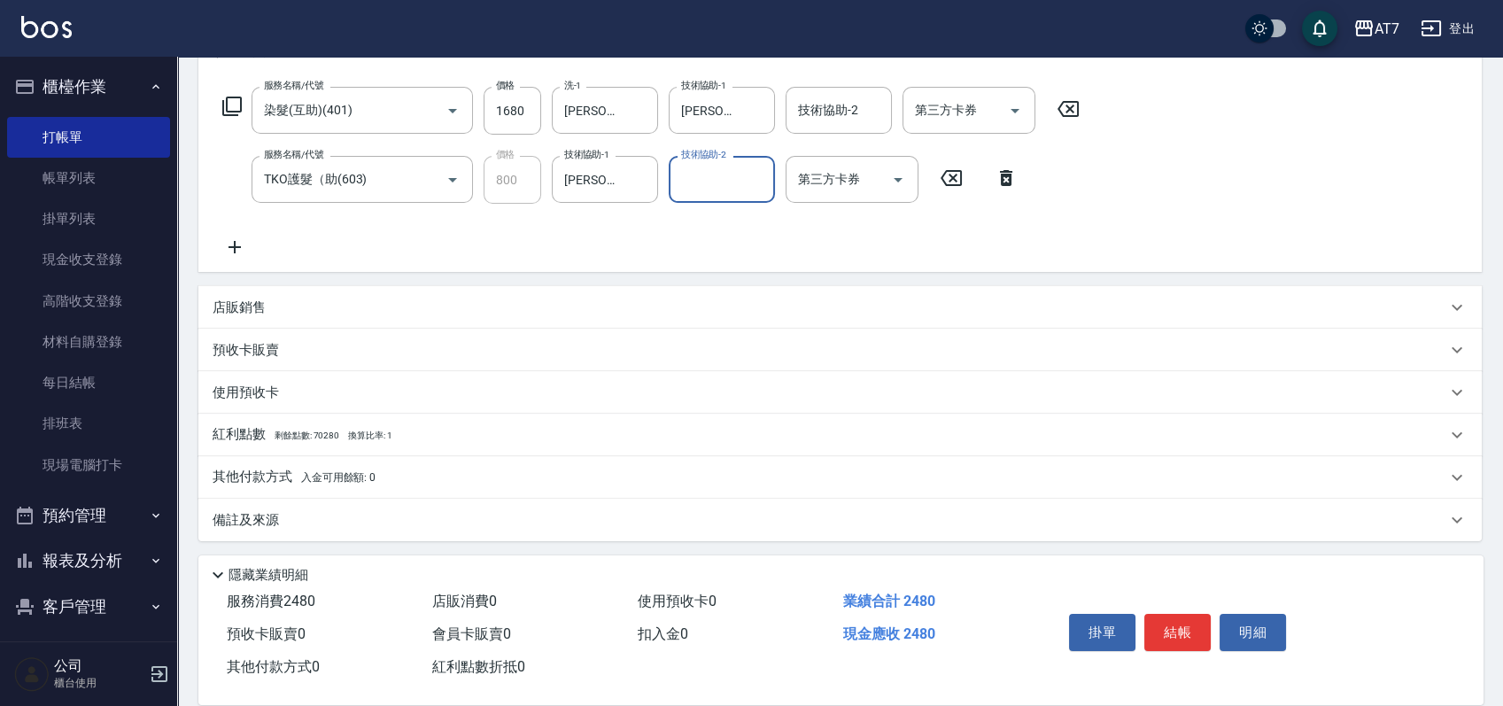
scroll to position [267, 0]
click at [507, 474] on div "其他付款方式 入金可用餘額: 0" at bounding box center [829, 474] width 1233 height 19
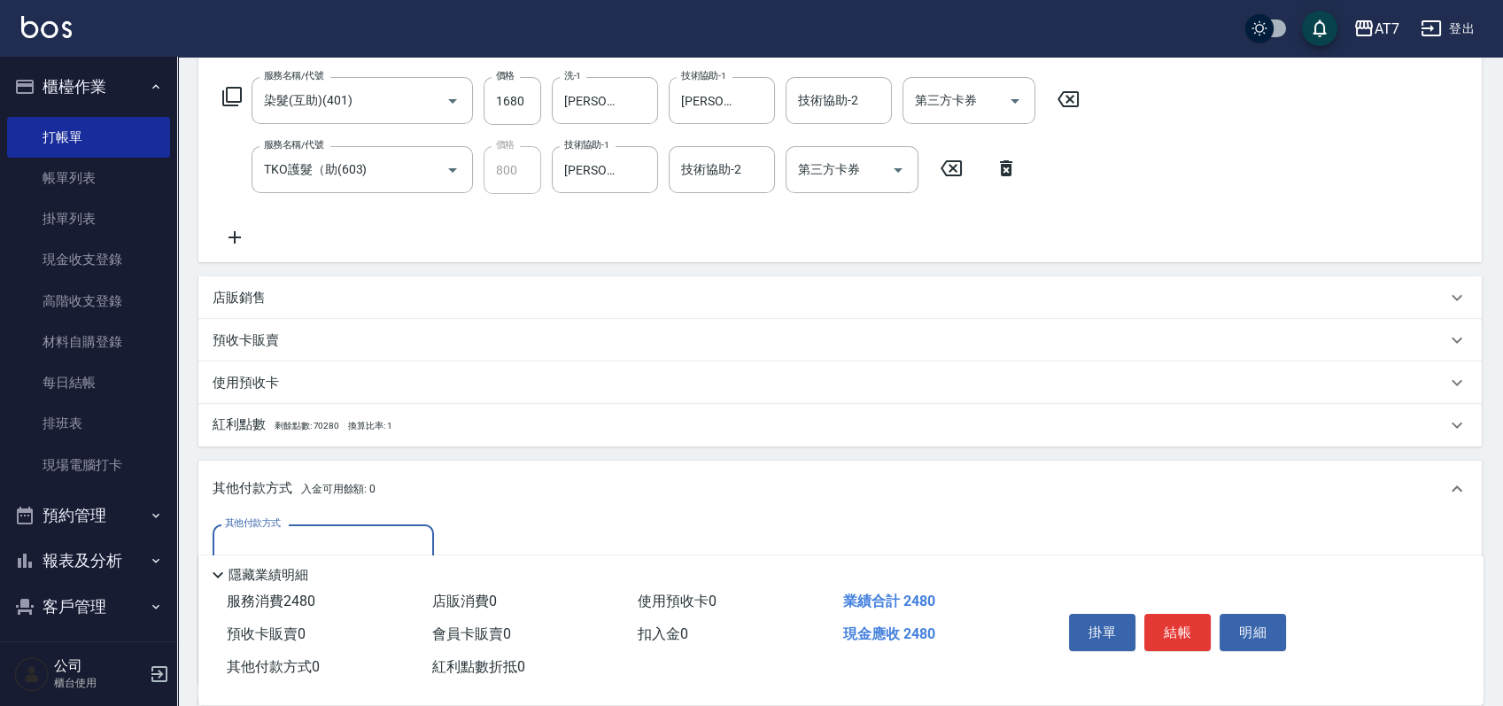
scroll to position [0, 0]
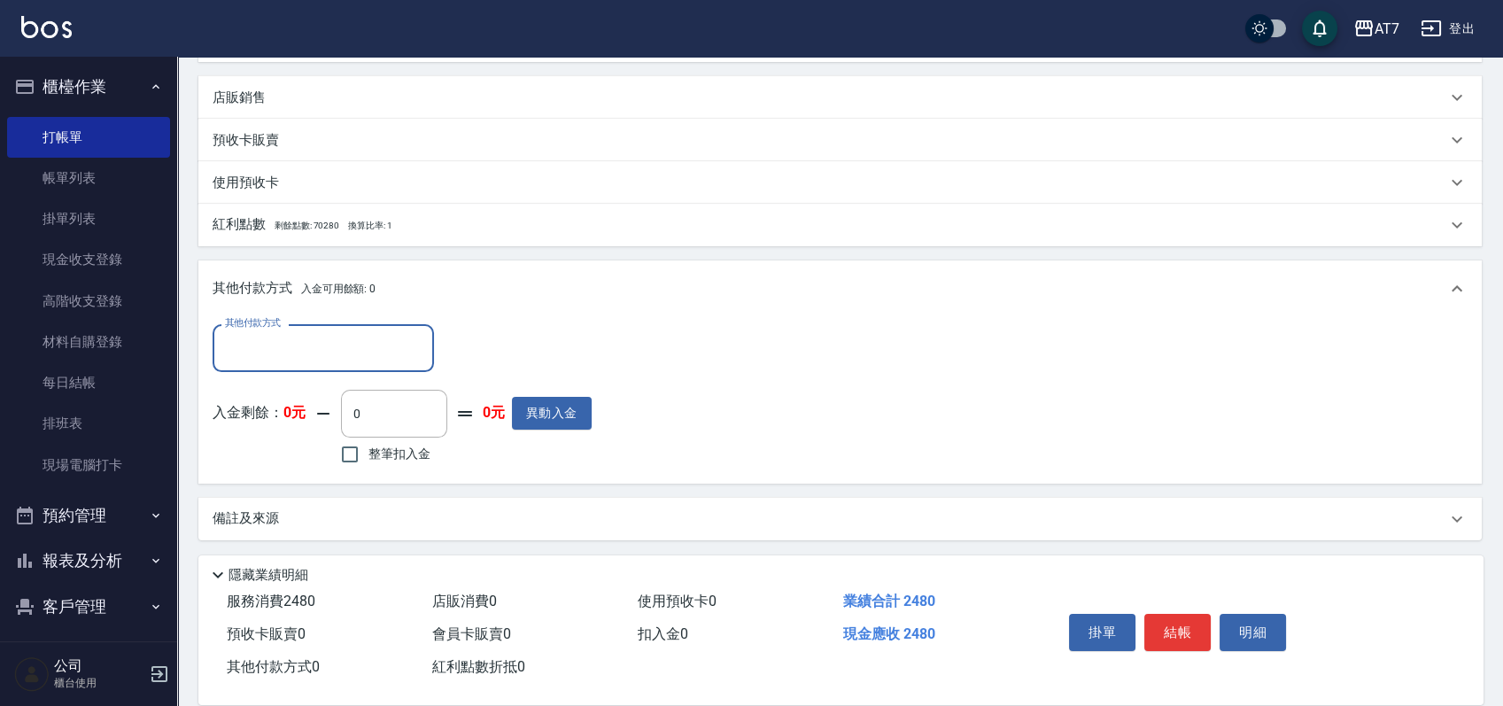
click at [335, 337] on input "其他付款方式" at bounding box center [322, 347] width 205 height 31
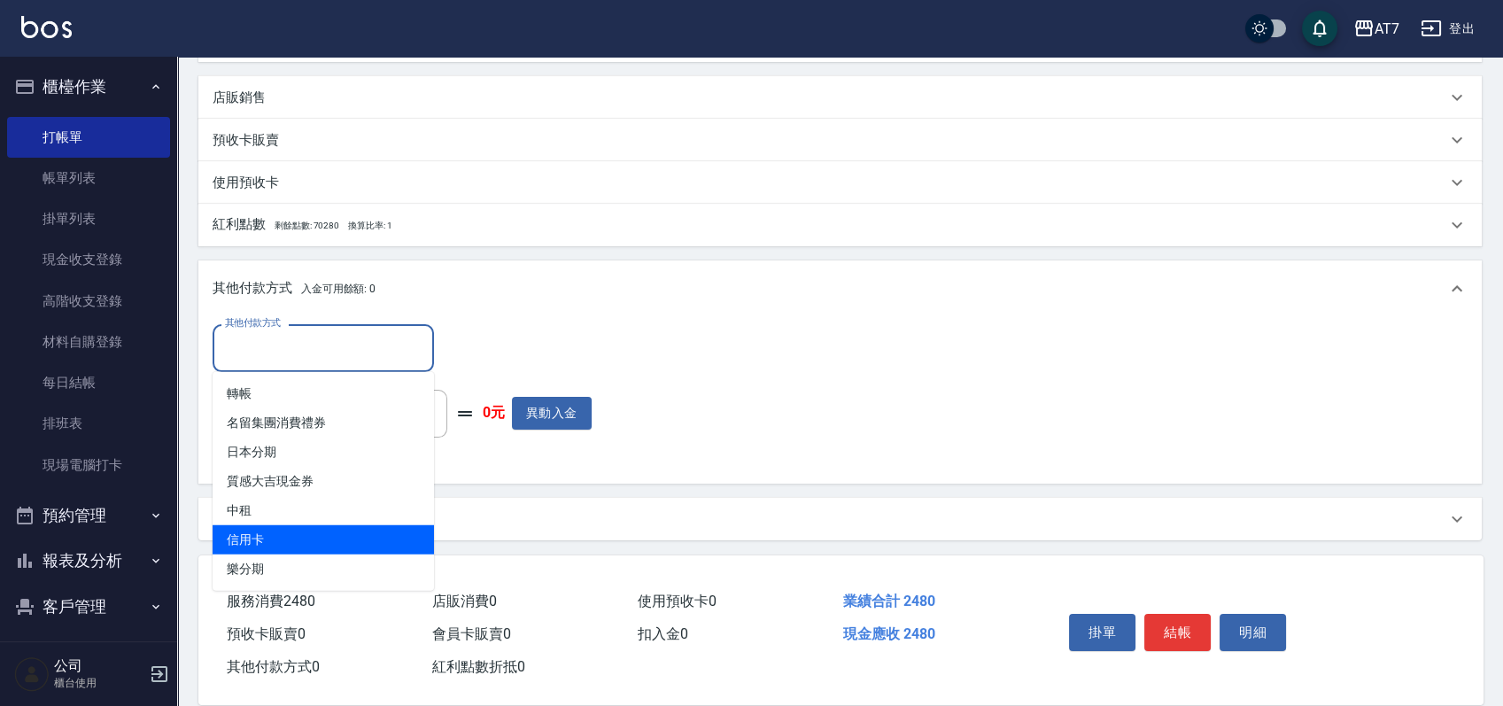
click at [296, 536] on span "信用卡" at bounding box center [323, 539] width 221 height 29
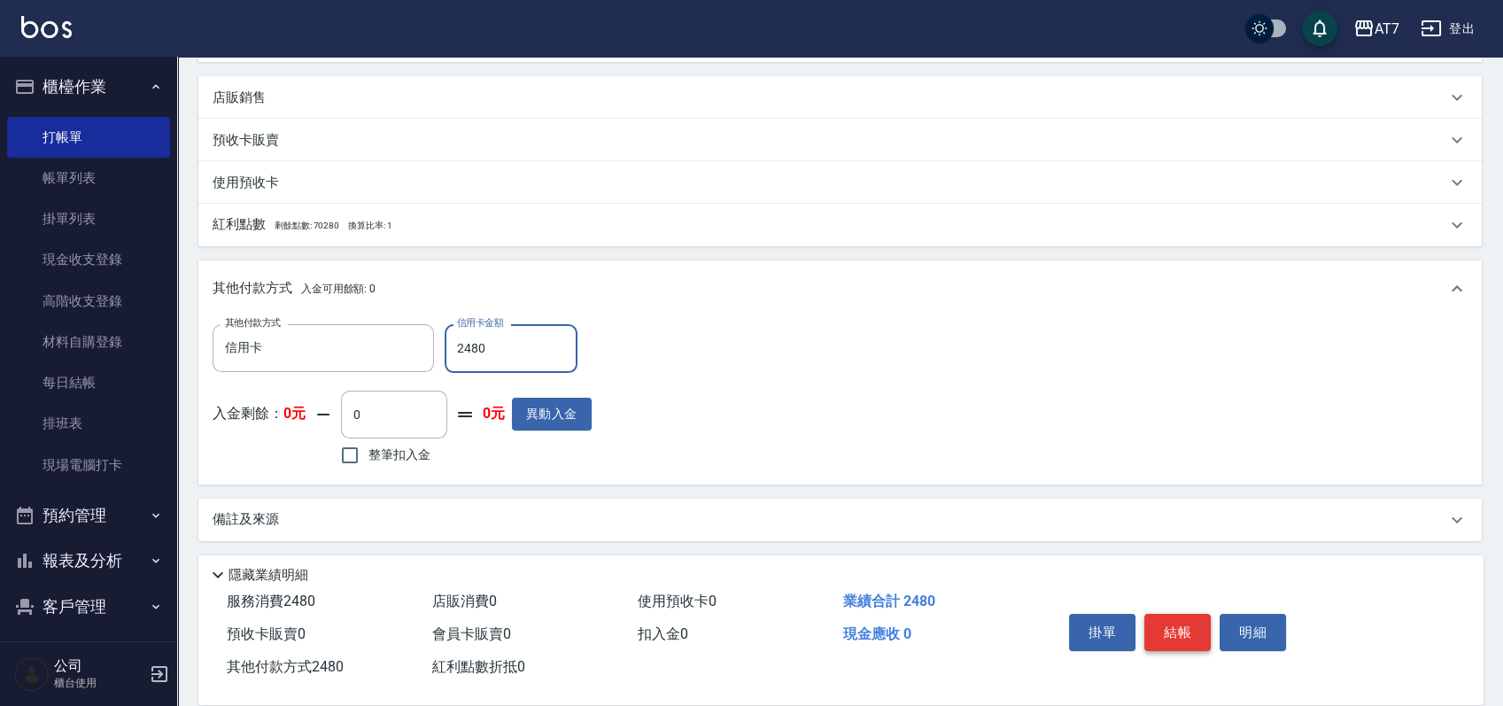
click at [1190, 634] on button "結帳" at bounding box center [1177, 632] width 66 height 37
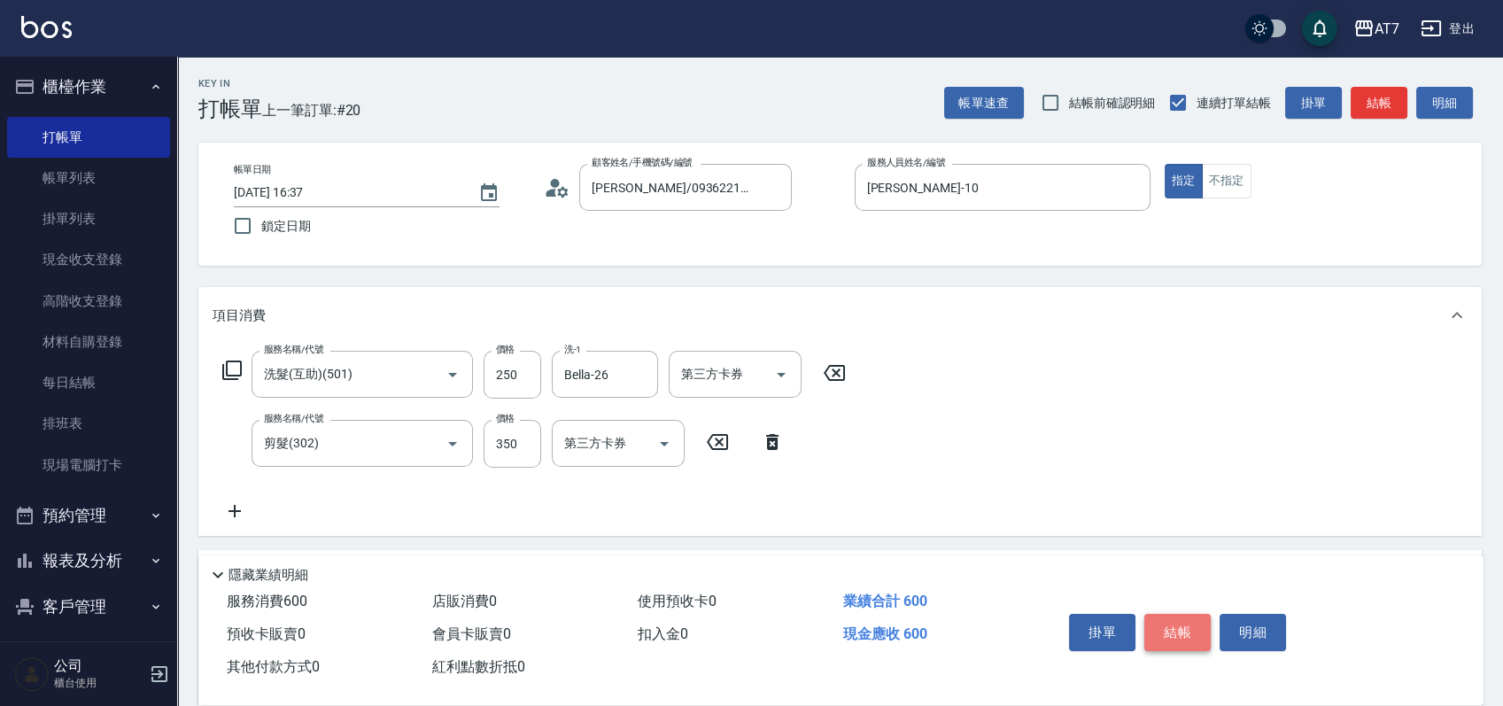
click at [1190, 634] on button "結帳" at bounding box center [1177, 632] width 66 height 37
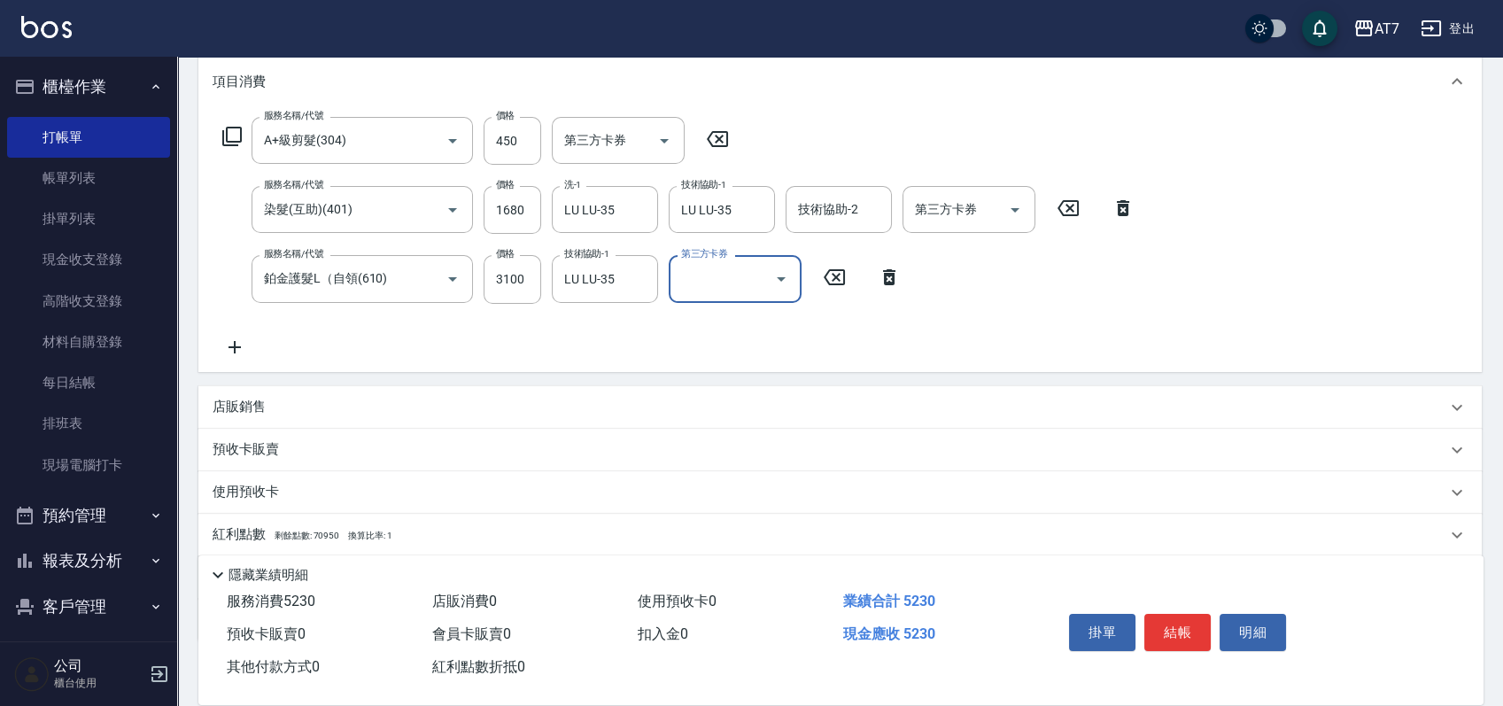
scroll to position [236, 0]
click at [1163, 397] on div "店販銷售" at bounding box center [829, 405] width 1233 height 19
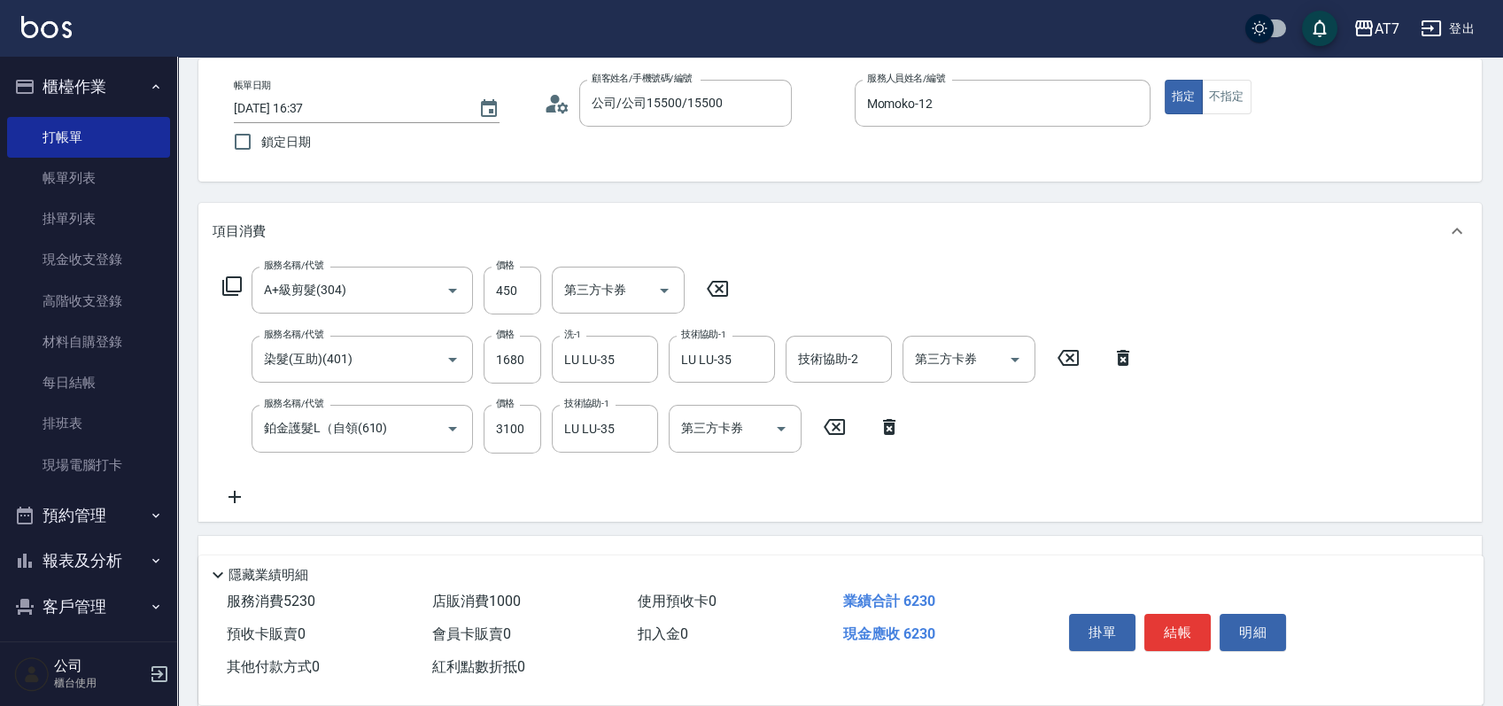
scroll to position [0, 0]
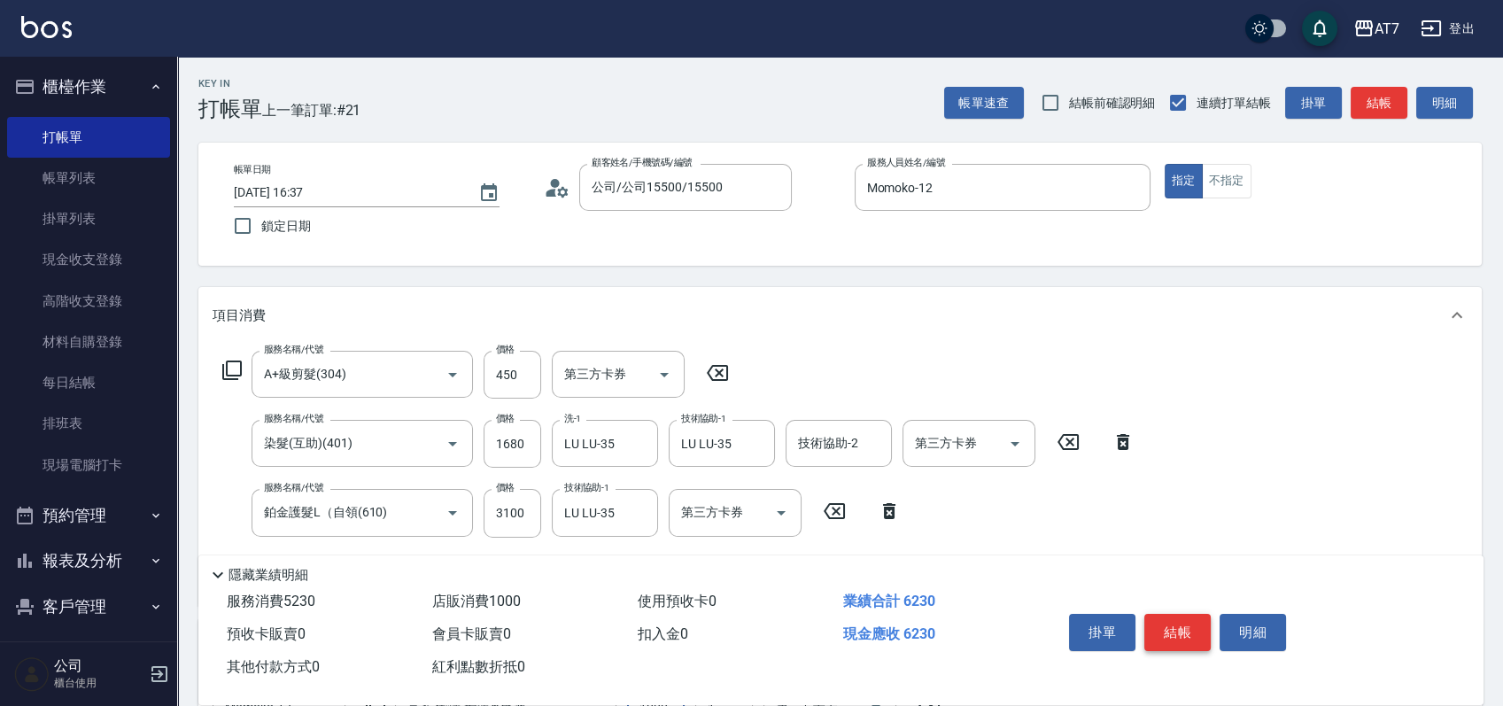
click at [1182, 631] on button "結帳" at bounding box center [1177, 632] width 66 height 37
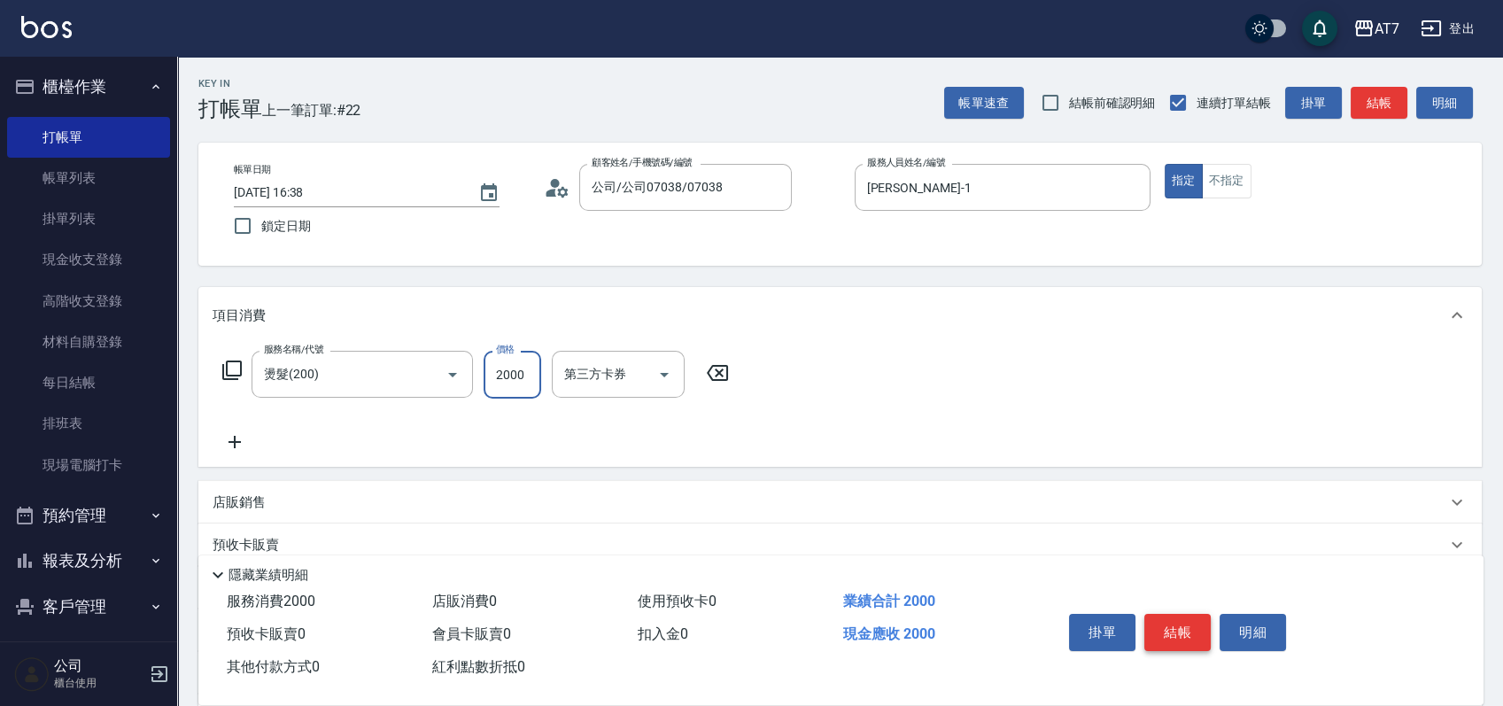
click at [1182, 631] on button "結帳" at bounding box center [1177, 632] width 66 height 37
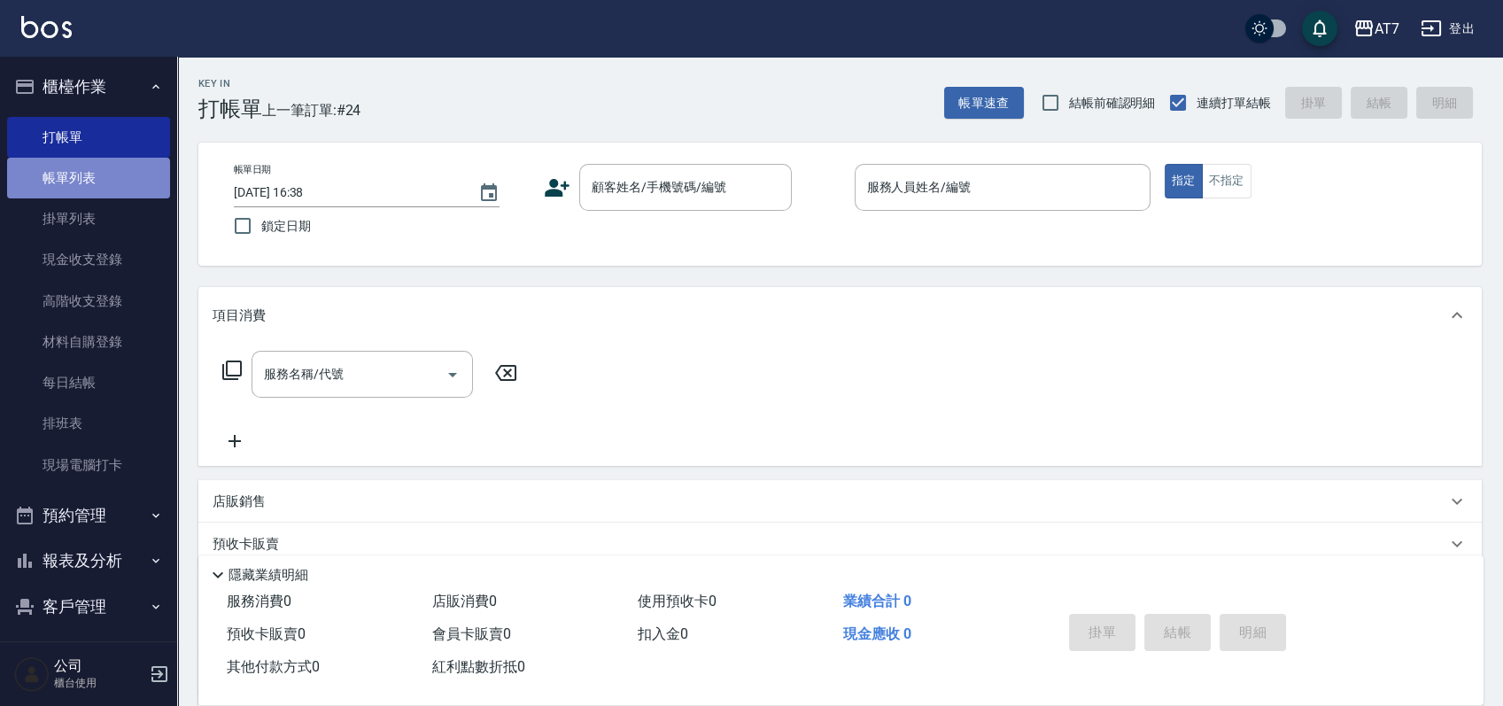
click at [88, 182] on link "帳單列表" at bounding box center [88, 178] width 163 height 41
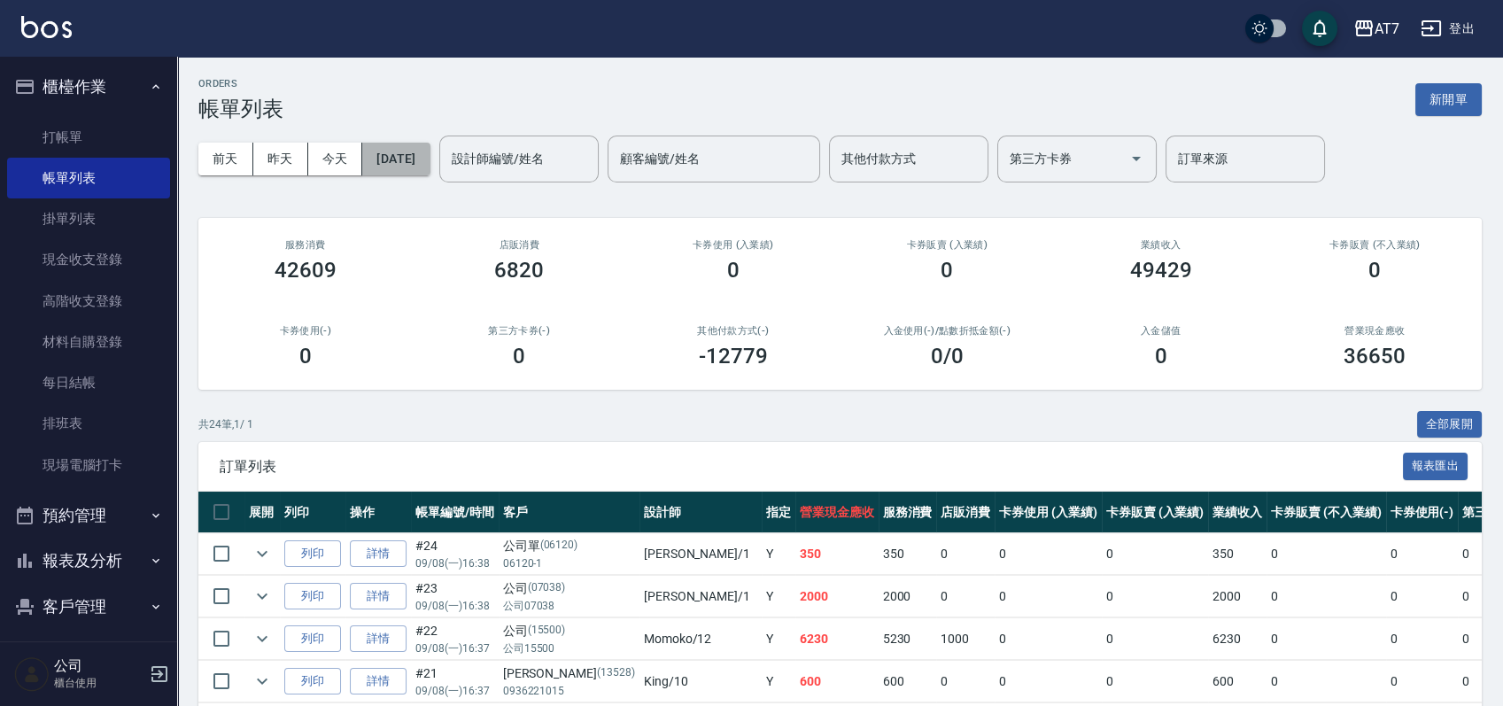
click at [429, 149] on button "[DATE]" at bounding box center [395, 159] width 67 height 33
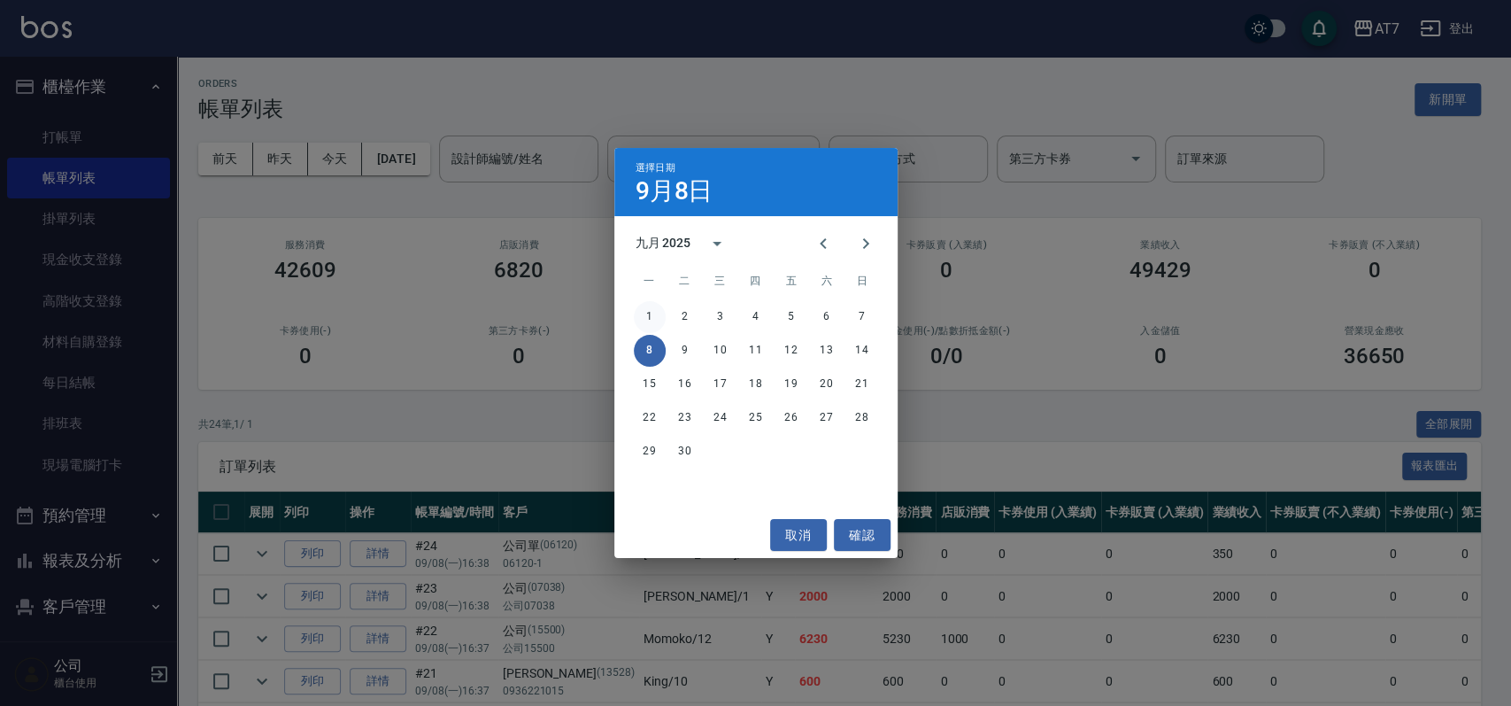
click at [652, 314] on button "1" at bounding box center [650, 317] width 32 height 32
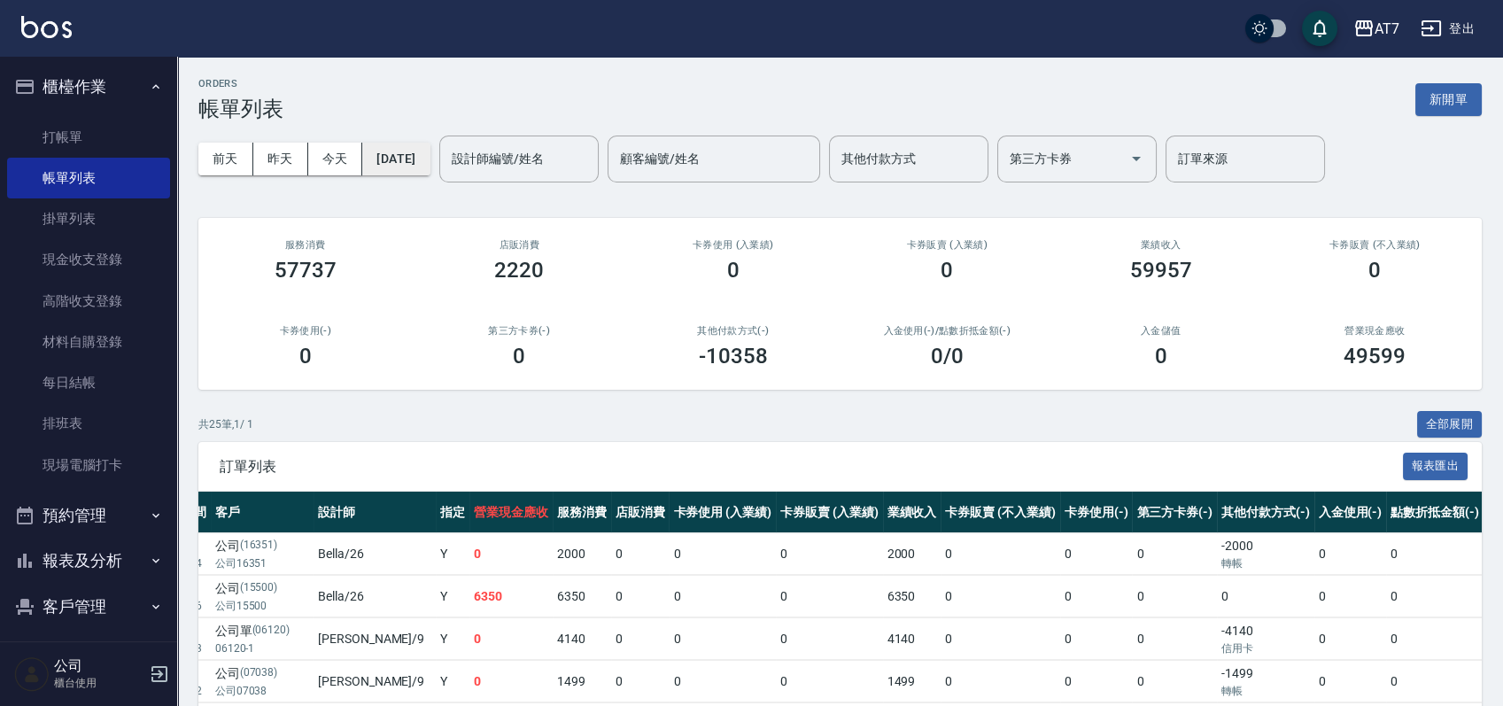
click at [411, 155] on button "2025/09/01" at bounding box center [395, 159] width 67 height 33
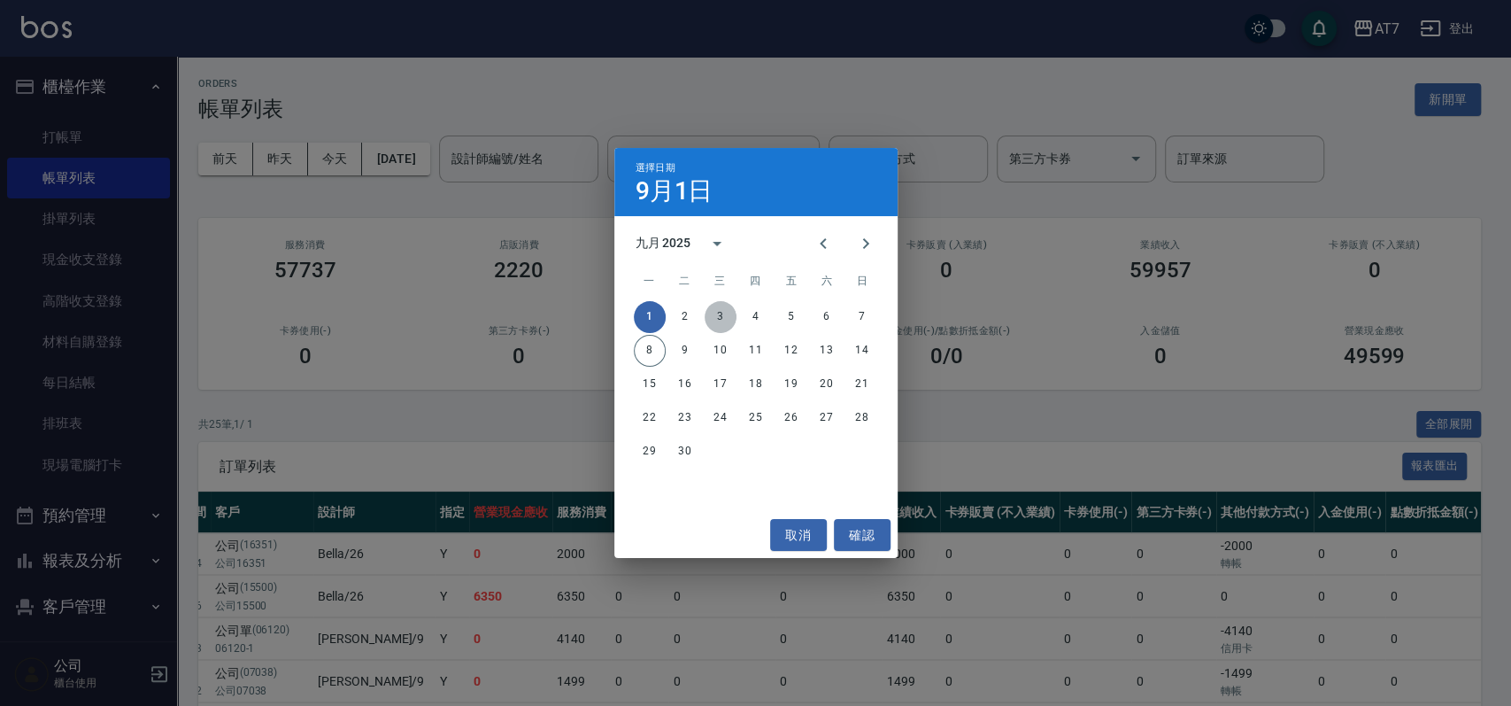
click at [724, 313] on button "3" at bounding box center [721, 317] width 32 height 32
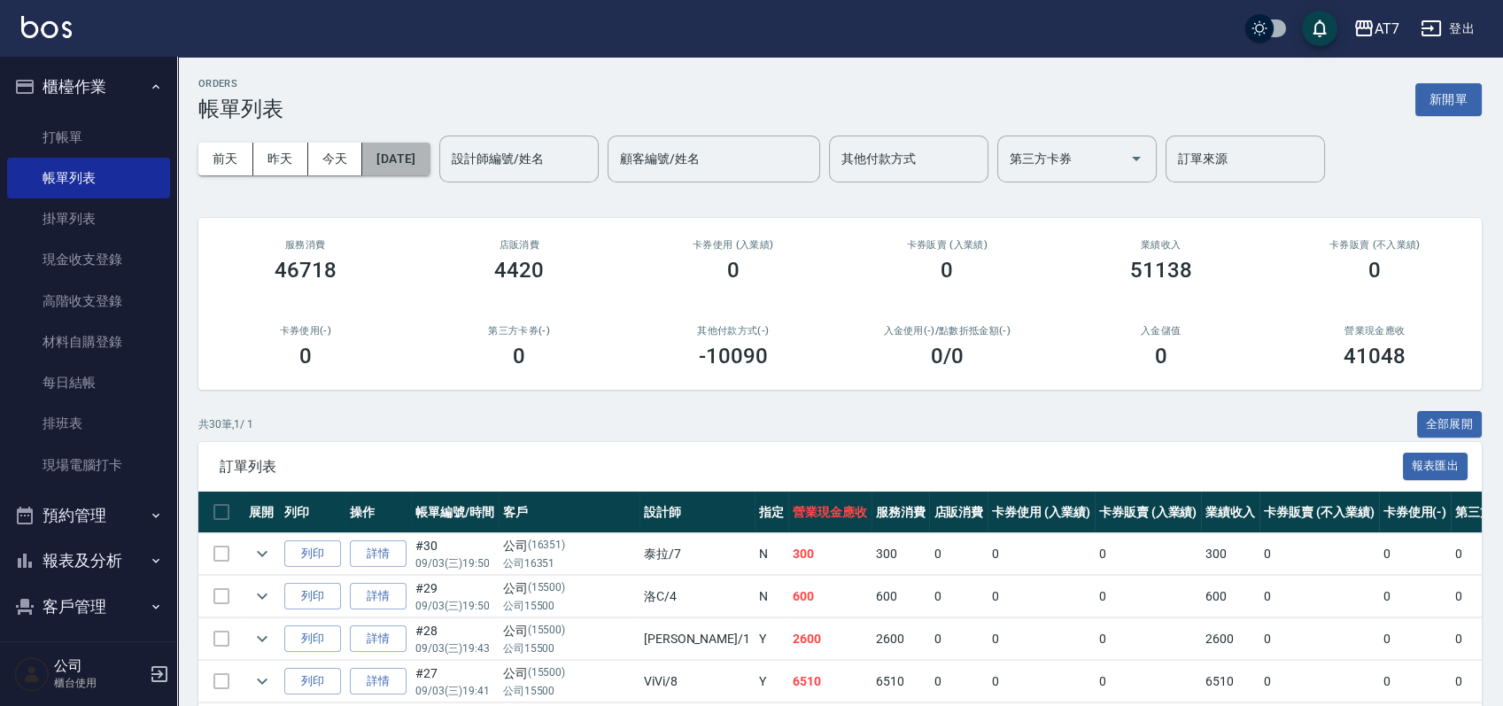
click at [392, 159] on button "2025/09/03" at bounding box center [395, 159] width 67 height 33
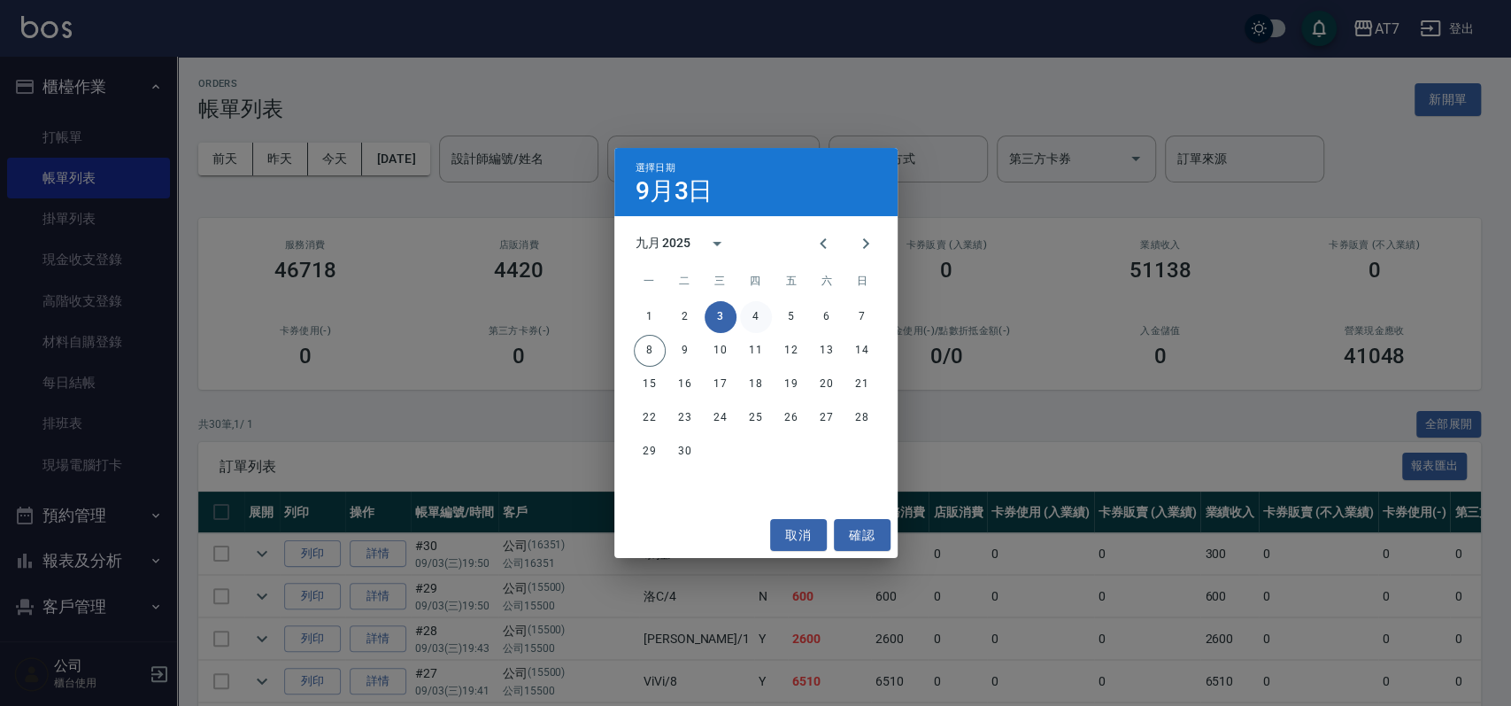
click at [765, 315] on button "4" at bounding box center [756, 317] width 32 height 32
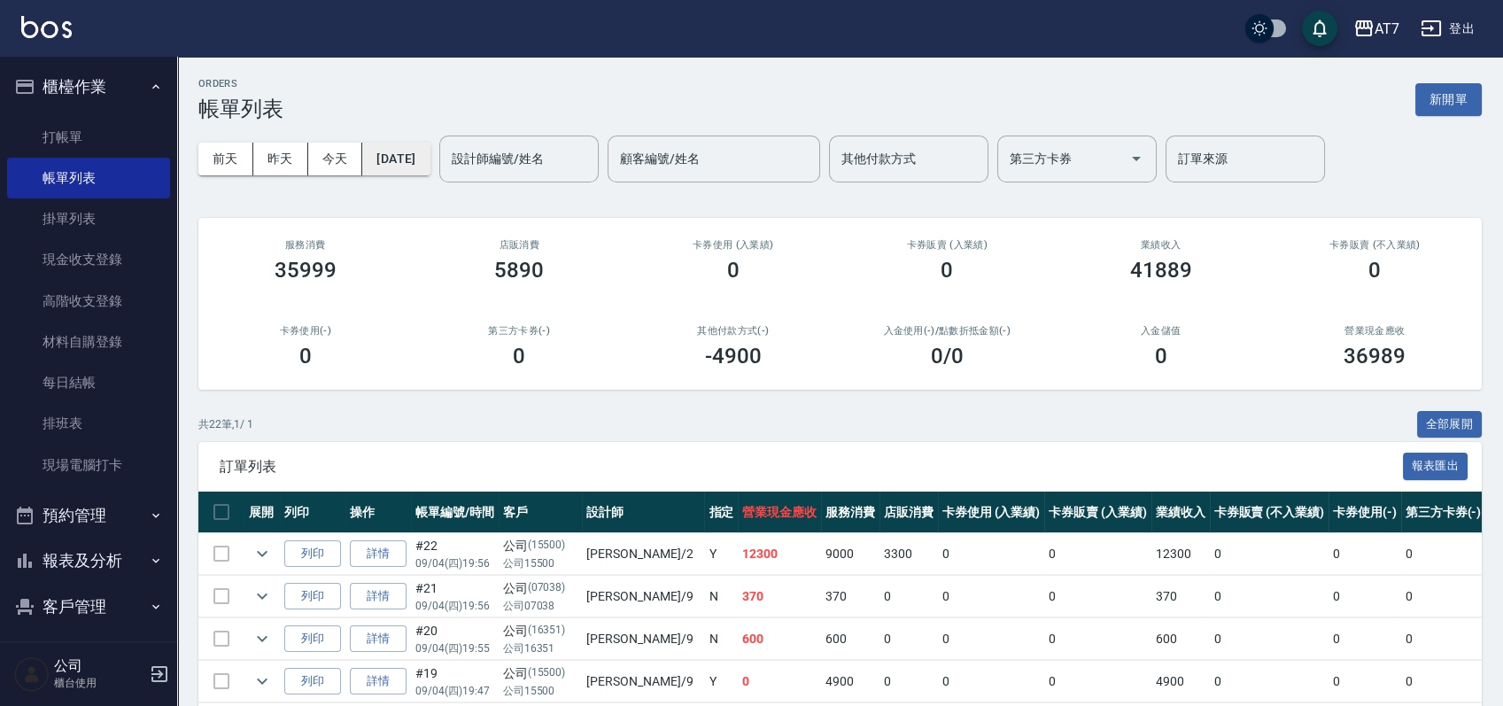
click at [429, 166] on button "2025/09/04" at bounding box center [395, 159] width 67 height 33
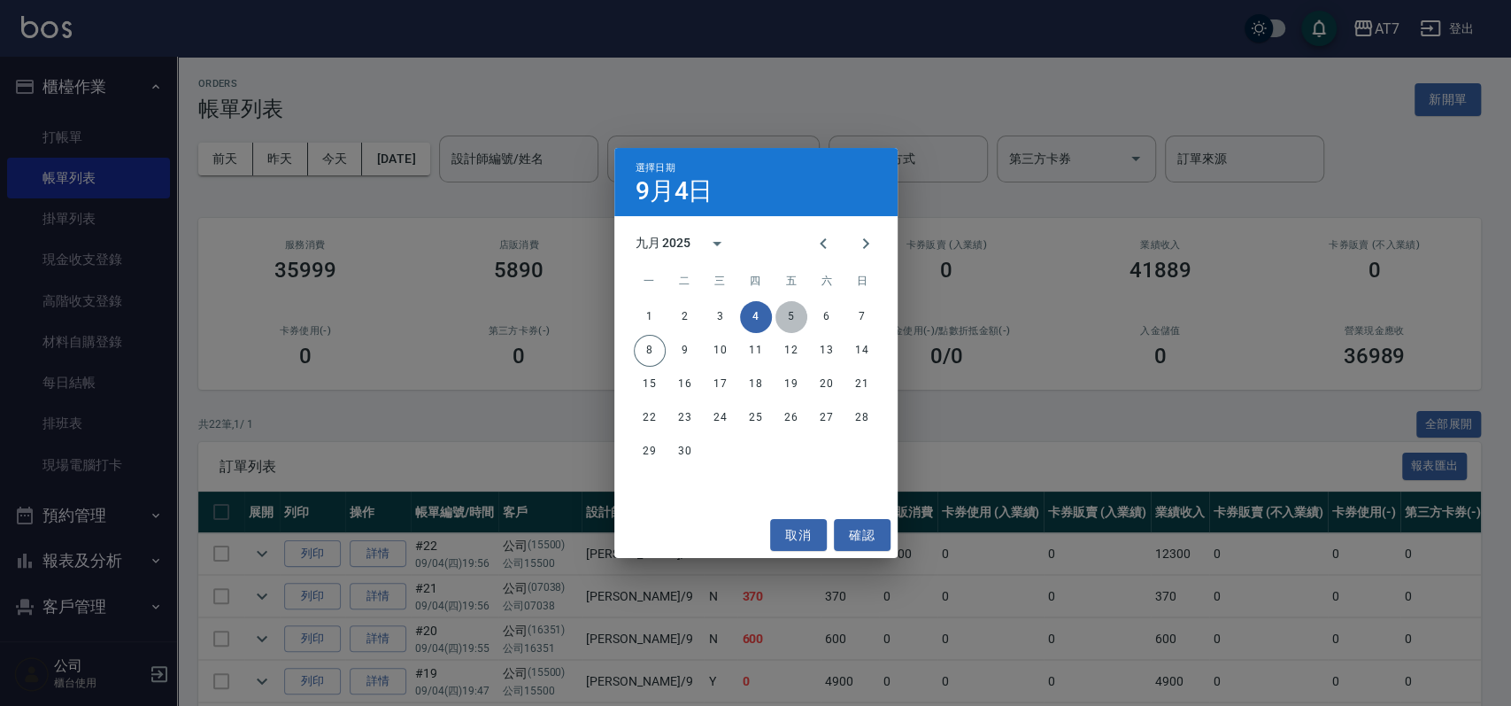
click at [794, 322] on button "5" at bounding box center [792, 317] width 32 height 32
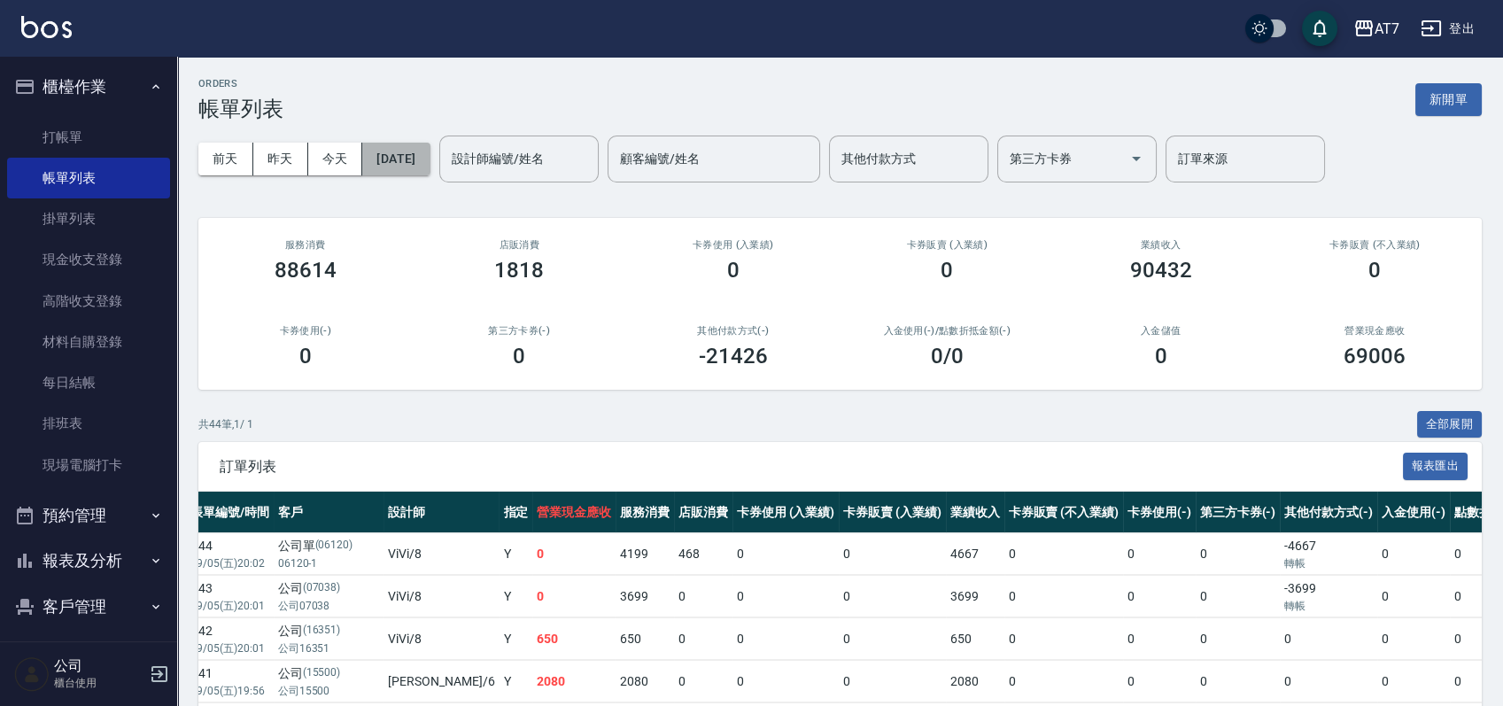
click at [406, 158] on button "2025/09/05" at bounding box center [395, 159] width 67 height 33
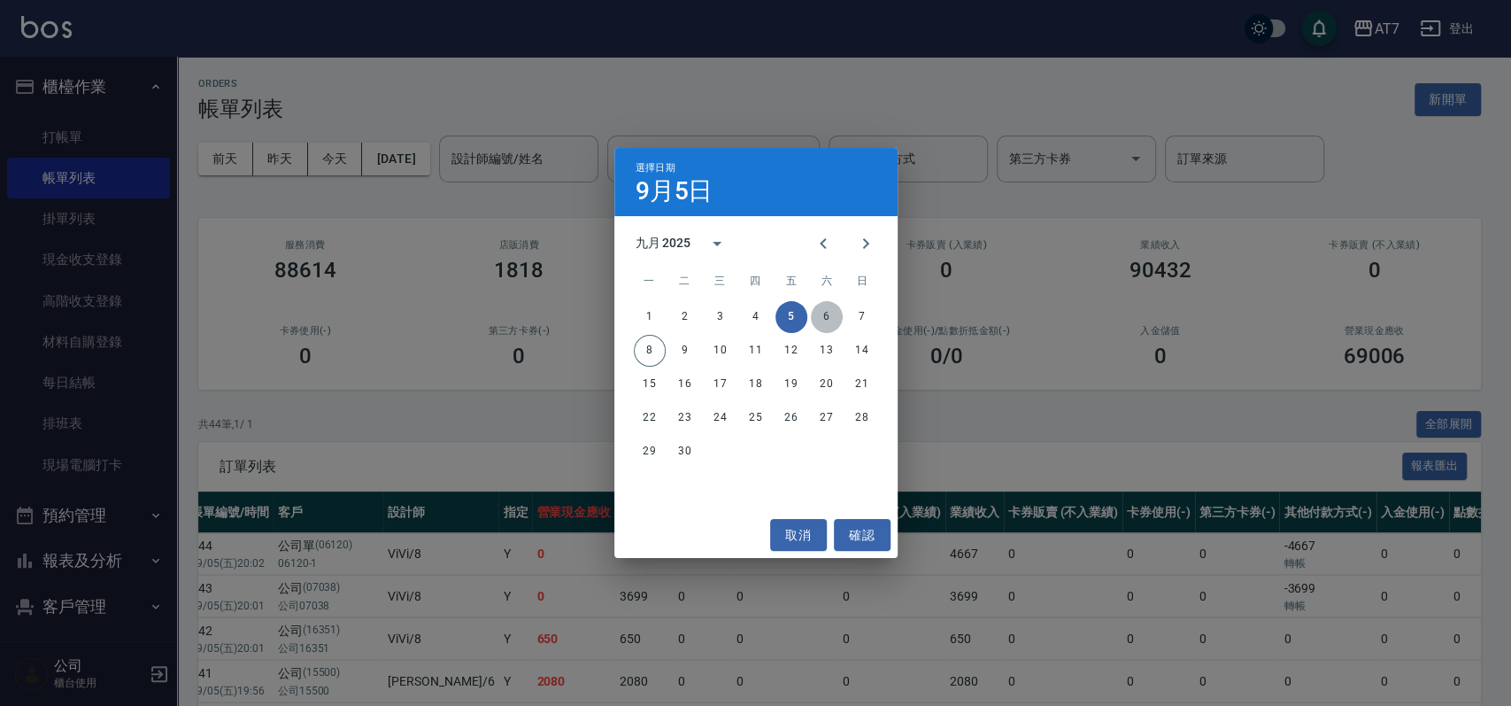
click at [828, 318] on button "6" at bounding box center [827, 317] width 32 height 32
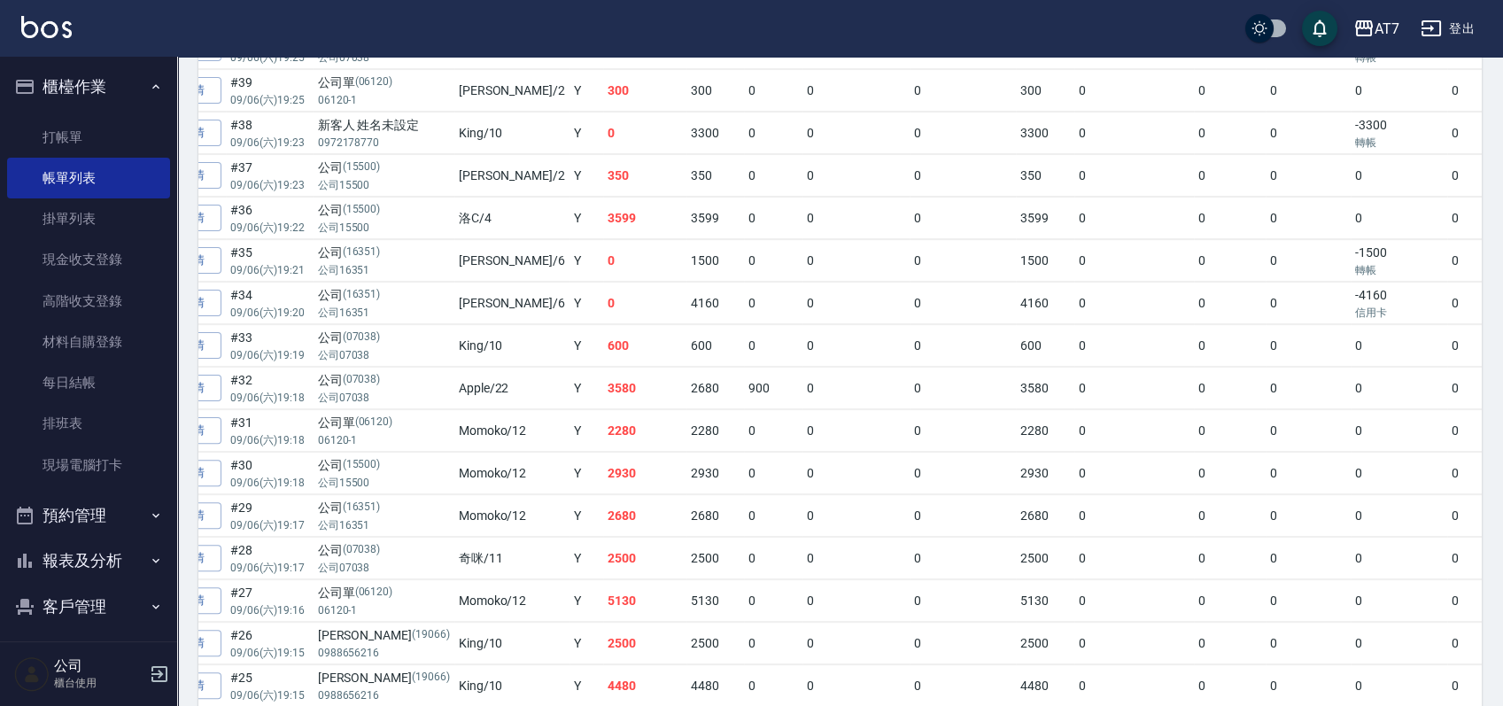
scroll to position [1304, 0]
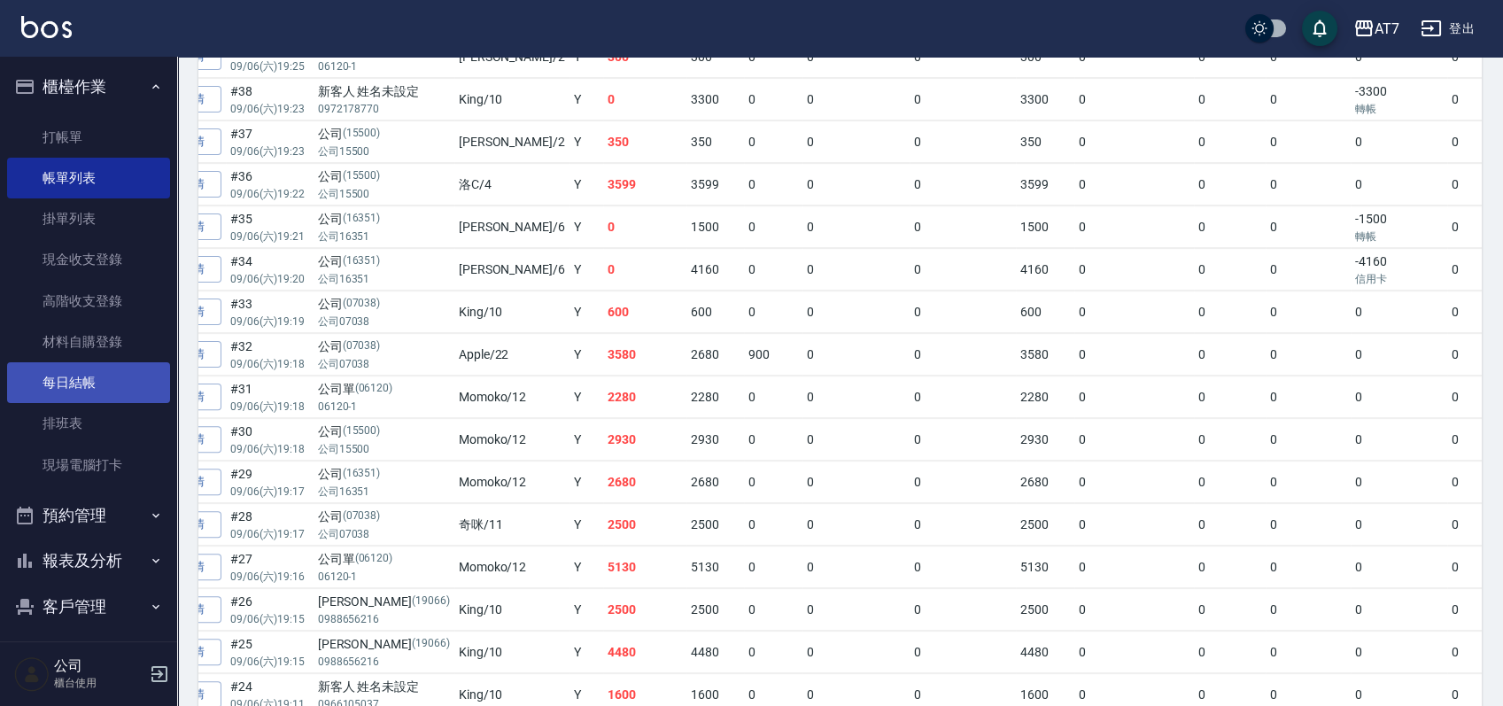
click at [85, 377] on link "每日結帳" at bounding box center [88, 382] width 163 height 41
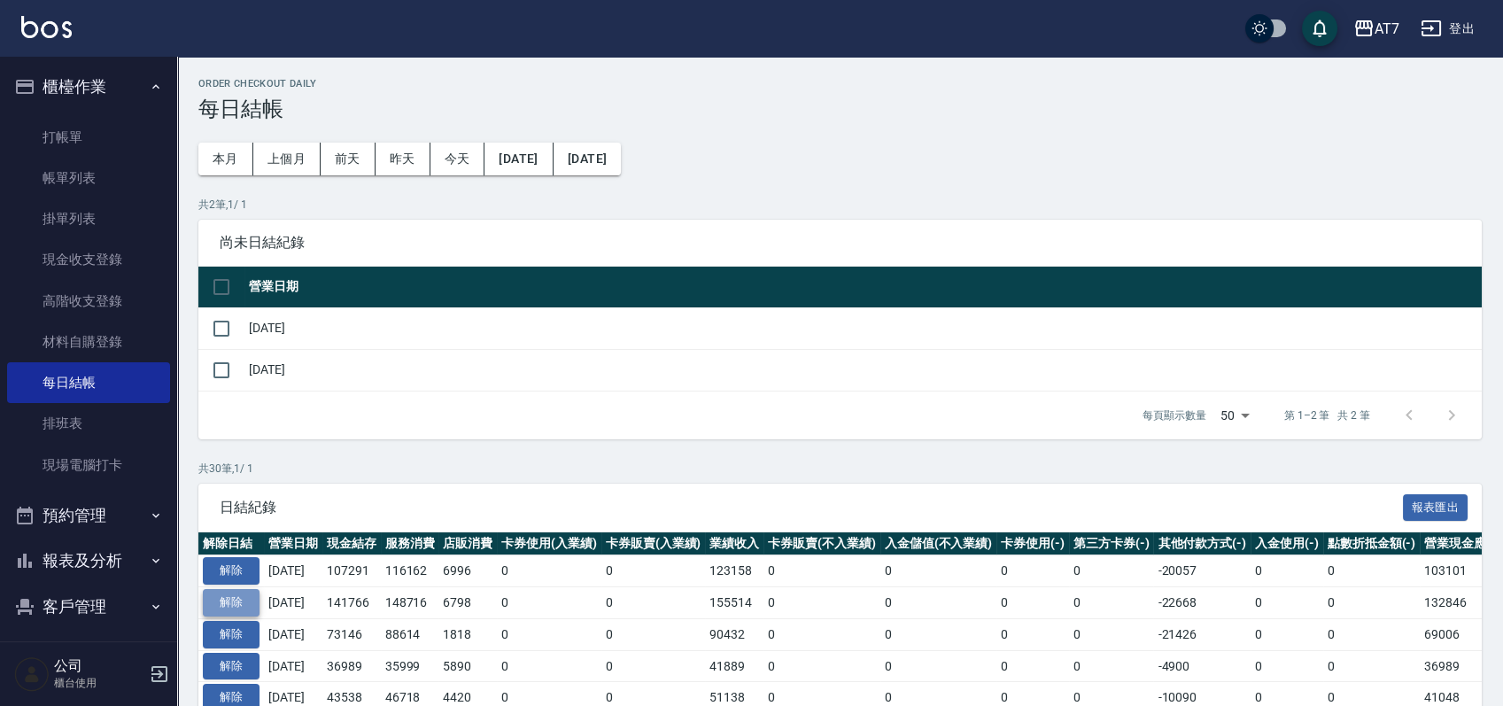
click at [243, 602] on button "解除" at bounding box center [231, 602] width 57 height 27
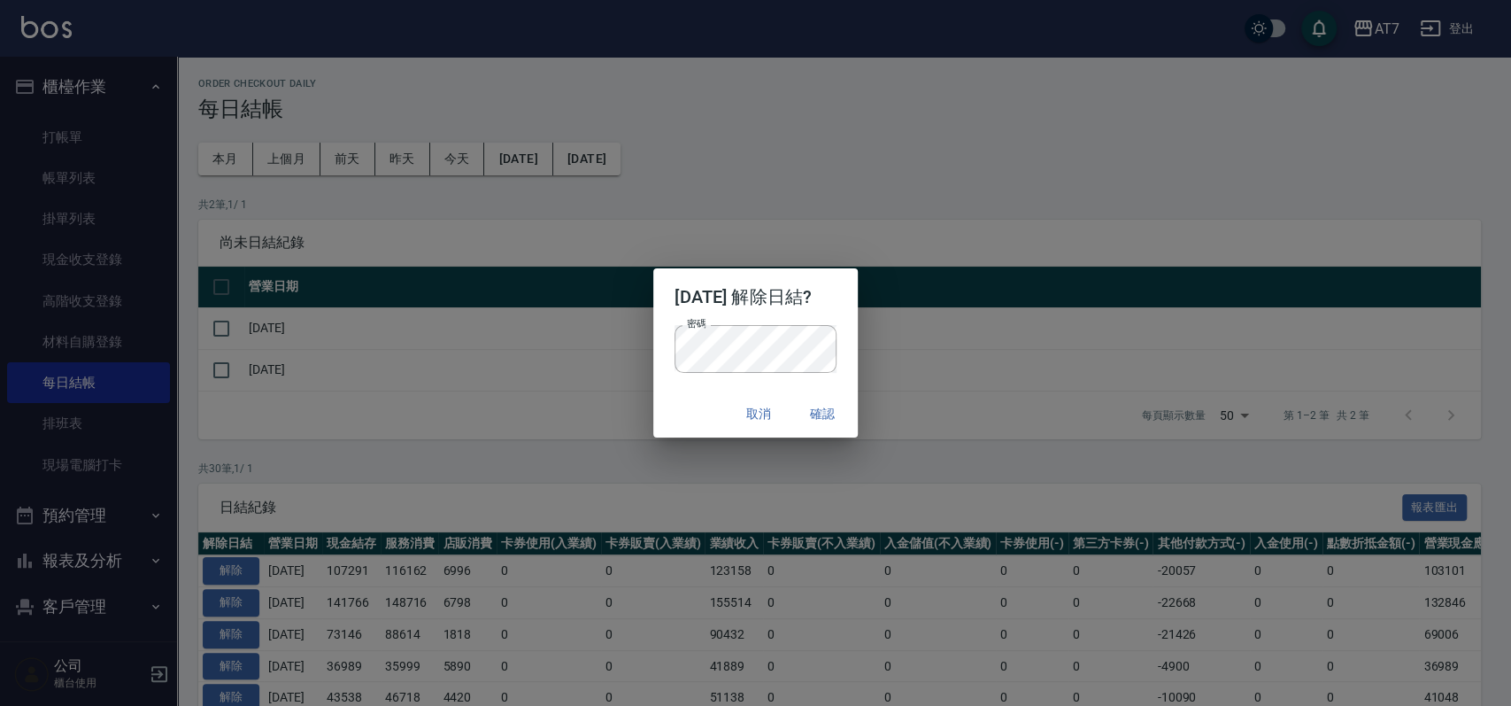
click at [661, 398] on div "取消 確認" at bounding box center [755, 413] width 205 height 47
click at [828, 414] on button "確認" at bounding box center [822, 414] width 57 height 33
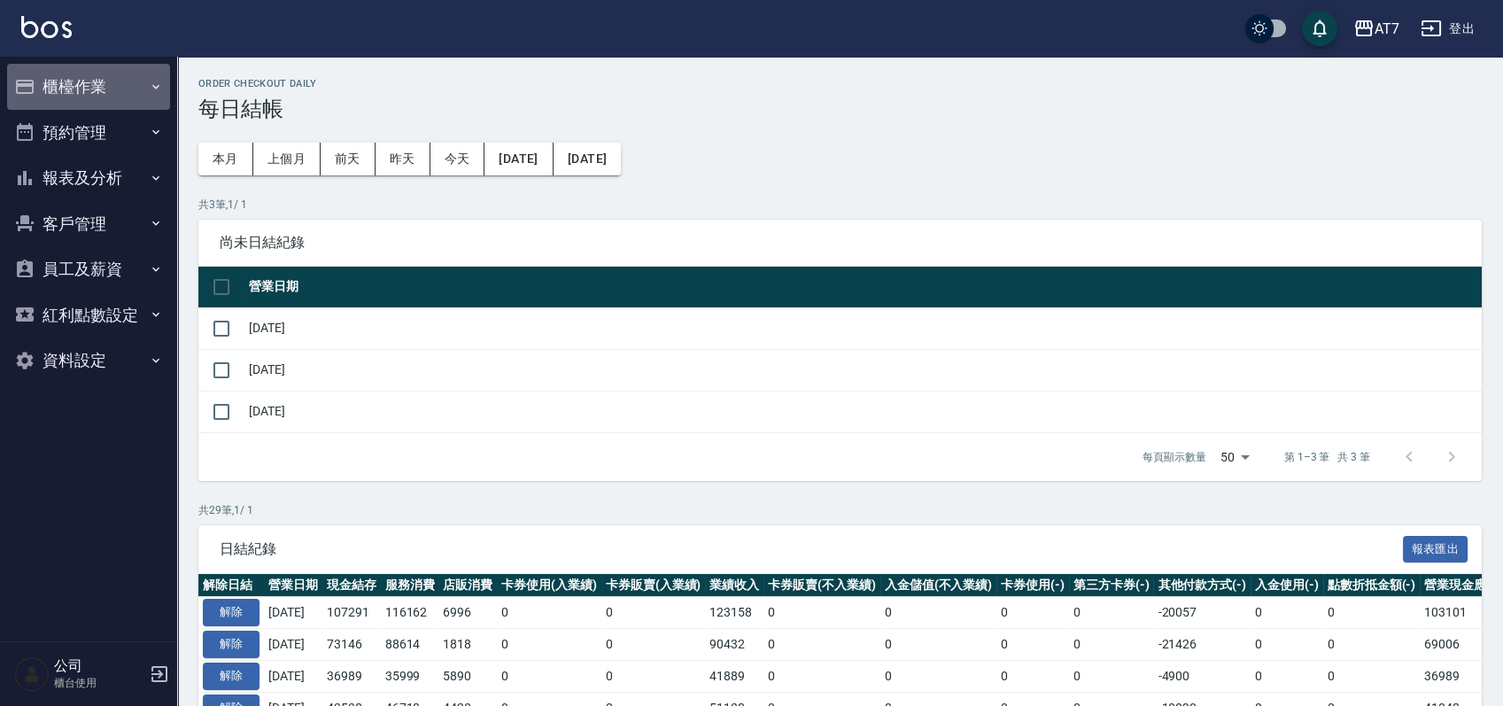
click at [92, 80] on button "櫃檯作業" at bounding box center [88, 87] width 163 height 46
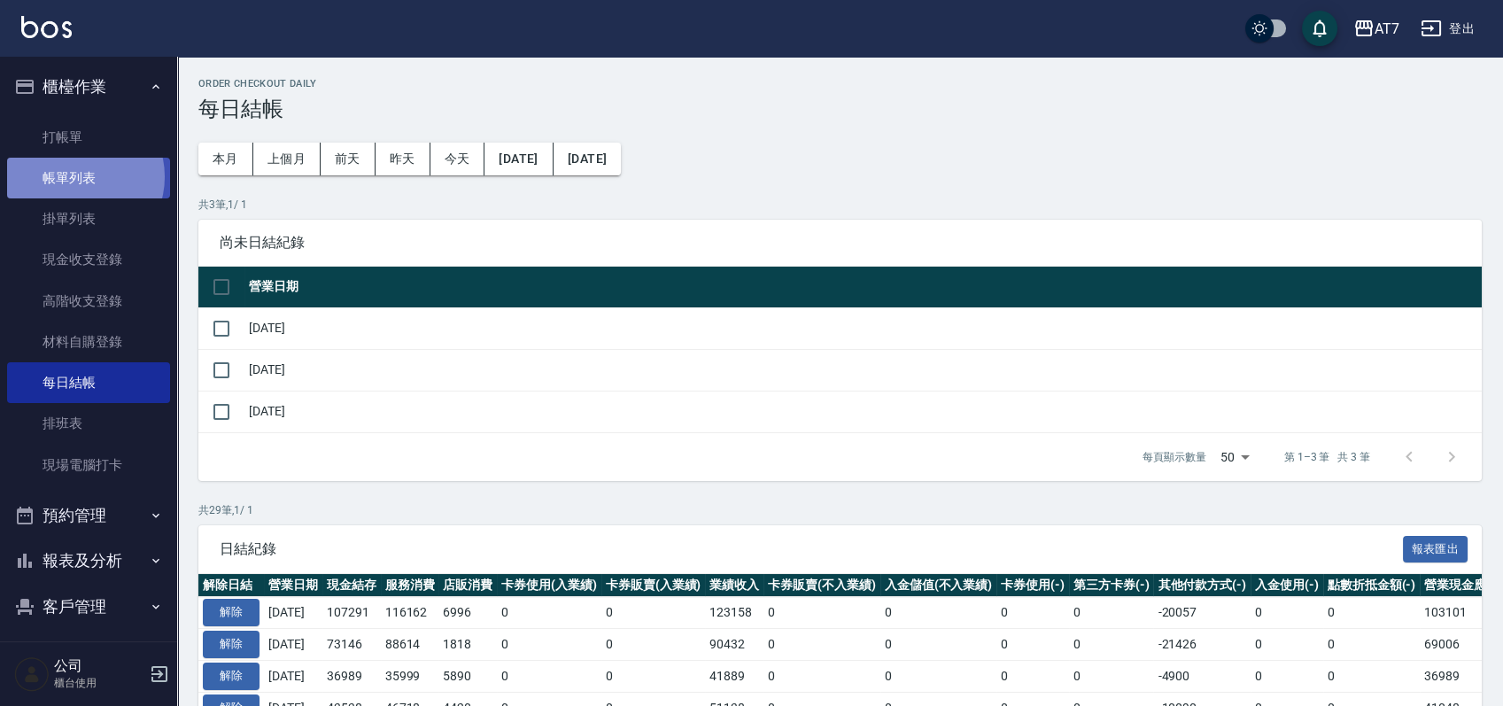
click at [79, 177] on link "帳單列表" at bounding box center [88, 178] width 163 height 41
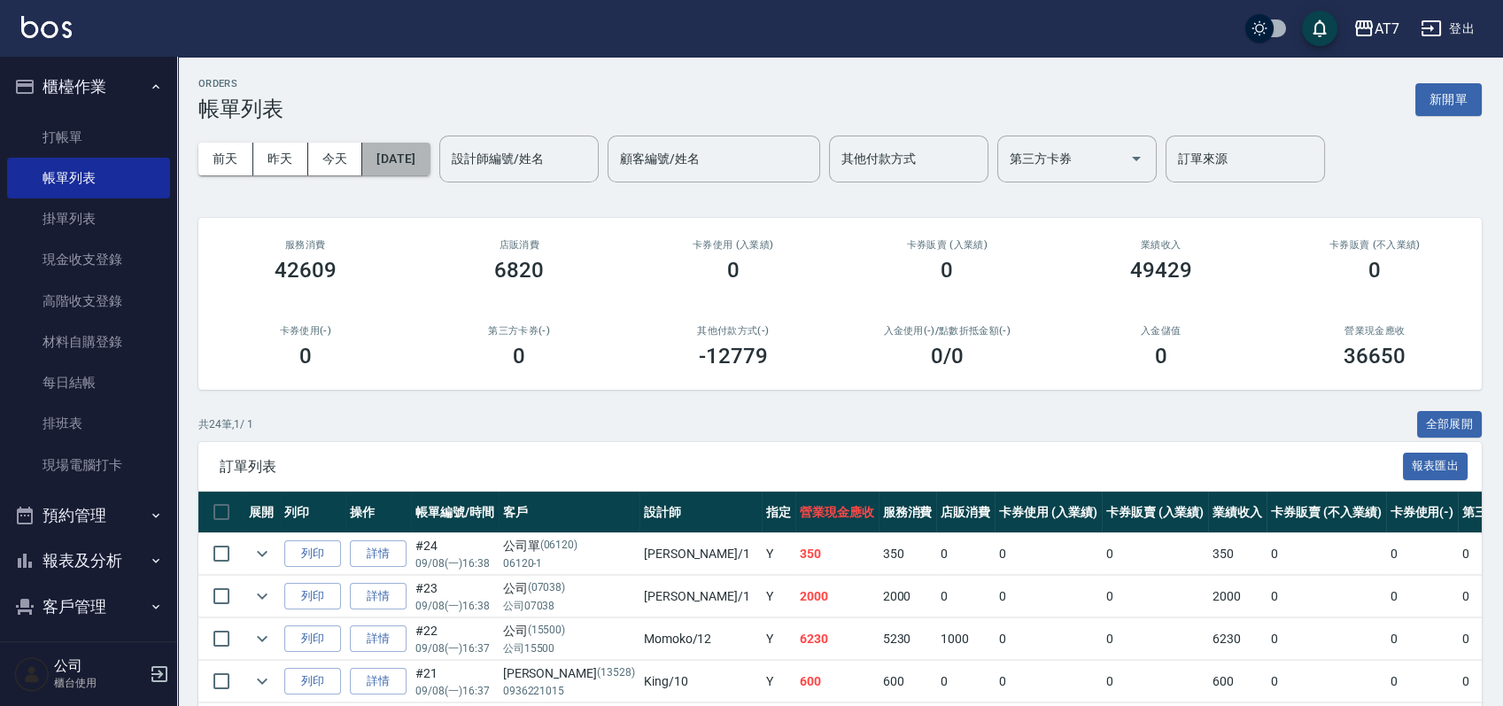
click at [425, 163] on button "[DATE]" at bounding box center [395, 159] width 67 height 33
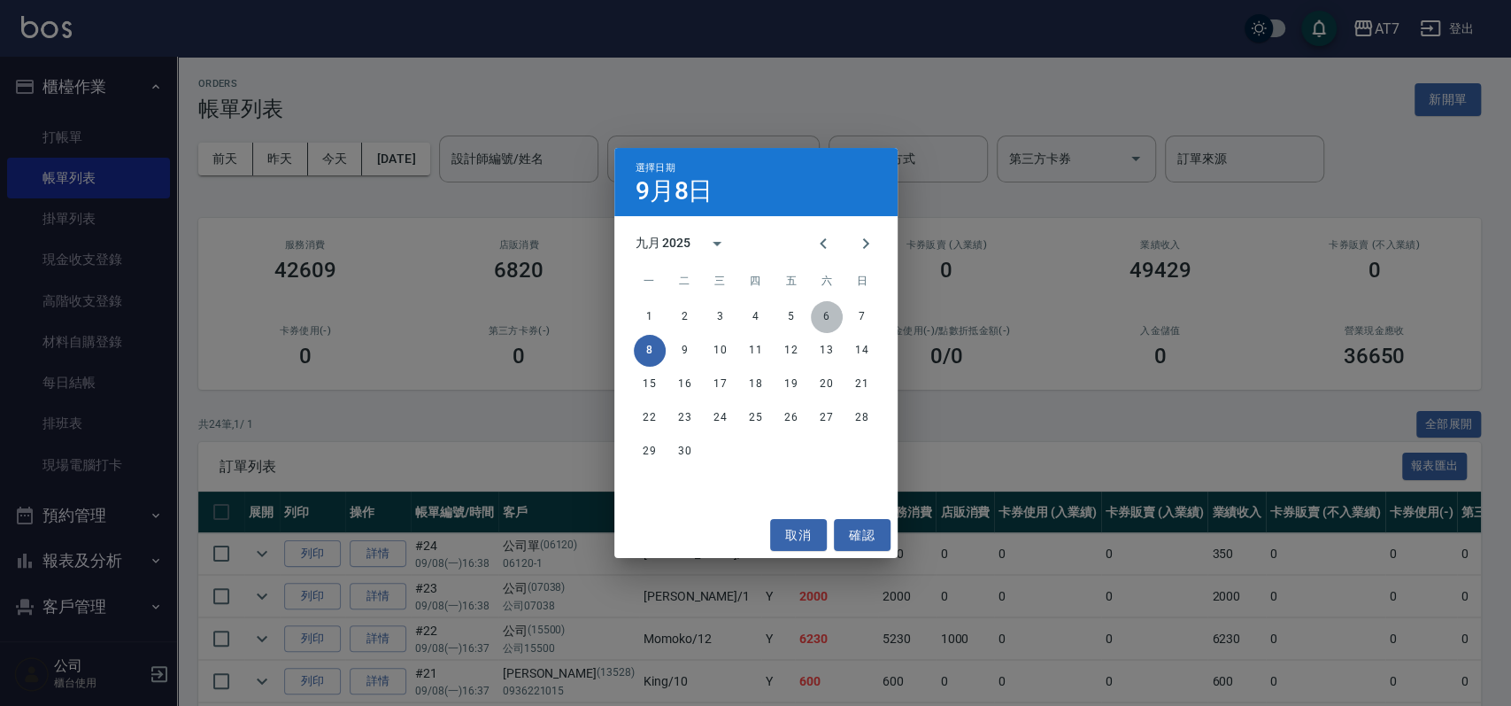
click at [825, 313] on button "6" at bounding box center [827, 317] width 32 height 32
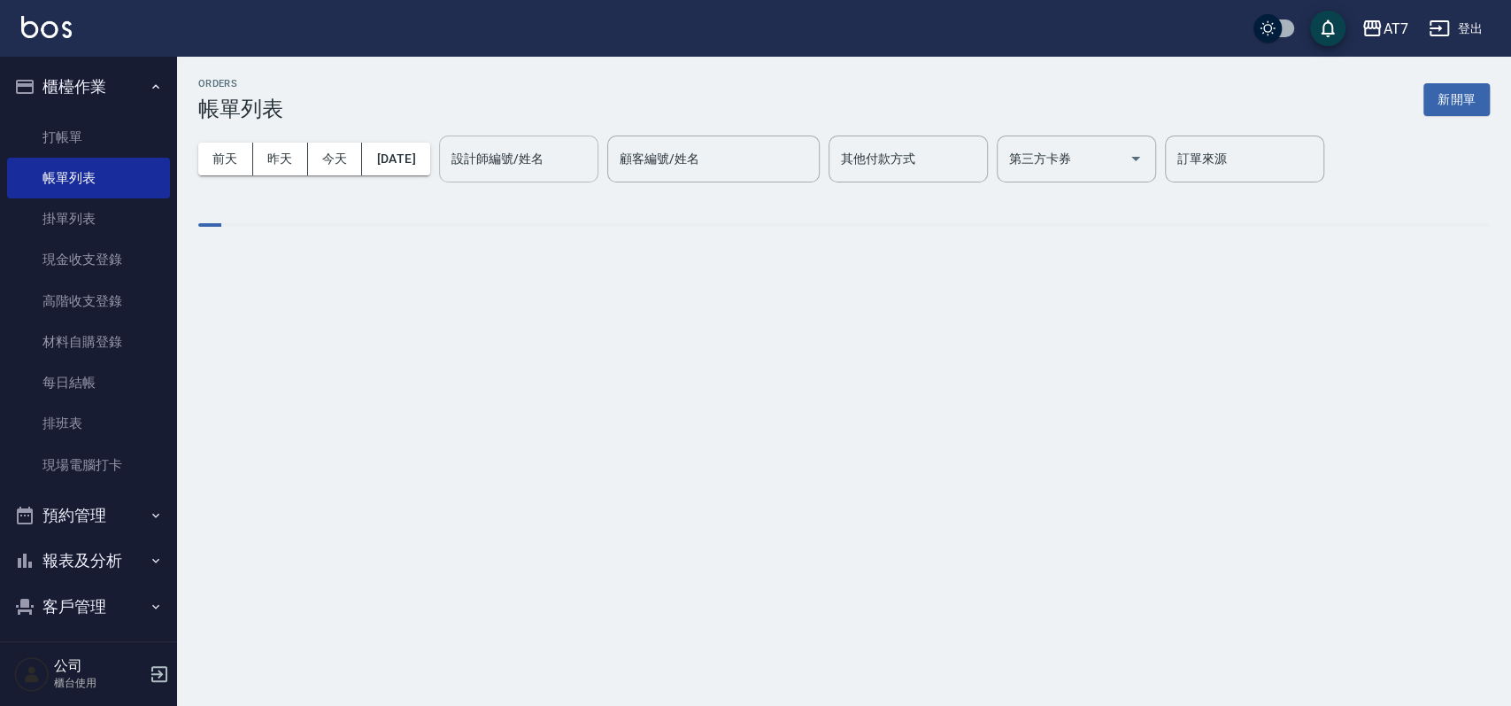
click at [576, 148] on input "設計師編號/姓名" at bounding box center [518, 158] width 143 height 31
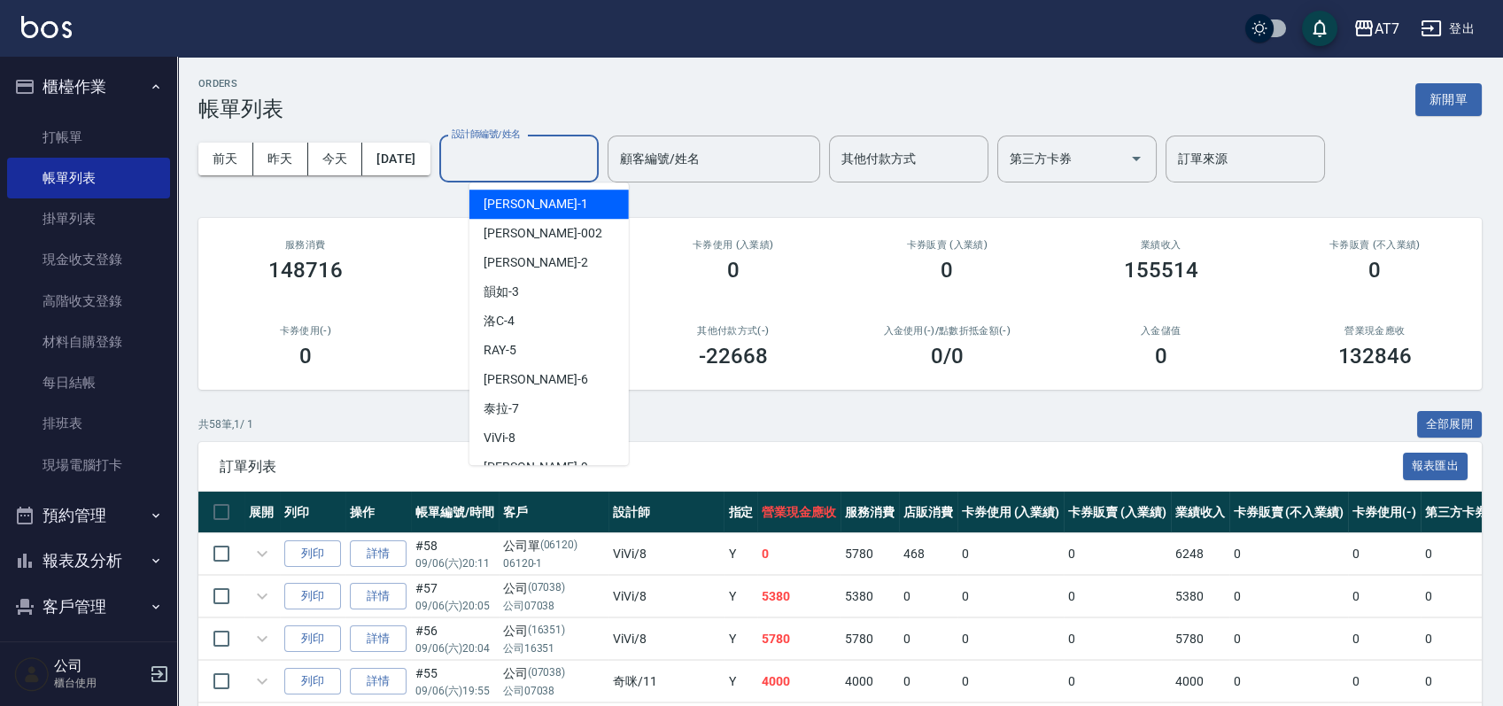
click at [576, 148] on input "設計師編號/姓名" at bounding box center [518, 158] width 143 height 31
click at [578, 164] on input "設計師編號/姓名" at bounding box center [518, 158] width 143 height 31
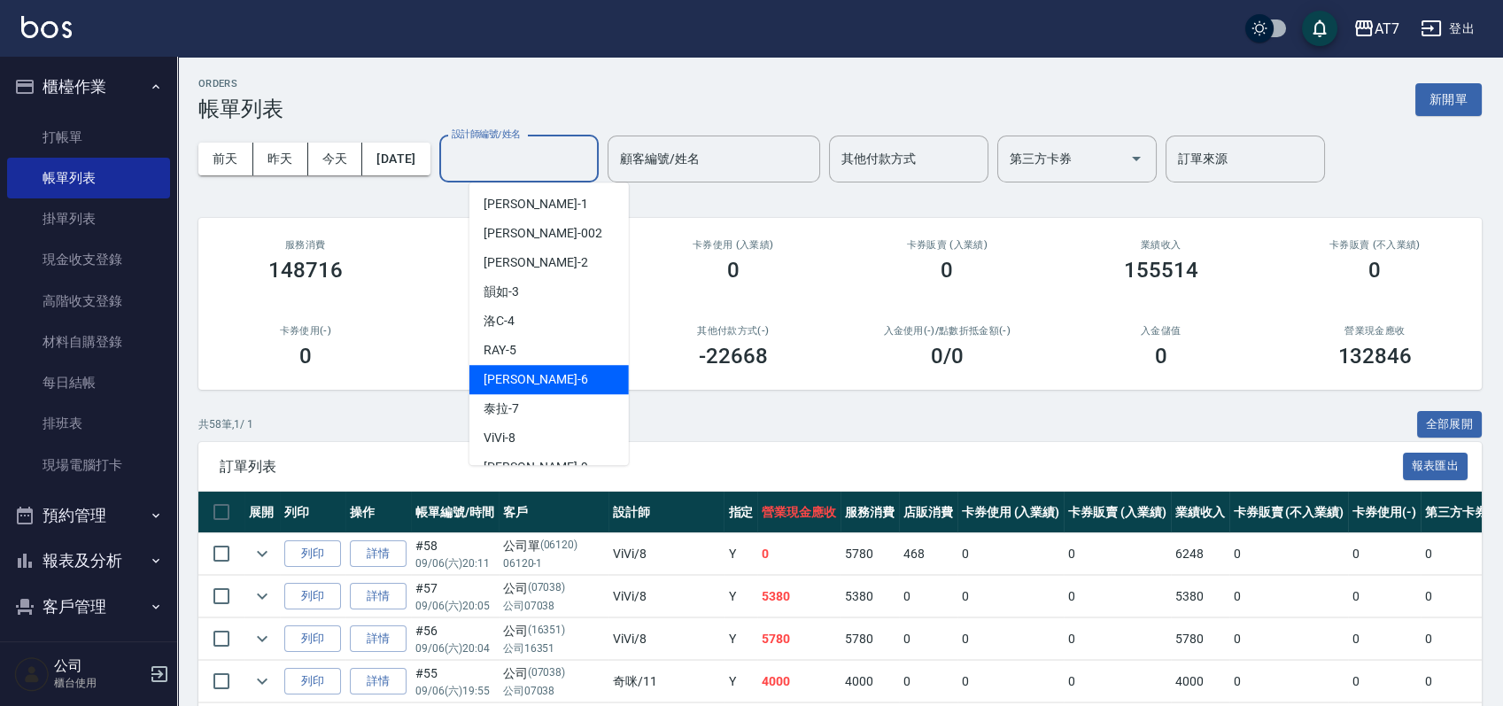
click at [545, 371] on div "杜莎莎 -6" at bounding box center [548, 379] width 159 height 29
type input "杜莎莎-6"
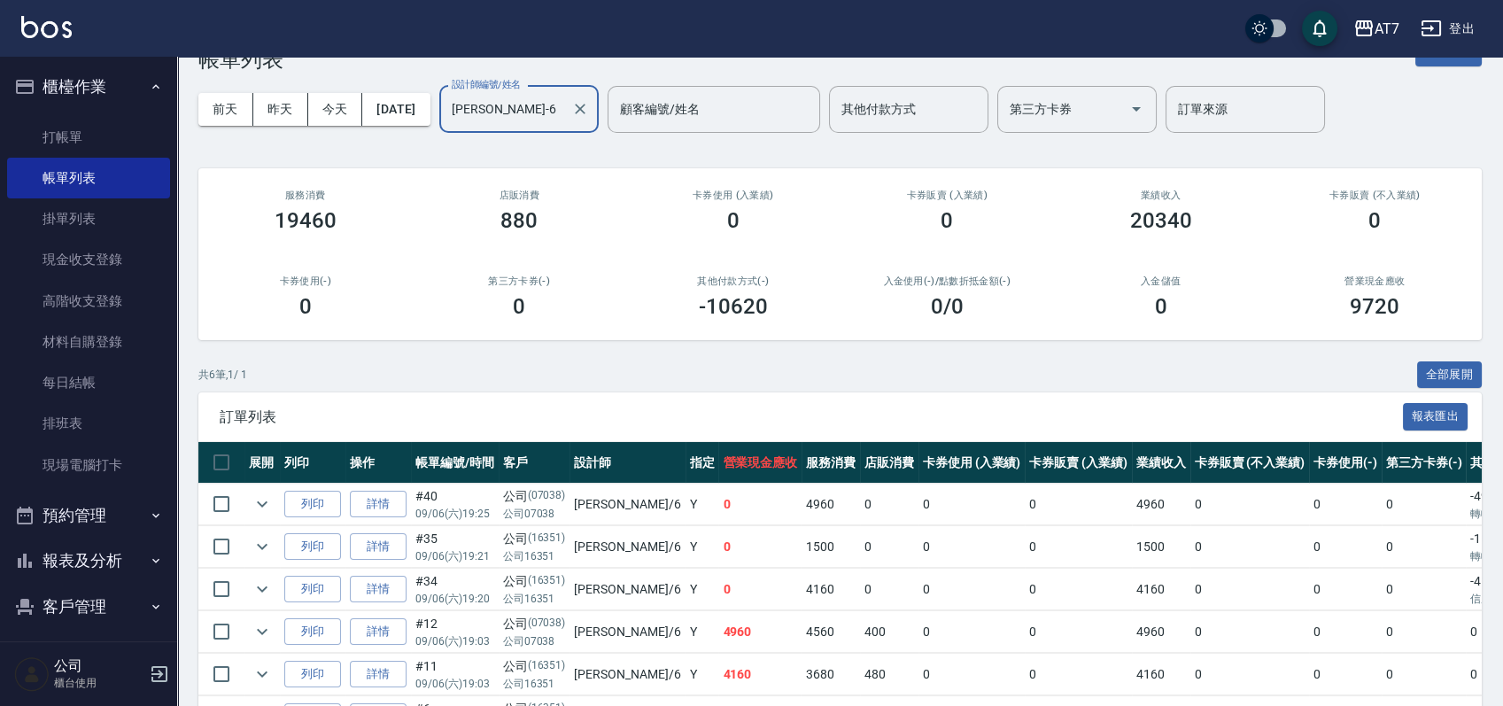
scroll to position [167, 0]
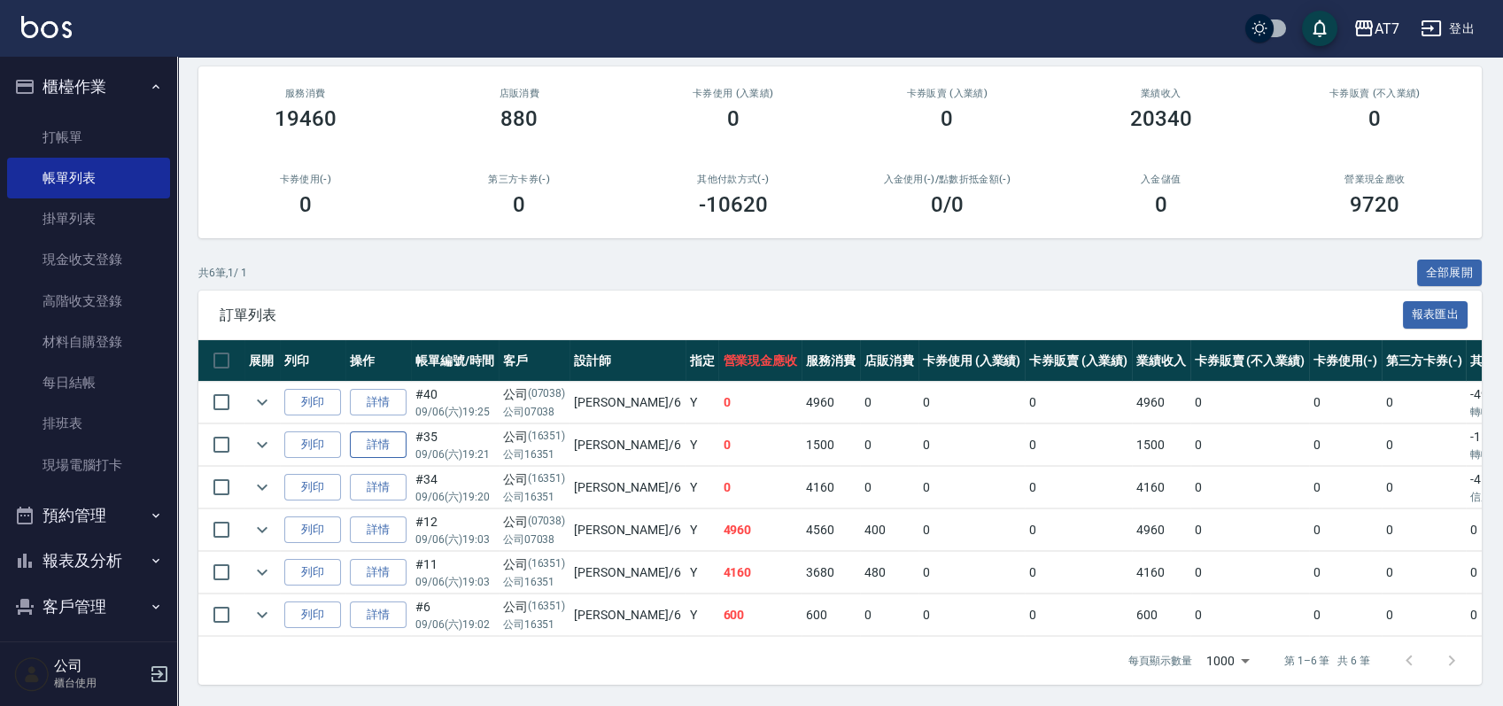
click at [383, 431] on link "詳情" at bounding box center [378, 444] width 57 height 27
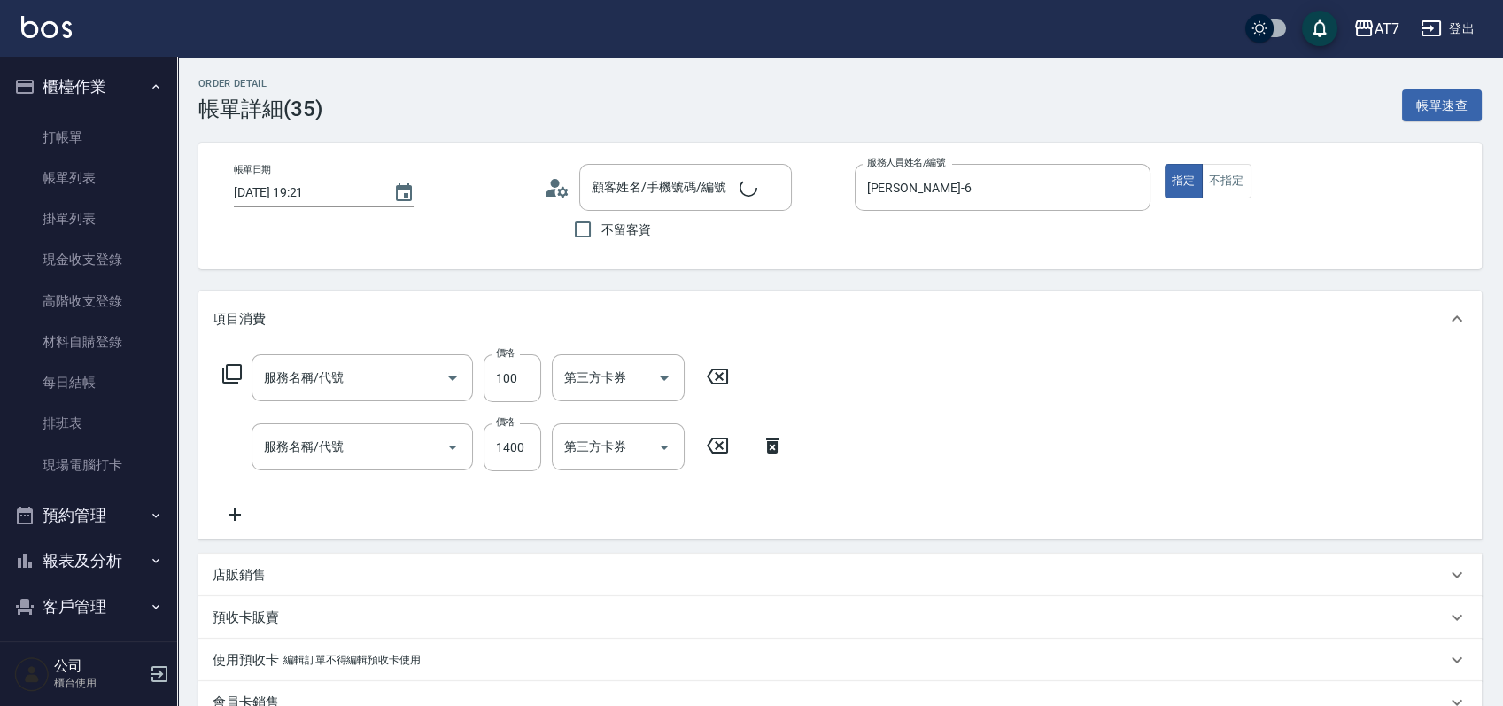
type input "2025/09/06 19:21"
type input "杜莎莎-6"
type input "0"
type input "染髮(400)"
type input "染髮(互助)(401)"
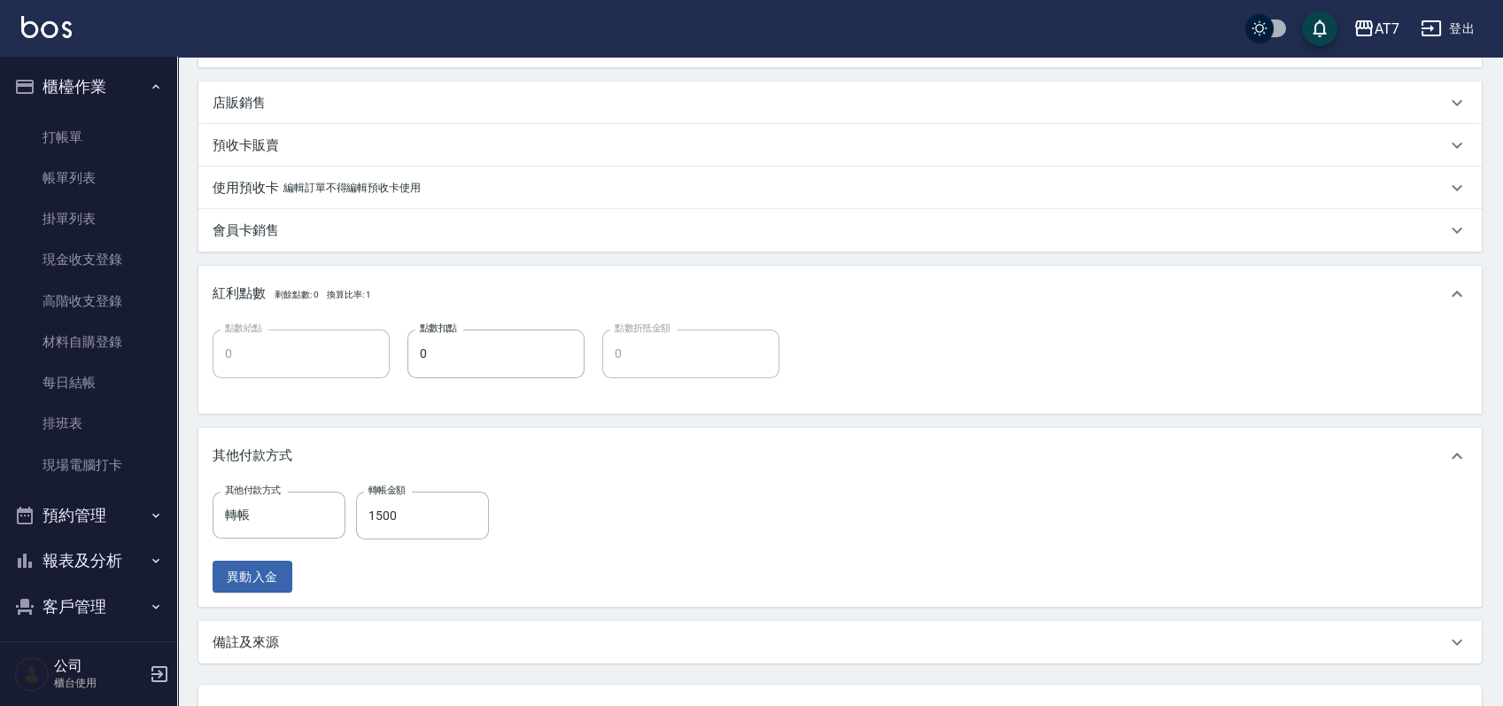
type input "公司/公司16351/16351"
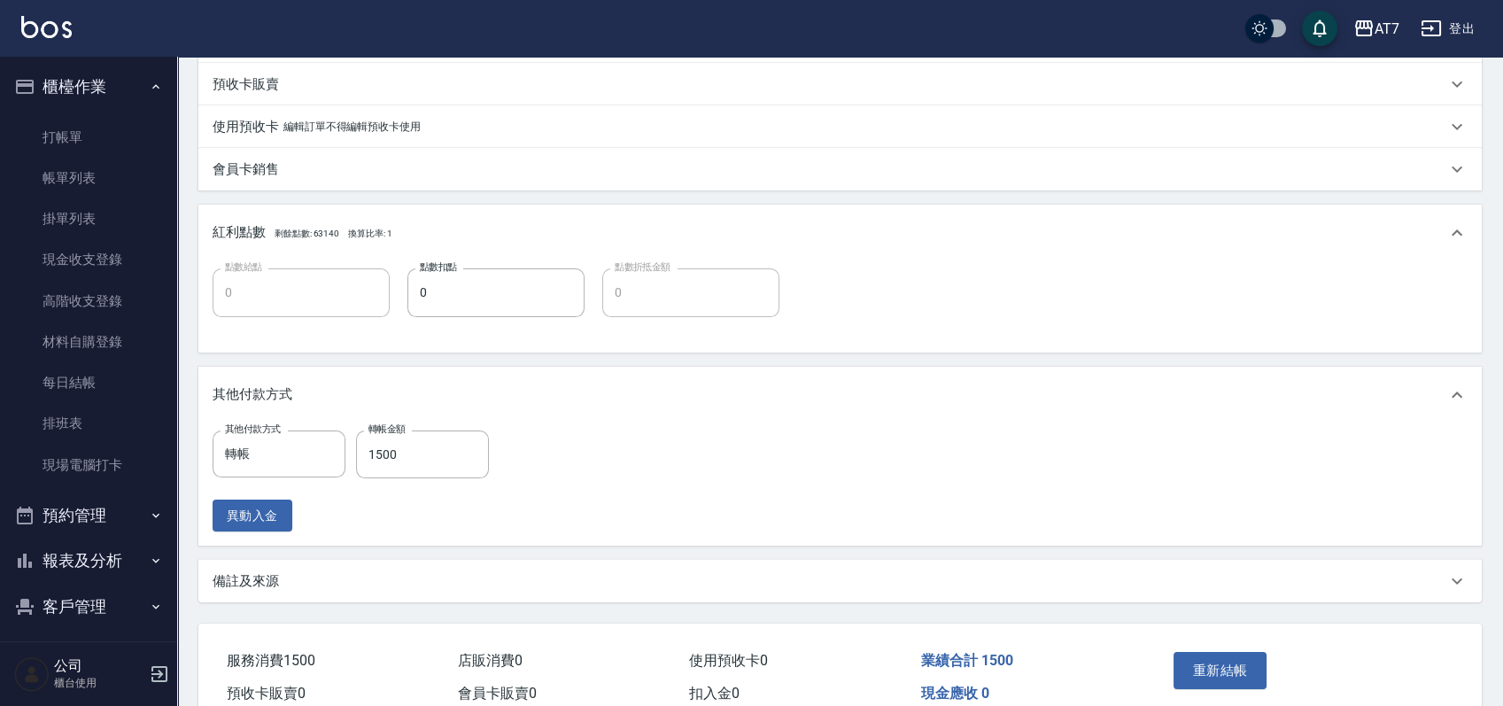
scroll to position [617, 0]
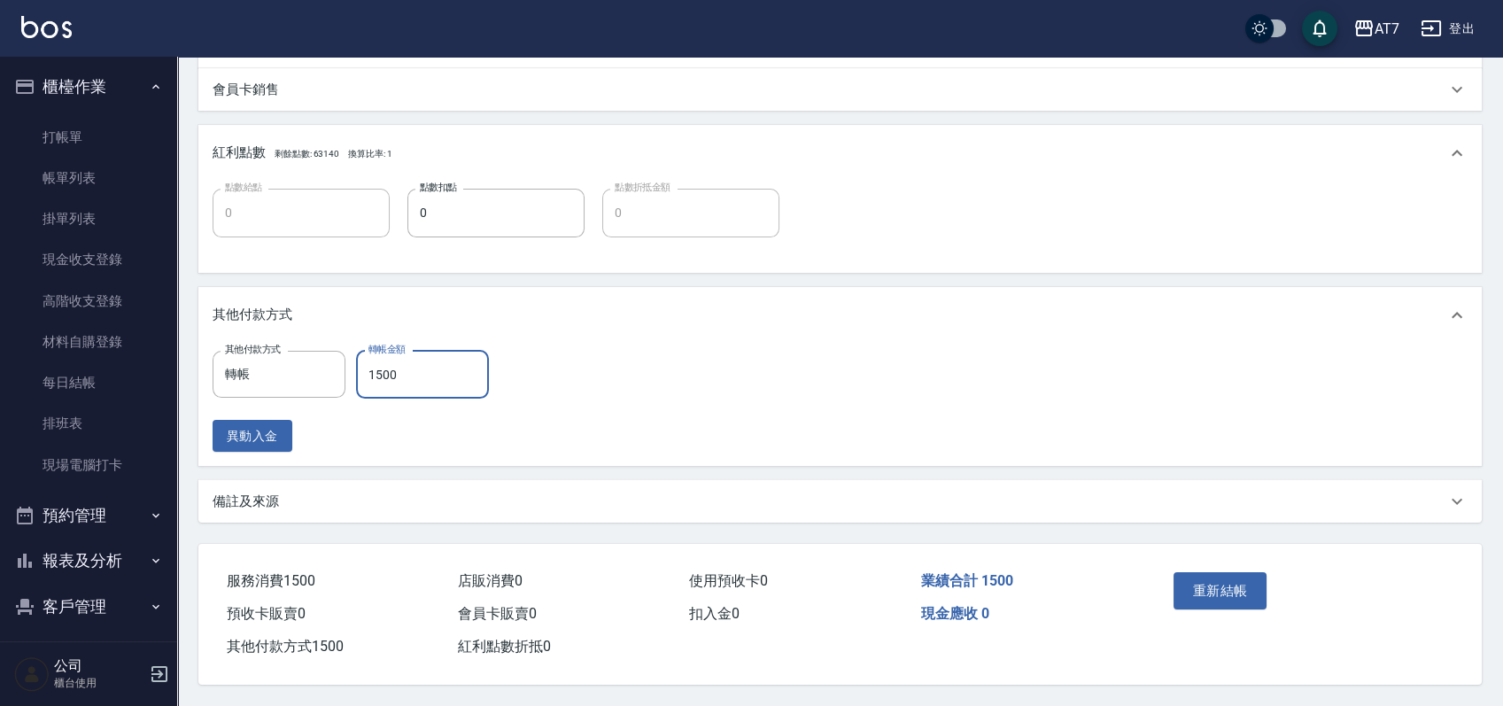
click at [383, 370] on input "1500" at bounding box center [422, 375] width 133 height 48
type input "100"
type input "140"
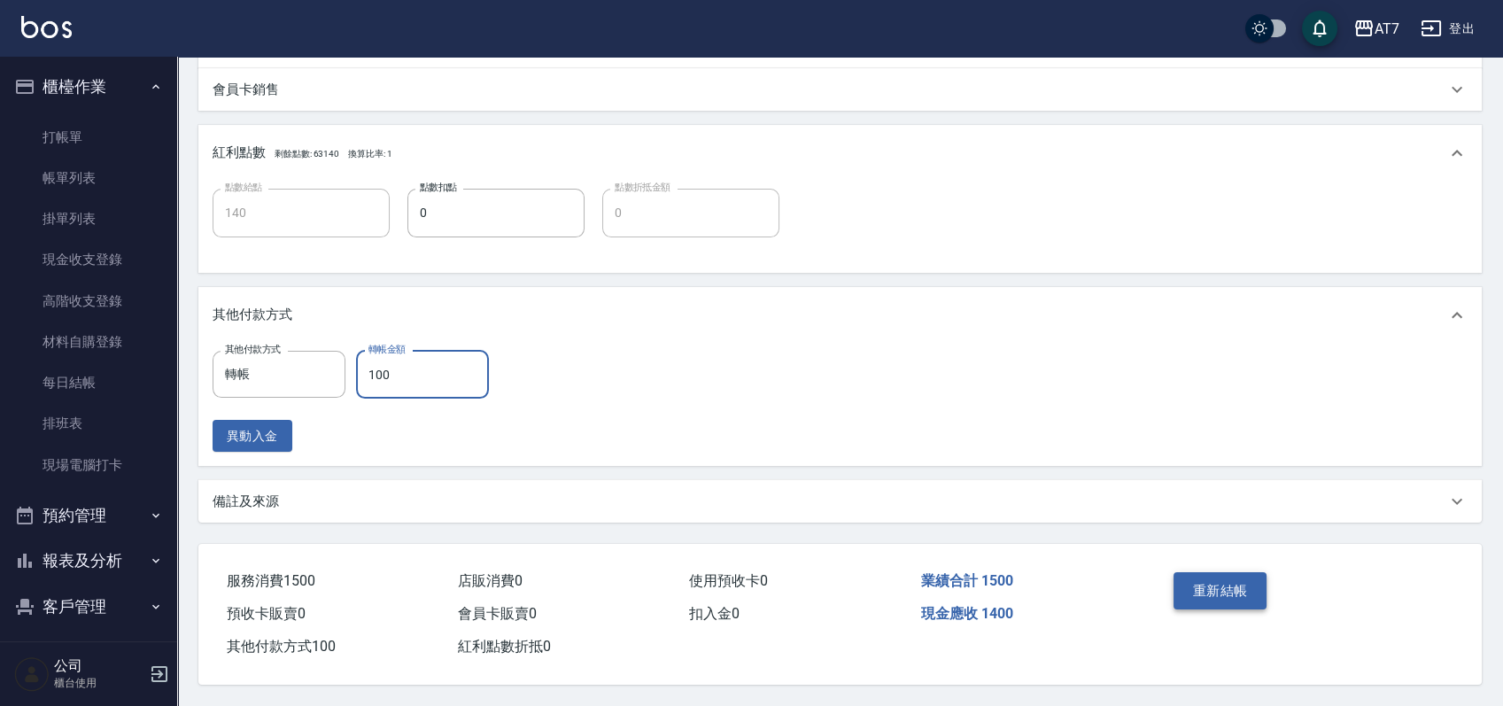
type input "100"
click at [1218, 584] on button "重新結帳" at bounding box center [1220, 590] width 94 height 37
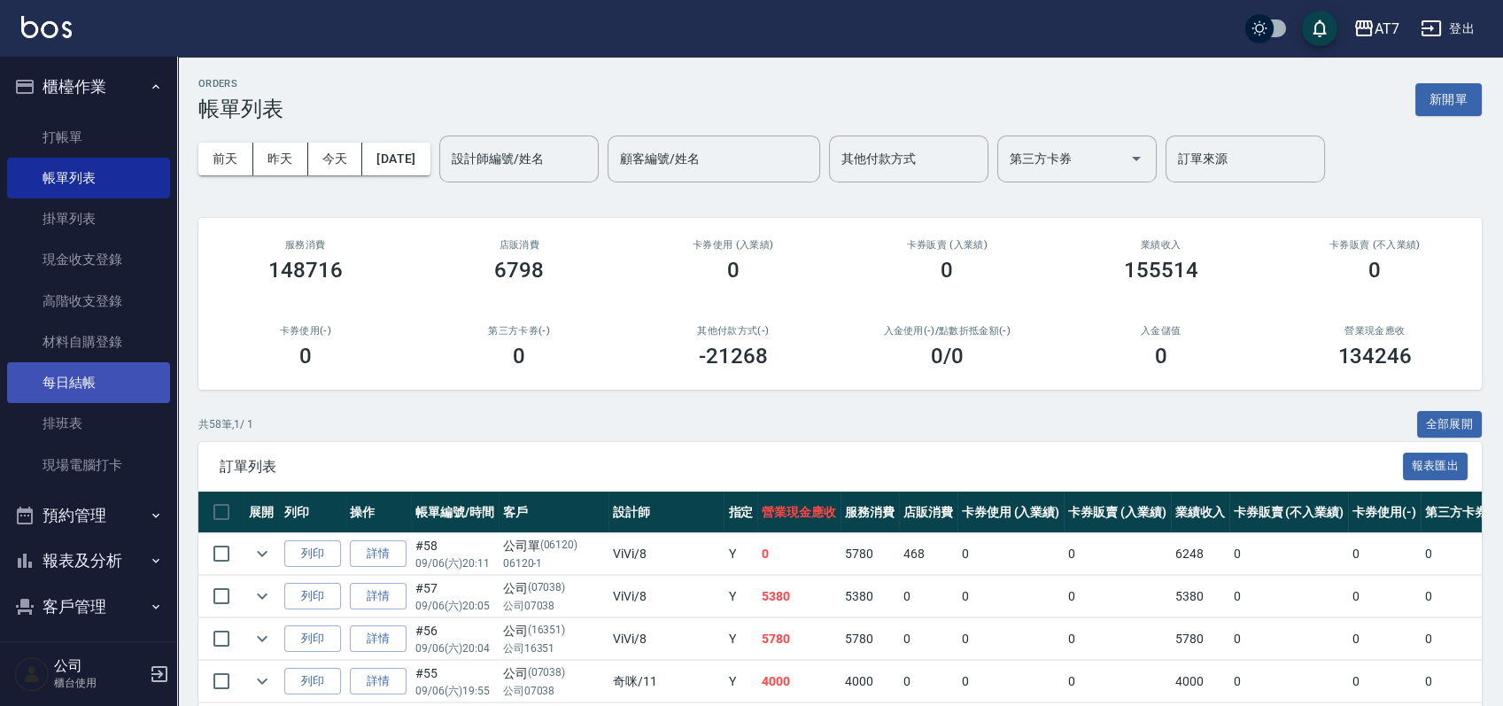
click at [110, 382] on link "每日結帳" at bounding box center [88, 382] width 163 height 41
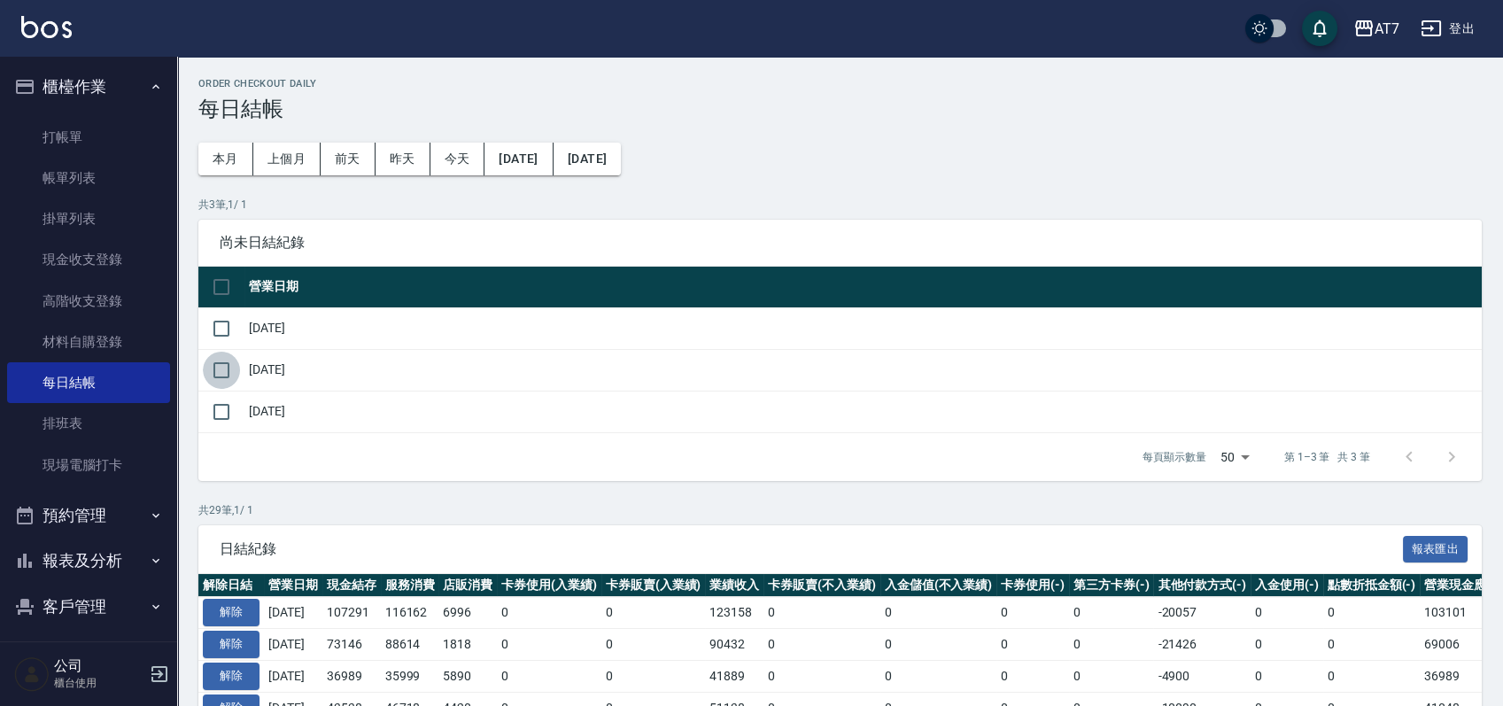
click at [227, 364] on input "checkbox" at bounding box center [221, 370] width 37 height 37
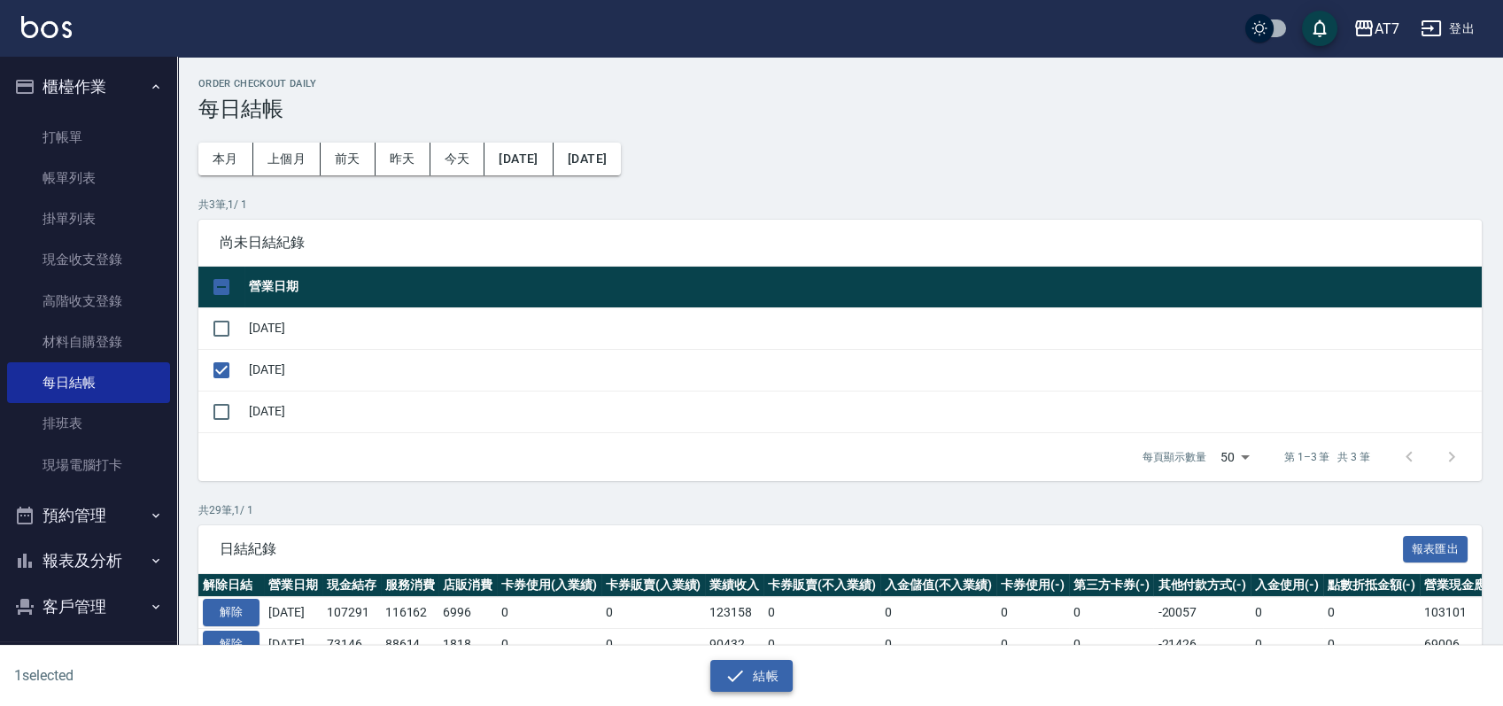
click at [736, 669] on icon "button" at bounding box center [734, 675] width 21 height 21
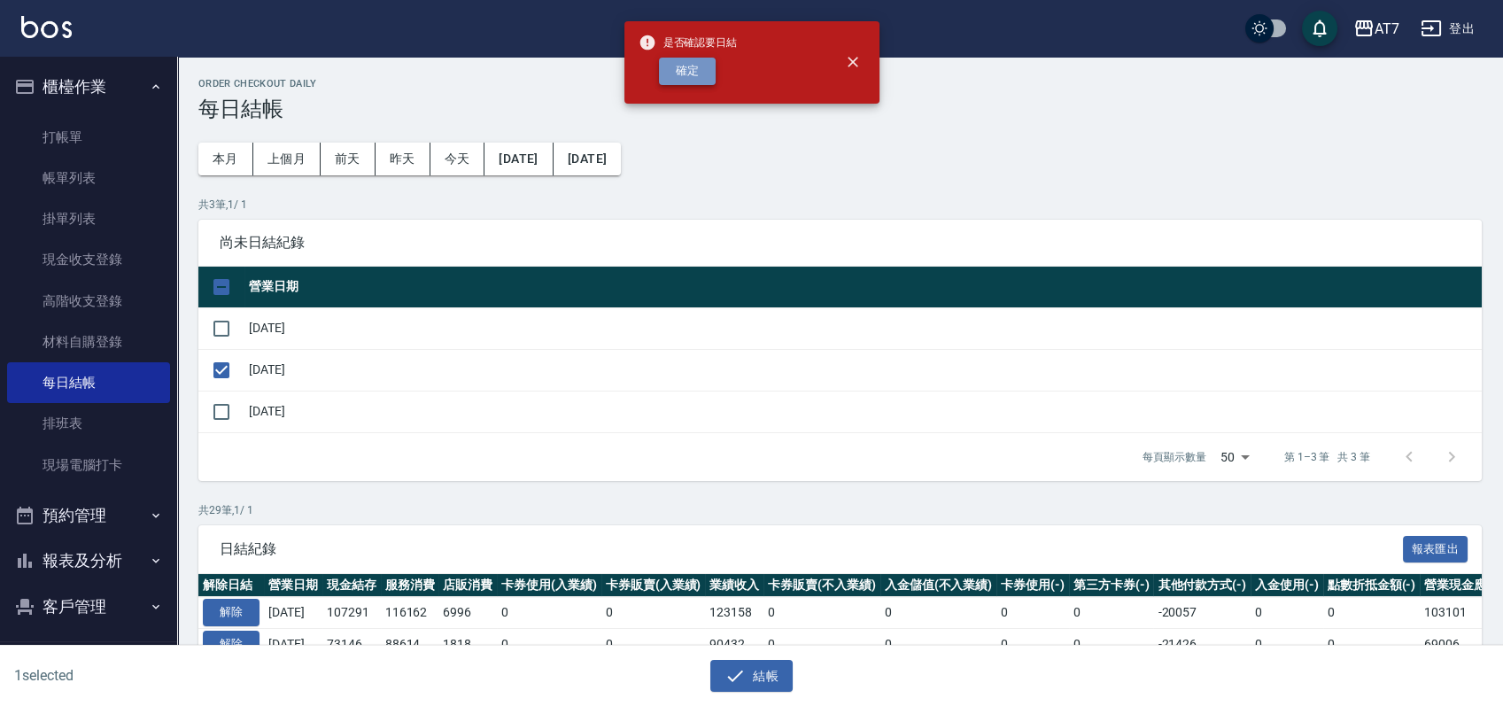
click at [688, 66] on button "確定" at bounding box center [687, 71] width 57 height 27
checkbox input "false"
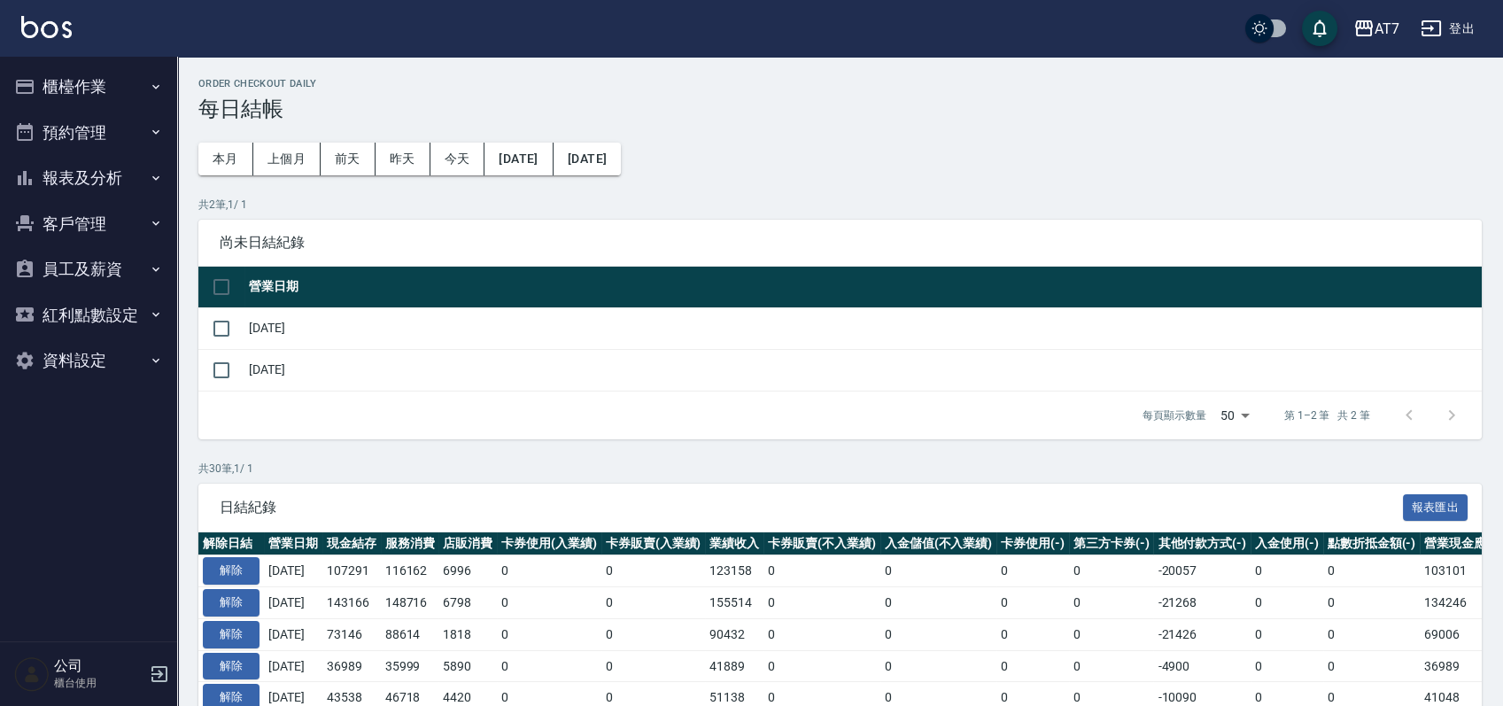
click at [85, 89] on button "櫃檯作業" at bounding box center [88, 87] width 163 height 46
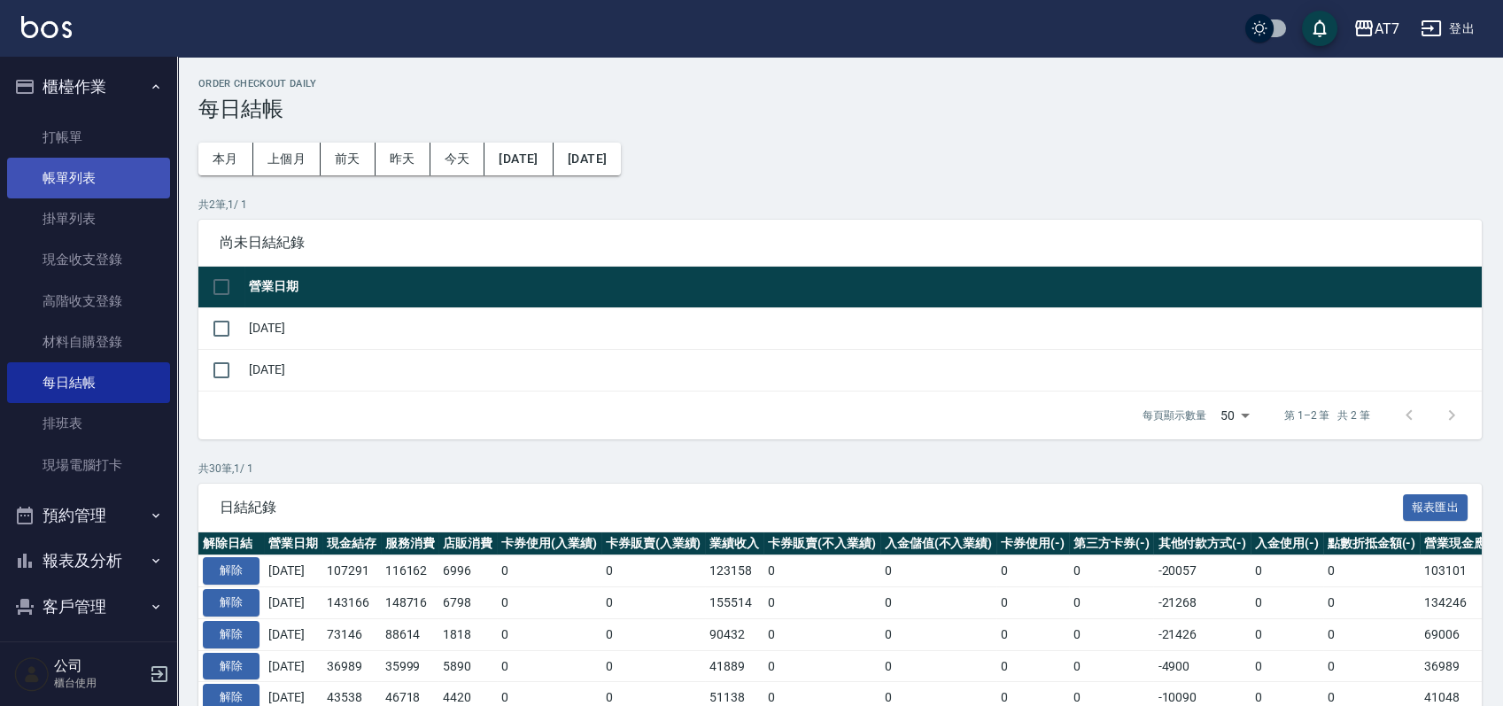
click at [72, 189] on link "帳單列表" at bounding box center [88, 178] width 163 height 41
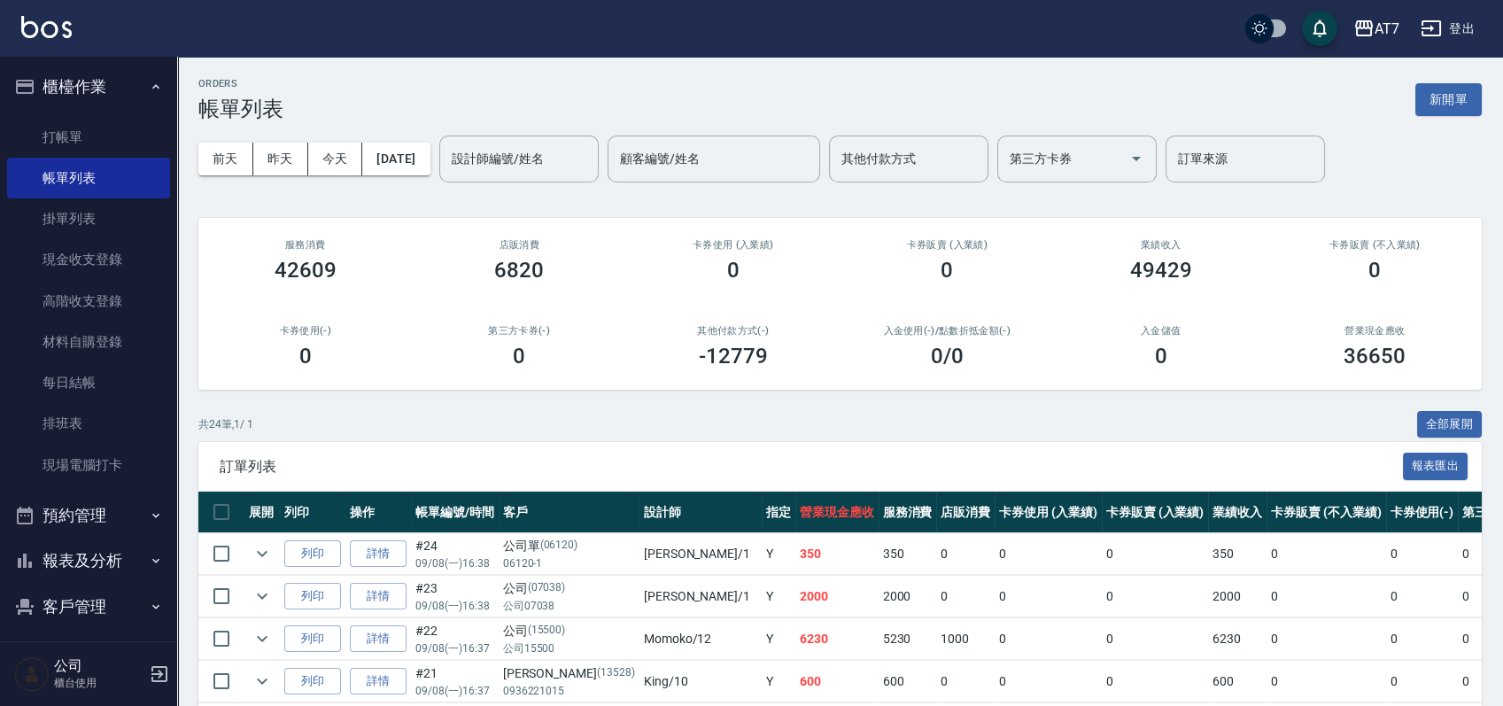
click at [460, 148] on div "前天 昨天 今天 2025/09/08 設計師編號/姓名 設計師編號/姓名 顧客編號/姓名 顧客編號/姓名 其他付款方式 其他付款方式 第三方卡券 第三方卡券…" at bounding box center [839, 158] width 1283 height 75
click at [405, 166] on button "[DATE]" at bounding box center [395, 159] width 67 height 33
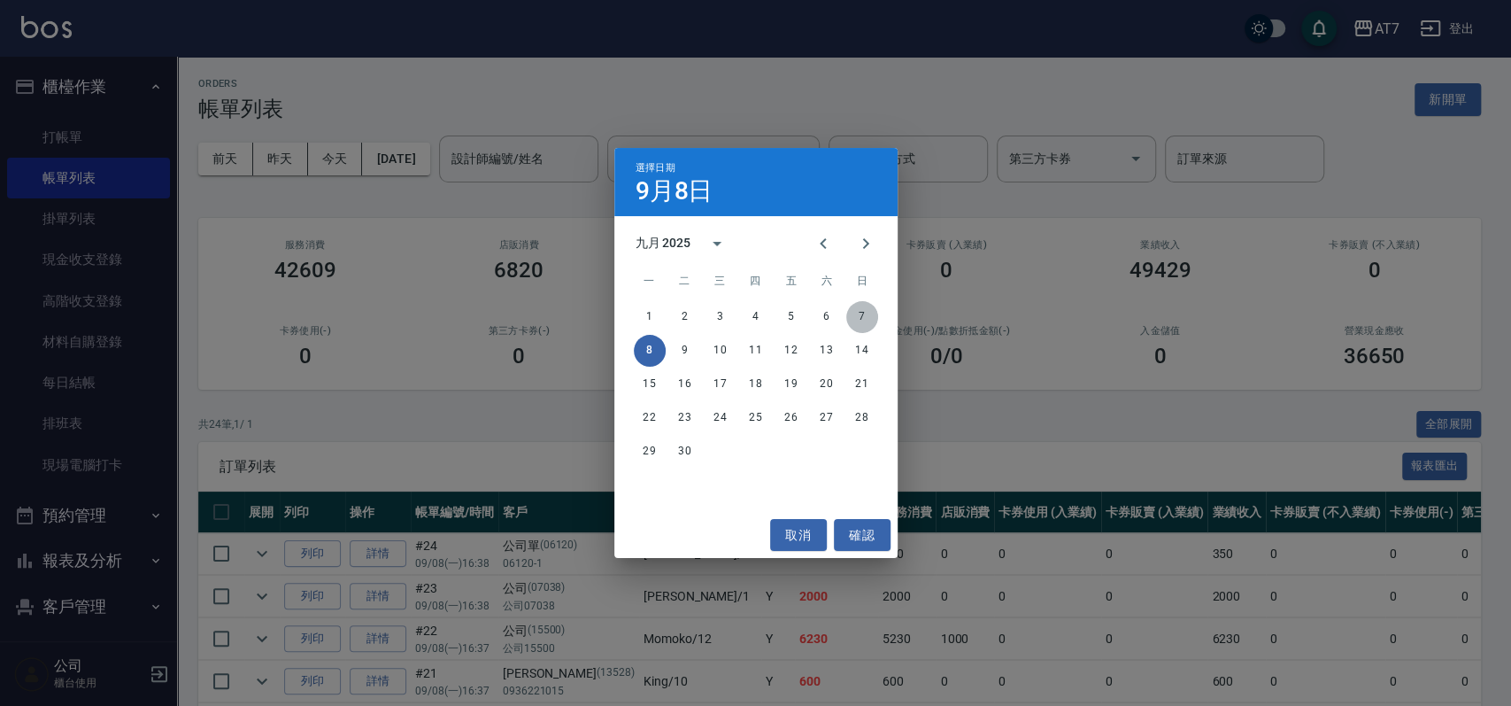
click at [868, 311] on button "7" at bounding box center [862, 317] width 32 height 32
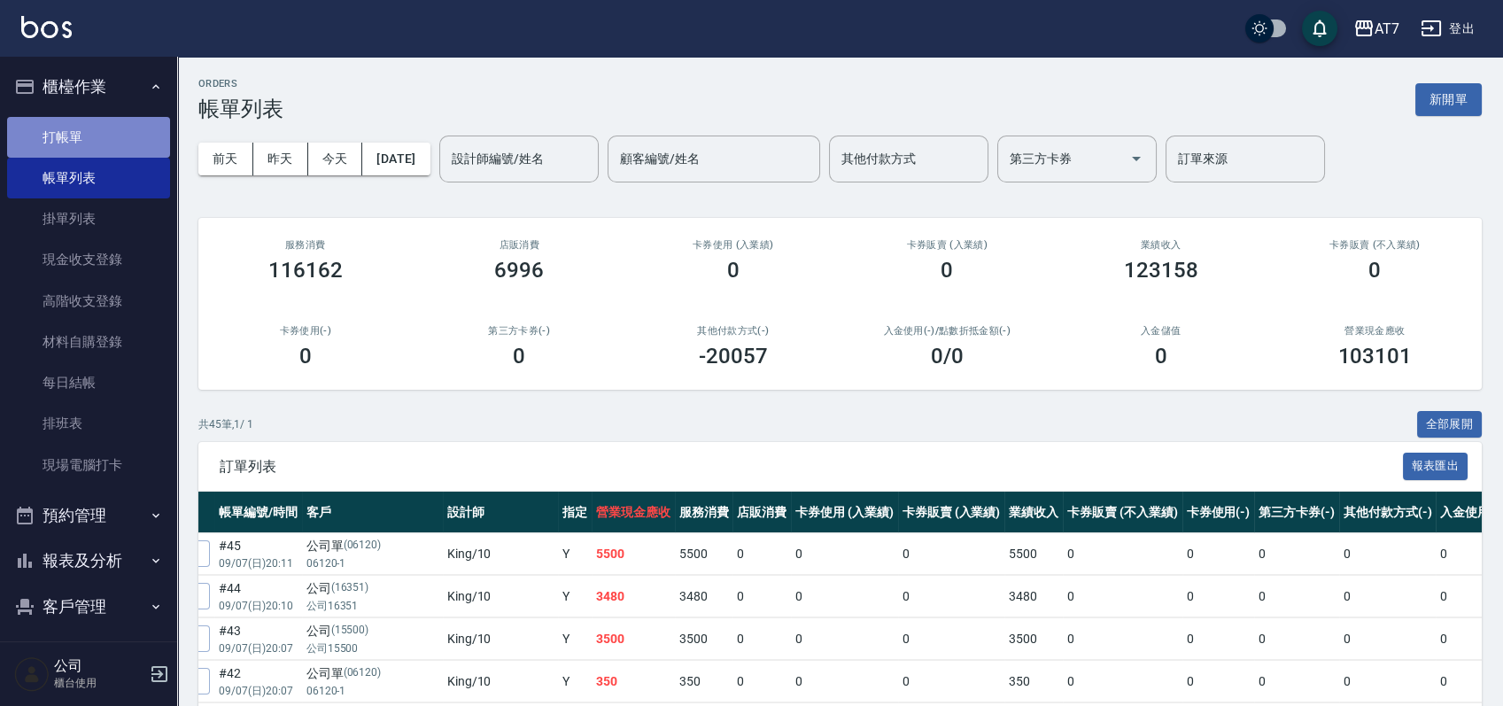
click at [103, 146] on link "打帳單" at bounding box center [88, 137] width 163 height 41
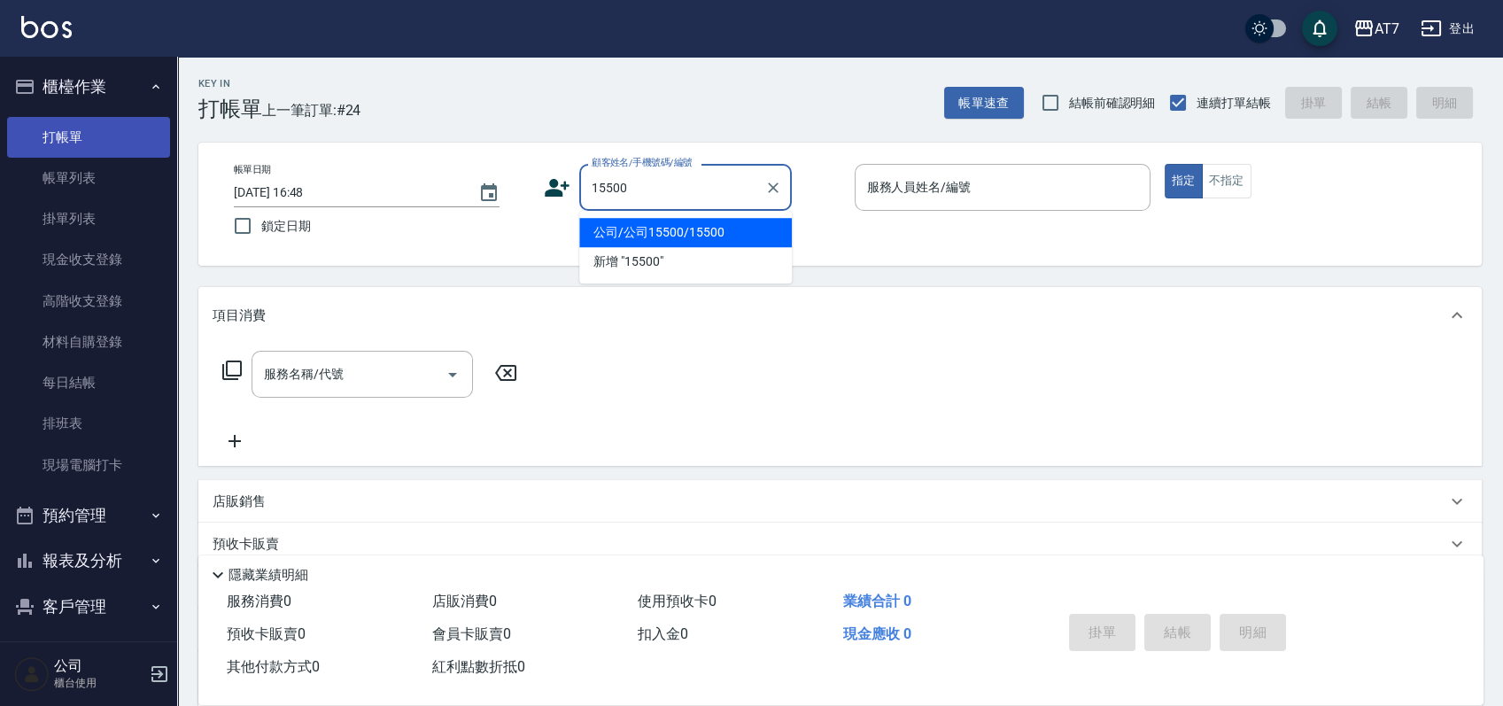
type input "公司/公司15500/15500"
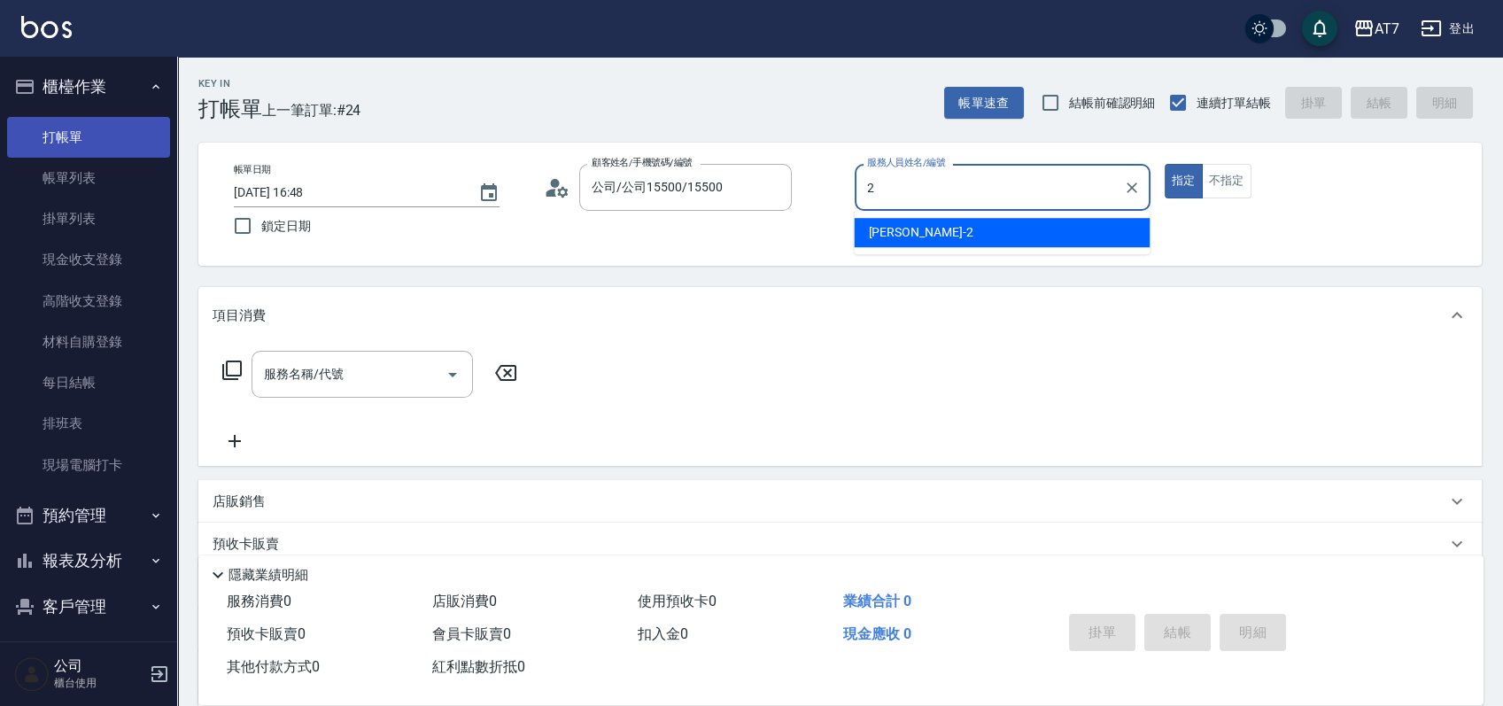
type input "伊蕾-2"
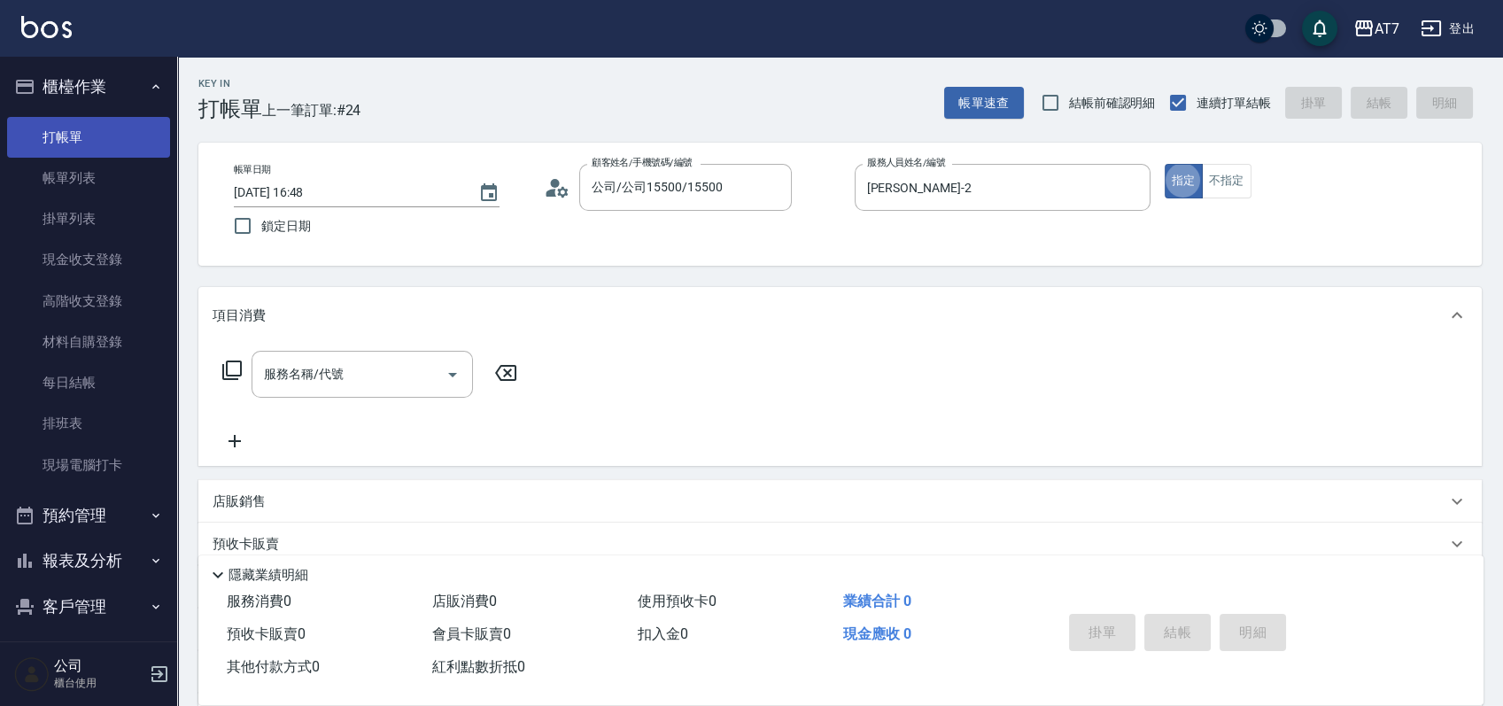
type button "true"
type input "500"
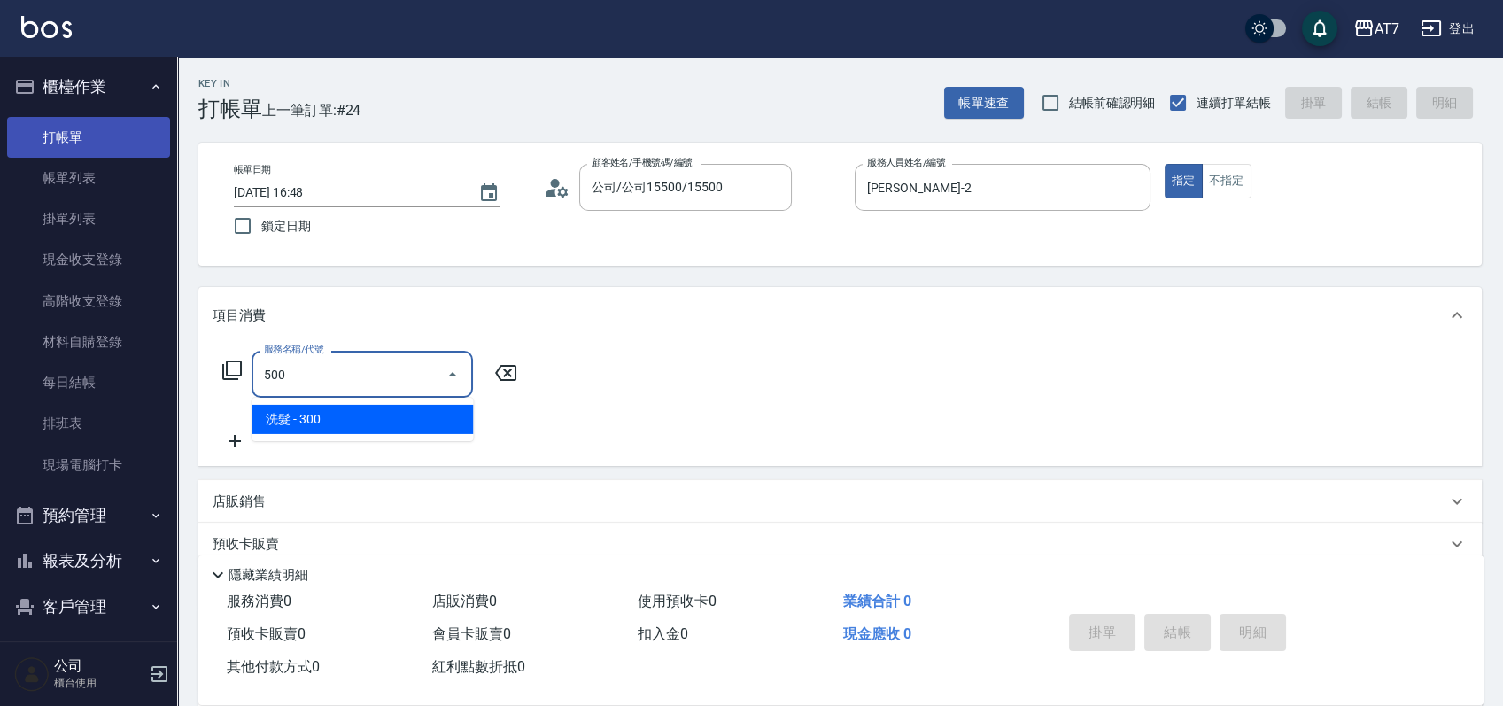
type input "30"
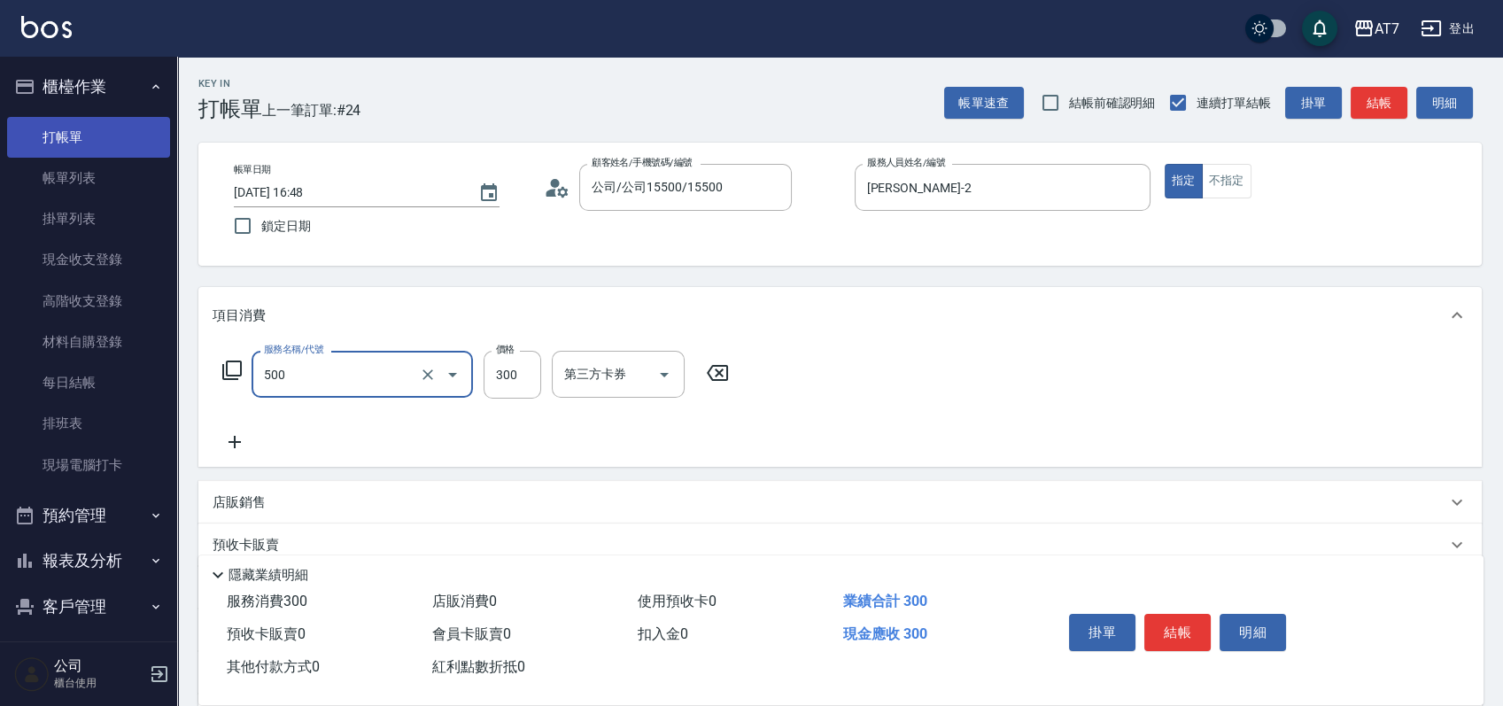
type input "洗髮(500)"
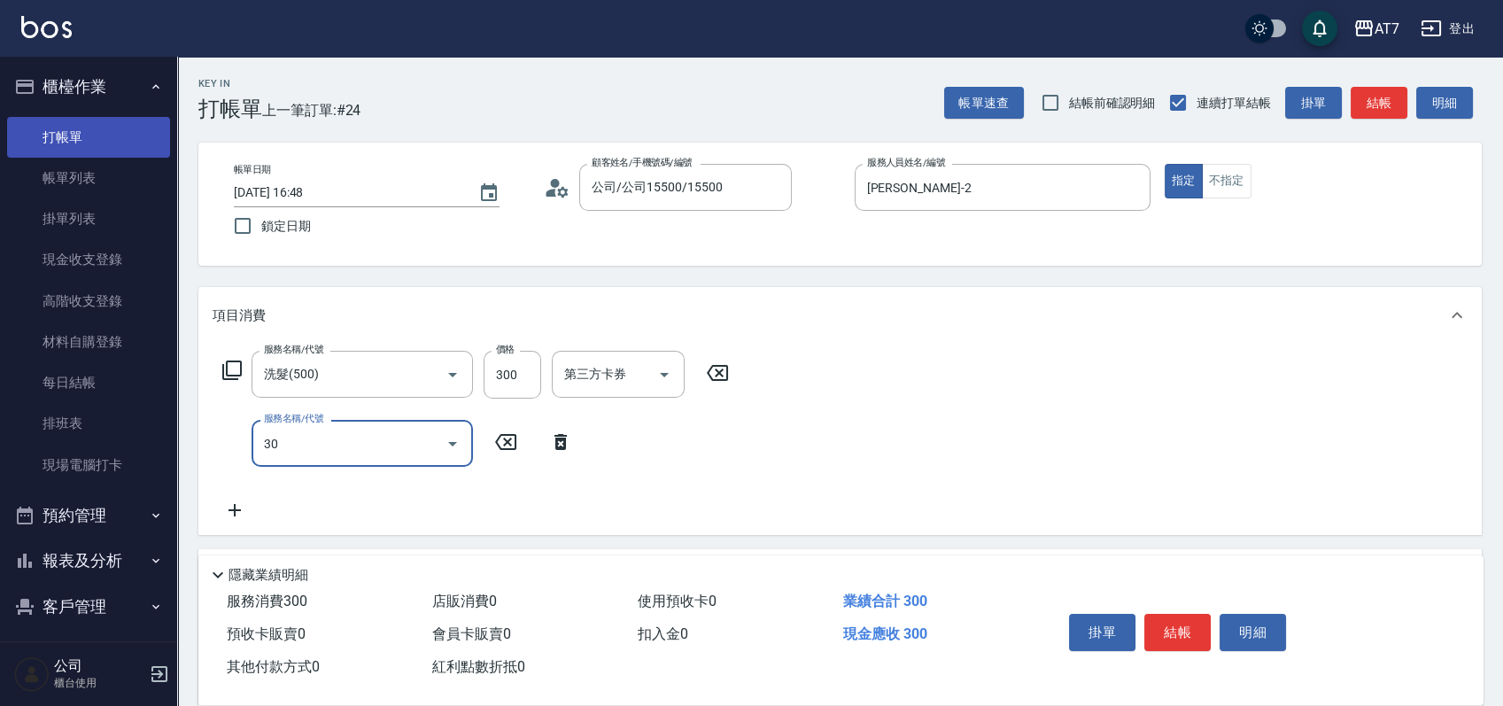
type input "302"
type input "60"
type input "剪髮(302)"
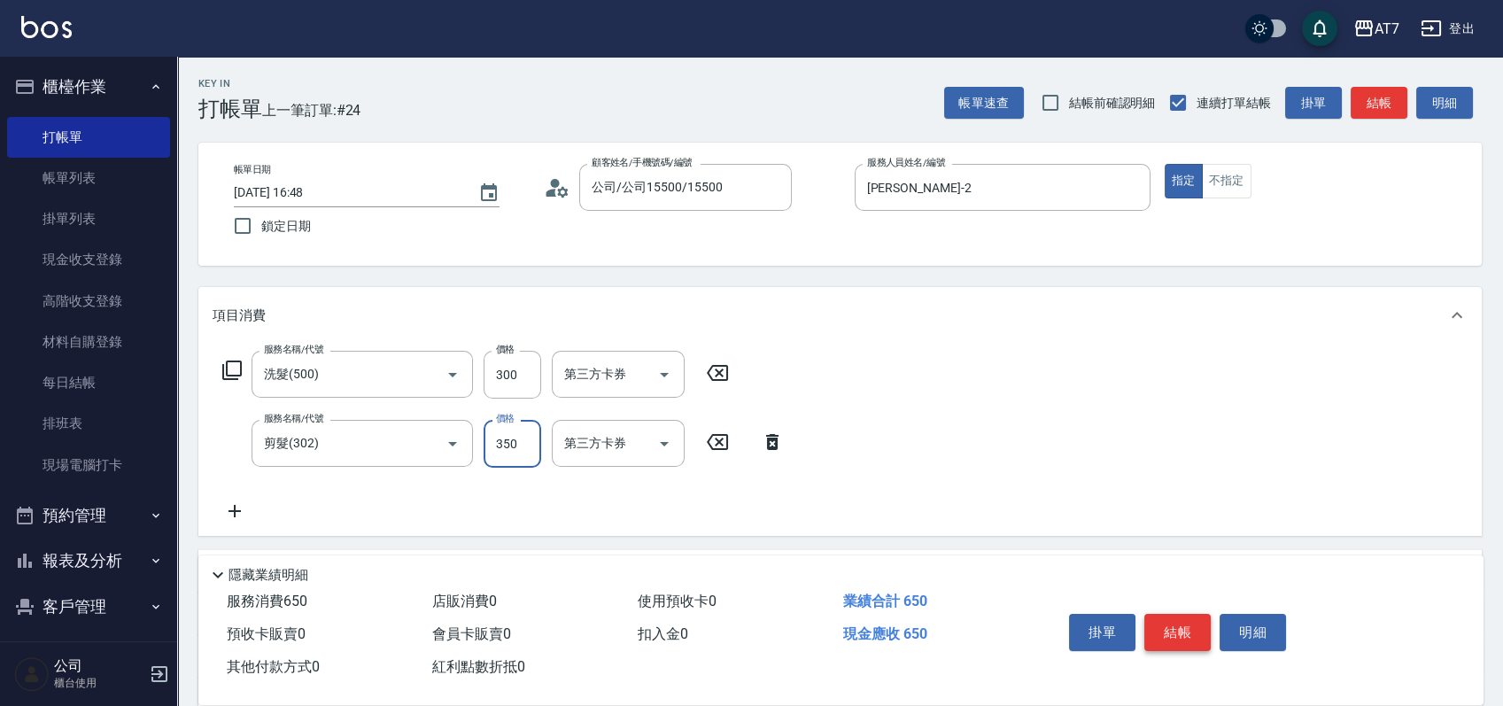
click at [1174, 614] on button "結帳" at bounding box center [1177, 632] width 66 height 37
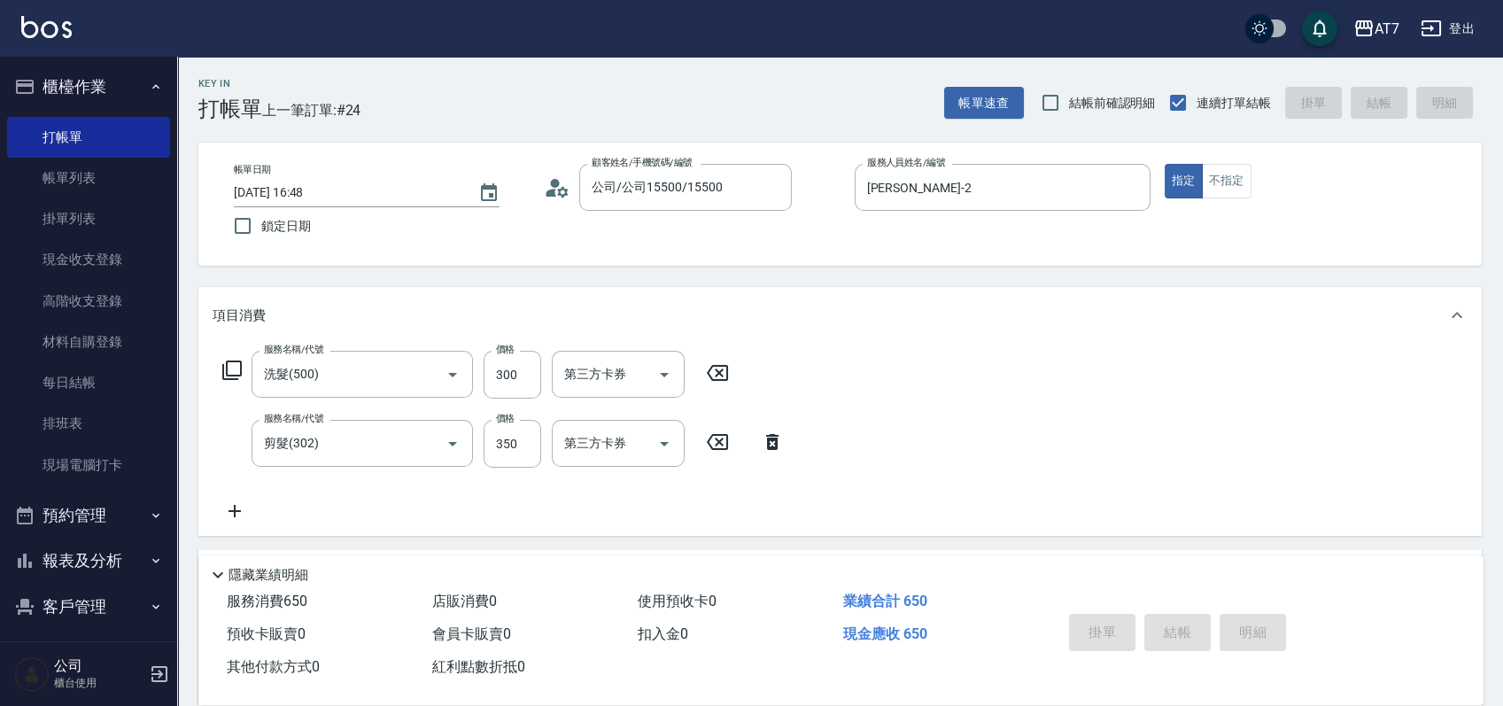
type input "2025/09/08 16:49"
type input "0"
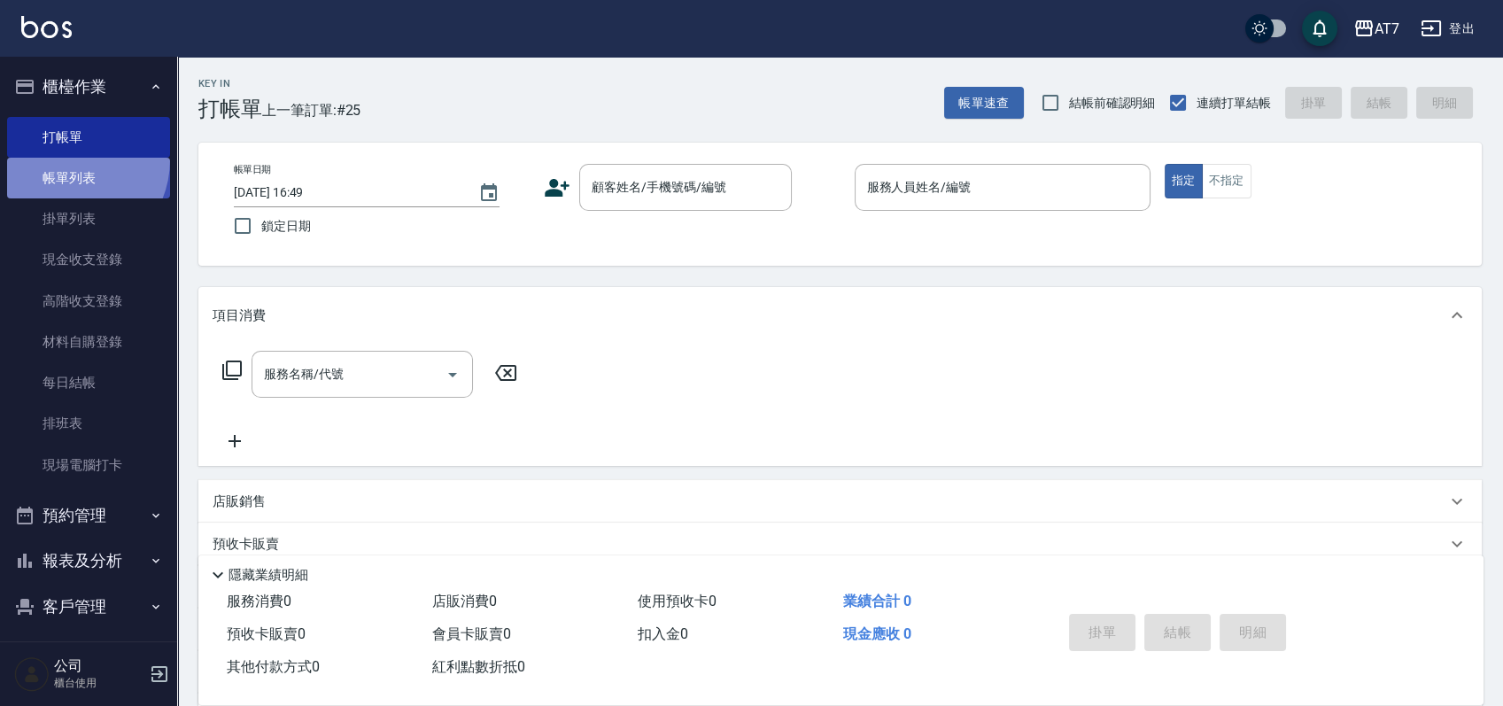
click at [66, 160] on link "帳單列表" at bounding box center [88, 178] width 163 height 41
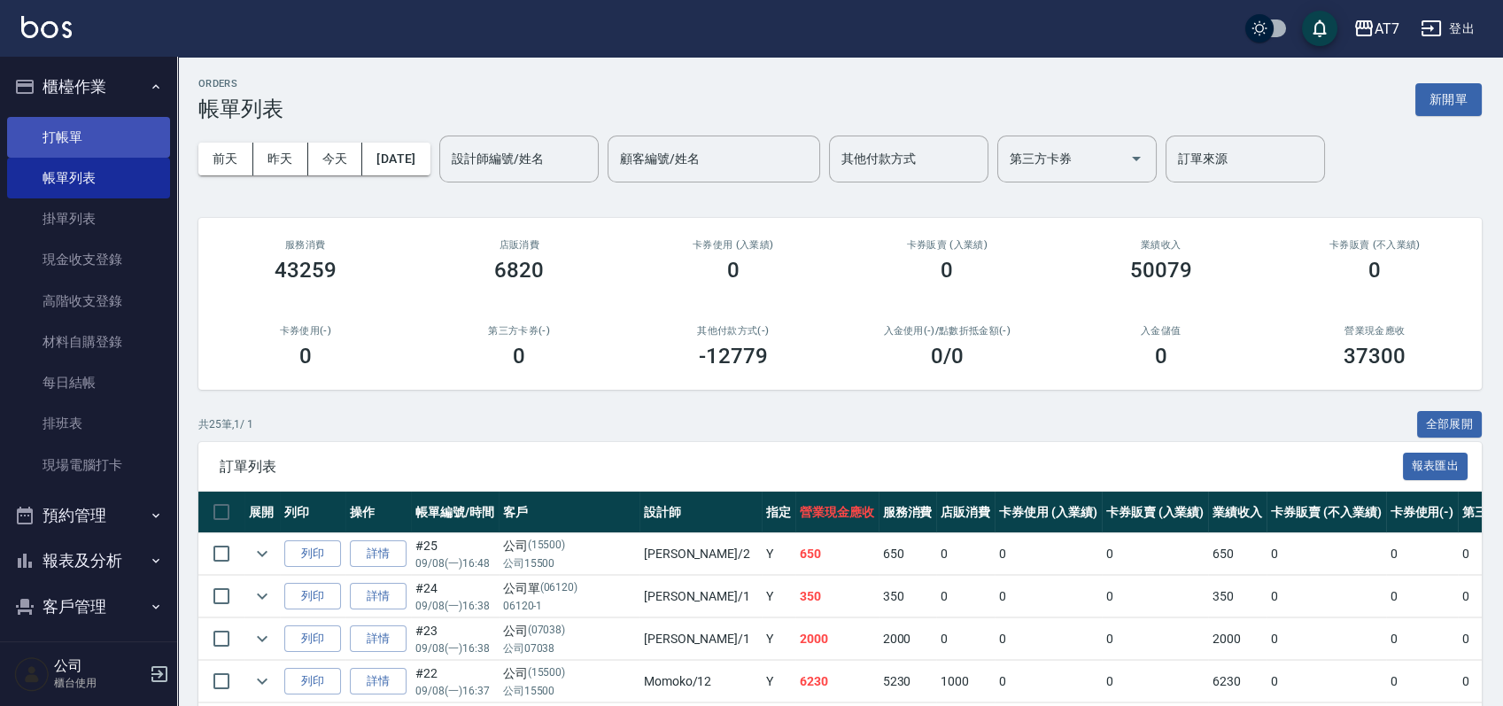
click at [60, 132] on link "打帳單" at bounding box center [88, 137] width 163 height 41
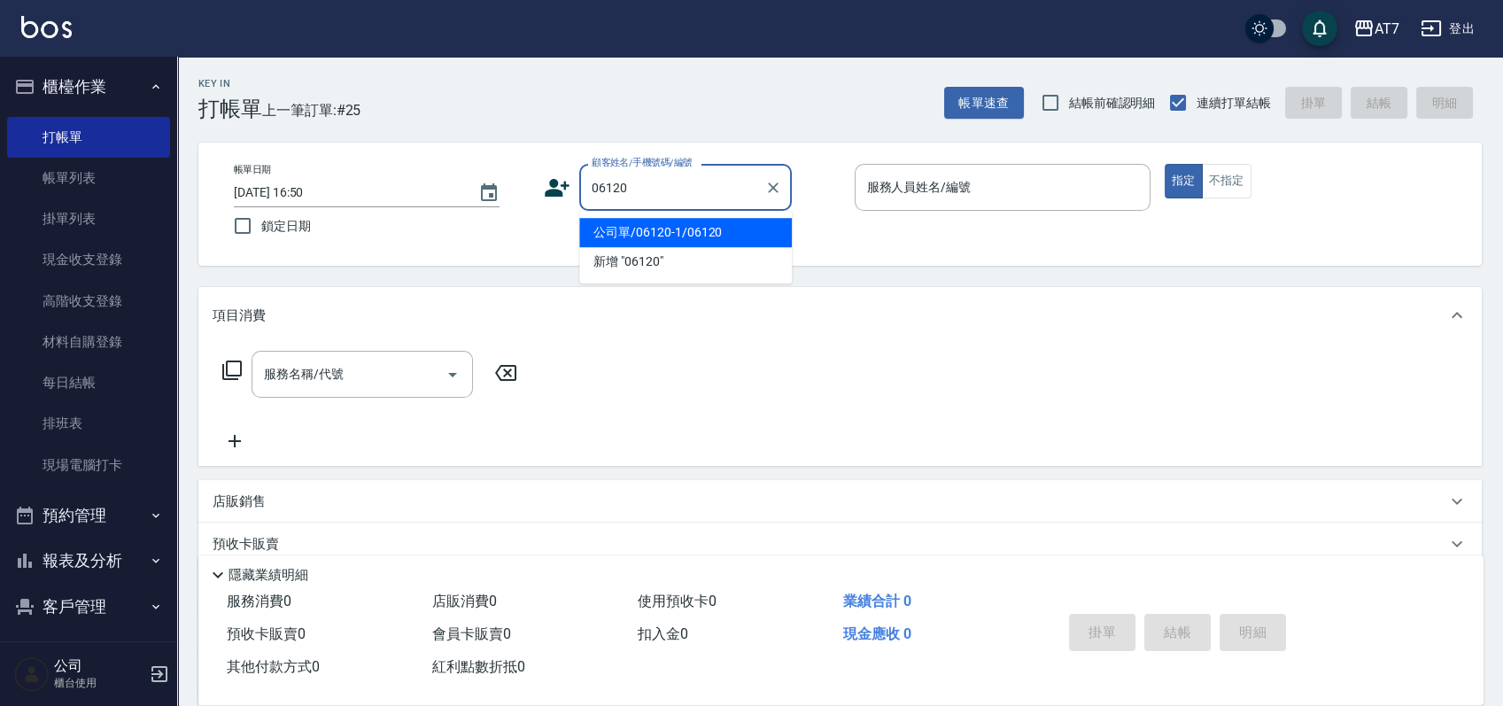
type input "公司單/06120-1/06120"
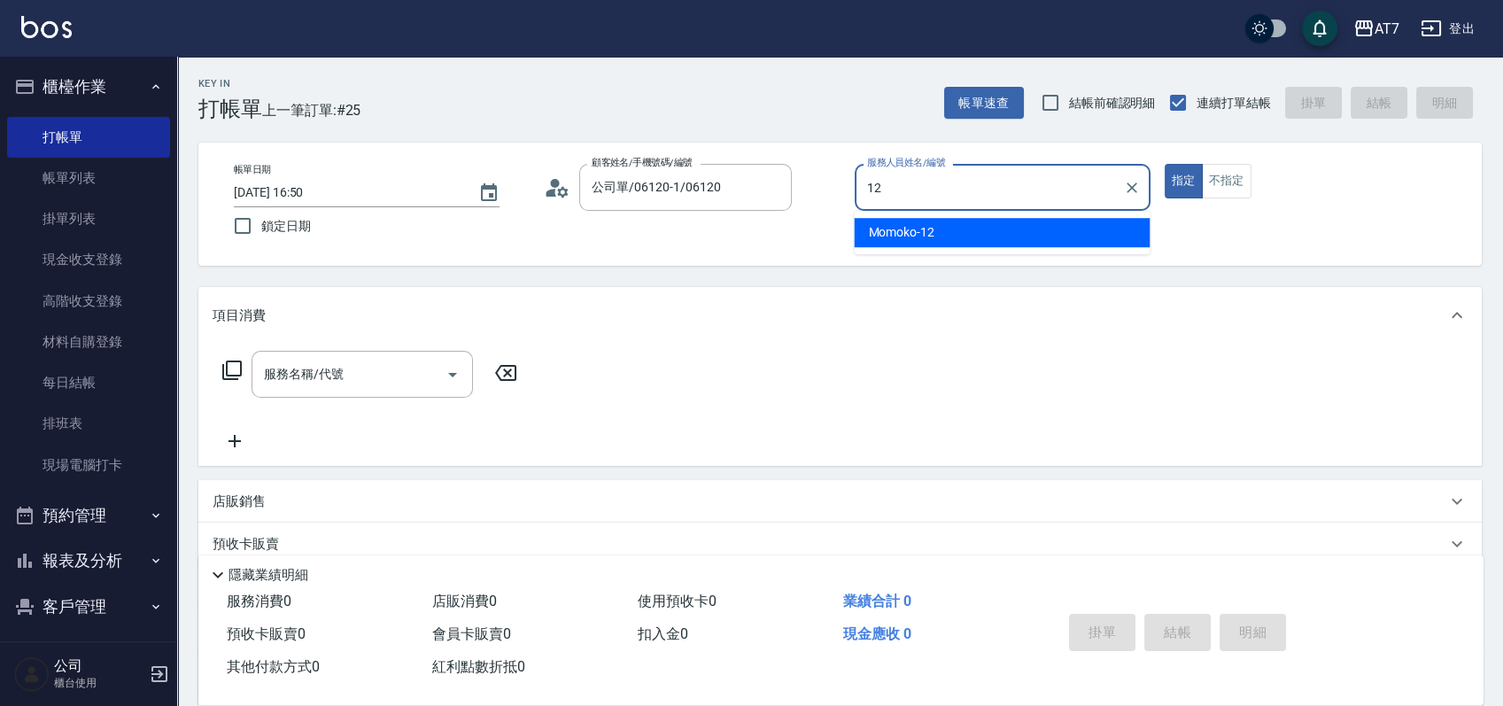
type input "Momoko-12"
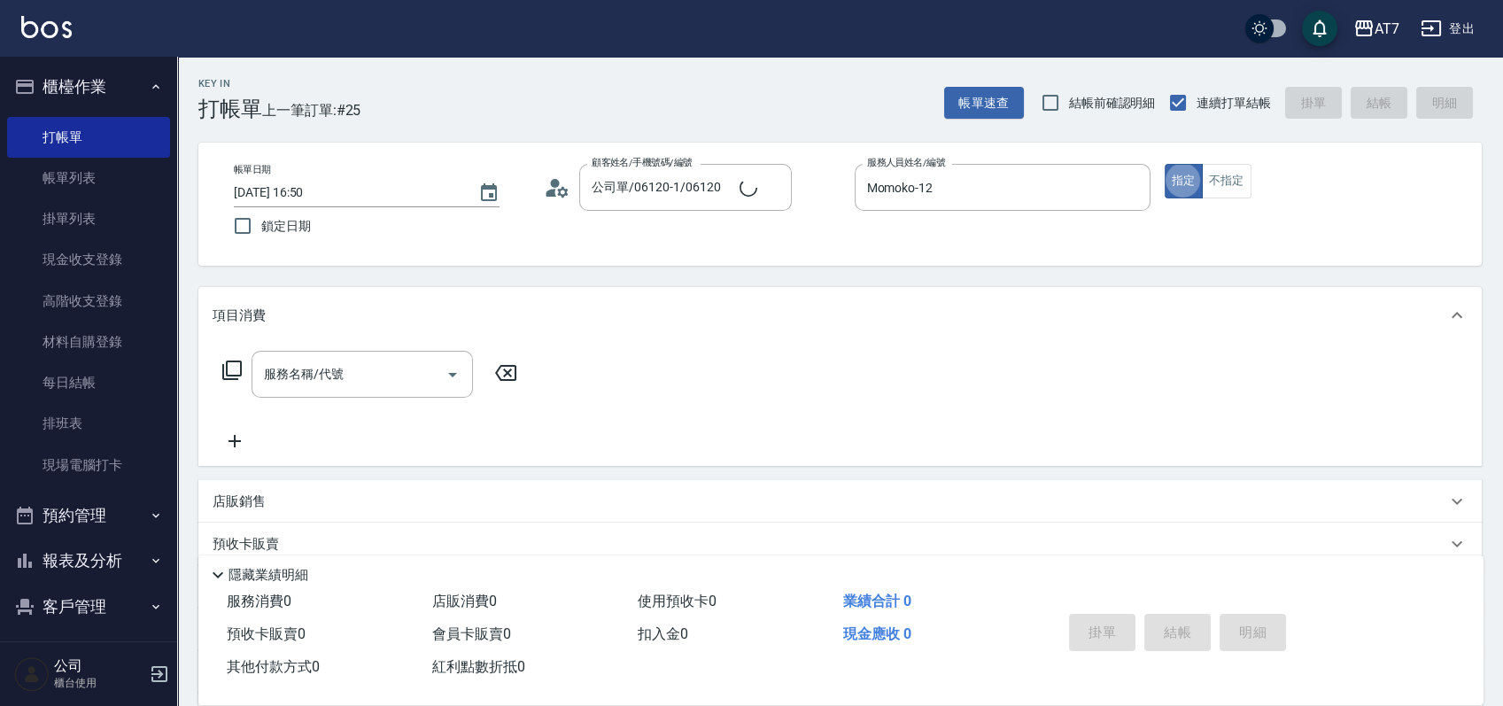
type button "true"
type input "401"
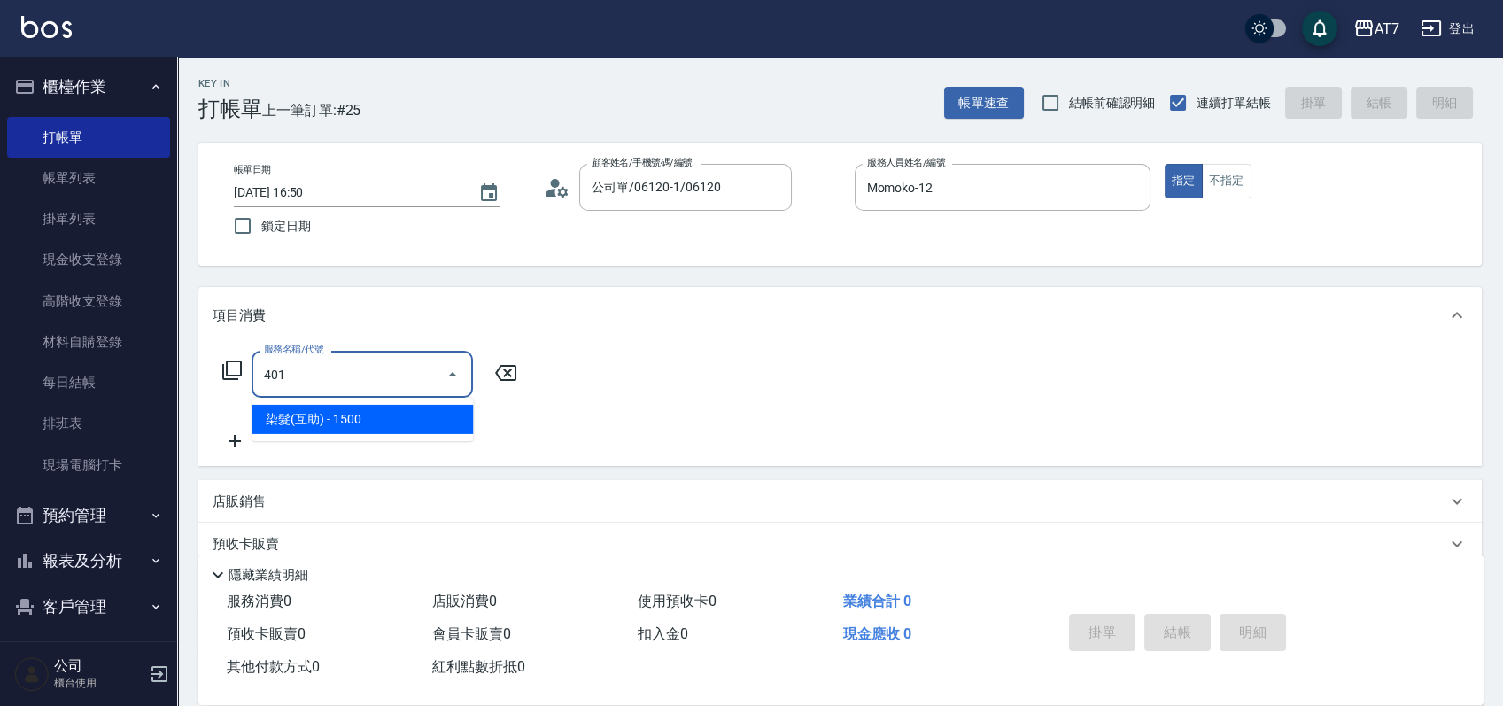
type input "150"
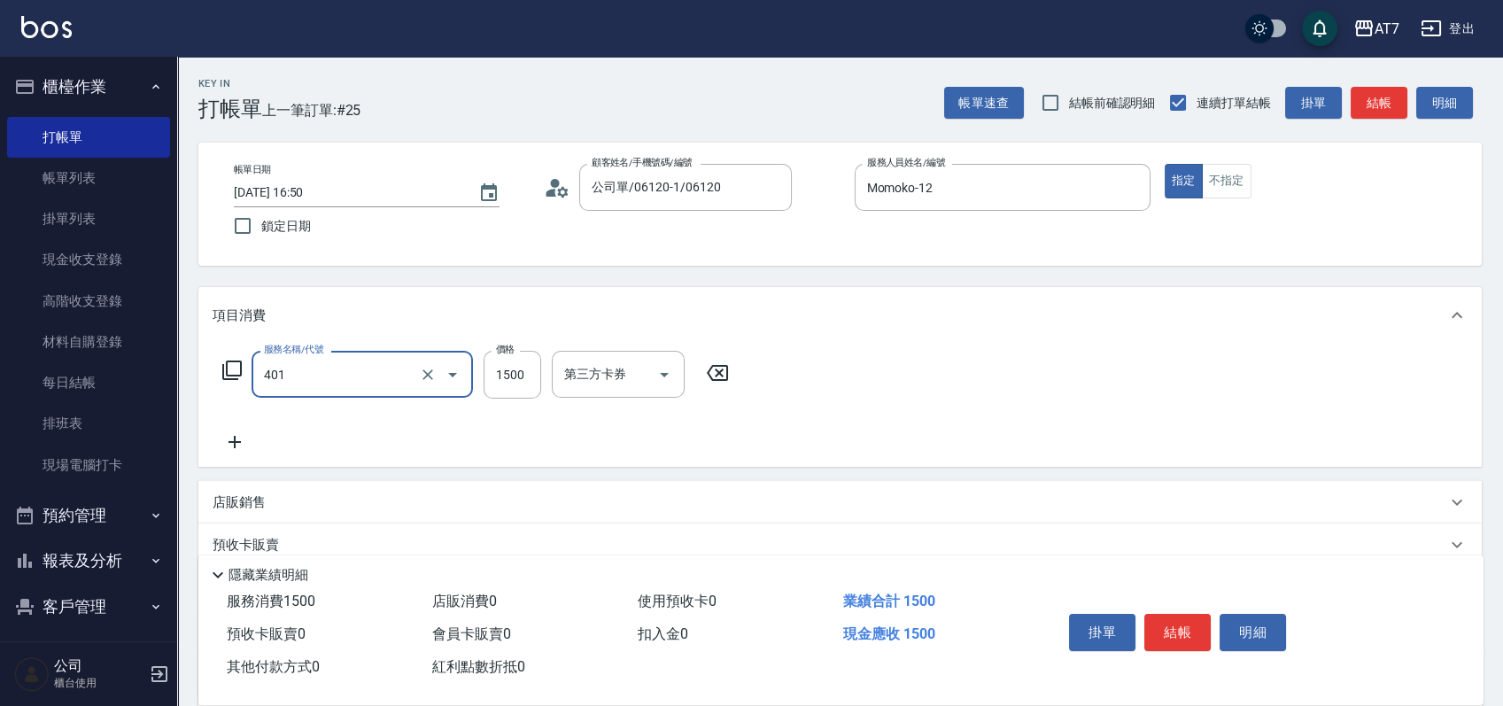
type input "染髮(互助)(401)"
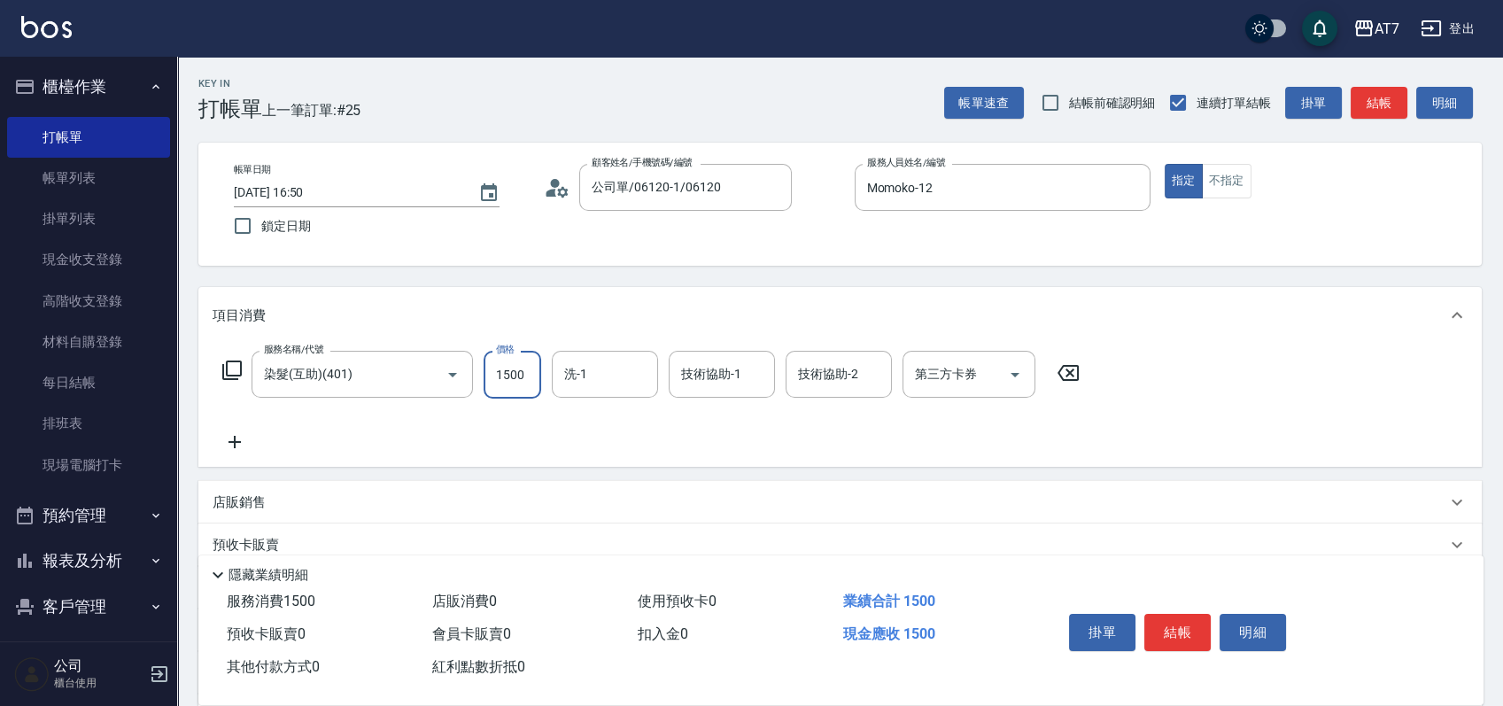
type input "1"
type input "0"
type input "168"
type input "10"
type input "1680"
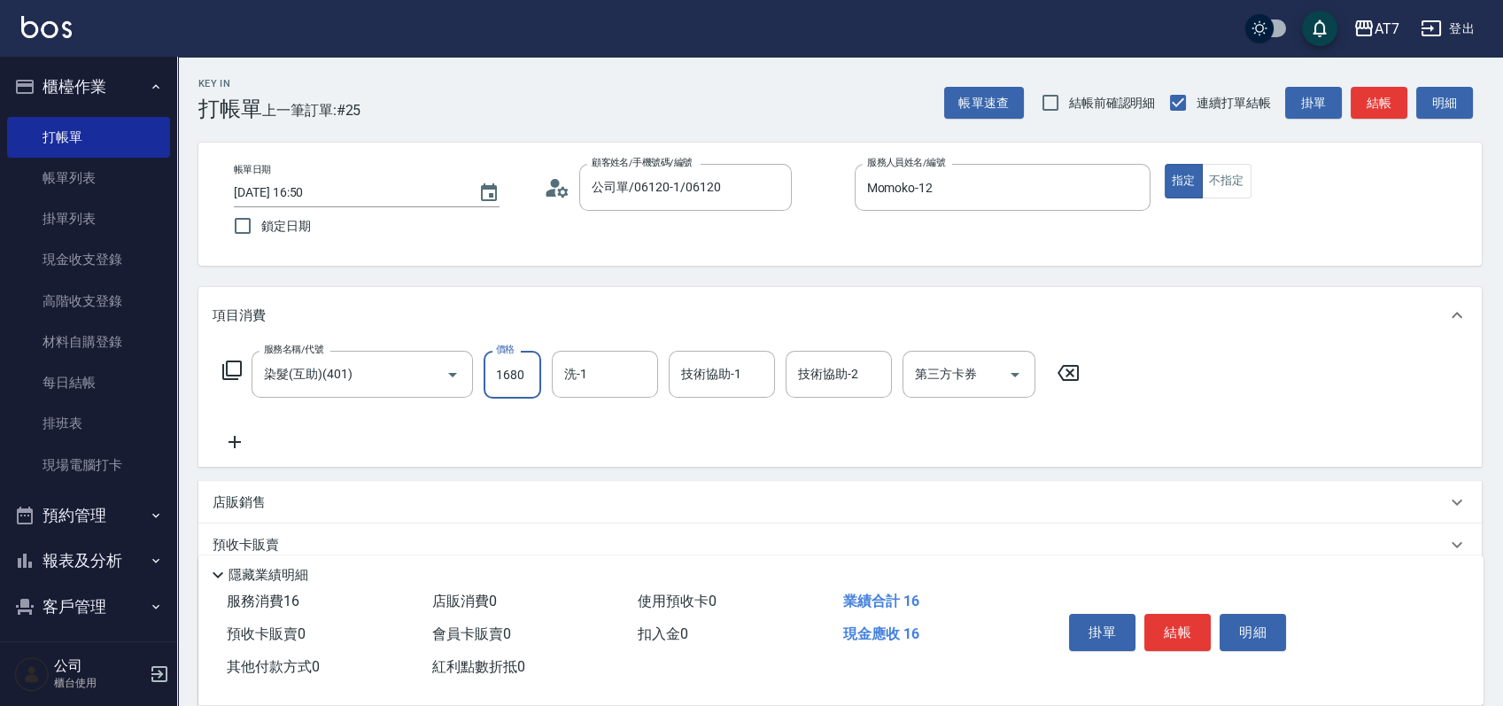
type input "160"
type input "1680"
type input "YuYu-40"
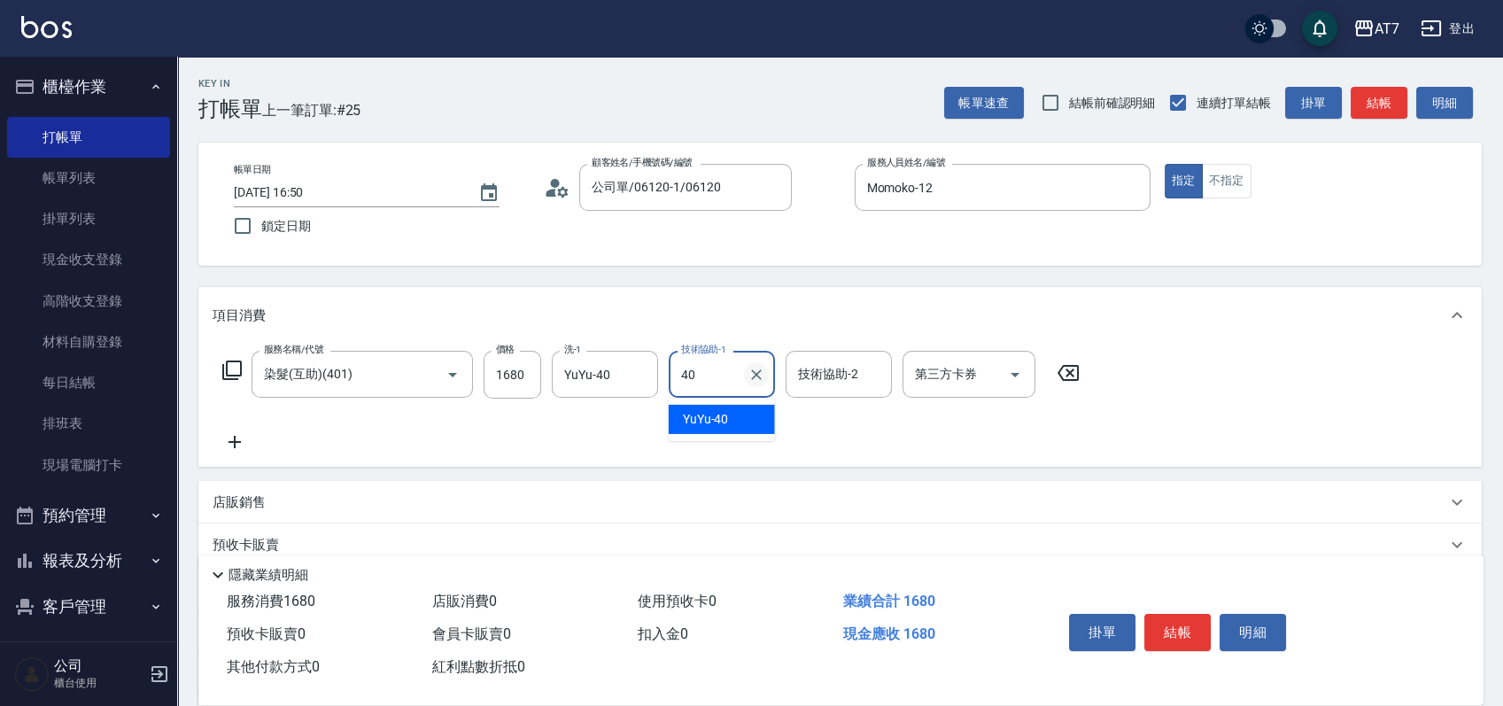
type input "YuYu-40"
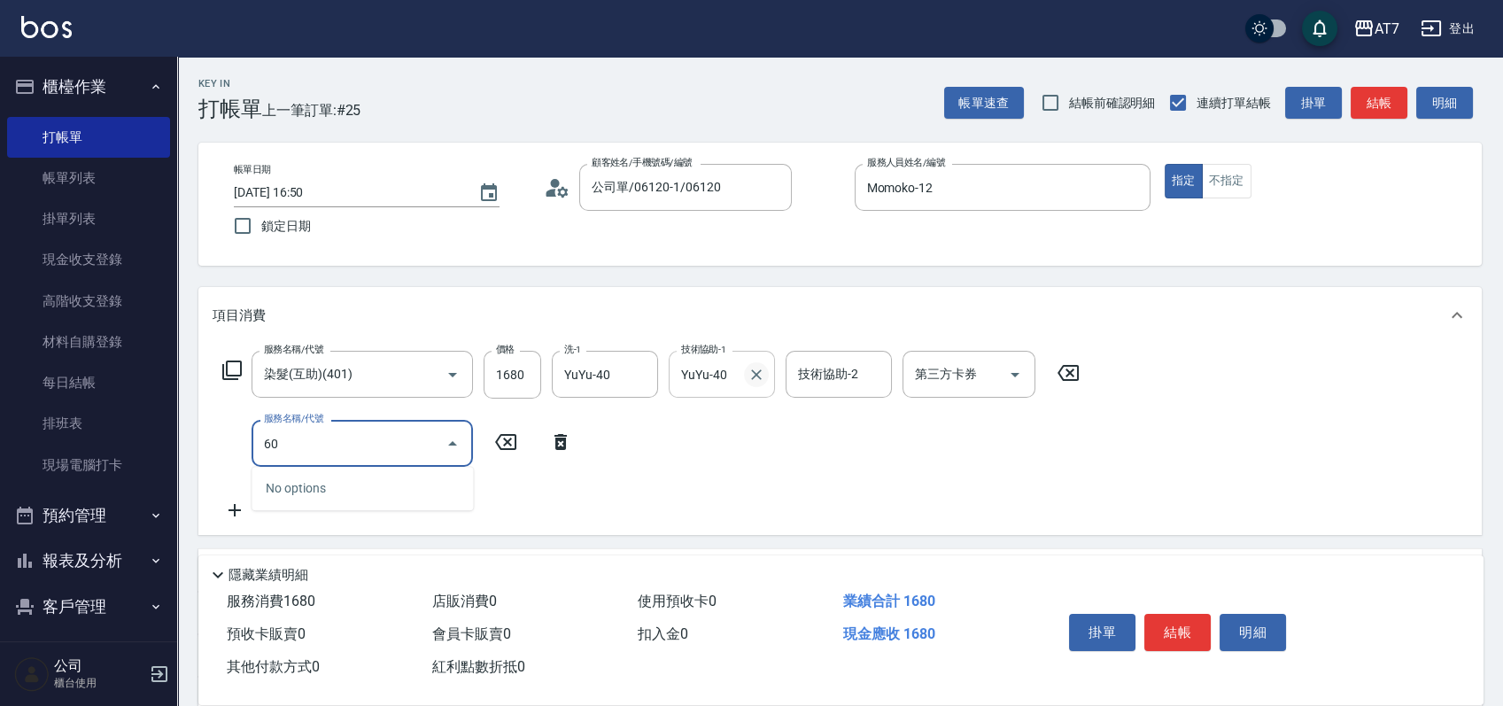
type input "601"
type input "220"
type input "160"
type input "503"
type input "170"
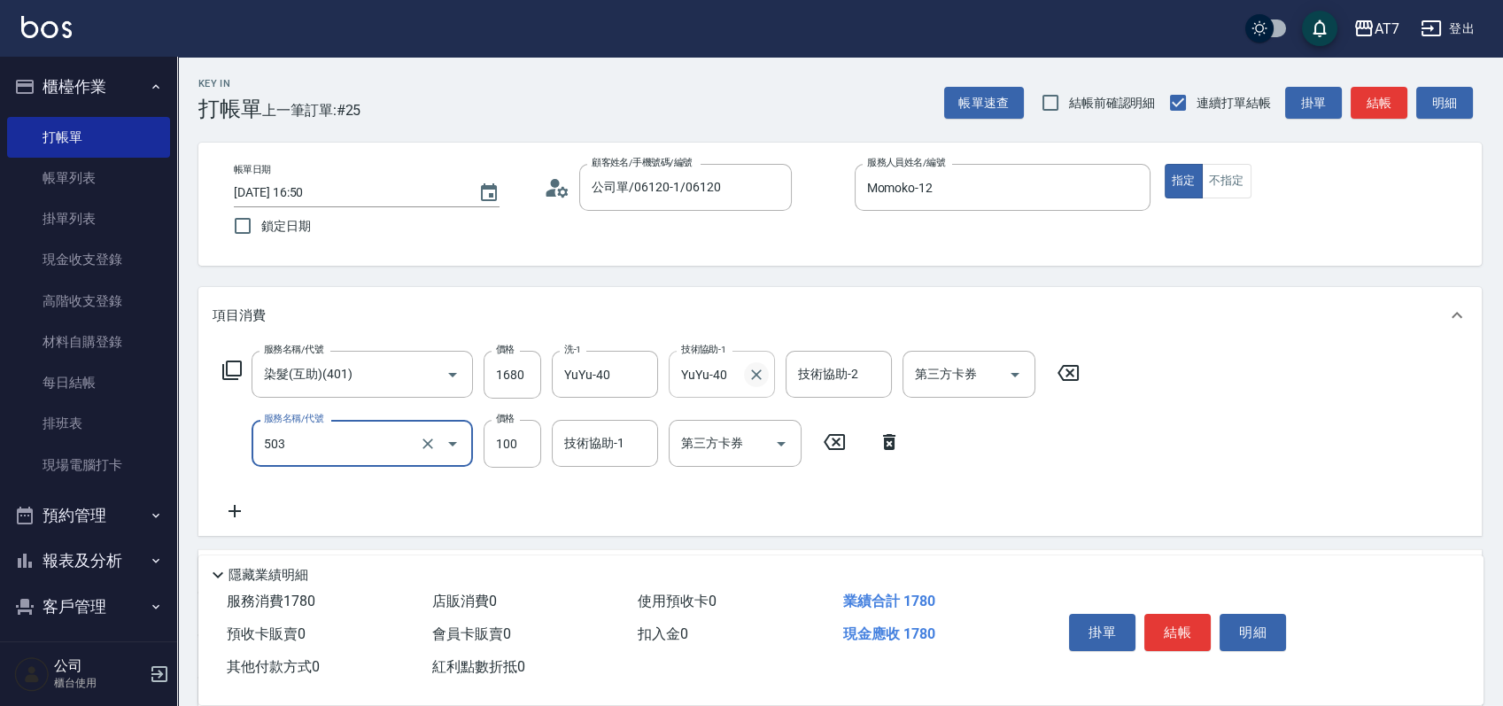
type input "精油-快速修護髮(互助)(503)"
type input "3"
type input "160"
type input "30"
type input "170"
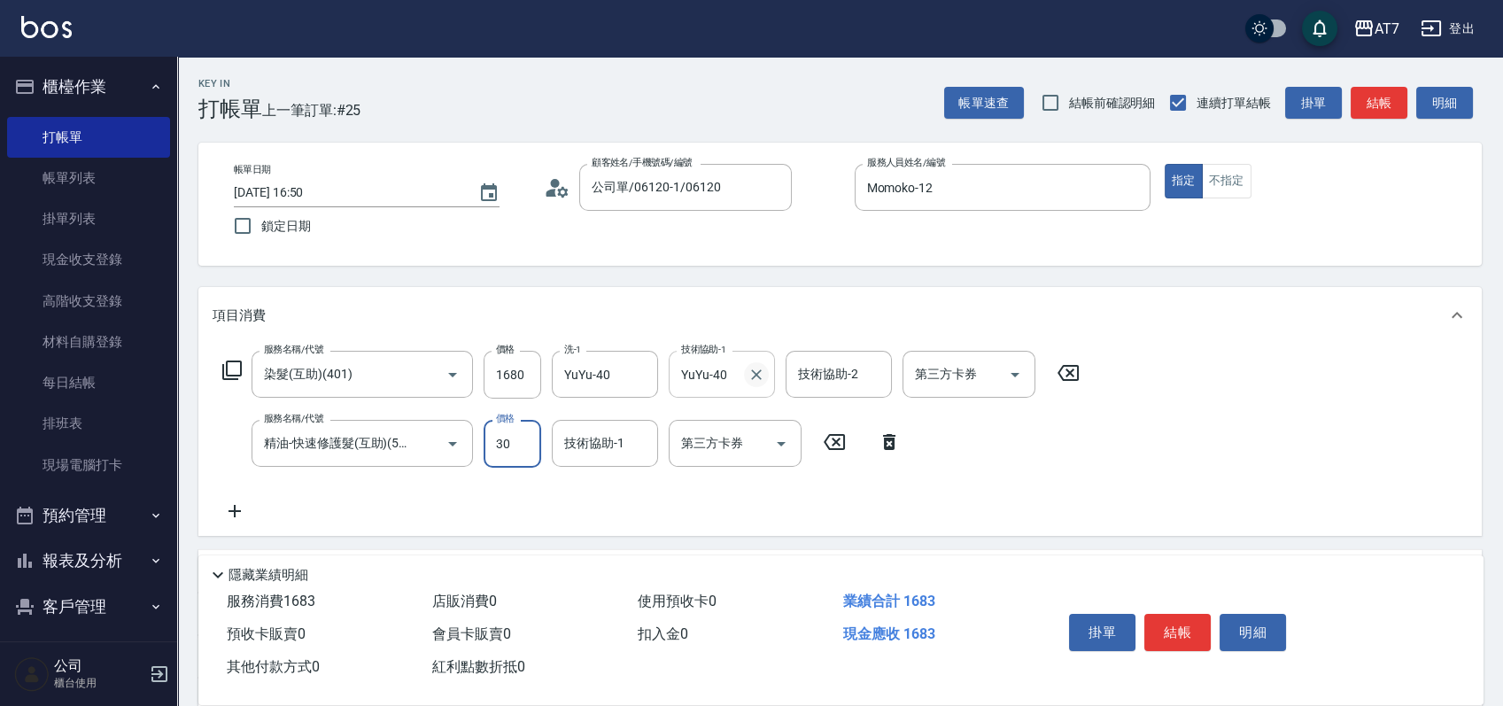
type input "300"
type input "190"
type input "300"
type input "YuYu-40"
click at [754, 373] on icon "Clear" at bounding box center [756, 375] width 18 height 18
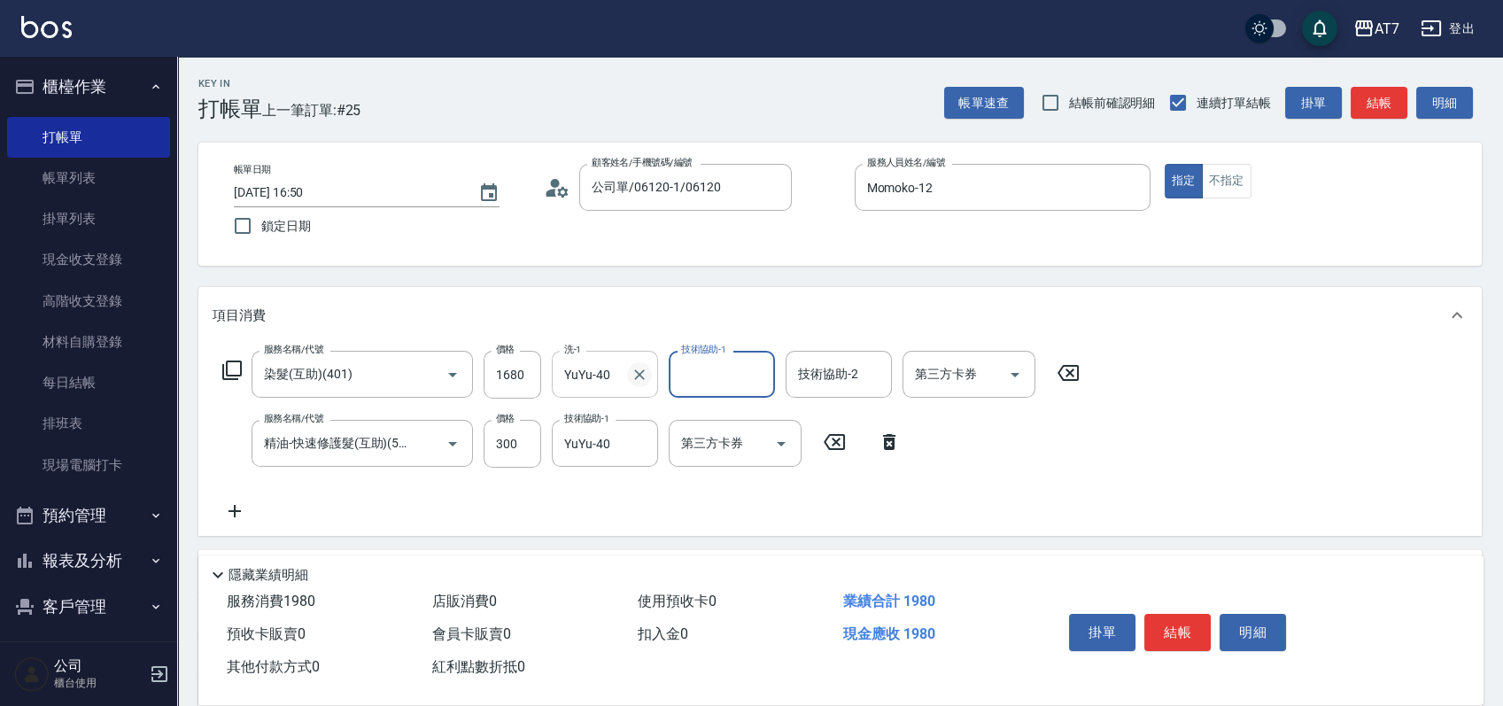
click at [634, 377] on icon "Clear" at bounding box center [639, 375] width 18 height 18
click at [645, 443] on icon "Clear" at bounding box center [639, 444] width 18 height 18
click at [1178, 617] on button "結帳" at bounding box center [1177, 632] width 66 height 37
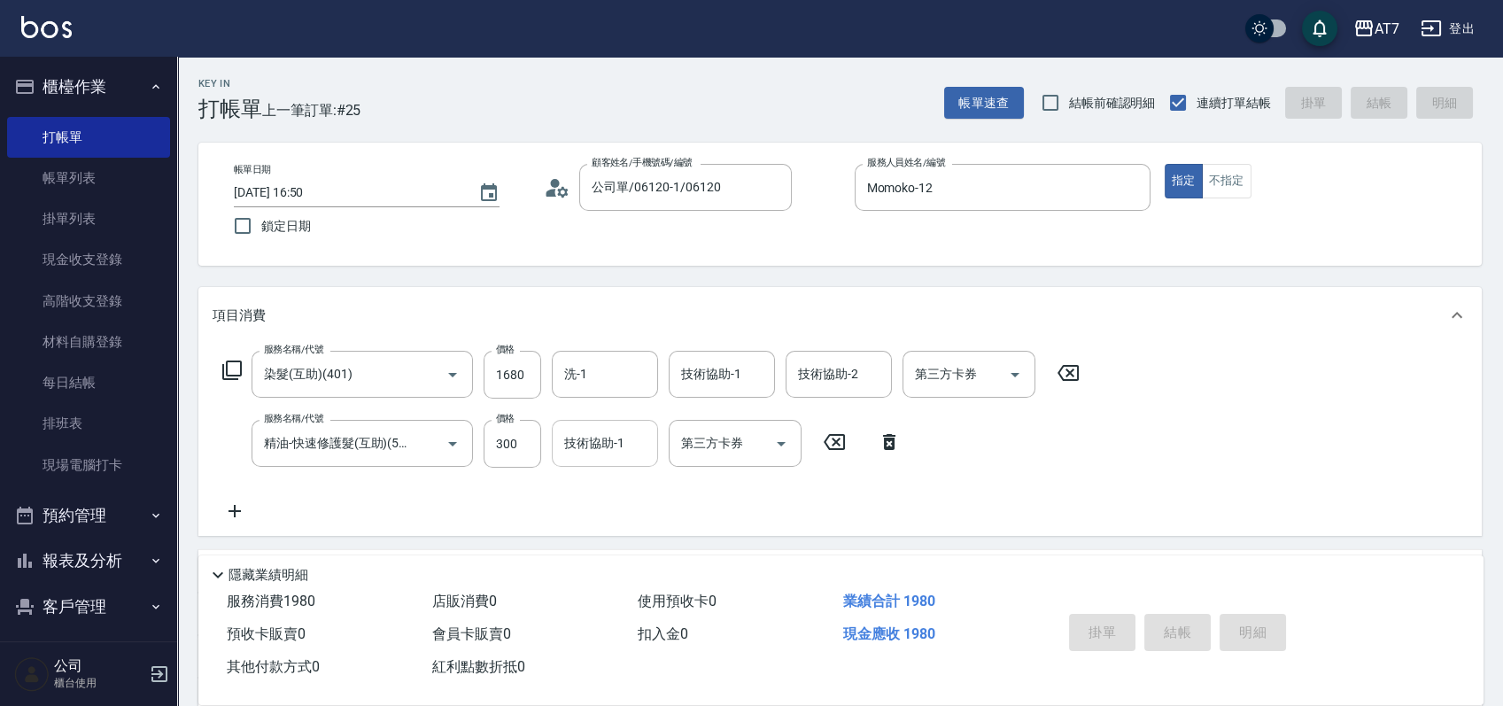
type input "2025/09/08 17:09"
type input "0"
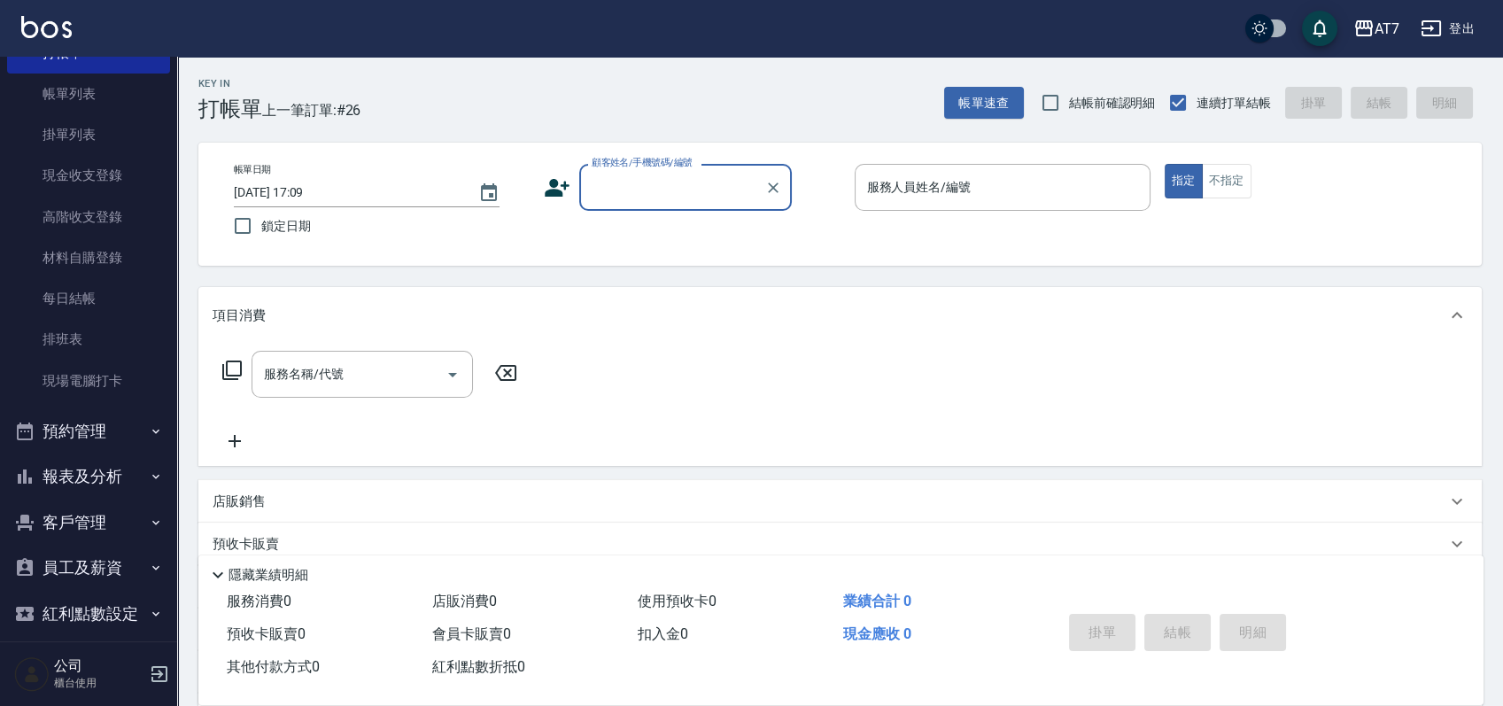
scroll to position [145, 0]
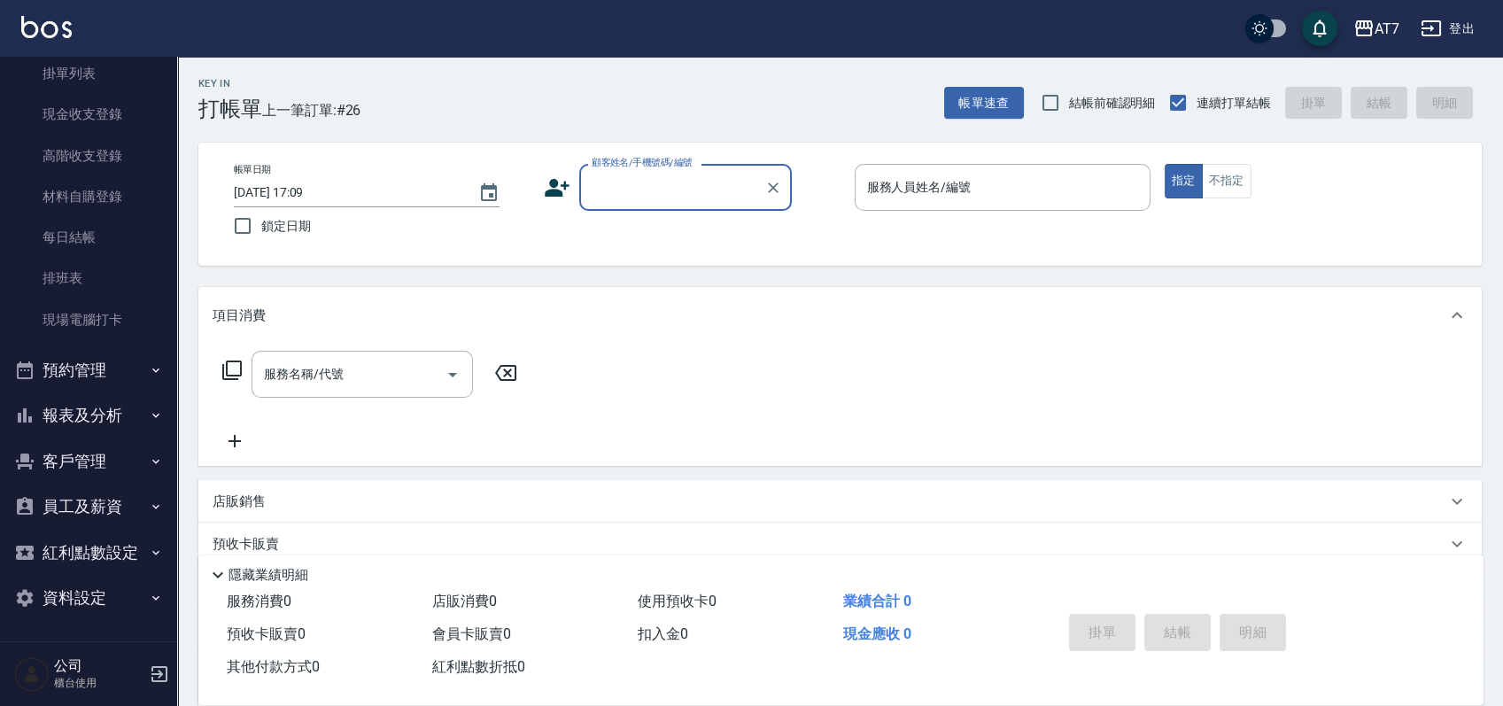
click at [71, 415] on button "報表及分析" at bounding box center [88, 415] width 163 height 46
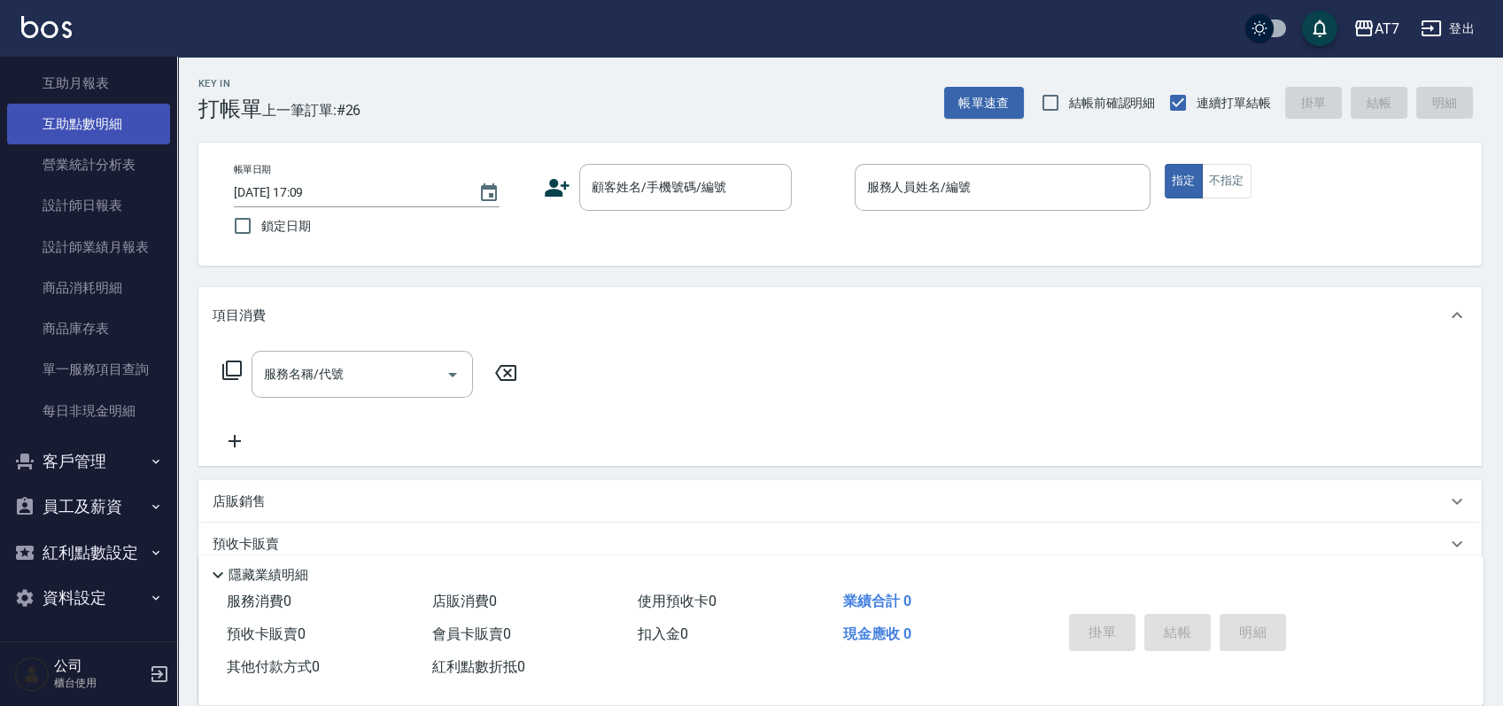
scroll to position [532, 0]
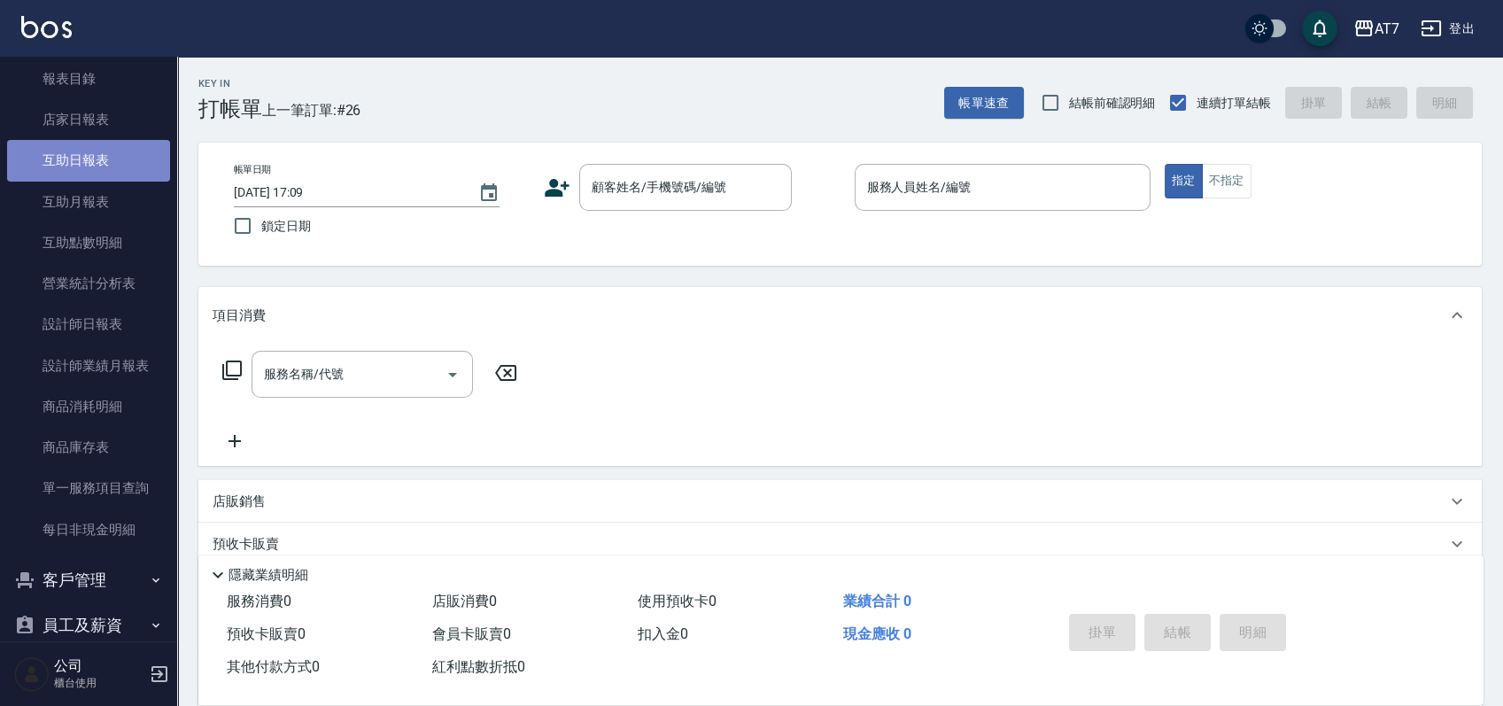
click at [94, 159] on link "互助日報表" at bounding box center [88, 160] width 163 height 41
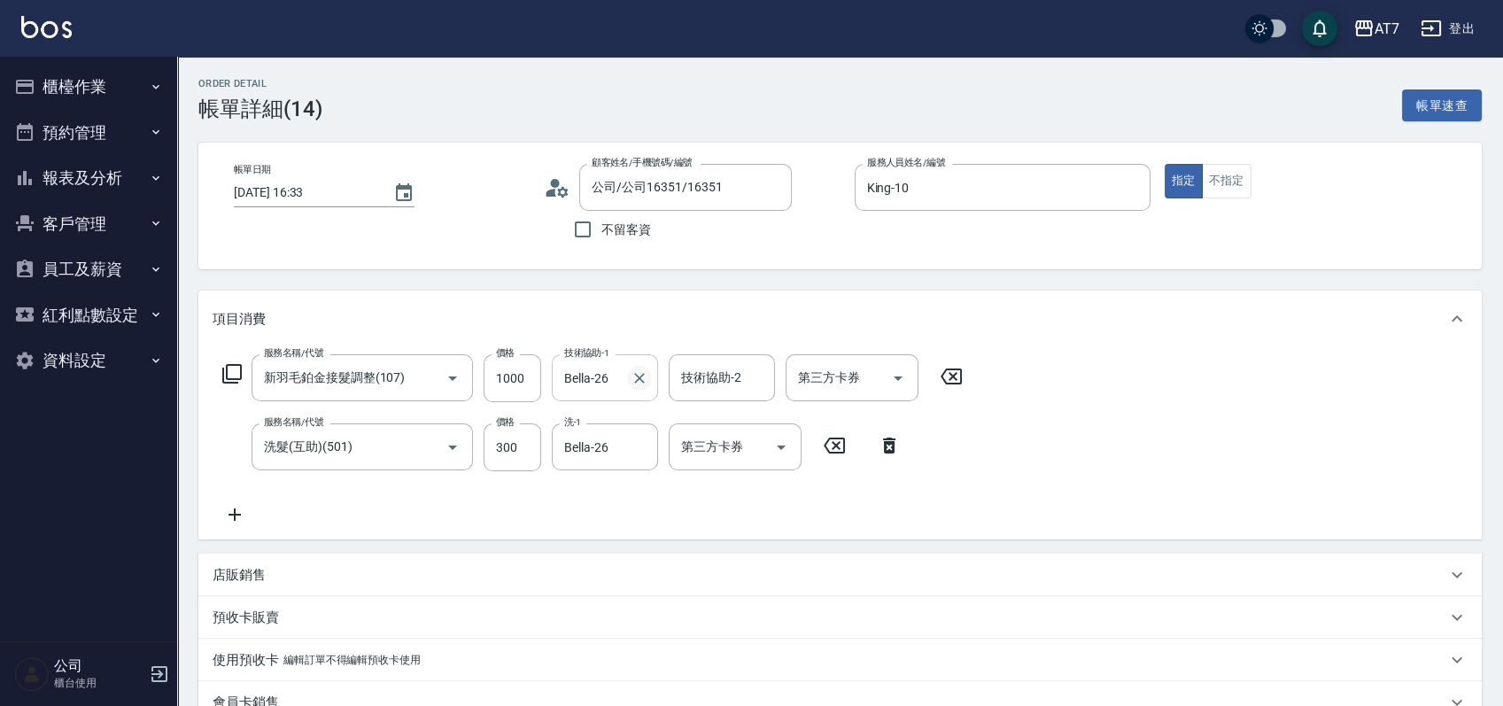
click at [645, 374] on icon "Clear" at bounding box center [639, 378] width 18 height 18
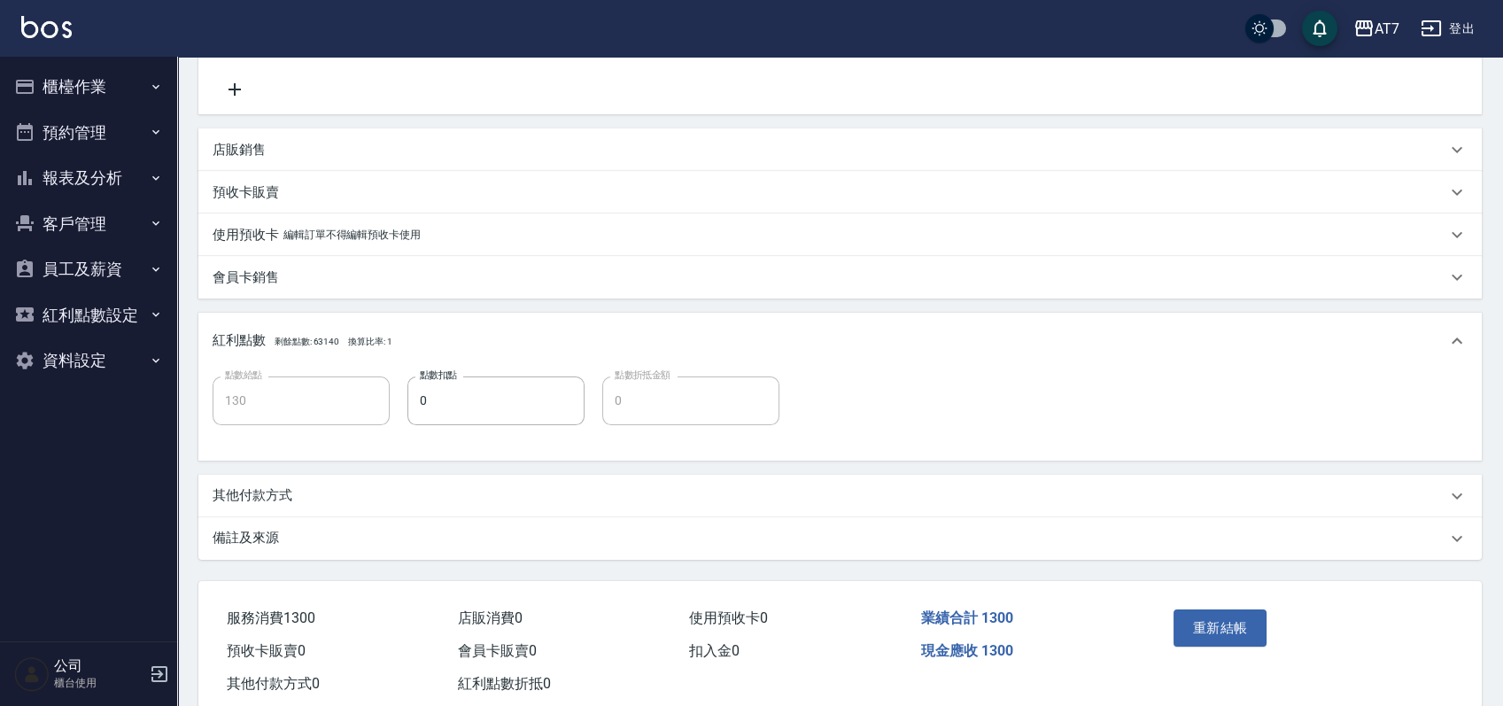
scroll to position [467, 0]
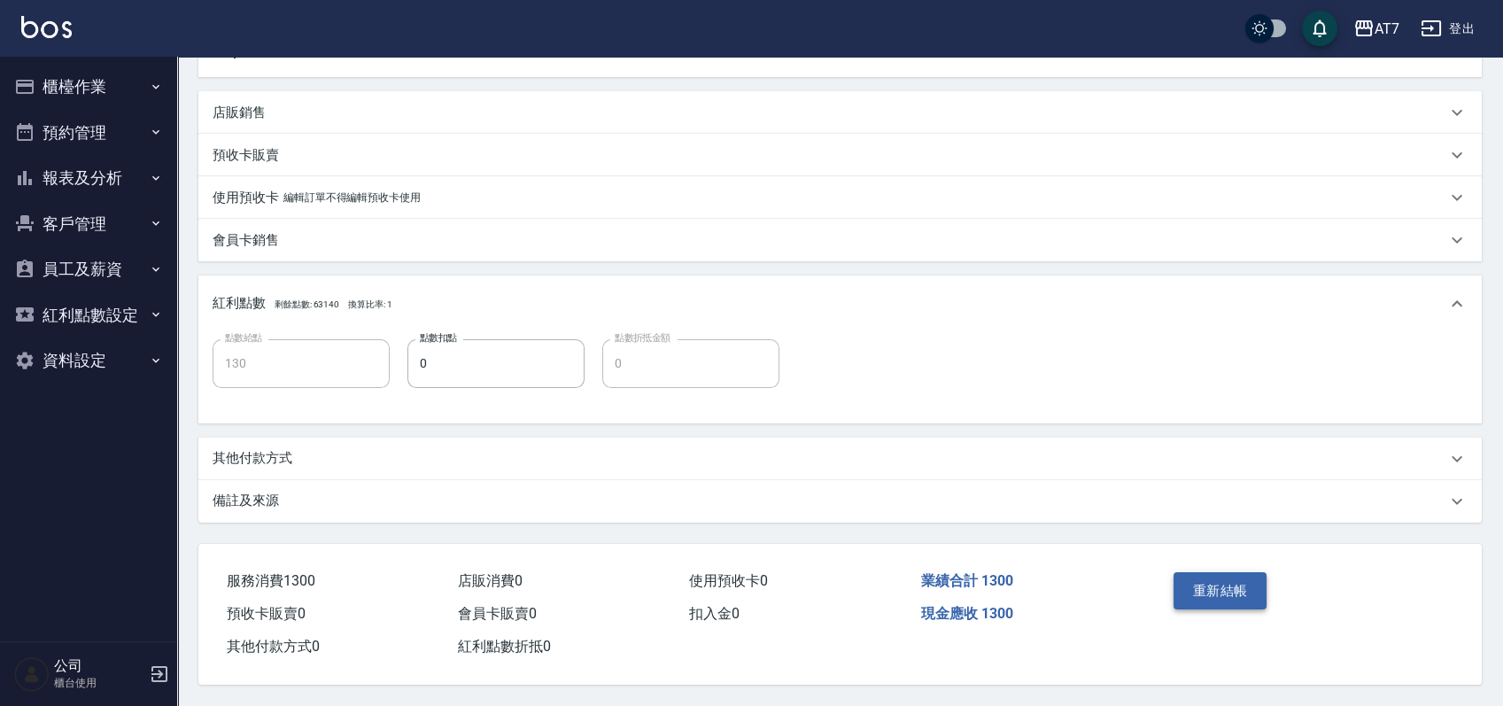
click at [1204, 586] on button "重新結帳" at bounding box center [1220, 590] width 94 height 37
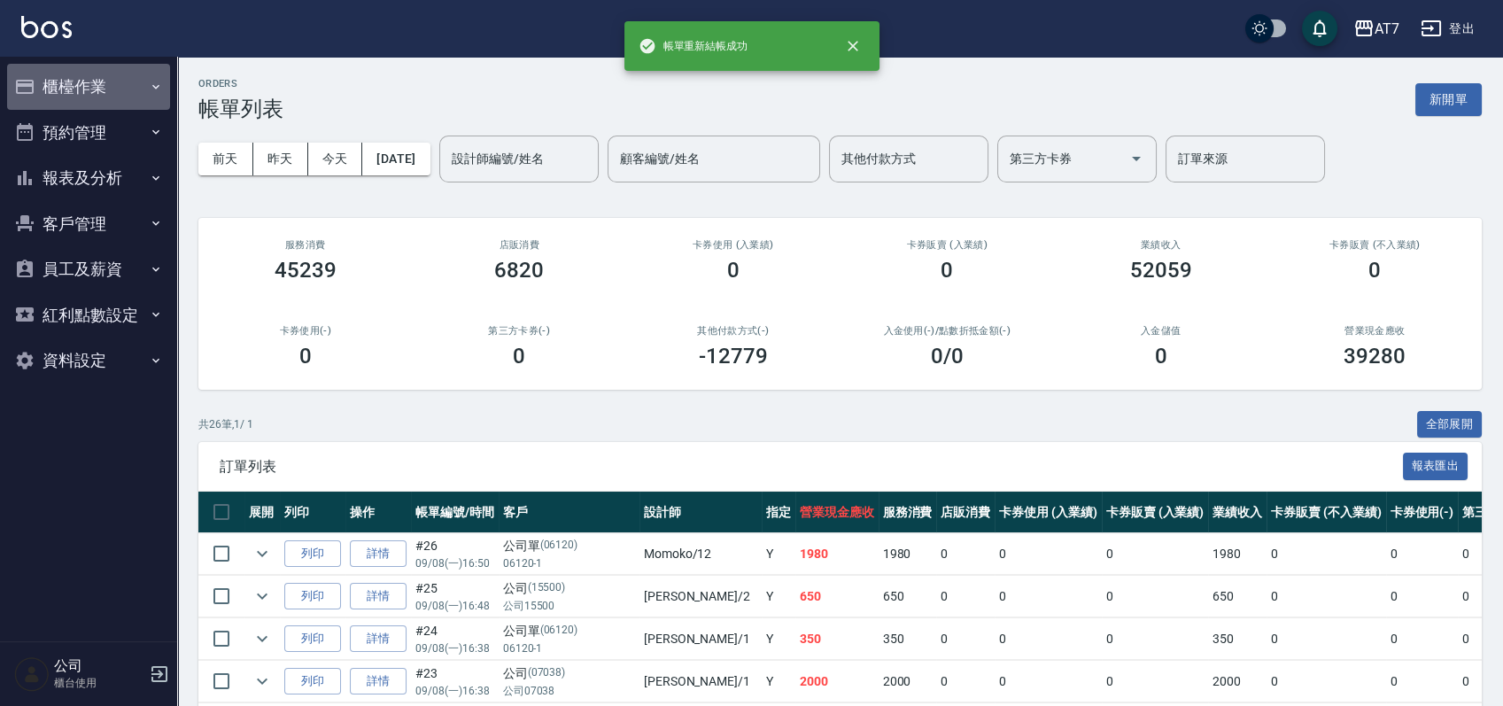
click at [98, 88] on button "櫃檯作業" at bounding box center [88, 87] width 163 height 46
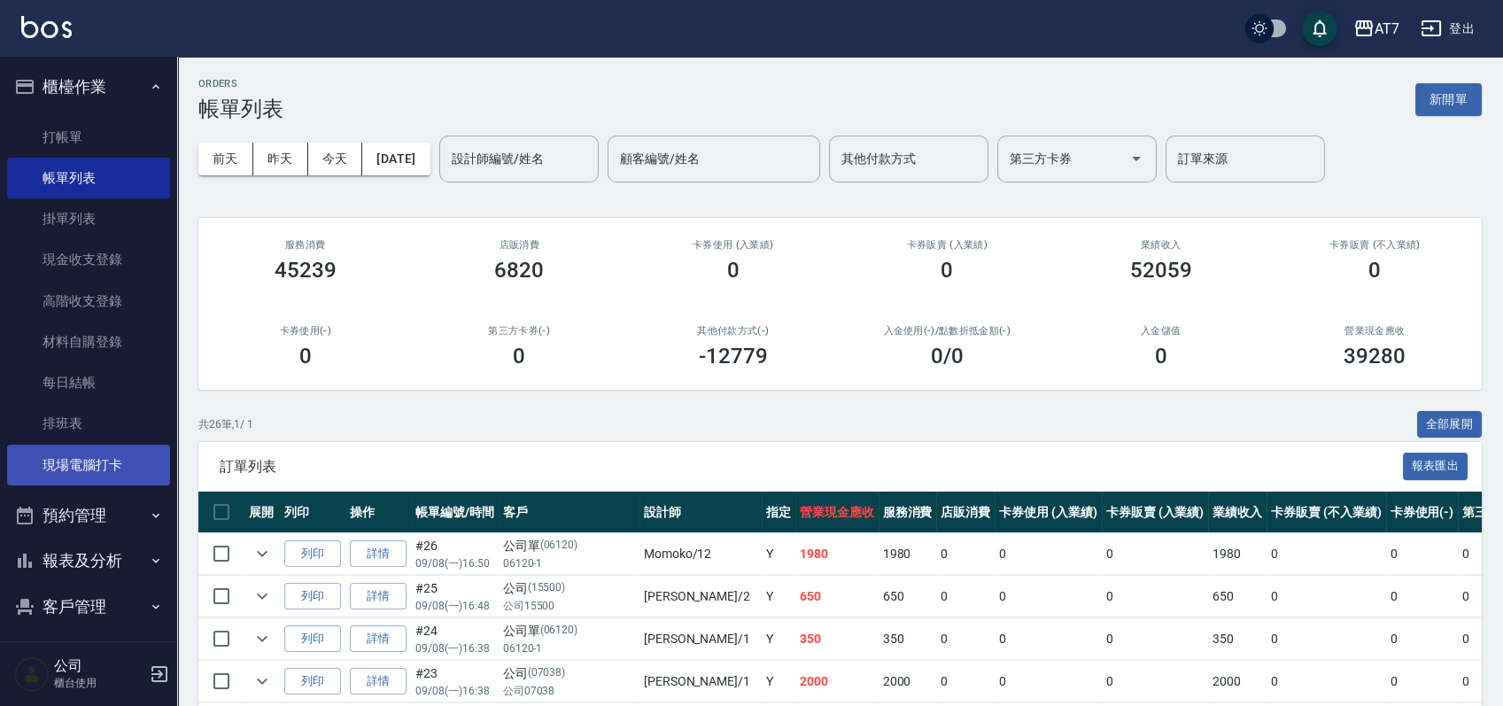
scroll to position [145, 0]
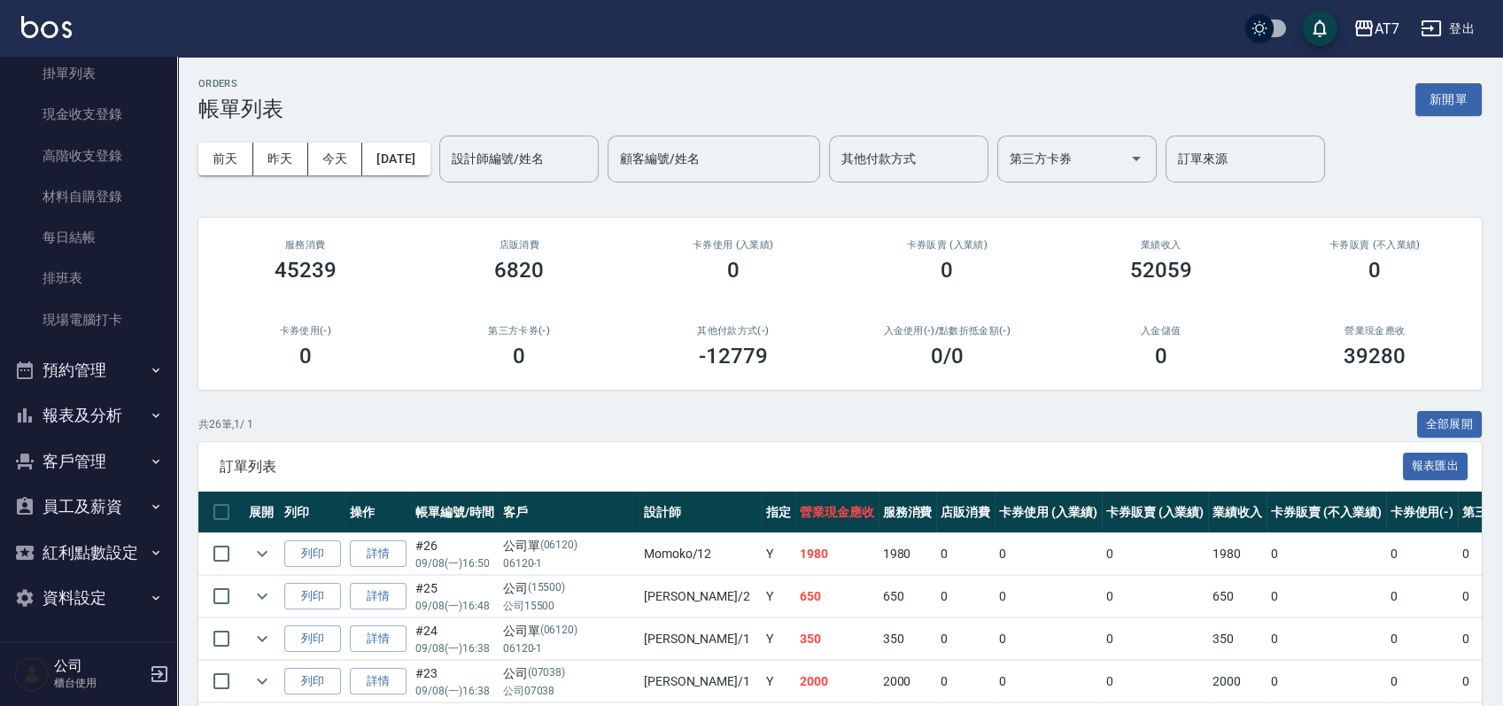
click at [99, 416] on button "報表及分析" at bounding box center [88, 415] width 163 height 46
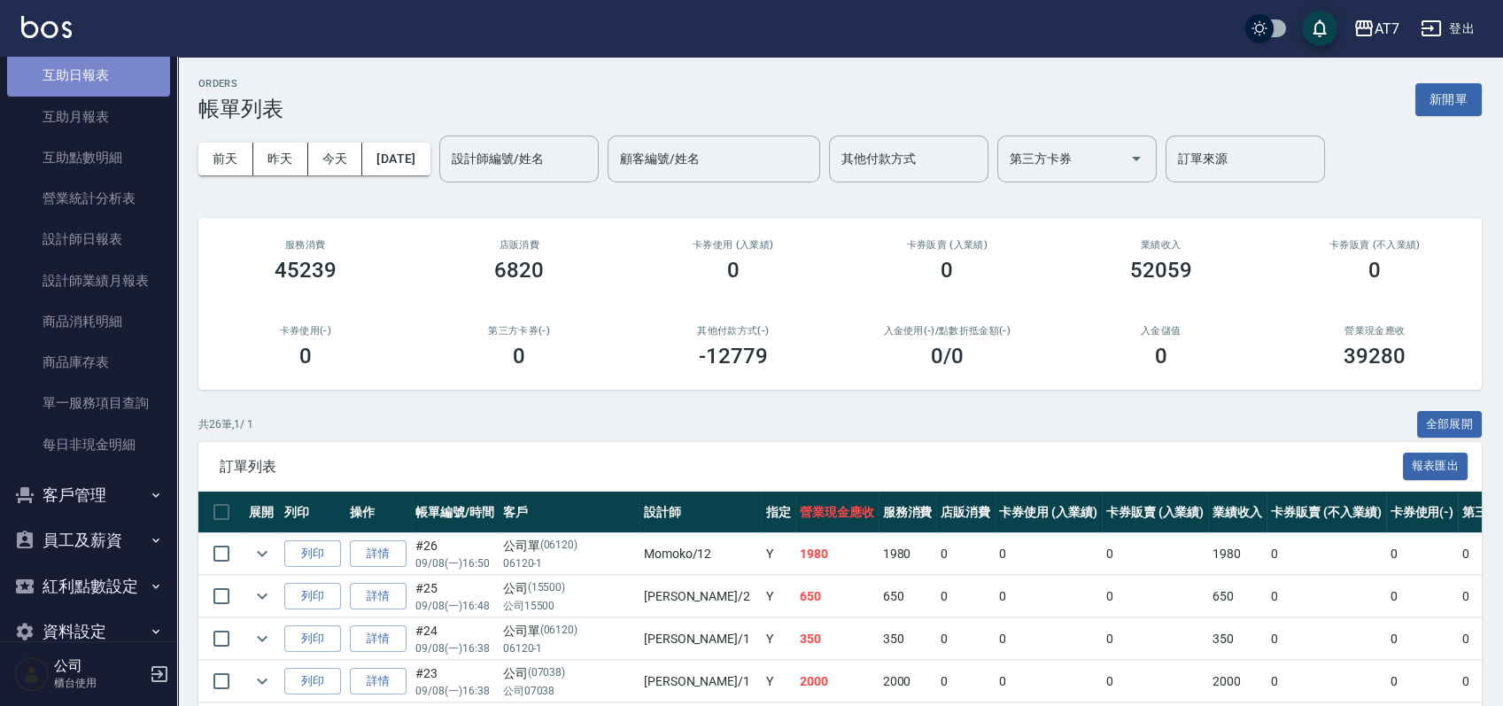
click at [104, 74] on link "互助日報表" at bounding box center [88, 75] width 163 height 41
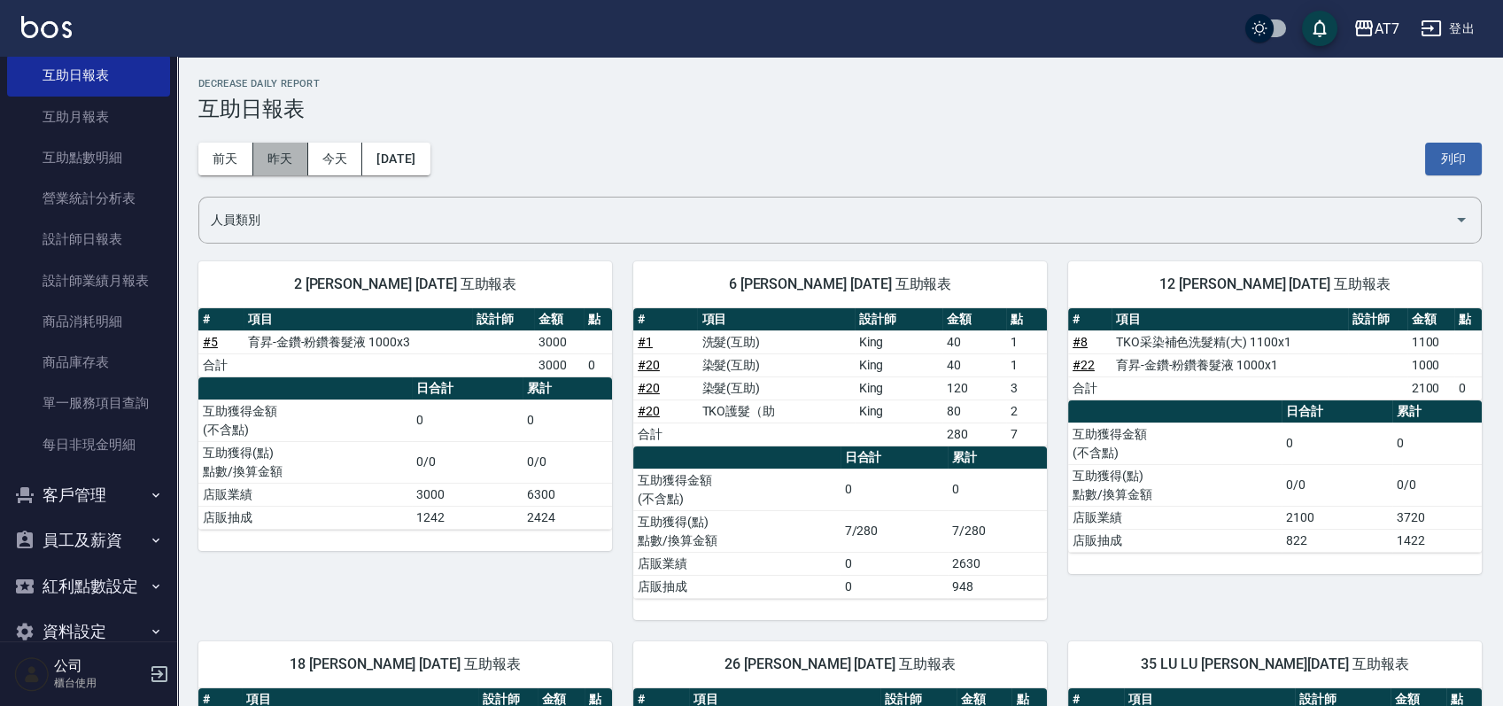
click at [283, 164] on button "昨天" at bounding box center [280, 159] width 55 height 33
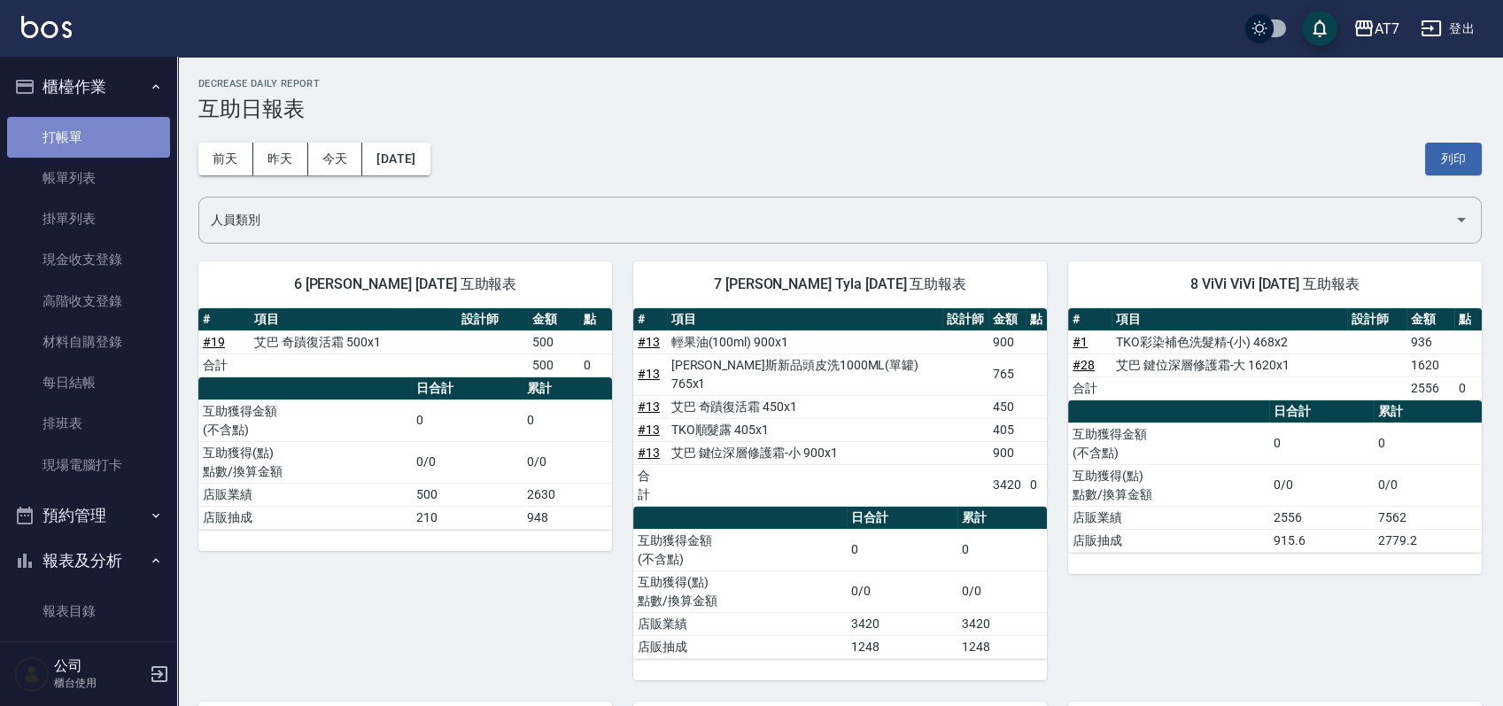
click at [91, 119] on link "打帳單" at bounding box center [88, 137] width 163 height 41
